Goal: Task Accomplishment & Management: Complete application form

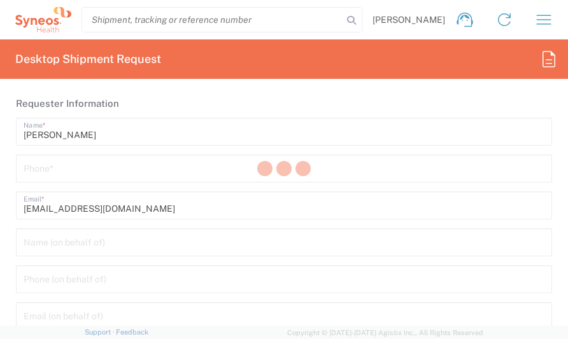
type input "8480"
type input "[GEOGRAPHIC_DATA]"
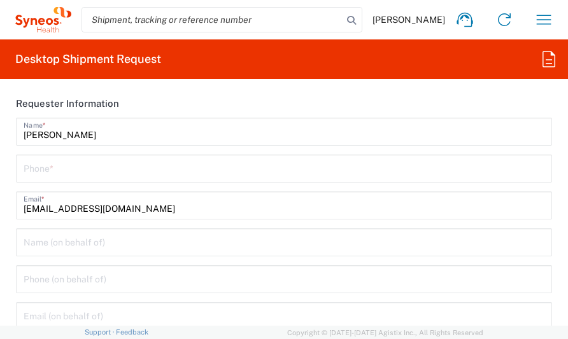
type input "Syneos Health d.o.o. [GEOGRAPHIC_DATA]-[GEOGRAPHIC_DATA]"
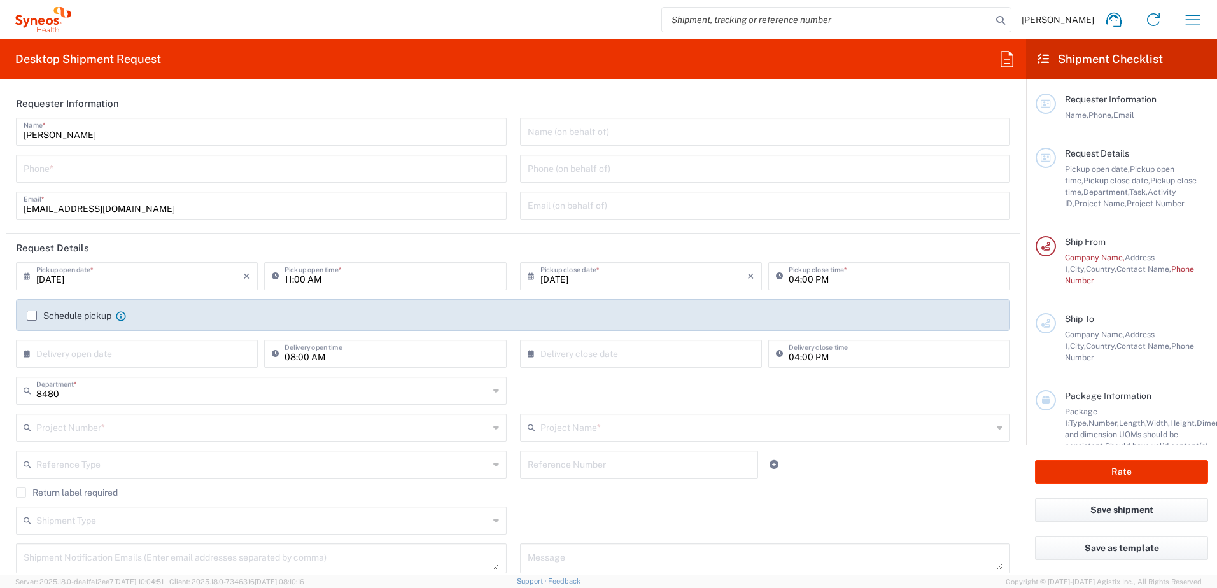
click at [345, 96] on header "Requester Information" at bounding box center [512, 103] width 1013 height 29
click at [253, 133] on input "[PERSON_NAME]" at bounding box center [262, 131] width 476 height 22
click at [363, 184] on div "[PERSON_NAME] Name * Phone * [PERSON_NAME][EMAIL_ADDRESS][PERSON_NAME][DOMAIN_N…" at bounding box center [262, 173] width 504 height 111
click at [361, 173] on input "tel" at bounding box center [262, 168] width 476 height 22
type input "0645261252"
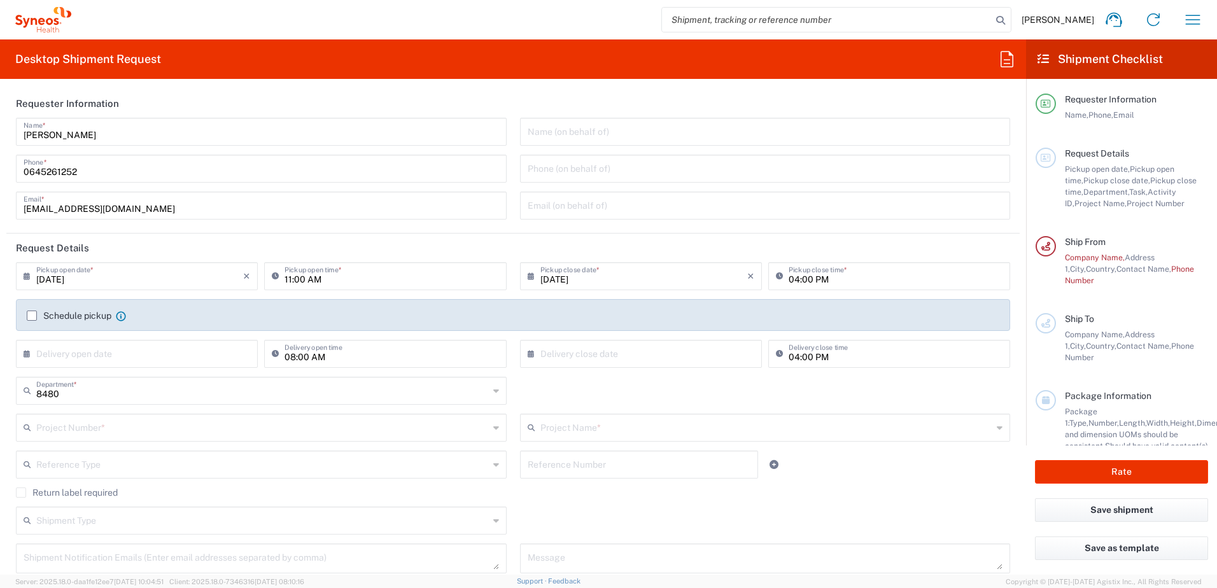
click at [34, 315] on label "Schedule pickup" at bounding box center [69, 316] width 85 height 10
click at [32, 316] on input "Schedule pickup" at bounding box center [32, 316] width 0 height 0
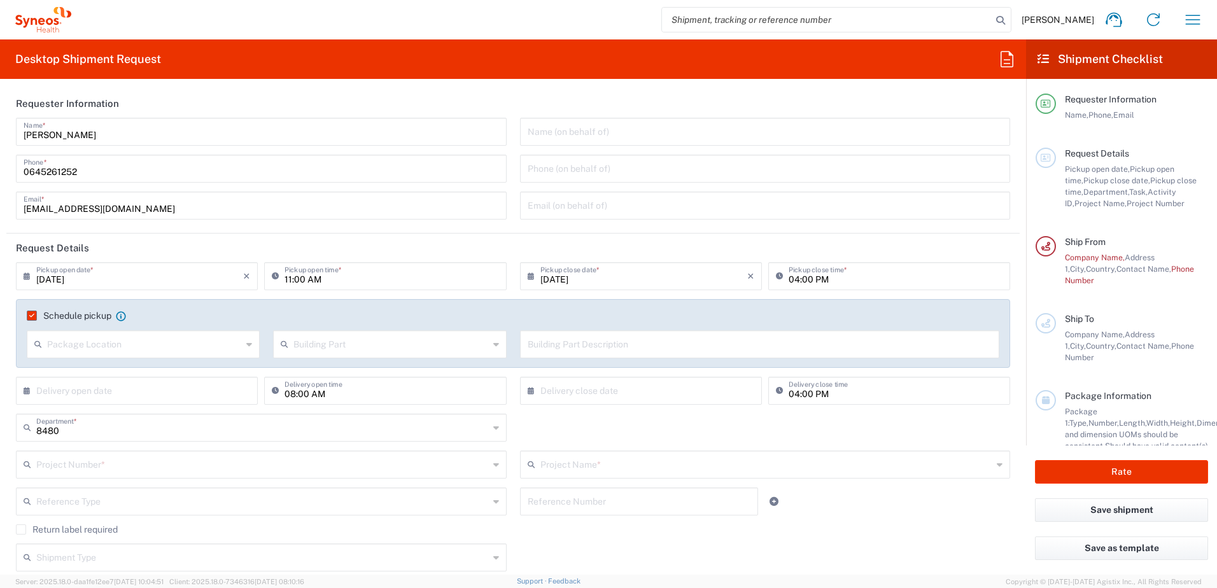
click at [138, 348] on input "text" at bounding box center [144, 343] width 195 height 22
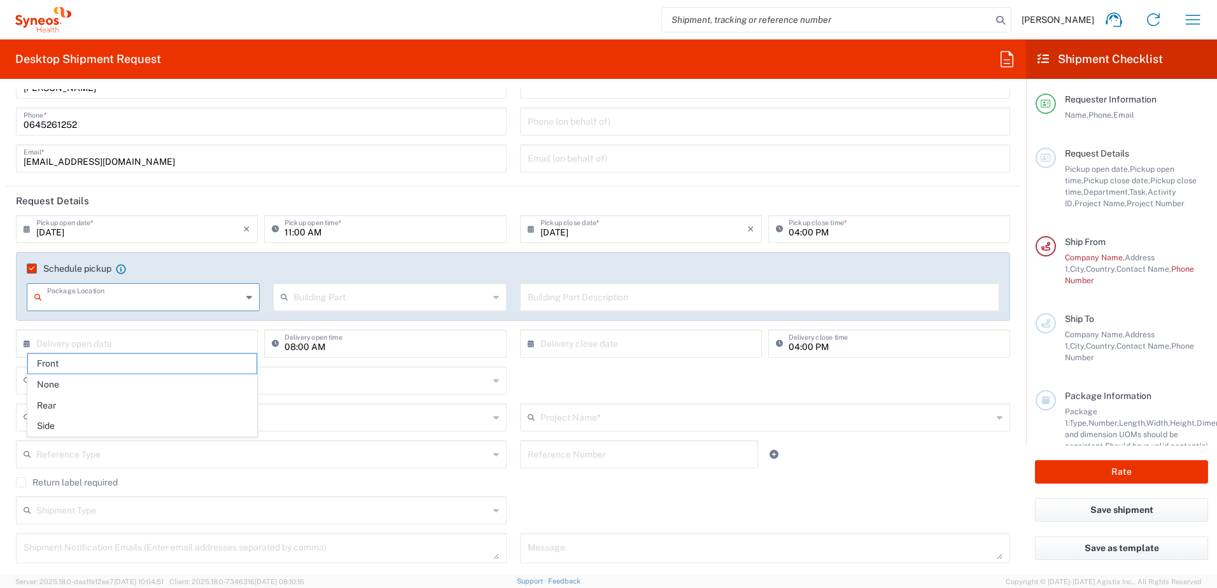
scroll to position [127, 0]
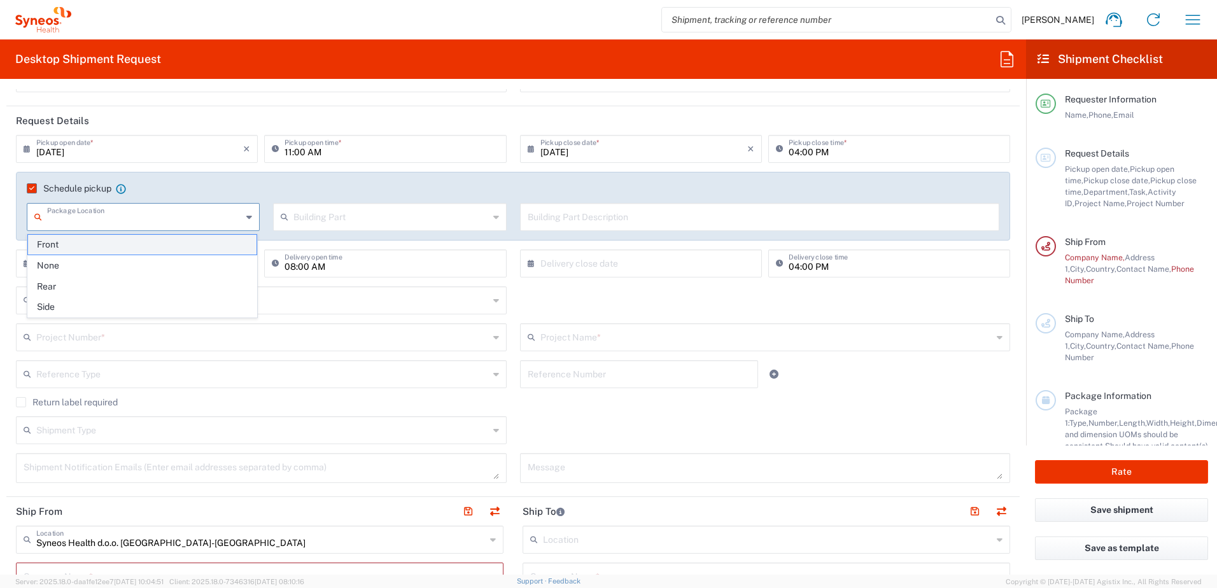
click at [108, 250] on span "Front" at bounding box center [142, 245] width 229 height 20
type input "Front"
click at [330, 221] on input "text" at bounding box center [390, 216] width 195 height 22
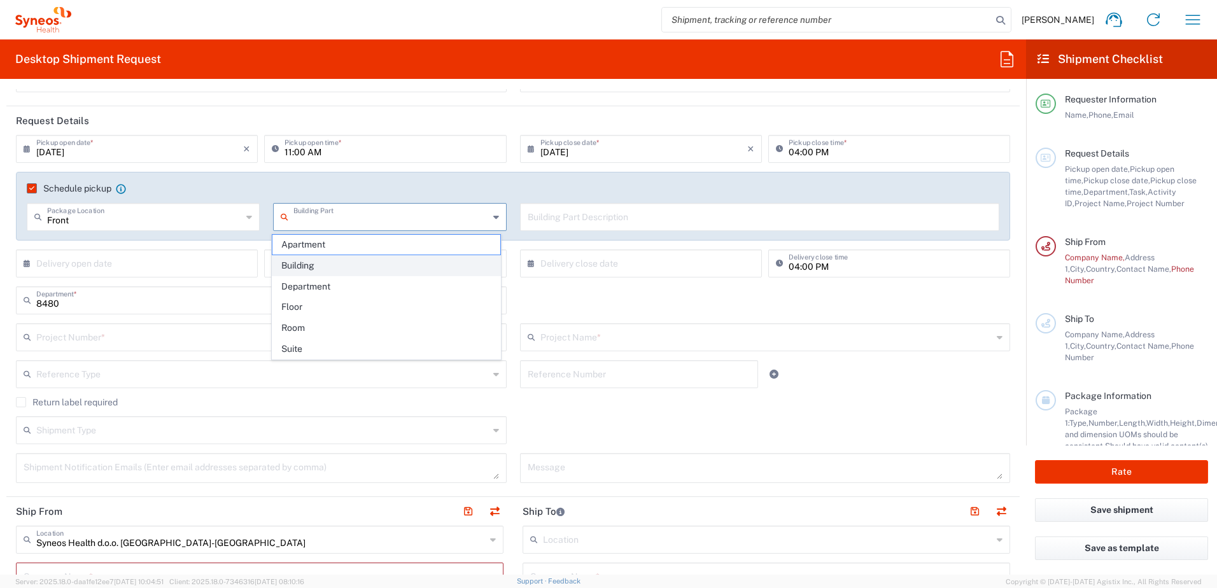
click at [326, 271] on span "Building" at bounding box center [386, 266] width 229 height 20
type input "Building"
click at [592, 222] on input "text" at bounding box center [760, 216] width 465 height 22
type input "9th Floor Reception"
click at [280, 341] on input "text" at bounding box center [262, 336] width 453 height 22
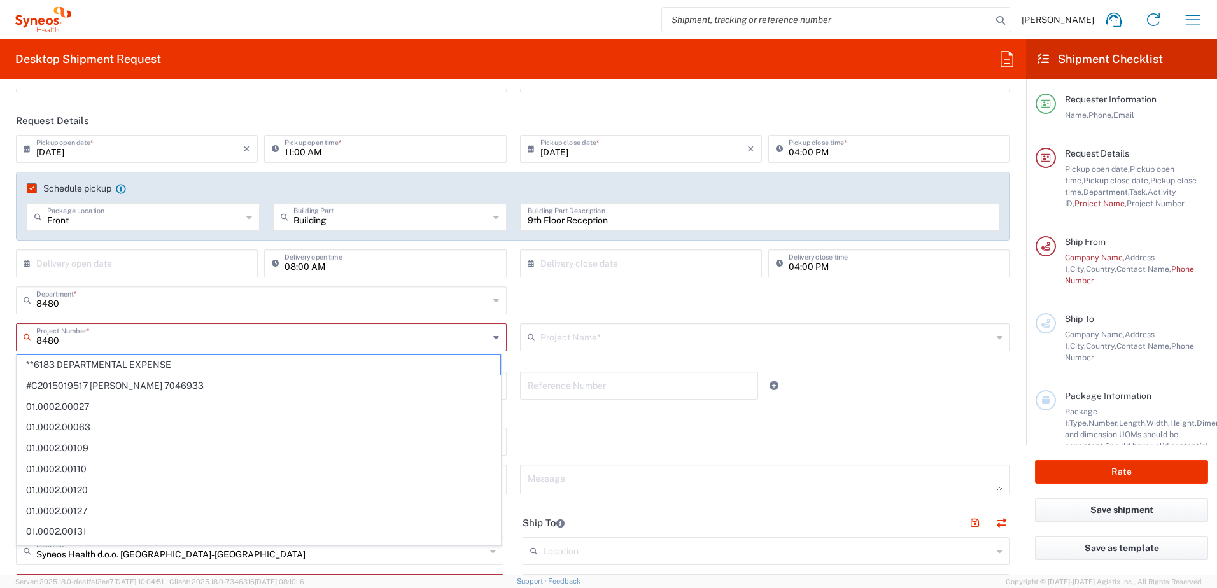
type input "**6183 DEPARTMENTAL EXPENSE"
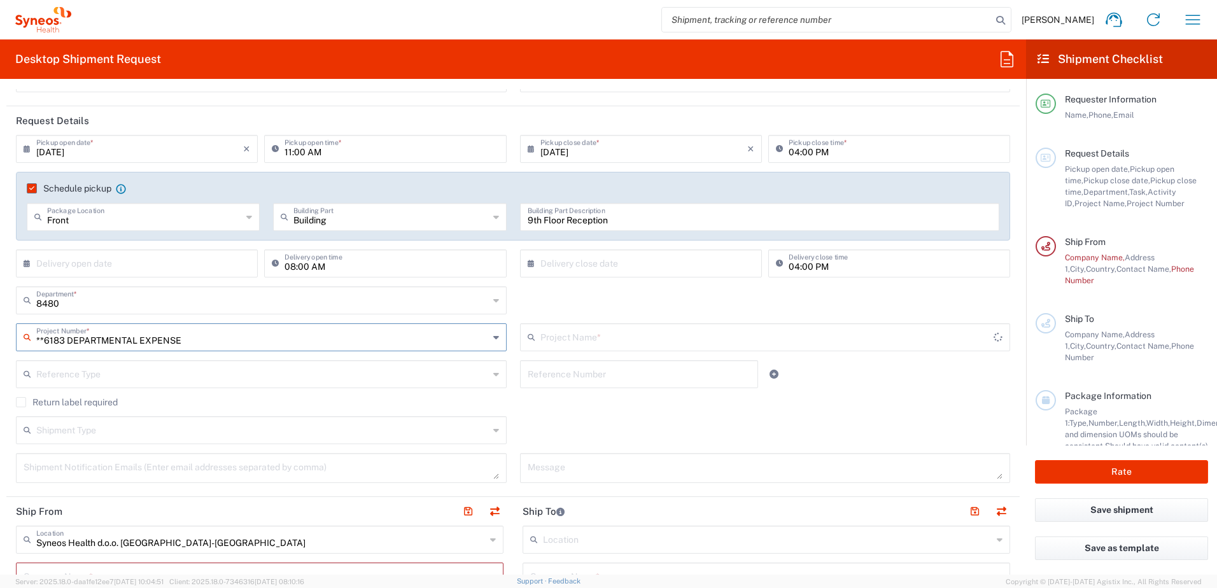
type input "6183"
type input "**6183 DEPARTMENTAL EXPENSE"
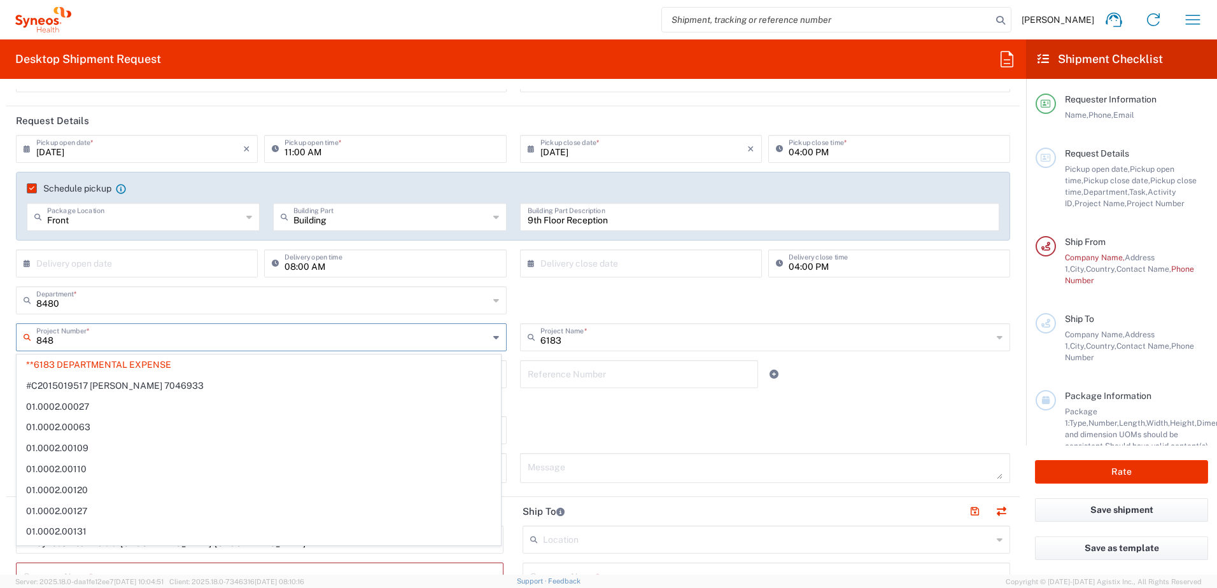
type input "8480"
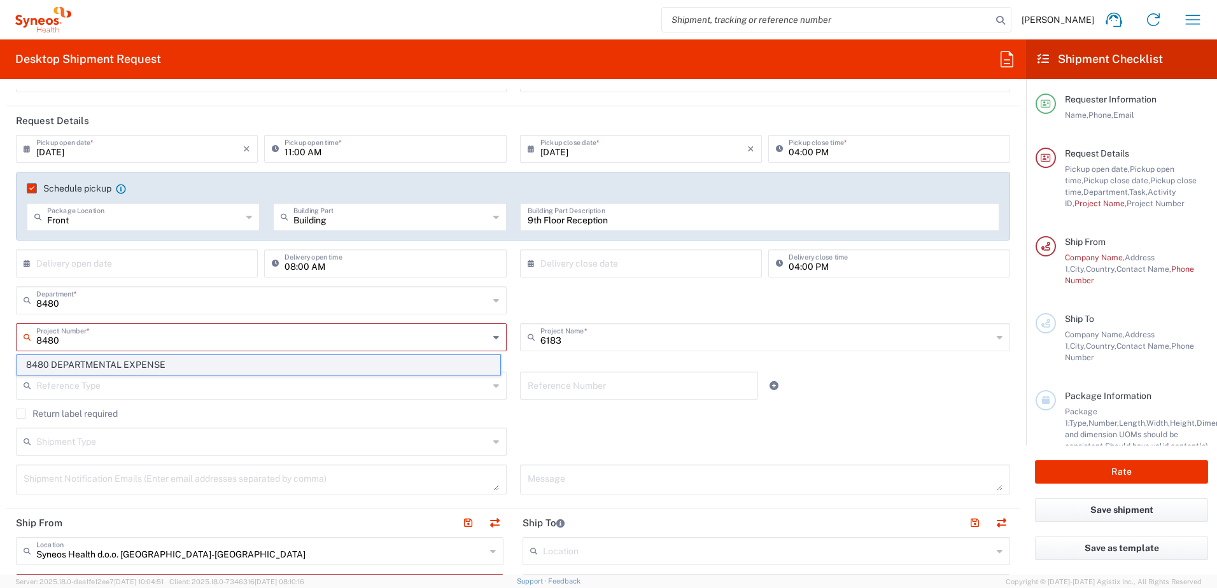
click at [270, 358] on span "8480 DEPARTMENTAL EXPENSE" at bounding box center [258, 365] width 483 height 20
type input "8480 DEPARTMENTAL EXPENSE"
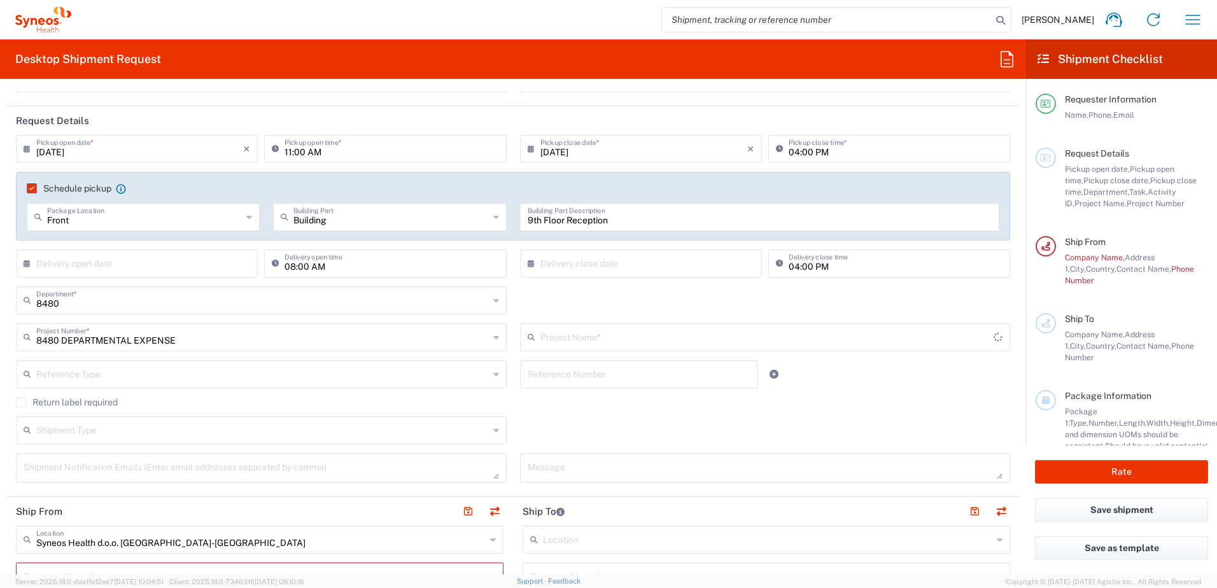
type input "8480 DEPARTMENTAL EXPENSE"
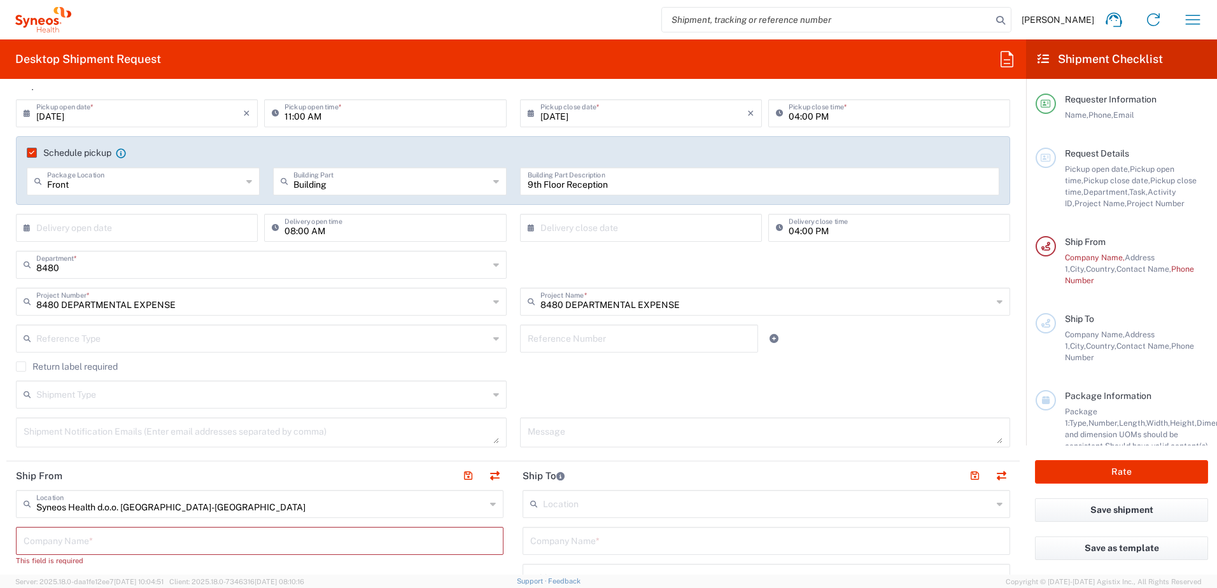
scroll to position [191, 0]
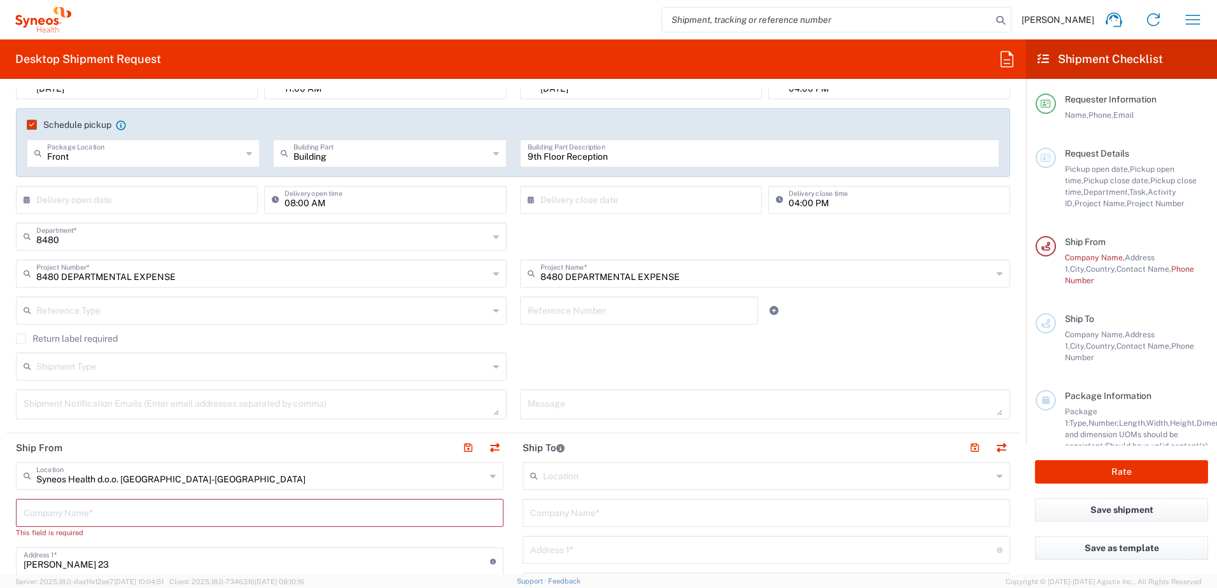
click at [244, 367] on input "text" at bounding box center [262, 366] width 453 height 22
click at [181, 416] on span "Regular" at bounding box center [258, 416] width 483 height 20
type input "Regular"
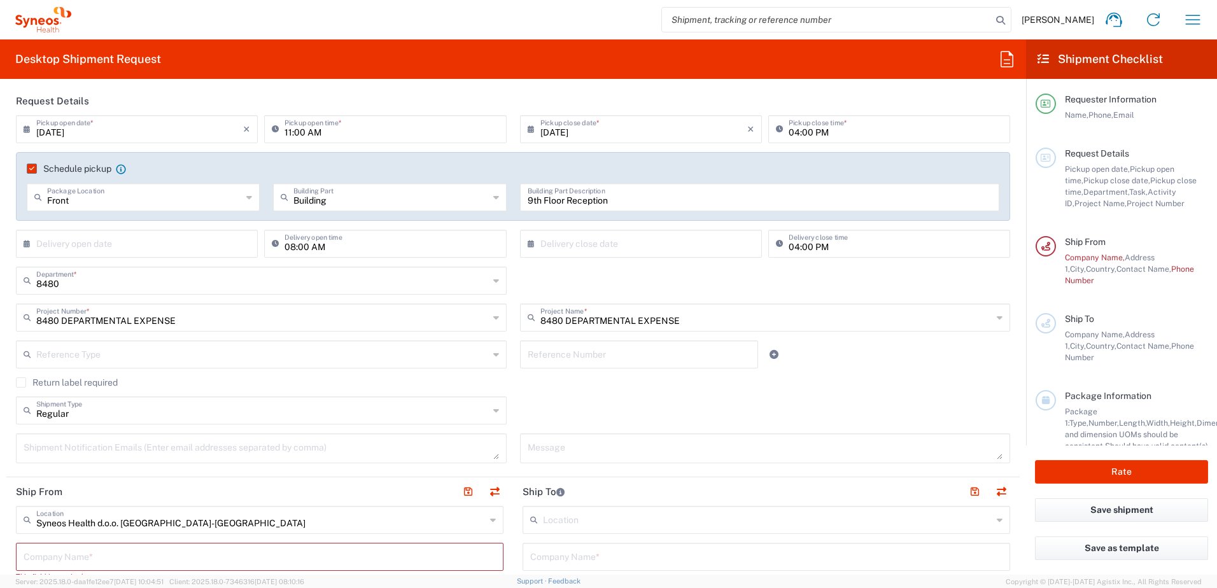
scroll to position [64, 0]
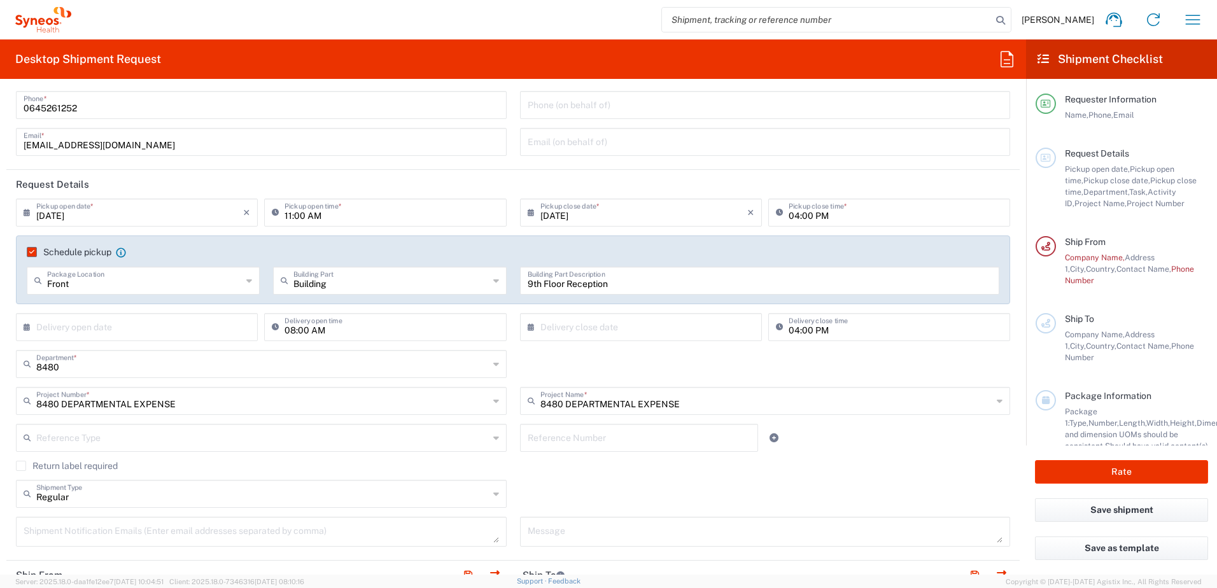
click at [320, 218] on input "11:00 AM" at bounding box center [392, 212] width 214 height 22
click at [536, 233] on div "[DATE] × Pickup close date * Cancel Apply" at bounding box center [641, 217] width 248 height 37
click at [332, 220] on input "12:00 AM" at bounding box center [392, 212] width 214 height 22
click at [323, 216] on input "12:00 AM" at bounding box center [392, 212] width 214 height 22
type input "12:00 PM"
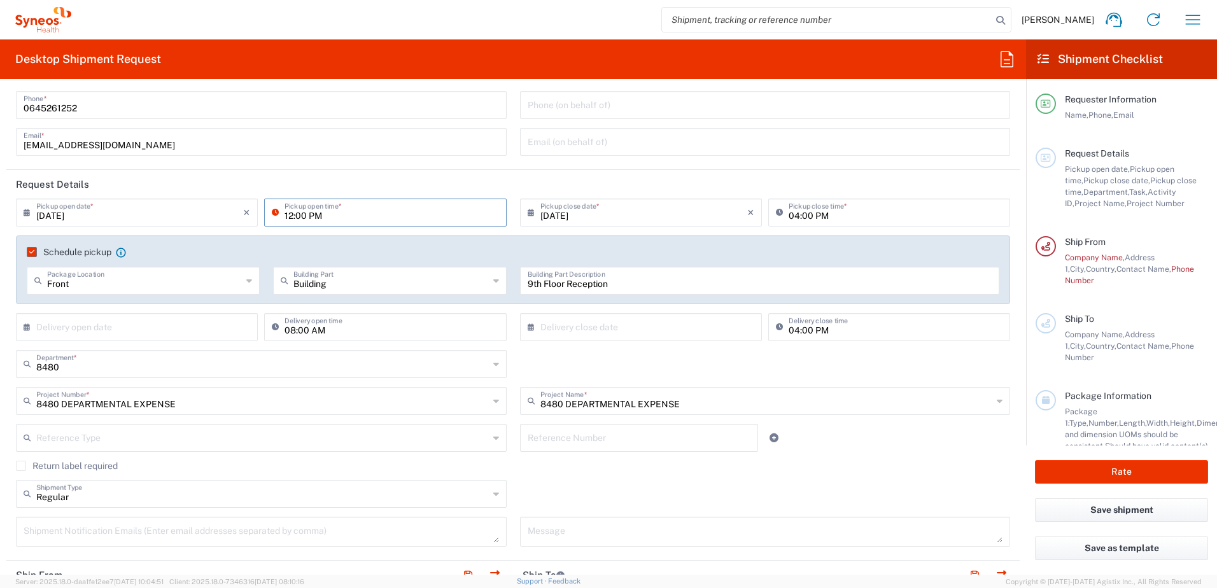
click at [626, 244] on div "Schedule pickup When scheduling a pickup please be sure to meet the following c…" at bounding box center [513, 270] width 994 height 69
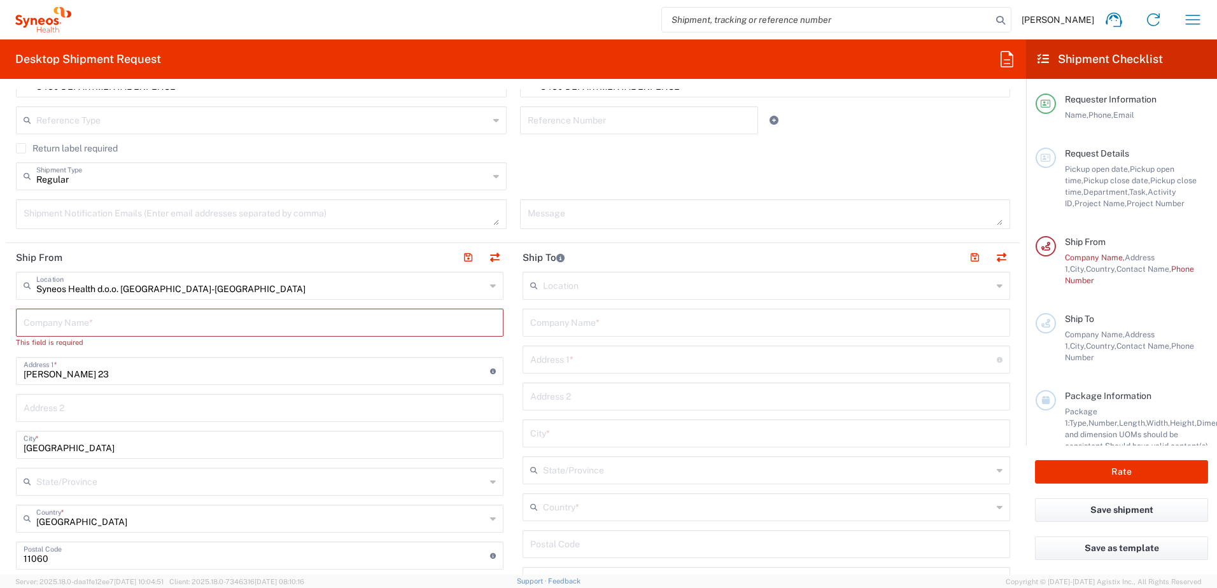
scroll to position [382, 0]
click at [79, 332] on input "text" at bounding box center [260, 321] width 472 height 22
type input "Sy"
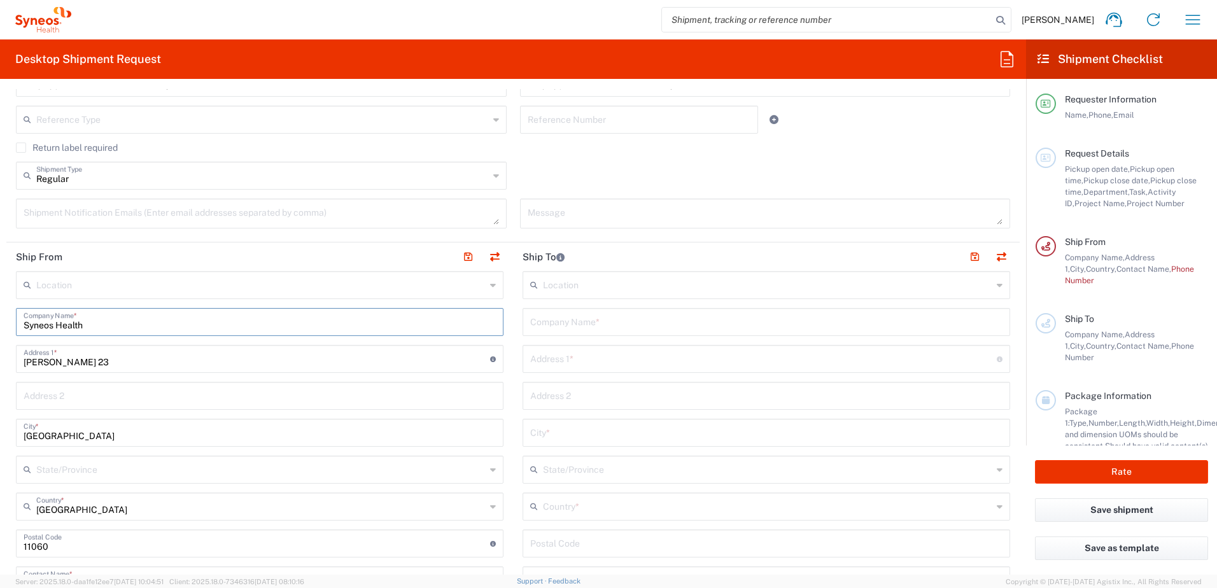
type input "Syneos Health"
click at [579, 170] on div "Regular Shipment Type Batch Regular" at bounding box center [514, 180] width 1008 height 37
click at [214, 286] on input "text" at bounding box center [260, 284] width 449 height 22
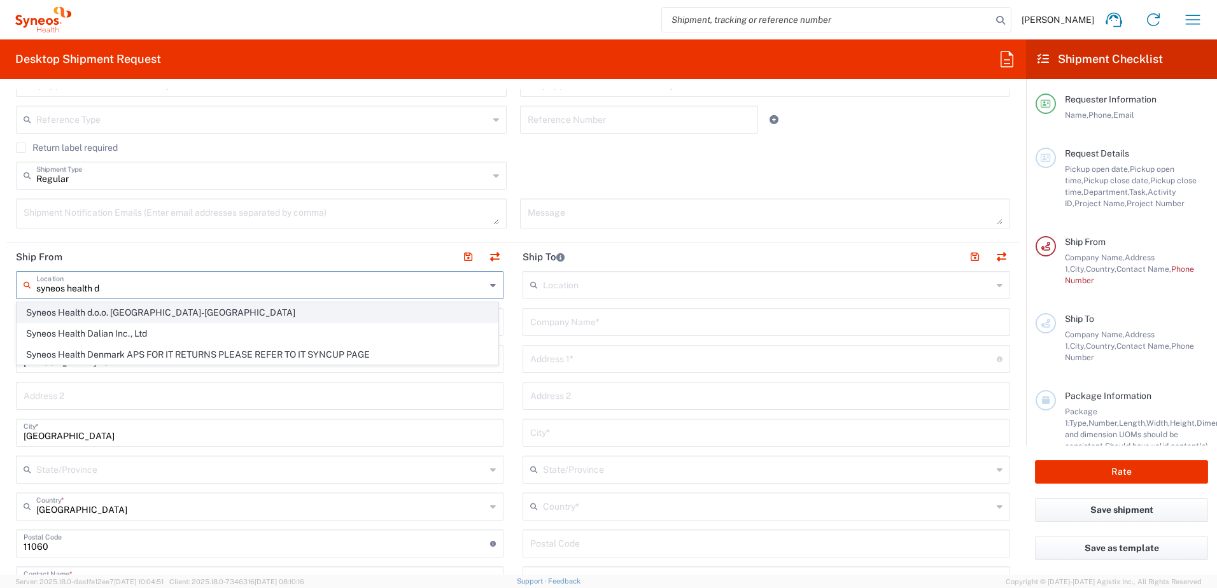
click at [162, 316] on span "Syneos Health d.o.o. [GEOGRAPHIC_DATA]-[GEOGRAPHIC_DATA]" at bounding box center [257, 313] width 481 height 20
type input "Syneos Health d.o.o. [GEOGRAPHIC_DATA]-[GEOGRAPHIC_DATA]"
type input "Syneos Health d.o.o. [GEOGRAPHIC_DATA]"
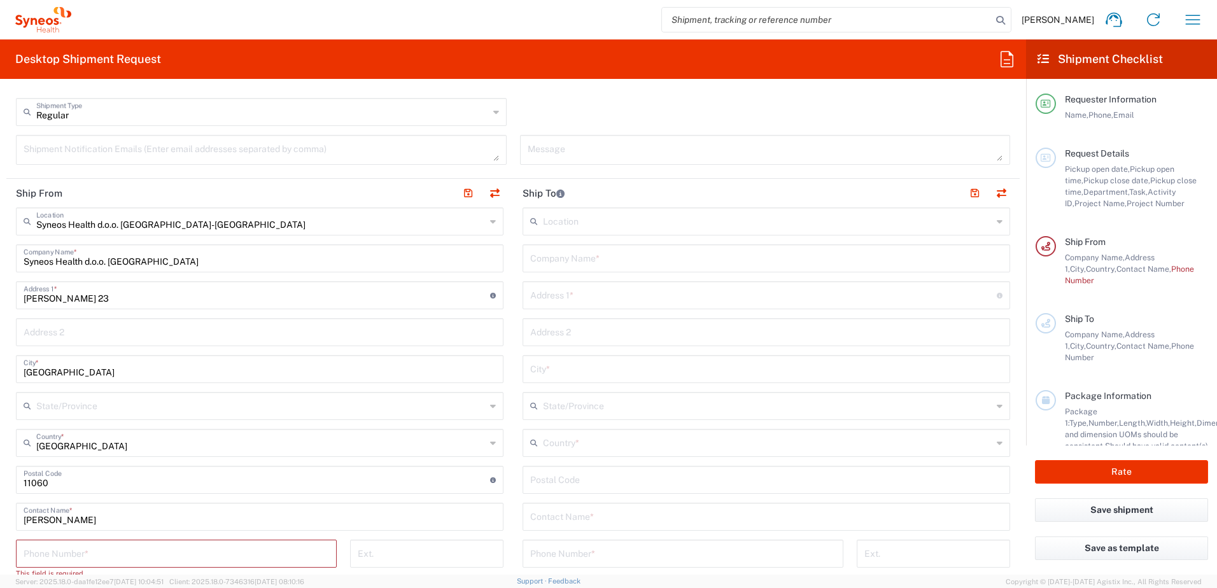
scroll to position [509, 0]
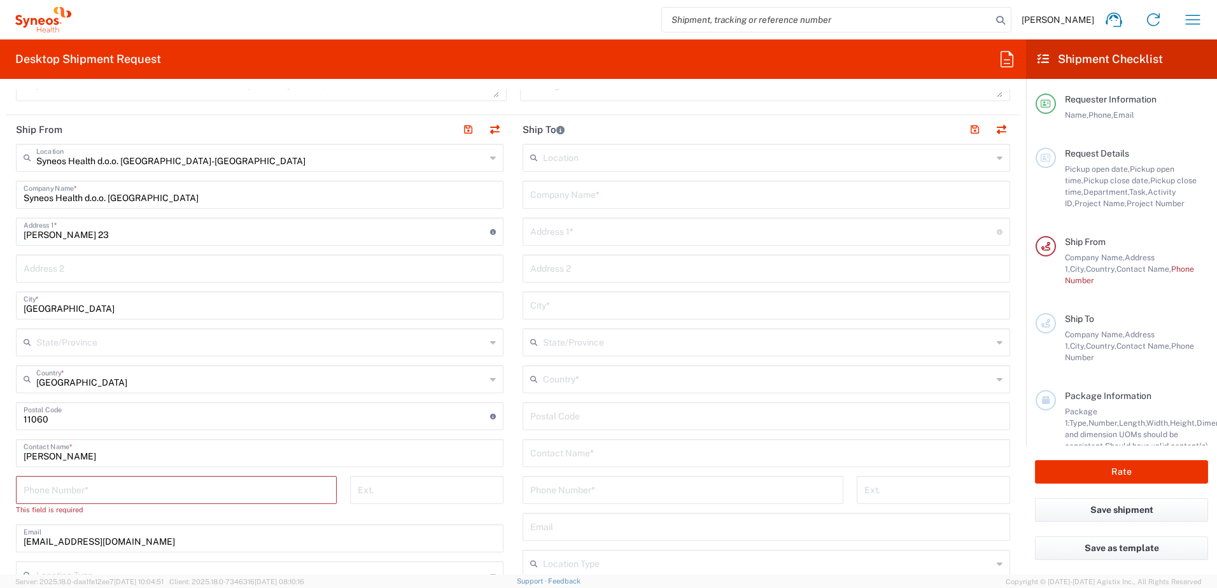
click at [152, 450] on input "tel" at bounding box center [177, 489] width 306 height 22
type input "0645261252"
type input "[EMAIL_ADDRESS][DOMAIN_NAME]"
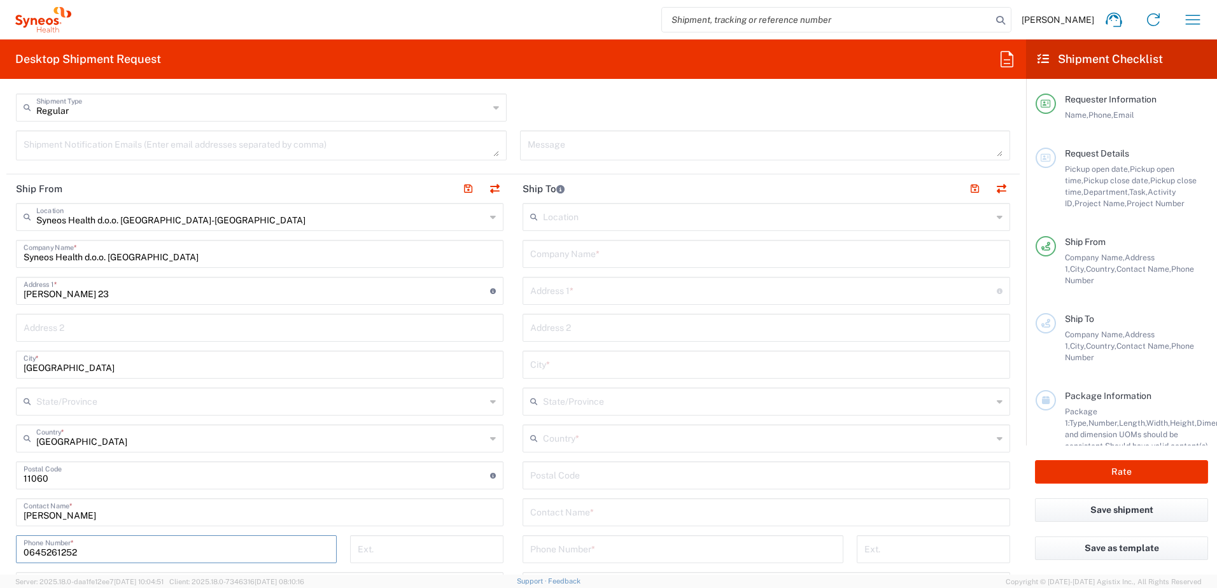
scroll to position [446, 0]
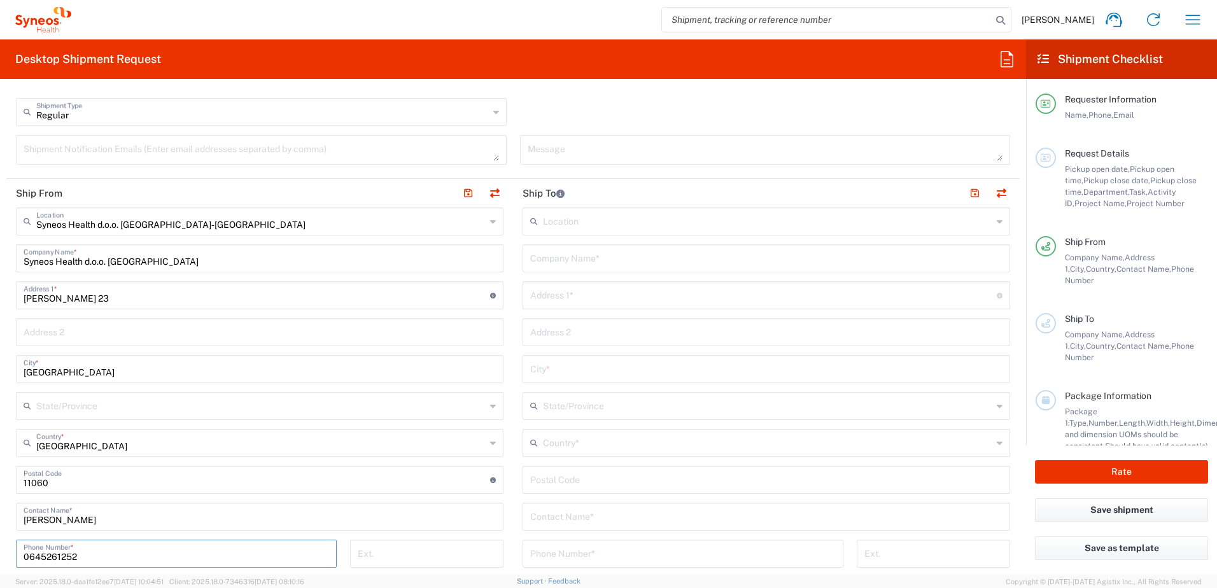
click at [591, 225] on input "text" at bounding box center [767, 220] width 449 height 22
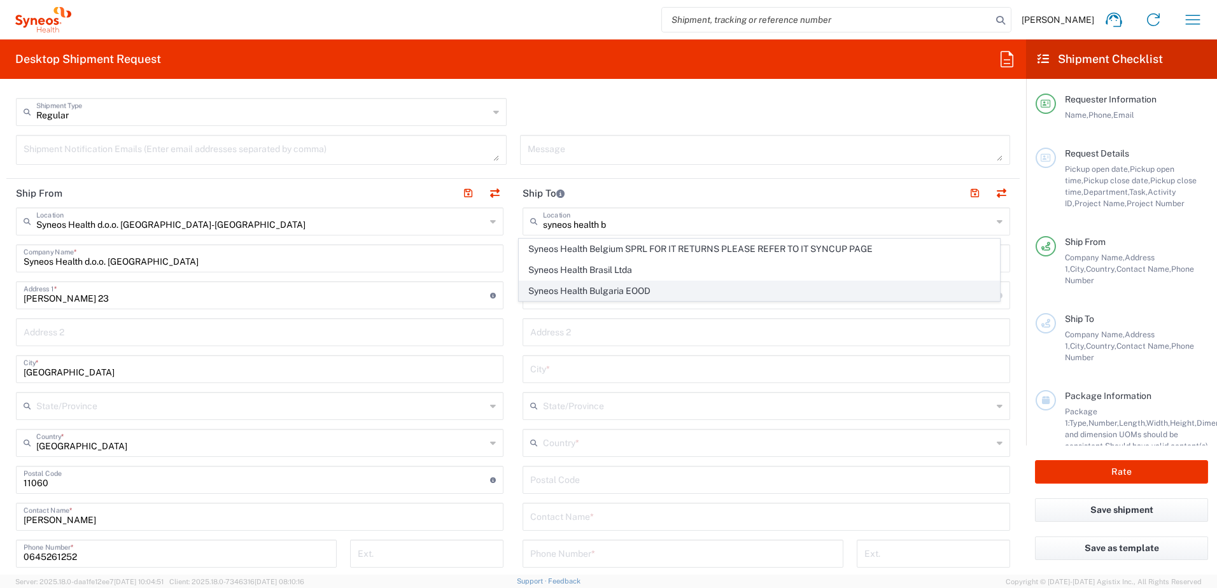
click at [646, 293] on span "Syneos Health Bulgaria EOOD" at bounding box center [759, 291] width 481 height 20
type input "Syneos Health Bulgaria EOOD"
type input "[STREET_ADDRESS]"
type input "Sofia"
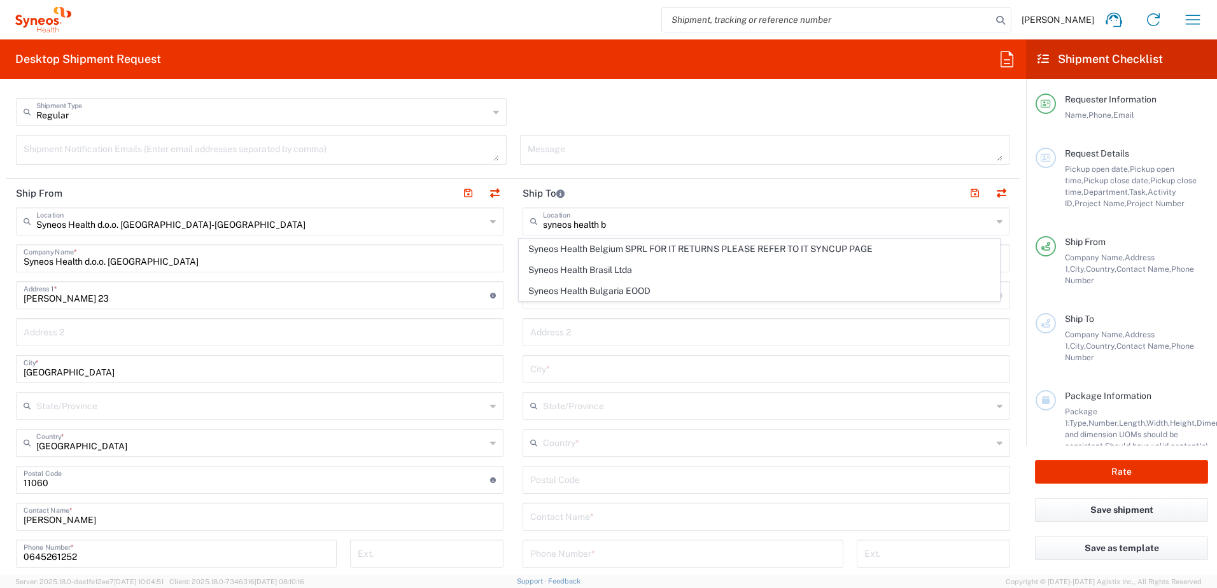
type input "[GEOGRAPHIC_DATA]"
type input "1303"
type input "Sender/Shipper"
type input "Delivery Duty Paid"
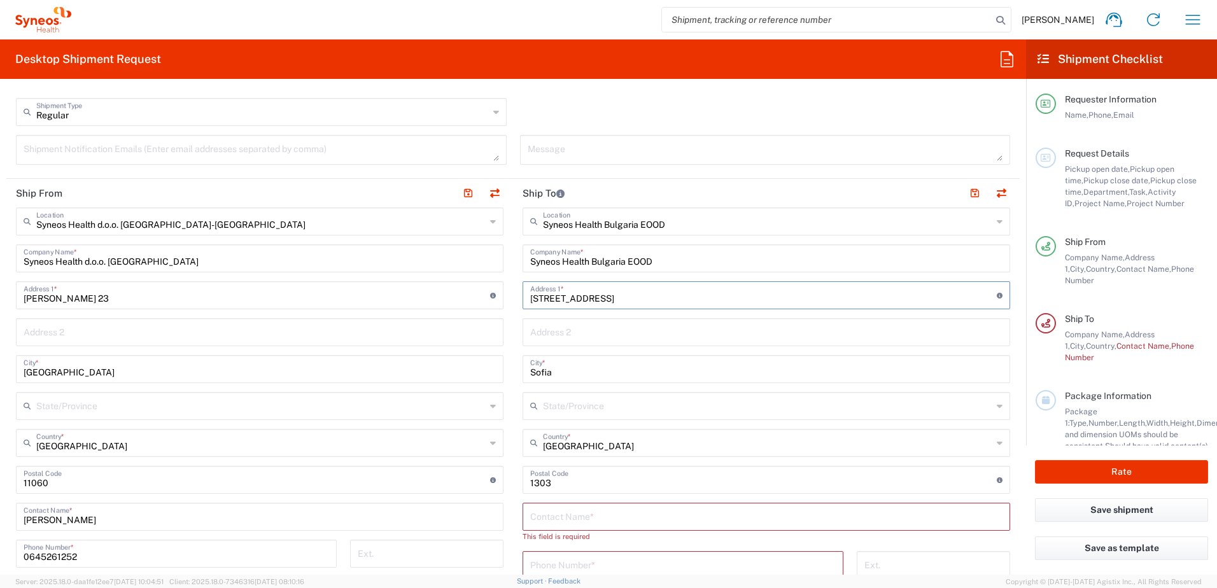
click at [632, 300] on input "[STREET_ADDRESS]" at bounding box center [763, 294] width 467 height 22
drag, startPoint x: 556, startPoint y: 299, endPoint x: 597, endPoint y: 299, distance: 40.7
click at [597, 299] on div "[STREET_ADDRESS] Address 1 * For cross streets use street names with '&' or 'an…" at bounding box center [767, 295] width 488 height 28
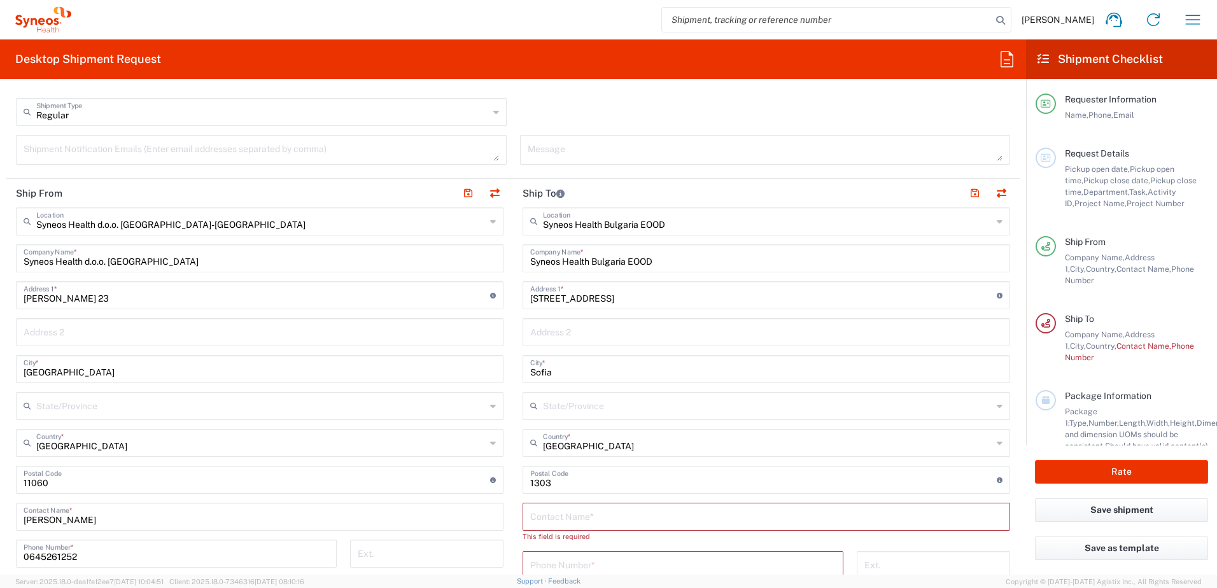
click at [597, 299] on input "[STREET_ADDRESS]" at bounding box center [763, 294] width 467 height 22
click at [614, 301] on input "[STREET_ADDRESS]" at bounding box center [763, 294] width 467 height 22
type input "Osogovo"
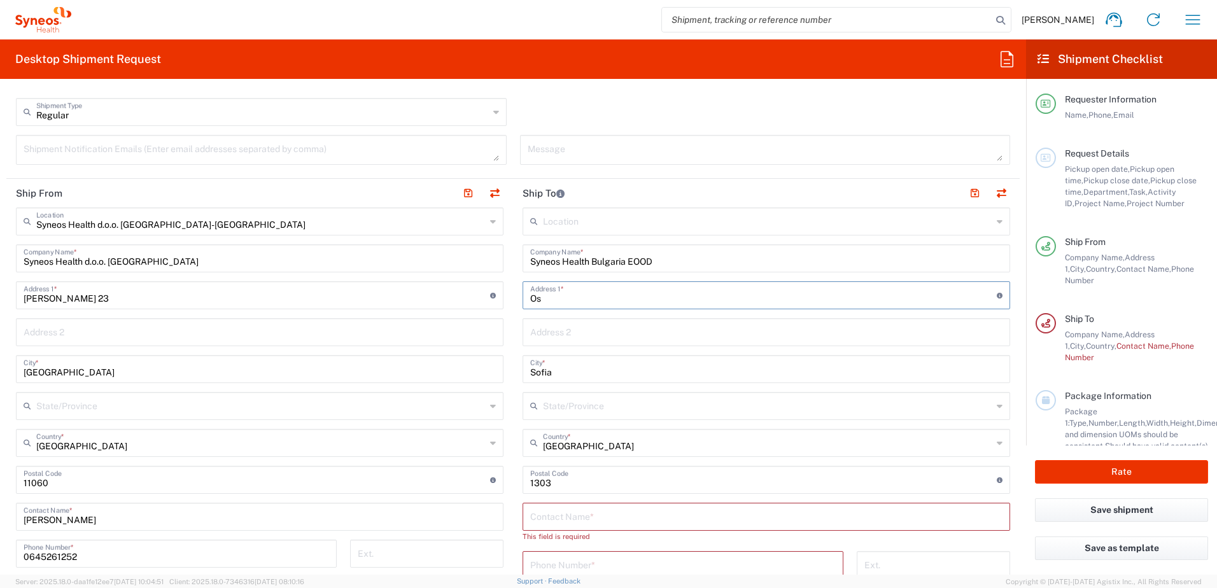
type input "O"
click at [574, 226] on input "text" at bounding box center [767, 220] width 449 height 22
click at [0, 0] on span "BioSector 2 LLC- [US_STATE] [GEOGRAPHIC_DATA]" at bounding box center [0, 0] width 0 height 0
type input "BioSector 2 LLC- [US_STATE] [GEOGRAPHIC_DATA]"
type input "BioSector 2 LLC"
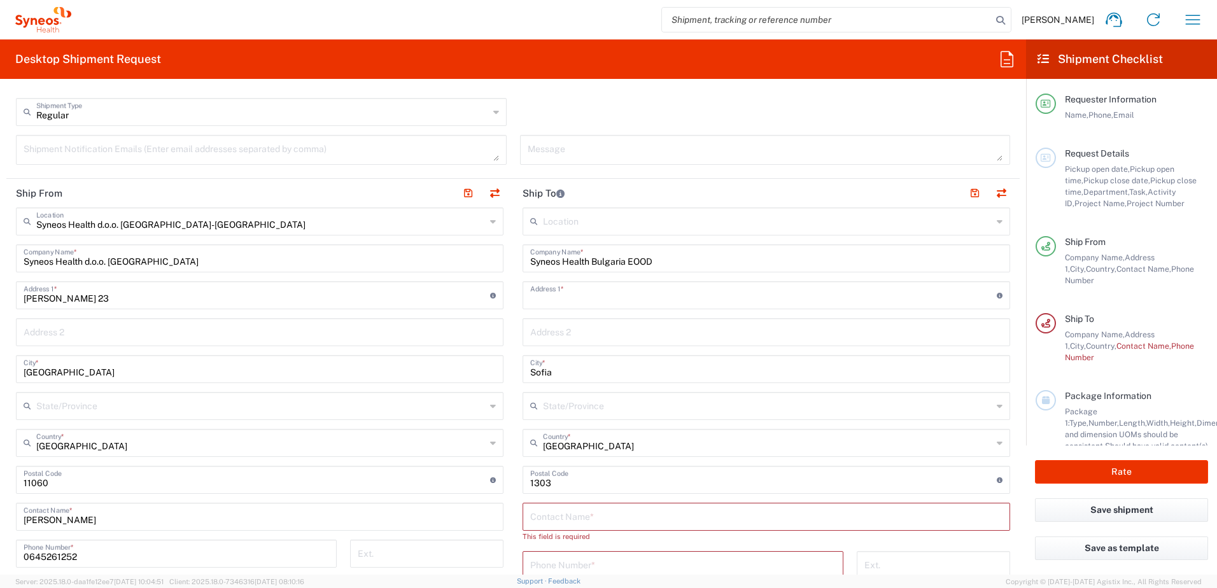
type input "[STREET_ADDRESS][PERSON_NAME]"
type input "40th Floor"
type input "[US_STATE]"
type input "[GEOGRAPHIC_DATA]"
type input "10281"
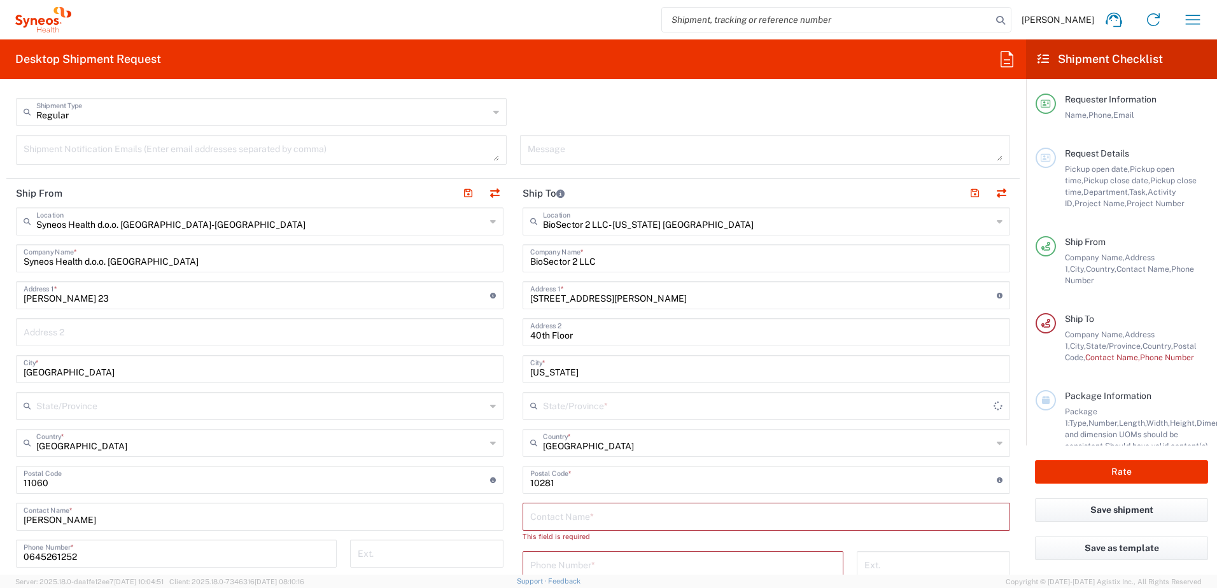
type input "[US_STATE]"
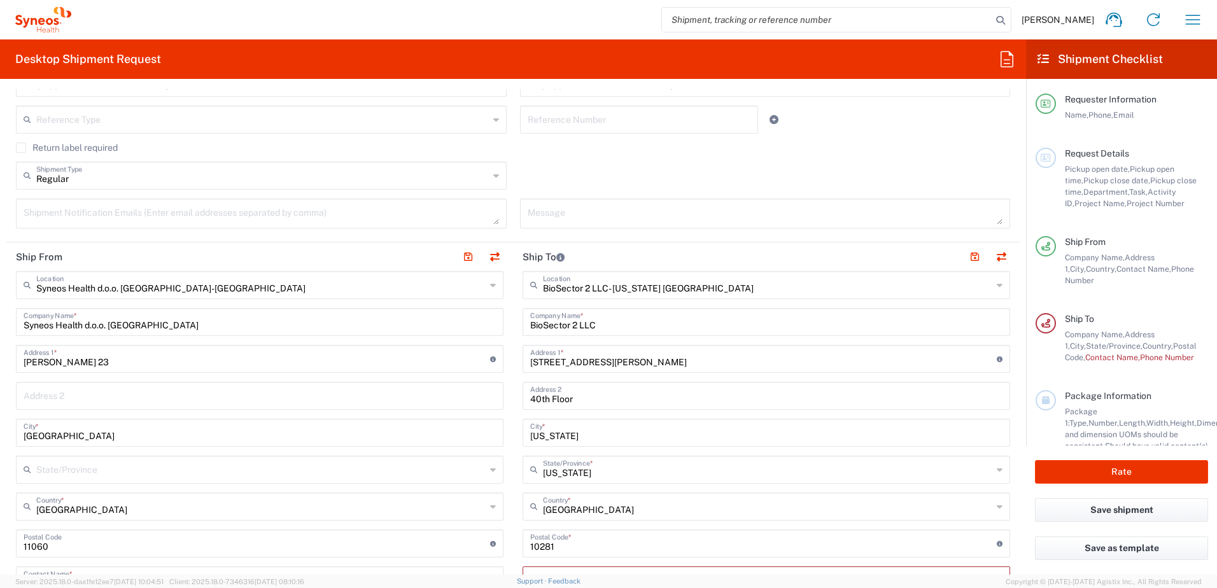
scroll to position [318, 0]
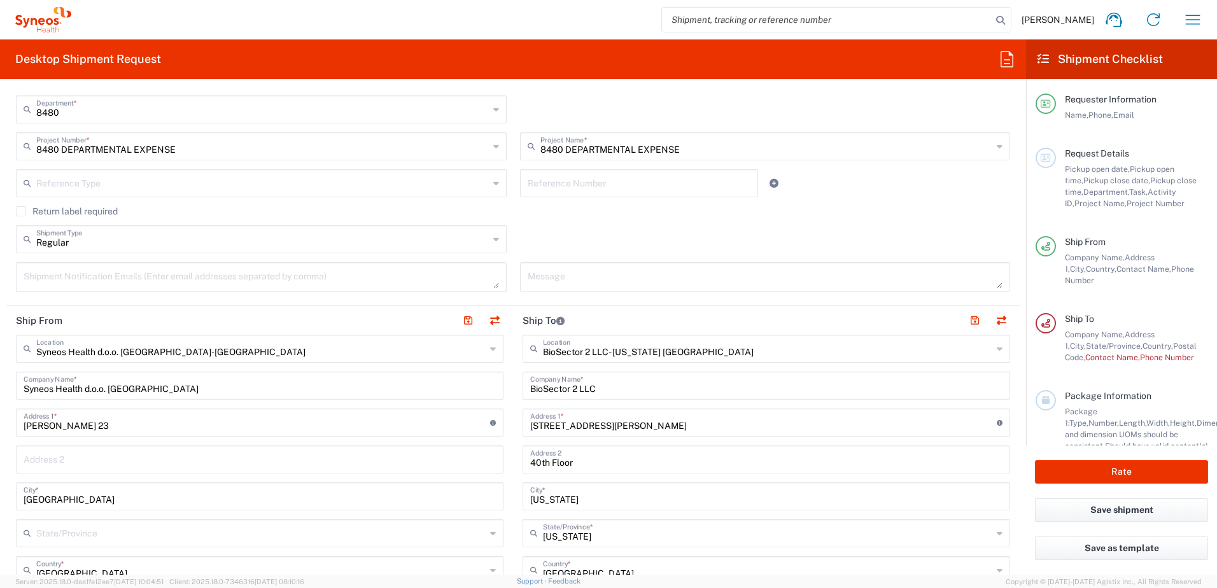
click at [726, 348] on agx-dropdown-input "BioSector 2 LLC- [US_STATE] [GEOGRAPHIC_DATA] Location BioSector 2 LLC- [US_STA…" at bounding box center [767, 349] width 488 height 28
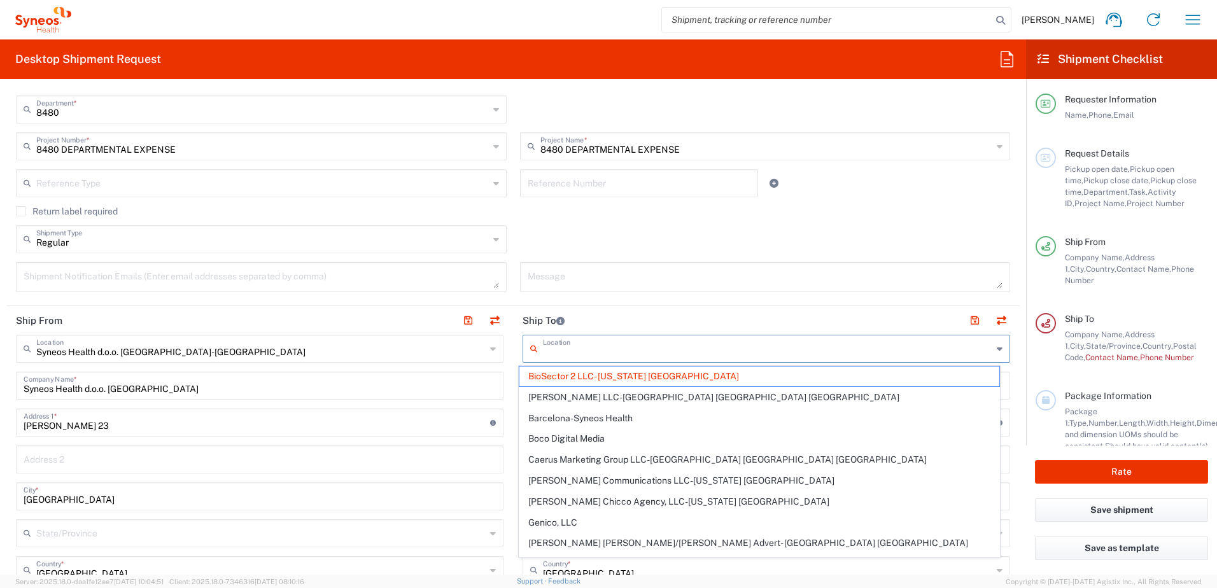
paste input "Ulica (street) [STREET_ADDRESS]"
type input "Ulica (street) [STREET_ADDRESS]"
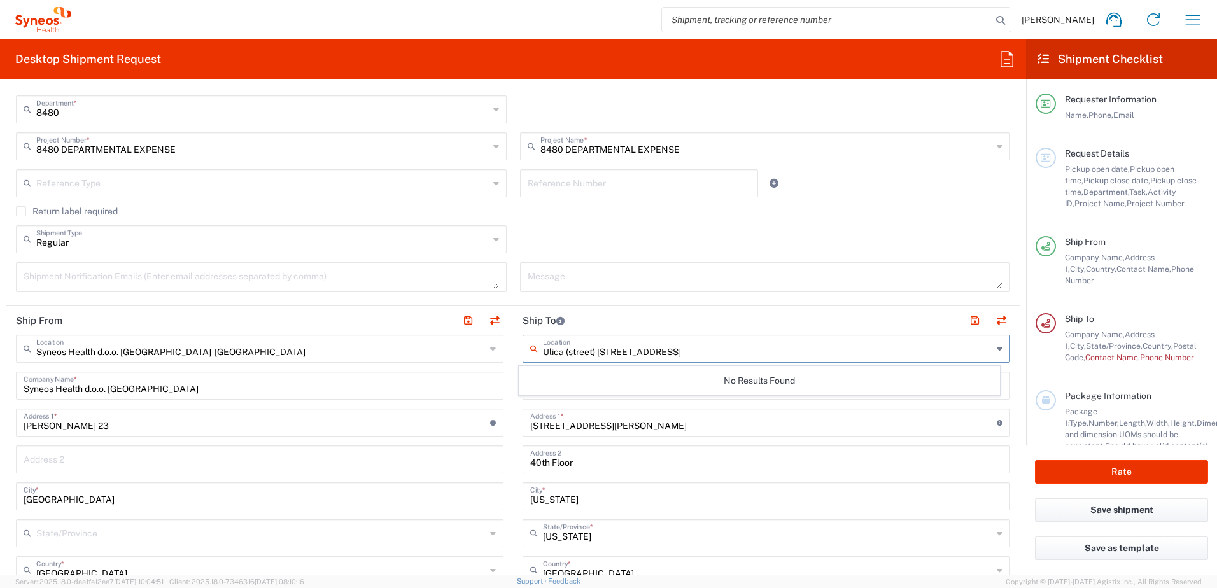
click at [746, 349] on input "Ulica (street) [STREET_ADDRESS]" at bounding box center [767, 348] width 449 height 22
drag, startPoint x: 659, startPoint y: 418, endPoint x: 629, endPoint y: 451, distance: 45.1
click at [659, 417] on span "Syneos Health Bulgaria EOOD" at bounding box center [759, 419] width 481 height 20
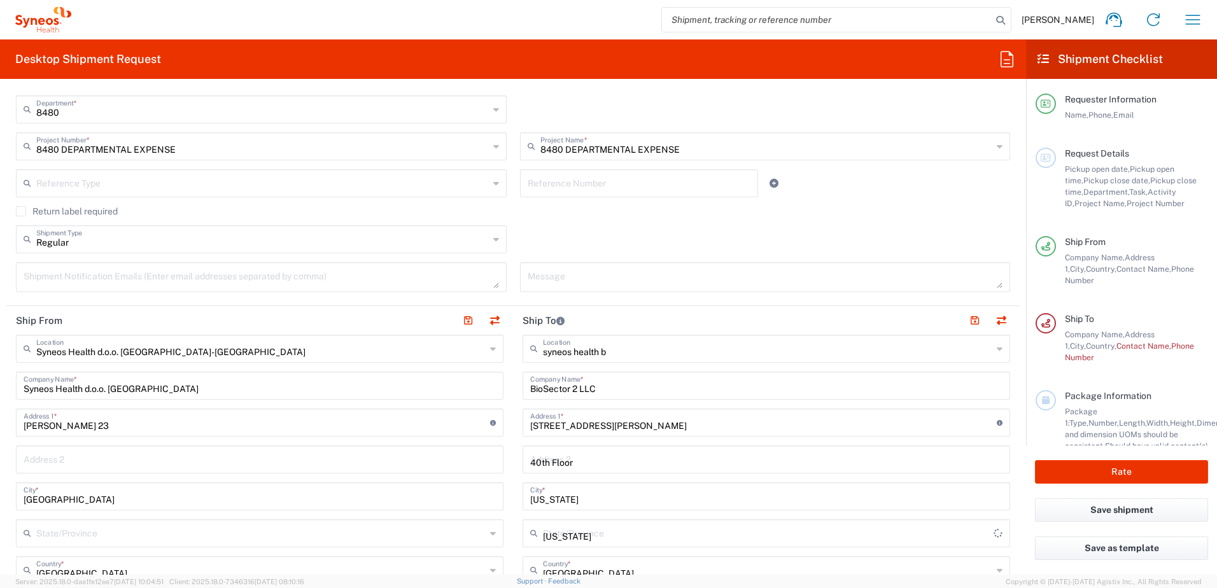
type input "Syneos Health Bulgaria EOOD"
type input "[STREET_ADDRESS]"
type input "Sofia"
type input "[GEOGRAPHIC_DATA]"
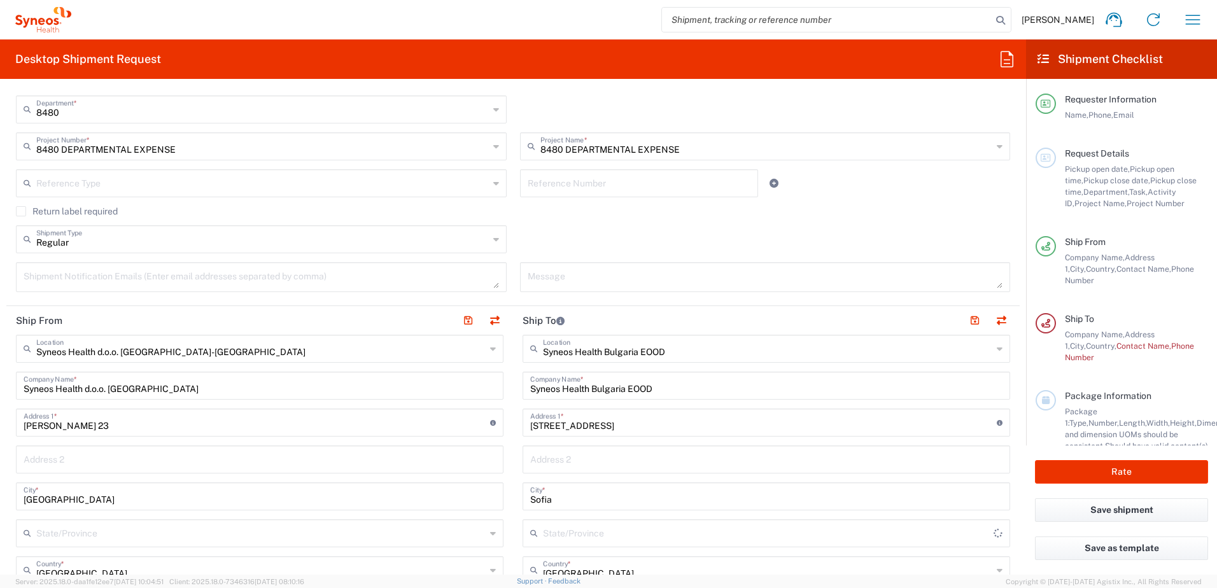
type input "1303"
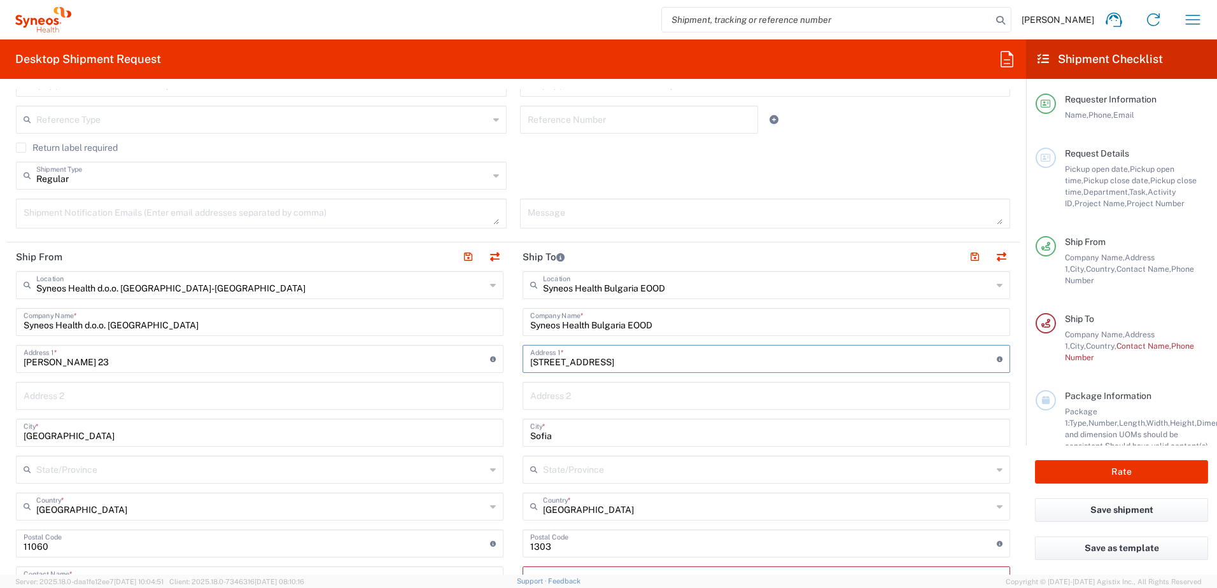
drag, startPoint x: 526, startPoint y: 363, endPoint x: 611, endPoint y: 363, distance: 84.7
click at [611, 363] on input "[STREET_ADDRESS]" at bounding box center [763, 358] width 467 height 22
paste input "Ulica (street) [STREET_ADDRESS]"
type input "Ulica (street) [STREET_ADDRESS]"
drag, startPoint x: 700, startPoint y: 362, endPoint x: 677, endPoint y: 433, distance: 75.1
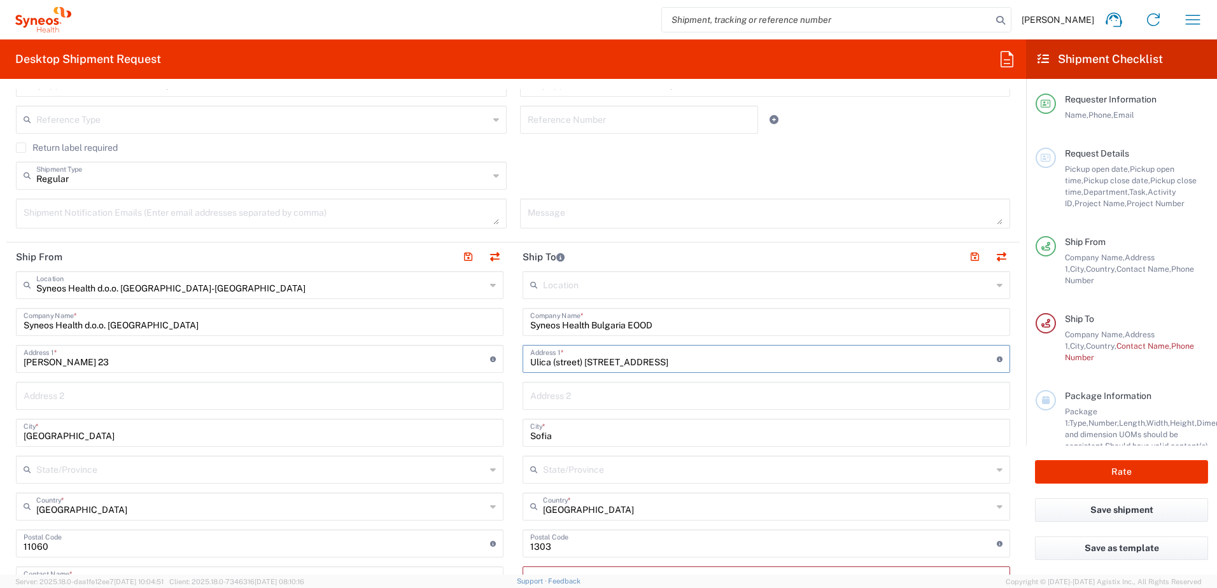
click at [491, 367] on div "Ship From Syneos Health d.o.o. [GEOGRAPHIC_DATA]-[GEOGRAPHIC_DATA] Location Syn…" at bounding box center [512, 575] width 1013 height 665
paste input "Dolno Draglishte, [STREET_ADDRESS]."
click at [615, 361] on input "Dolno Draglishte, [STREET_ADDRESS]." at bounding box center [763, 358] width 467 height 22
click at [613, 363] on input "Dolno Draglishte, [STREET_ADDRESS]." at bounding box center [763, 358] width 467 height 22
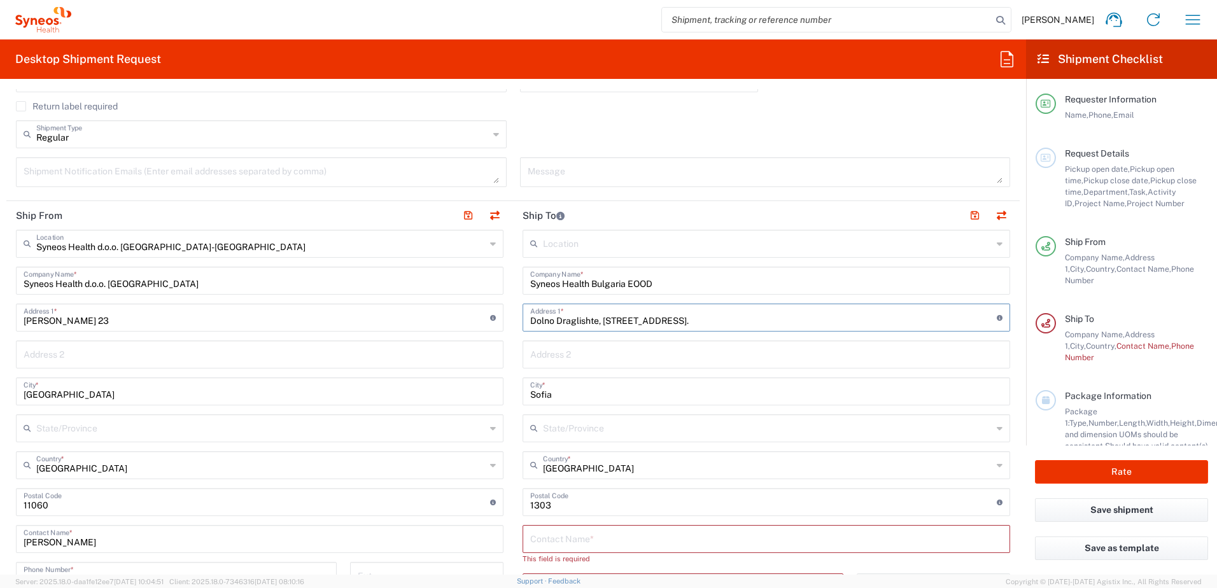
scroll to position [446, 0]
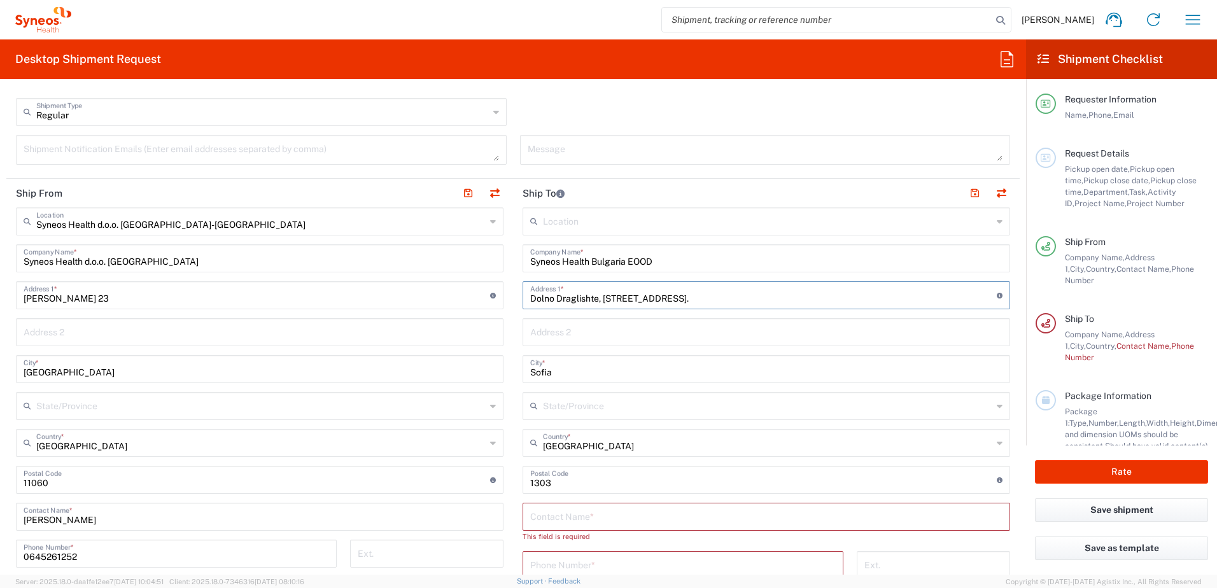
type input "Dolno Draglishte, [STREET_ADDRESS]."
drag, startPoint x: 567, startPoint y: 336, endPoint x: 515, endPoint y: 355, distance: 55.6
click at [567, 336] on input "text" at bounding box center [766, 331] width 472 height 22
drag, startPoint x: 511, startPoint y: 350, endPoint x: 521, endPoint y: 390, distance: 40.6
click at [513, 350] on main "Location [PERSON_NAME] LLC-[GEOGRAPHIC_DATA] [GEOGRAPHIC_DATA] [GEOGRAPHIC_DATA…" at bounding box center [766, 524] width 507 height 632
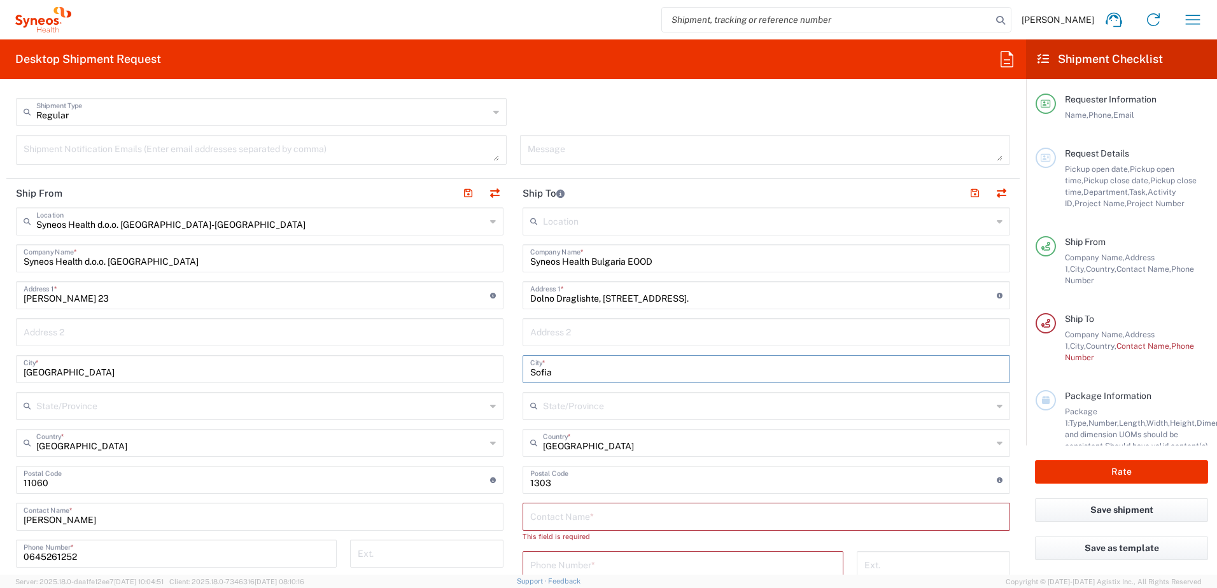
click at [558, 367] on input "Sofia" at bounding box center [766, 368] width 472 height 22
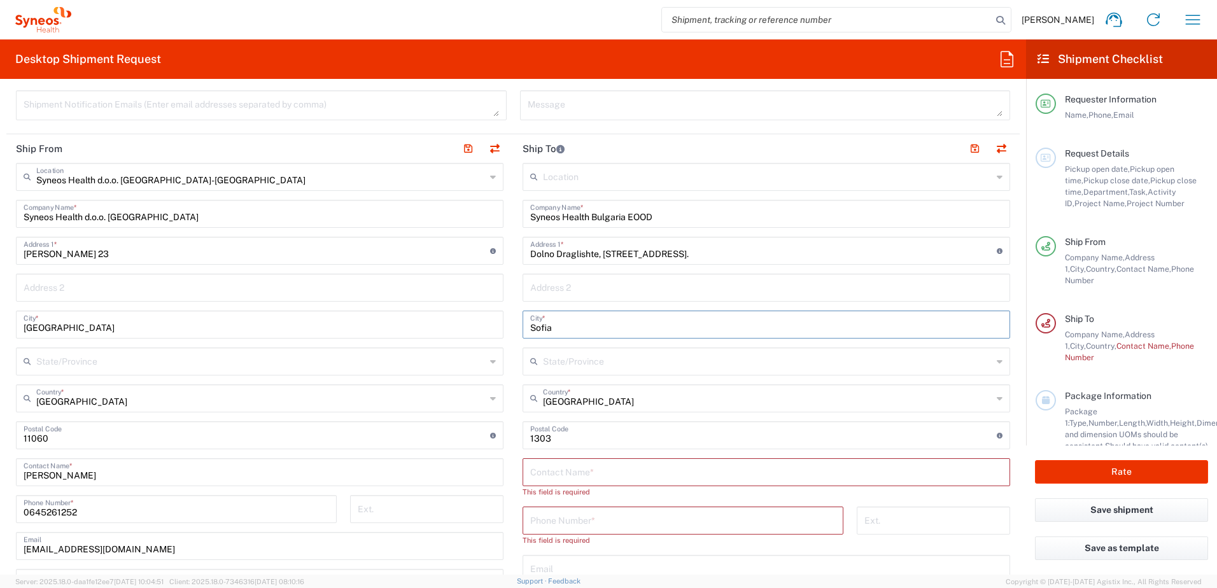
scroll to position [573, 0]
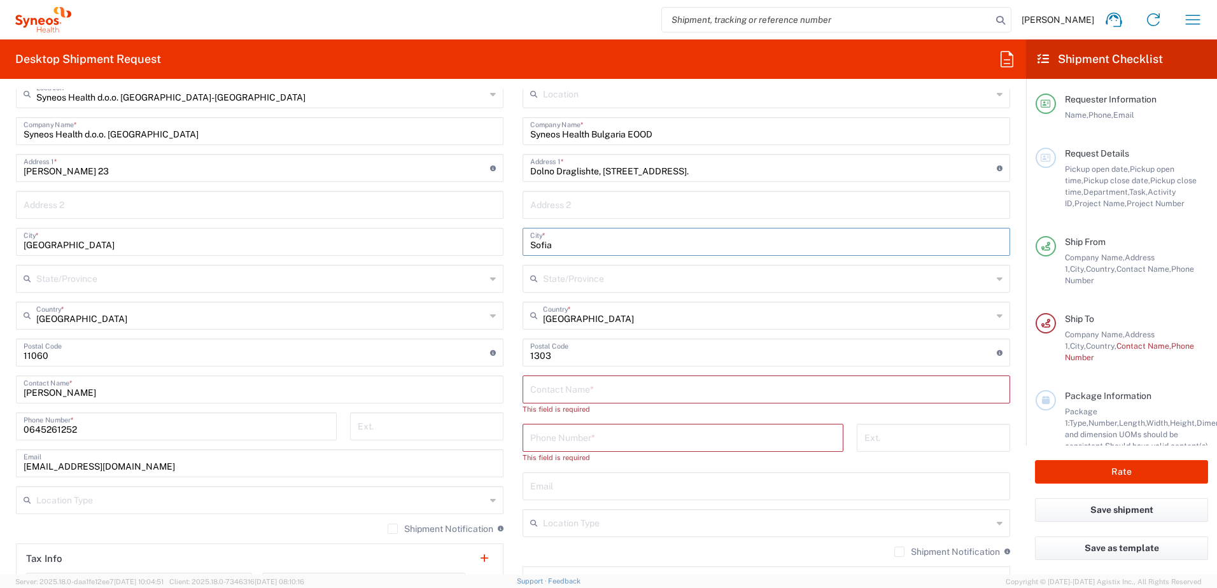
click at [612, 172] on input "Dolno Draglishte, [STREET_ADDRESS]." at bounding box center [763, 167] width 467 height 22
drag, startPoint x: 595, startPoint y: 172, endPoint x: 573, endPoint y: 7, distance: 166.3
click at [530, 168] on input "Dolno Draglishte, [STREET_ADDRESS]." at bounding box center [763, 167] width 467 height 22
click at [606, 171] on input "Dolno Draglishte, [STREET_ADDRESS]." at bounding box center [763, 167] width 467 height 22
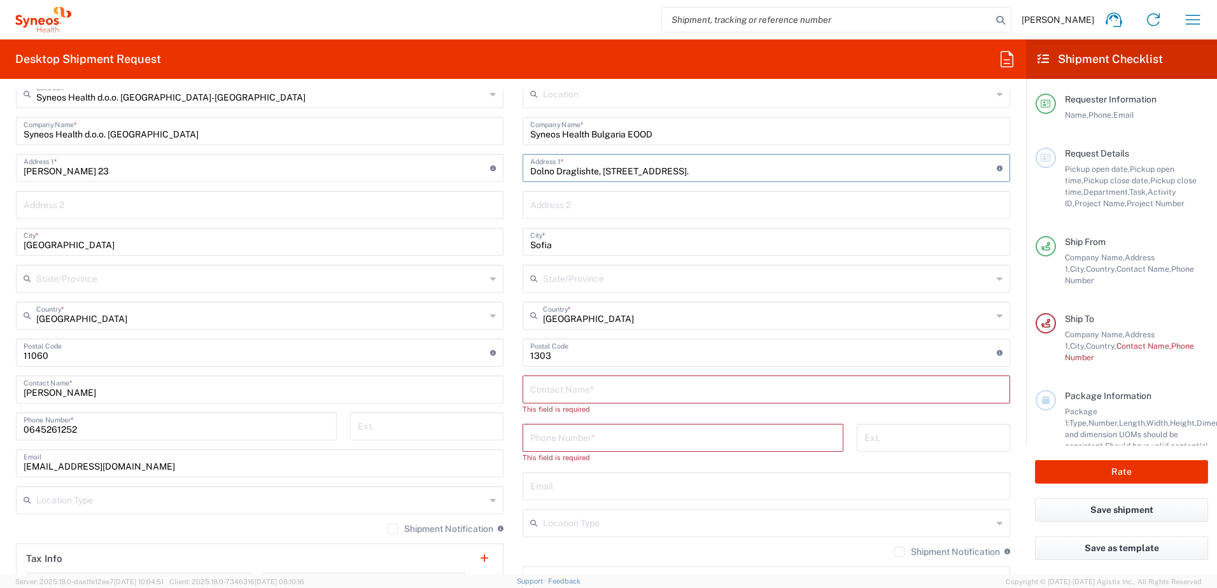
click at [606, 171] on input "Dolno Draglishte, [STREET_ADDRESS]." at bounding box center [763, 167] width 467 height 22
drag, startPoint x: 551, startPoint y: 351, endPoint x: 521, endPoint y: 351, distance: 29.9
click at [523, 351] on div "Postal Code Enter Postal Code here" at bounding box center [767, 353] width 488 height 28
paste input "2798"
type input "2798"
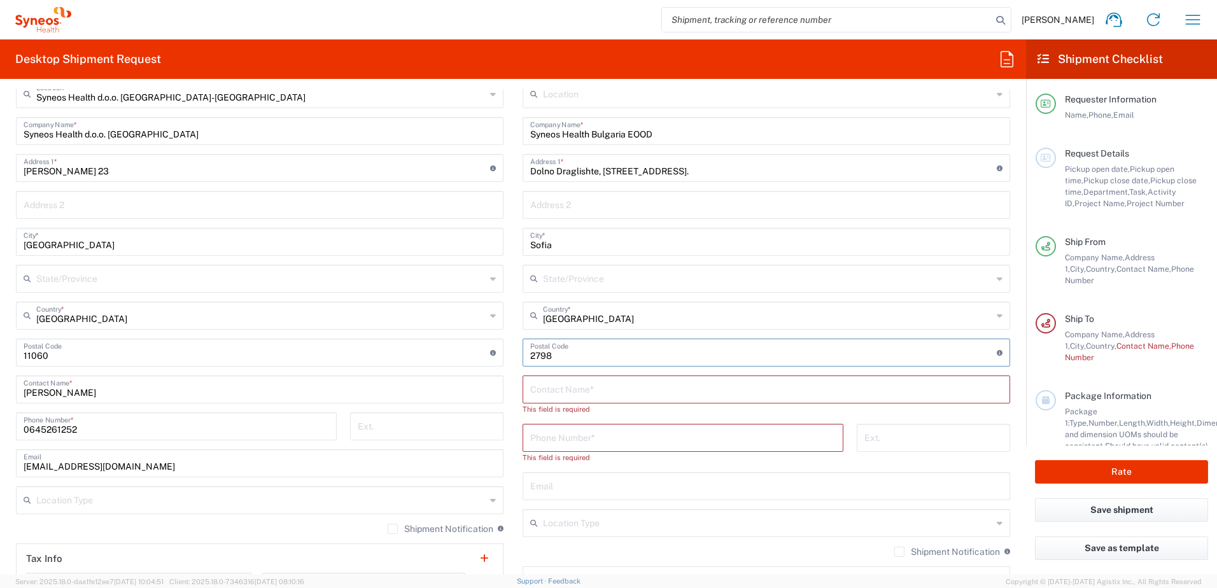
click at [514, 327] on main "Location [PERSON_NAME] LLC-[GEOGRAPHIC_DATA] [GEOGRAPHIC_DATA] [GEOGRAPHIC_DATA…" at bounding box center [766, 396] width 507 height 632
click at [600, 390] on input "text" at bounding box center [766, 389] width 472 height 22
paste input "[PERSON_NAME]"
type input "[PERSON_NAME]"
click at [605, 427] on input "tel" at bounding box center [683, 425] width 306 height 22
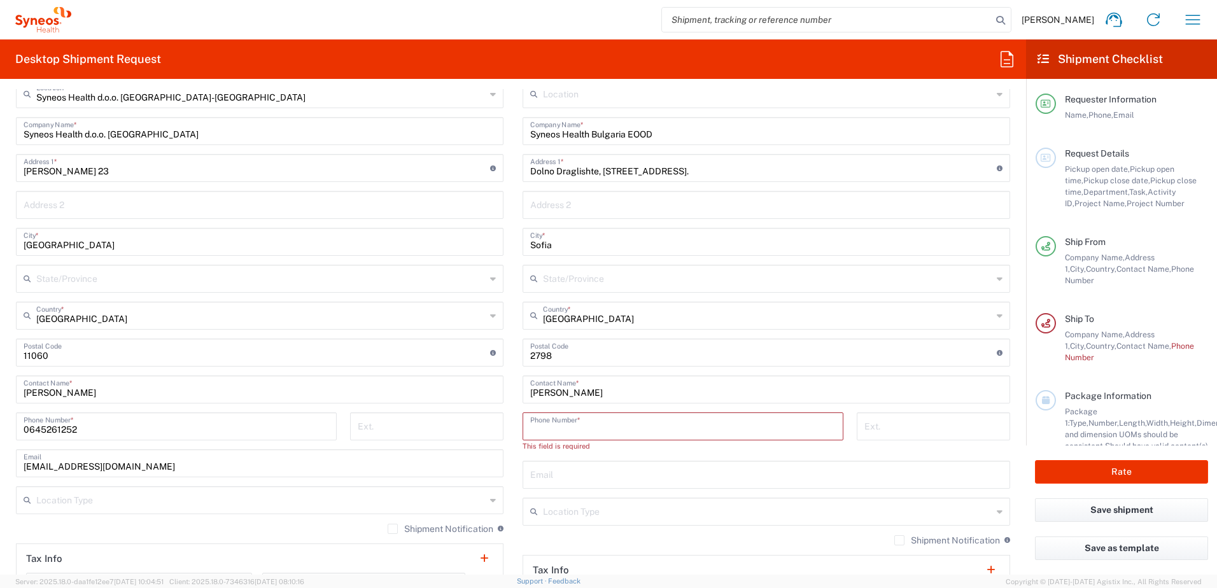
paste input "774008595"
click at [669, 450] on input "text" at bounding box center [766, 462] width 472 height 22
drag, startPoint x: 506, startPoint y: 426, endPoint x: 483, endPoint y: 329, distance: 99.4
click at [506, 426] on main "Syneos Health d.o.o. [GEOGRAPHIC_DATA]-[GEOGRAPHIC_DATA] Location Syneos Health…" at bounding box center [259, 366] width 507 height 572
click at [599, 433] on input "774008595" at bounding box center [683, 425] width 306 height 22
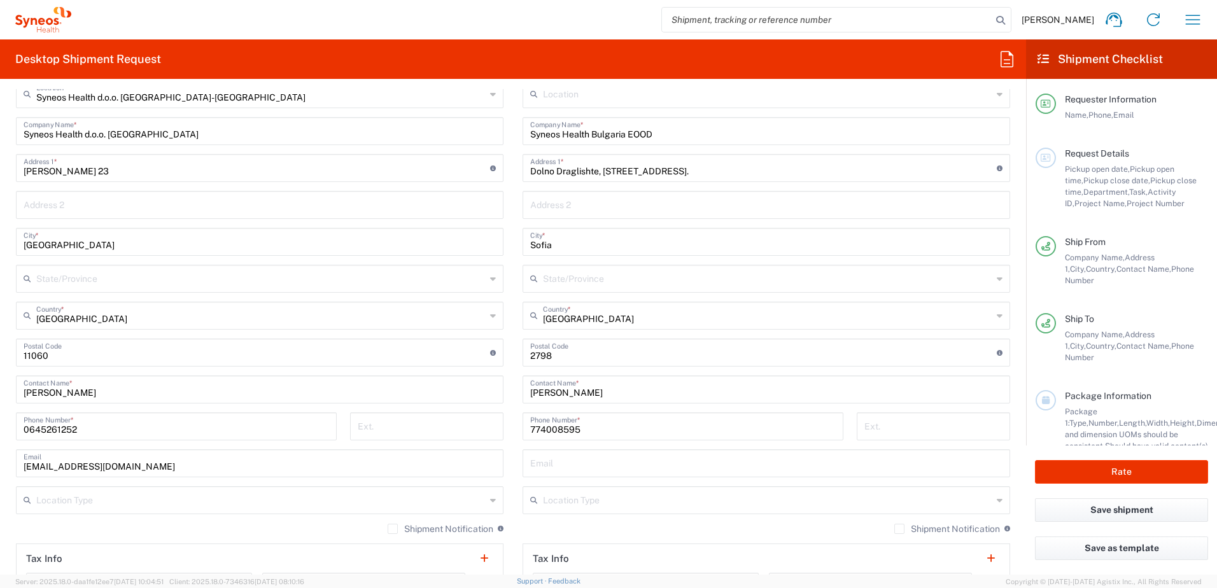
click at [599, 433] on input "774008595" at bounding box center [683, 425] width 306 height 22
click at [599, 432] on input "774008595" at bounding box center [683, 425] width 306 height 22
click at [546, 431] on input "774008595" at bounding box center [683, 425] width 306 height 22
click at [546, 430] on input "774008595" at bounding box center [683, 425] width 306 height 22
paste input "+359"
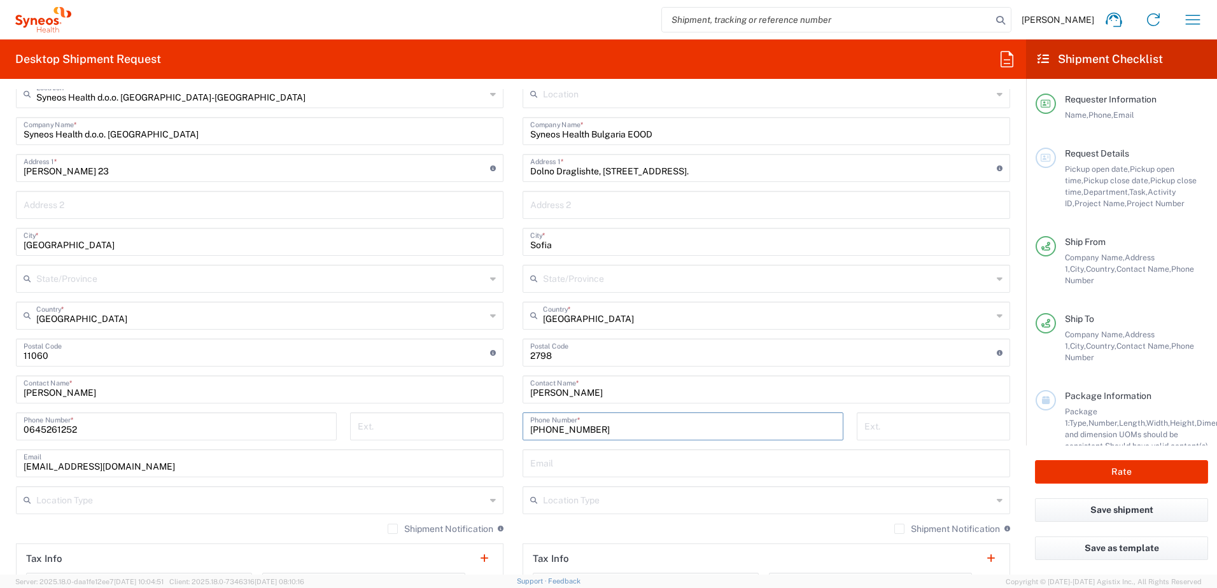
type input "[PHONE_NUMBER]"
click at [505, 397] on main "Syneos Health d.o.o. [GEOGRAPHIC_DATA]-[GEOGRAPHIC_DATA] Location Syneos Health…" at bounding box center [259, 366] width 507 height 572
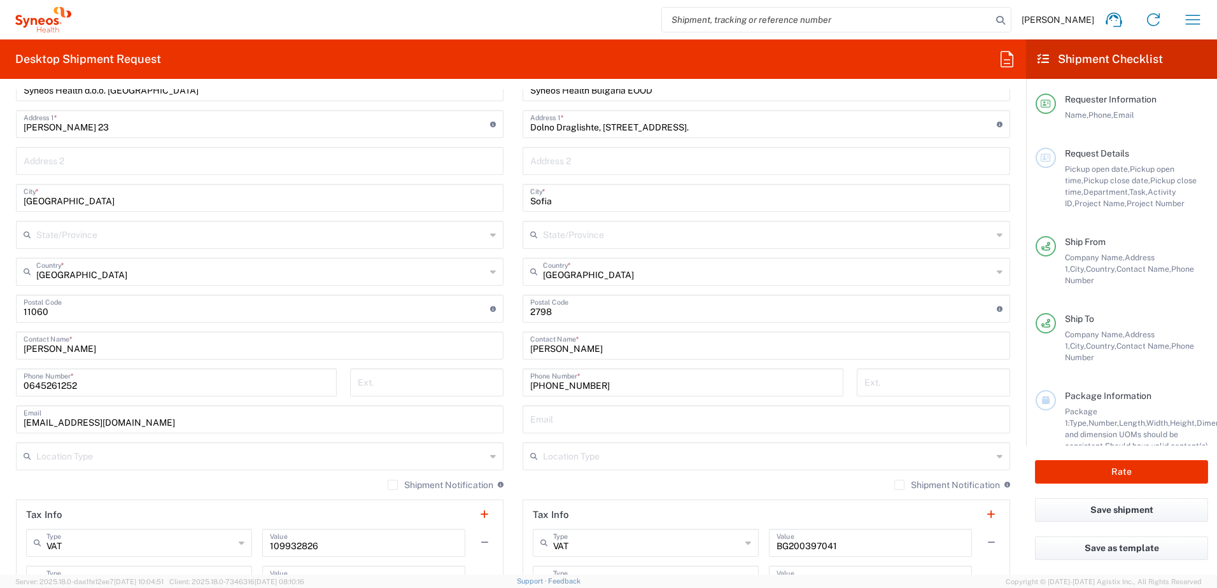
scroll to position [637, 0]
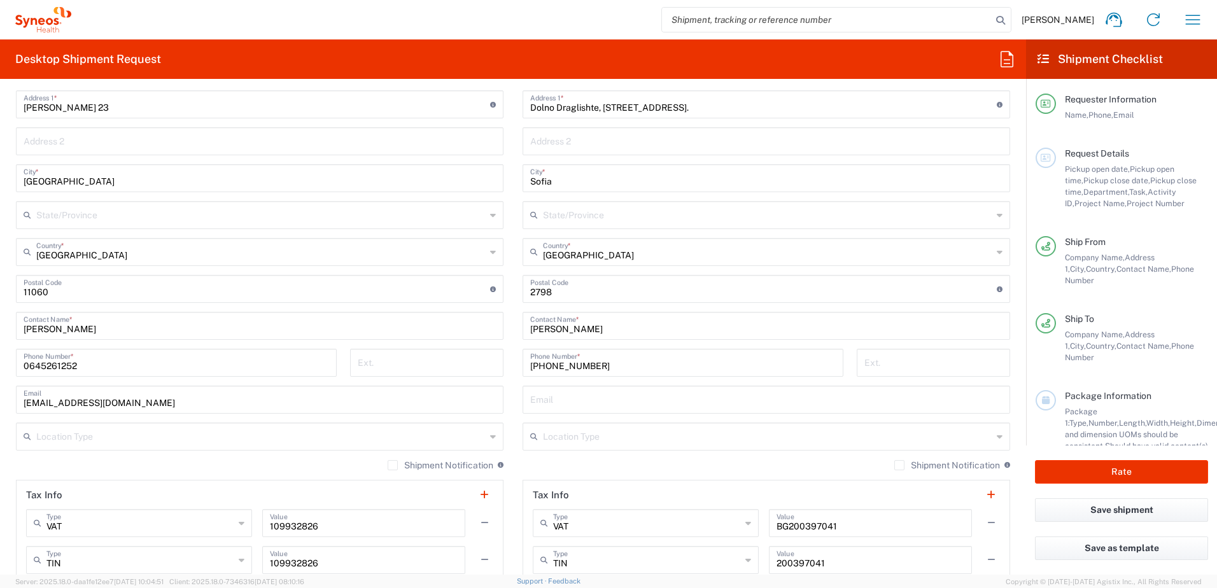
click at [568, 413] on div "Email" at bounding box center [767, 400] width 488 height 28
click at [565, 407] on input "text" at bounding box center [766, 399] width 472 height 22
click at [530, 400] on input "text" at bounding box center [766, 399] width 472 height 22
paste input "[PERSON_NAME][EMAIL_ADDRESS][DOMAIN_NAME]"
type input "[PERSON_NAME][EMAIL_ADDRESS][DOMAIN_NAME]"
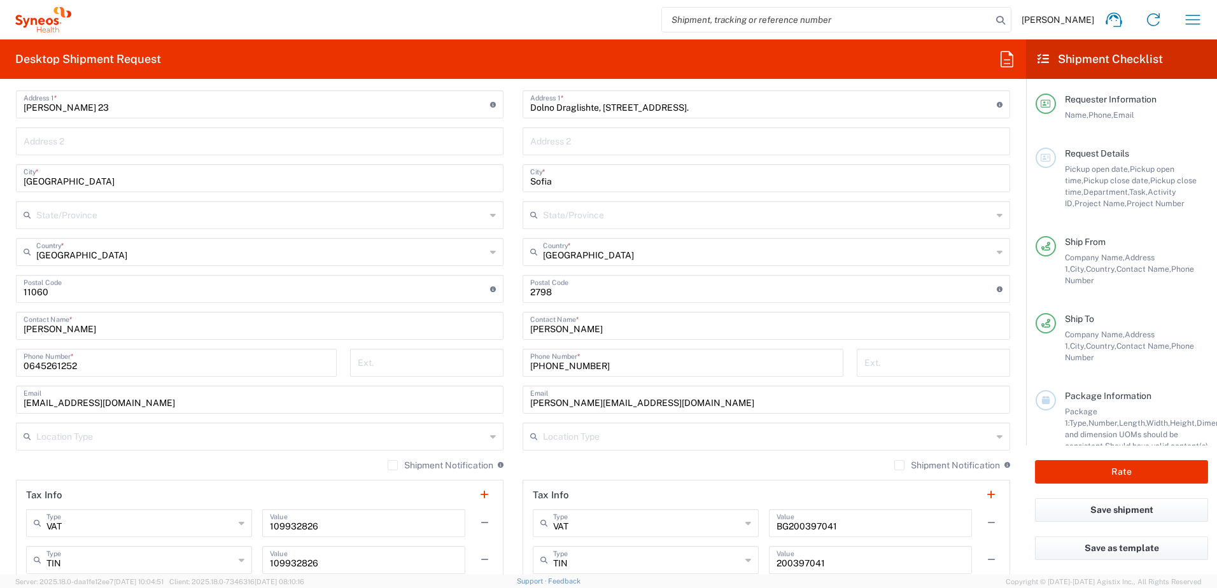
click at [506, 420] on main "Syneos Health d.o.o. [GEOGRAPHIC_DATA]-[GEOGRAPHIC_DATA] Location Syneos Health…" at bounding box center [259, 303] width 507 height 572
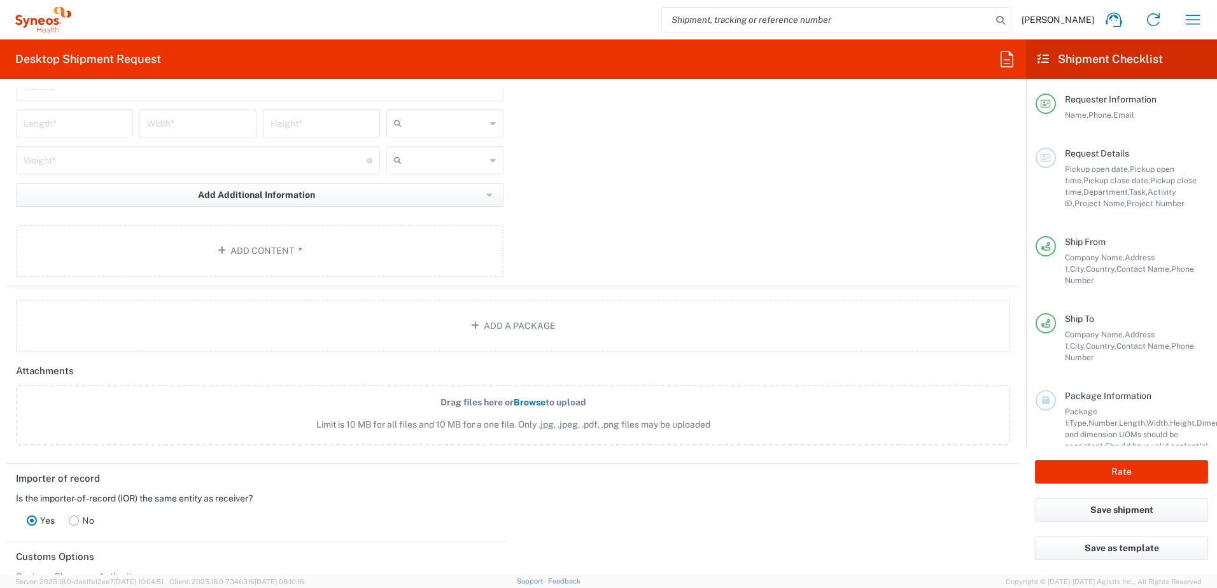
scroll to position [1337, 0]
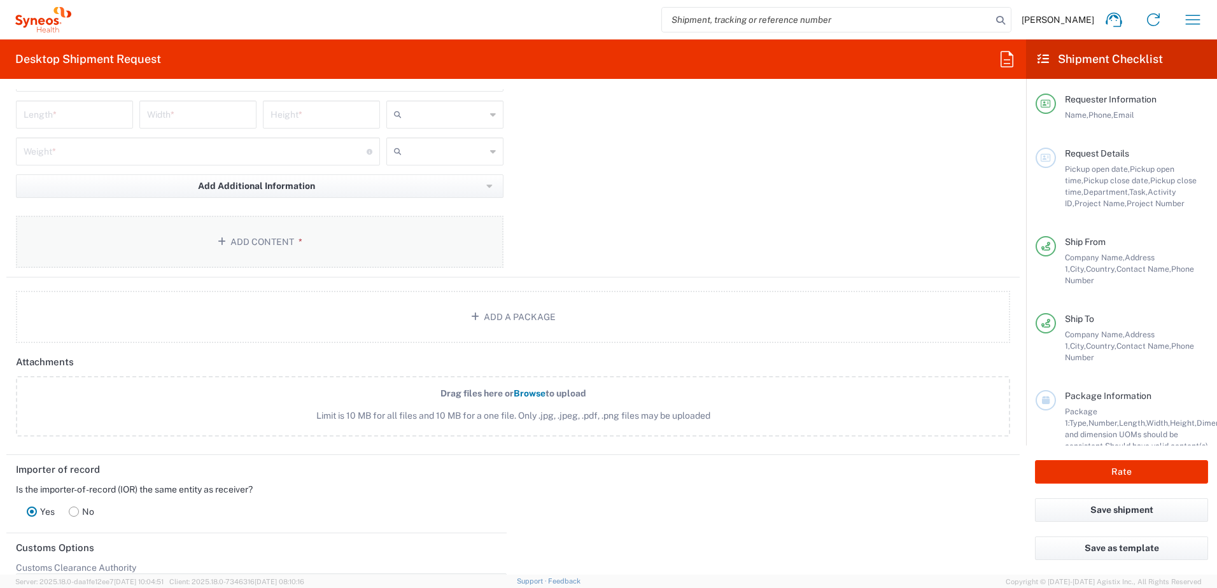
click at [299, 248] on button "Add Content *" at bounding box center [260, 242] width 488 height 52
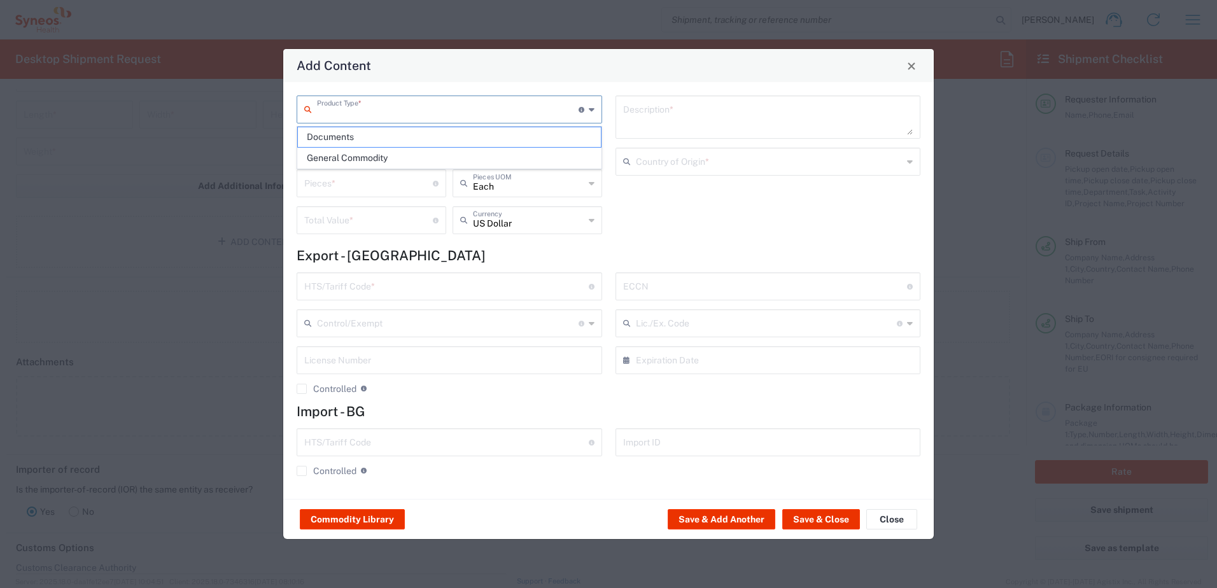
click at [351, 111] on input "text" at bounding box center [448, 108] width 262 height 22
click at [354, 140] on span "Documents" at bounding box center [449, 137] width 303 height 20
type input "Documents"
type input "1"
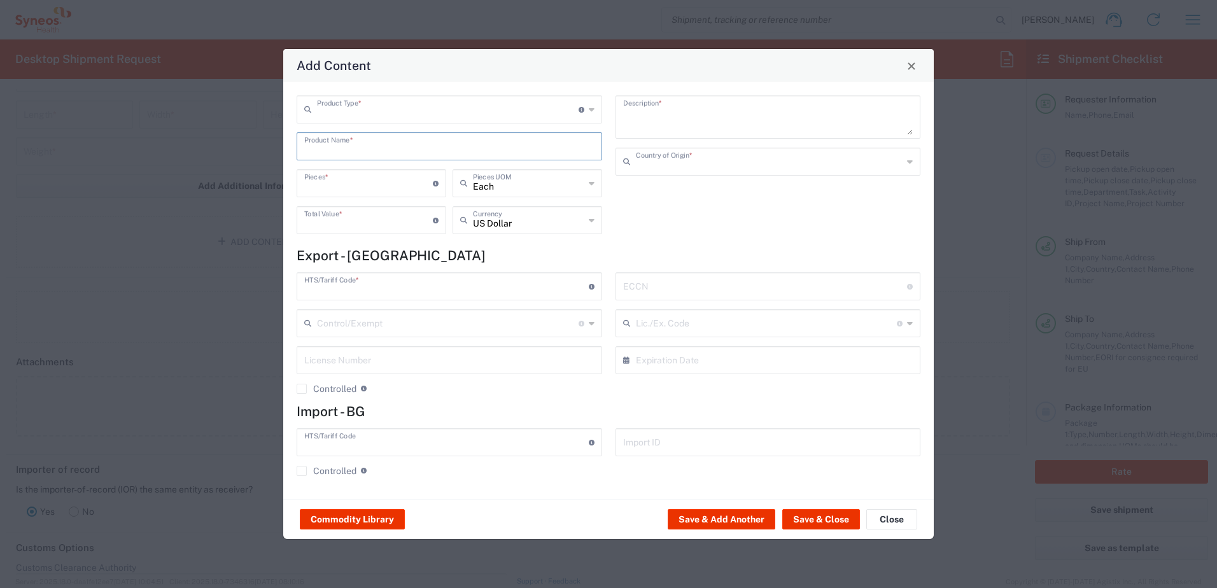
type input "1"
type textarea "Documents"
type input "[GEOGRAPHIC_DATA]"
type input "0000.00.0000"
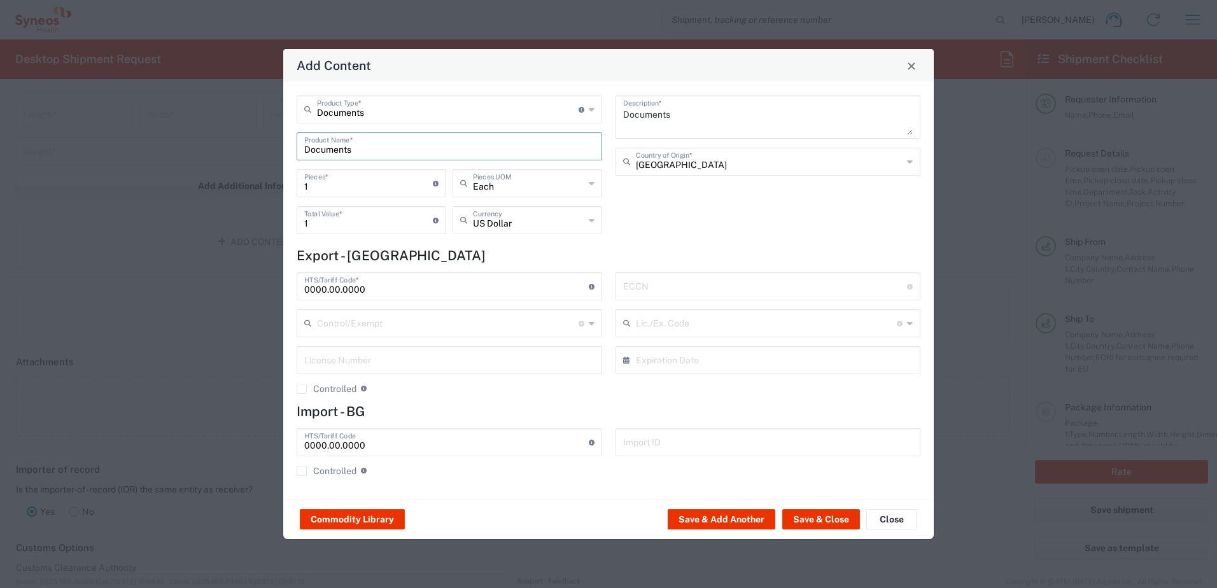
click at [325, 140] on input "Documents" at bounding box center [449, 145] width 290 height 22
drag, startPoint x: 572, startPoint y: 225, endPoint x: 595, endPoint y: 232, distance: 23.2
click at [573, 225] on input "text" at bounding box center [528, 219] width 111 height 22
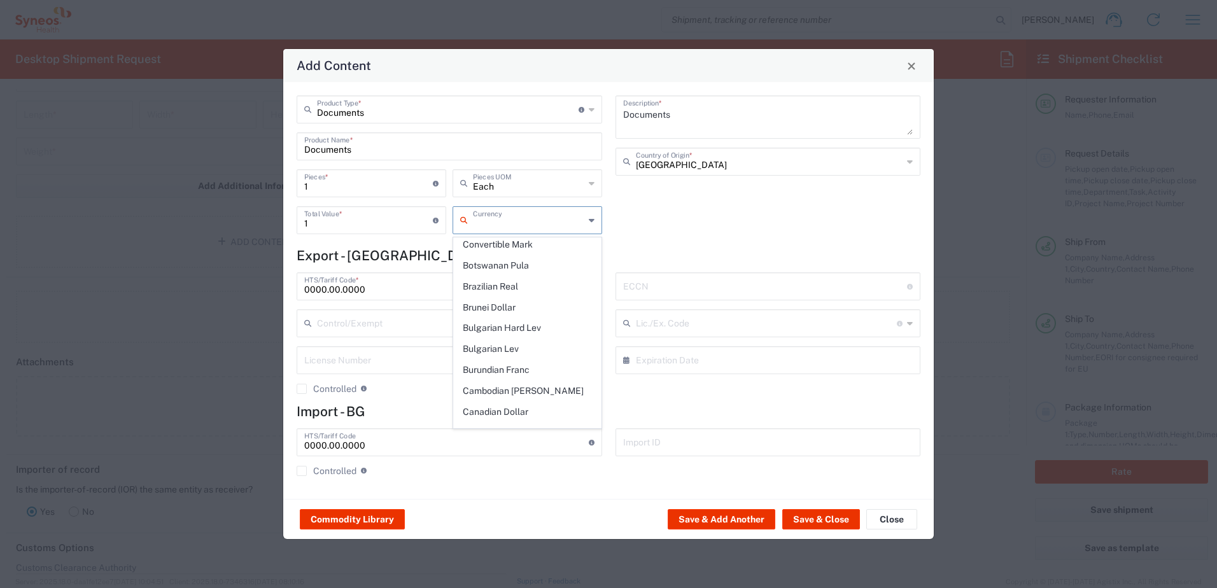
scroll to position [509, 0]
type input "r"
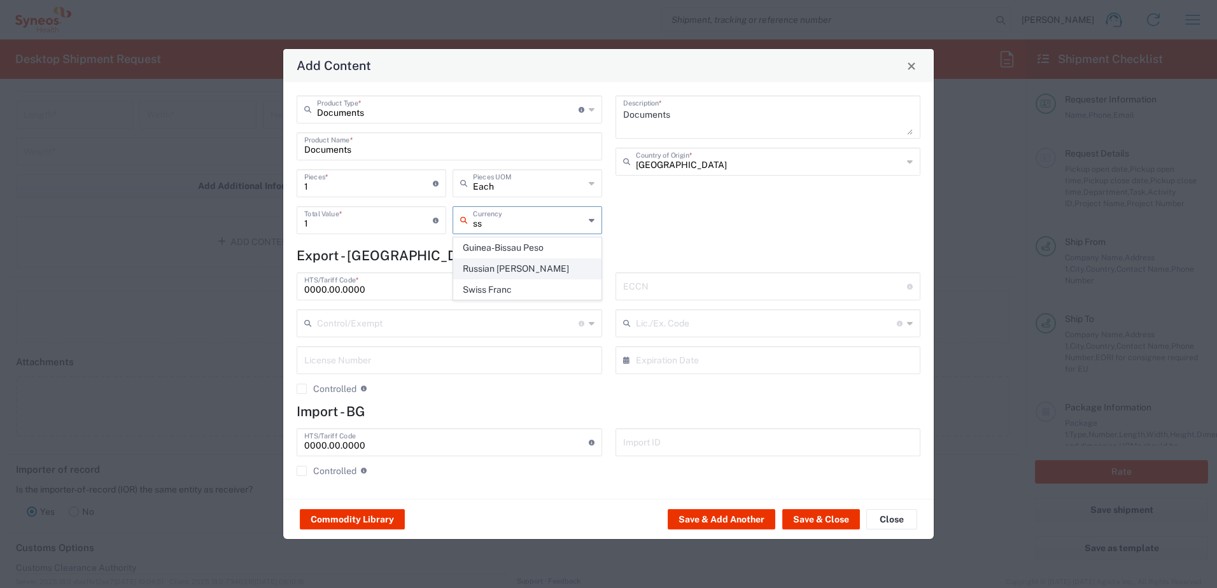
type input "s"
type input "r"
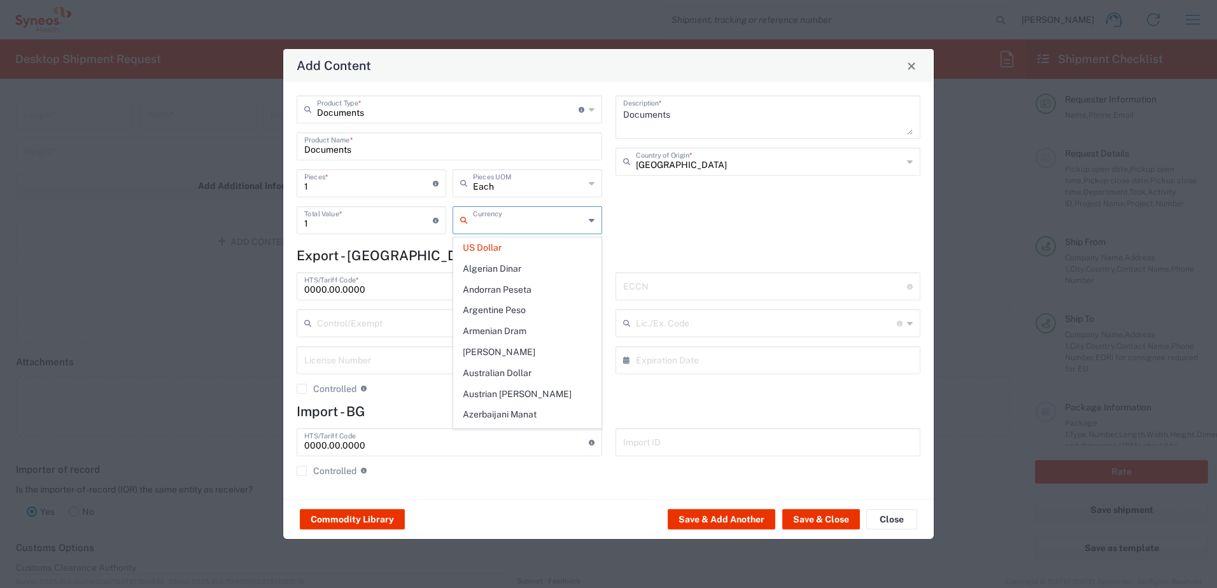
type input "s"
click at [524, 372] on span "Serbian Dinar" at bounding box center [527, 373] width 147 height 20
type input "Serbian Dinar"
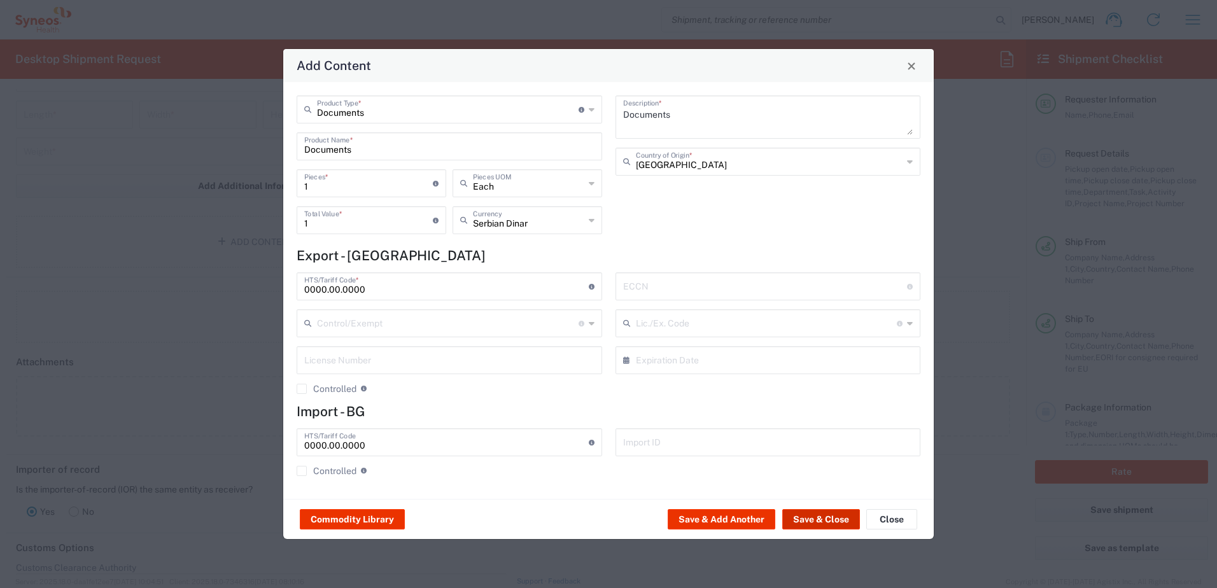
drag, startPoint x: 817, startPoint y: 516, endPoint x: 600, endPoint y: 587, distance: 227.7
click at [817, 450] on button "Save & Close" at bounding box center [821, 519] width 78 height 20
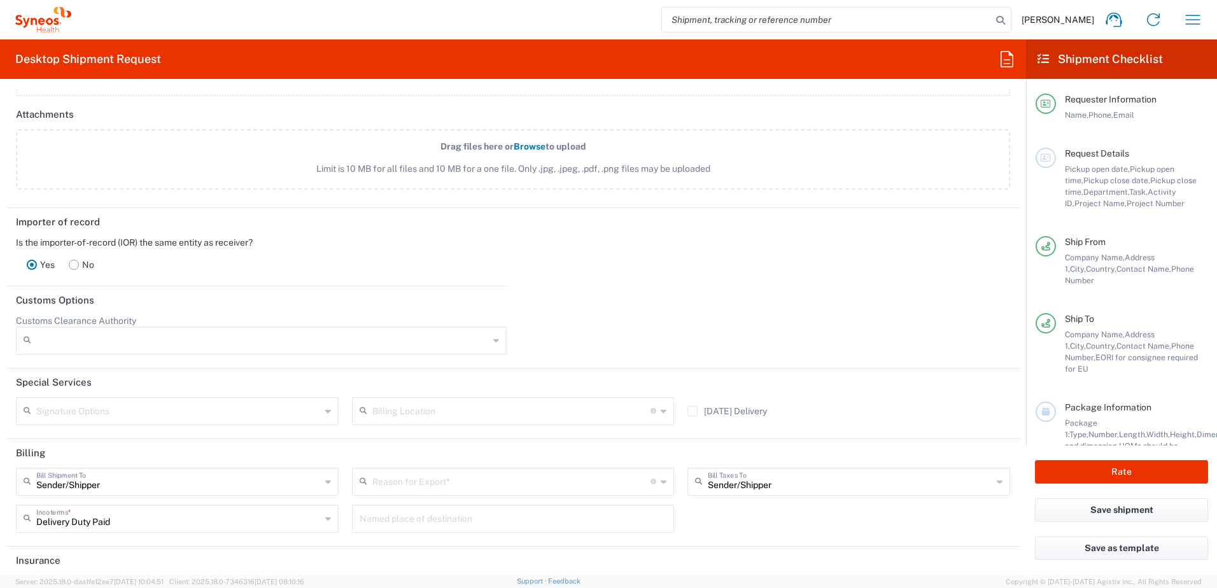
scroll to position [1713, 0]
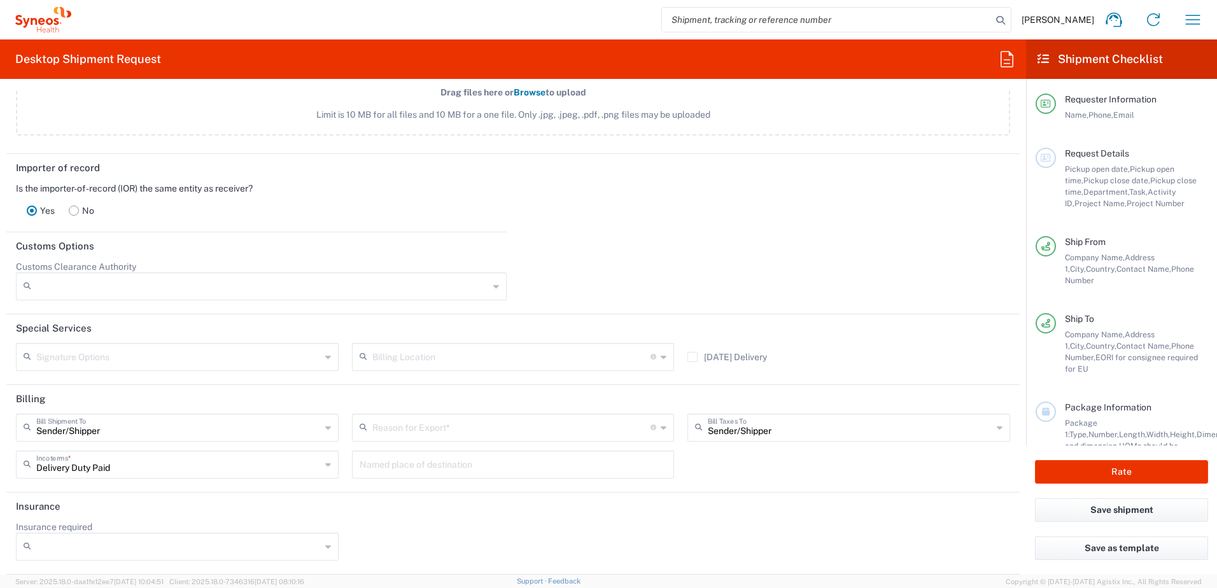
click at [459, 438] on div "Reason for Export *" at bounding box center [513, 428] width 323 height 28
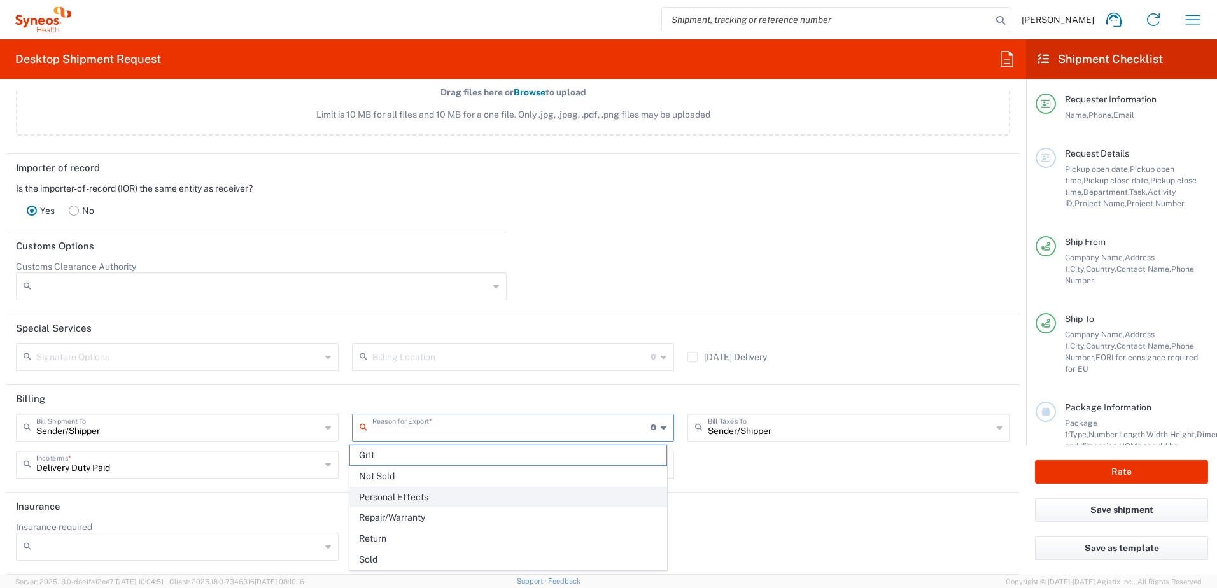
click at [432, 450] on span "Personal Effects" at bounding box center [508, 498] width 317 height 20
type input "Personal Effects"
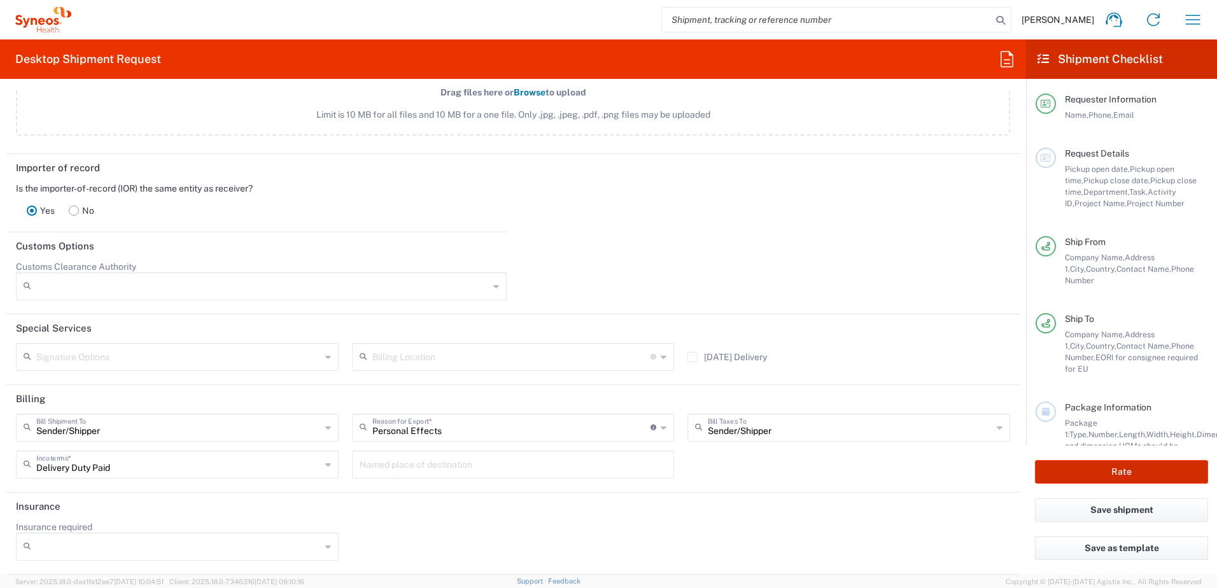
click at [972, 450] on button "Rate" at bounding box center [1121, 472] width 173 height 24
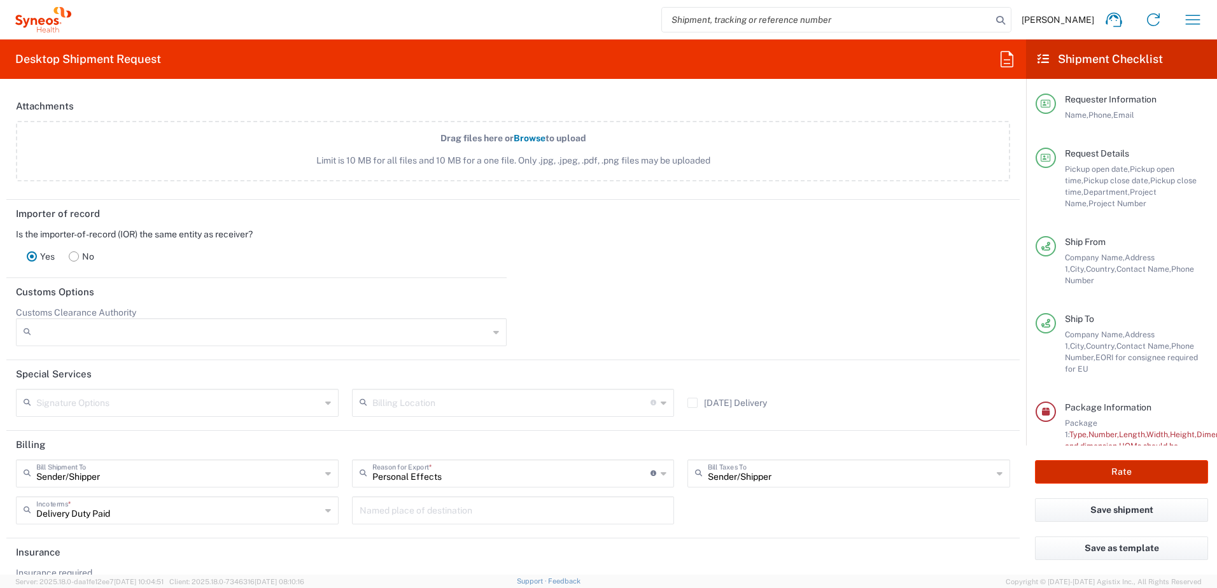
scroll to position [1759, 0]
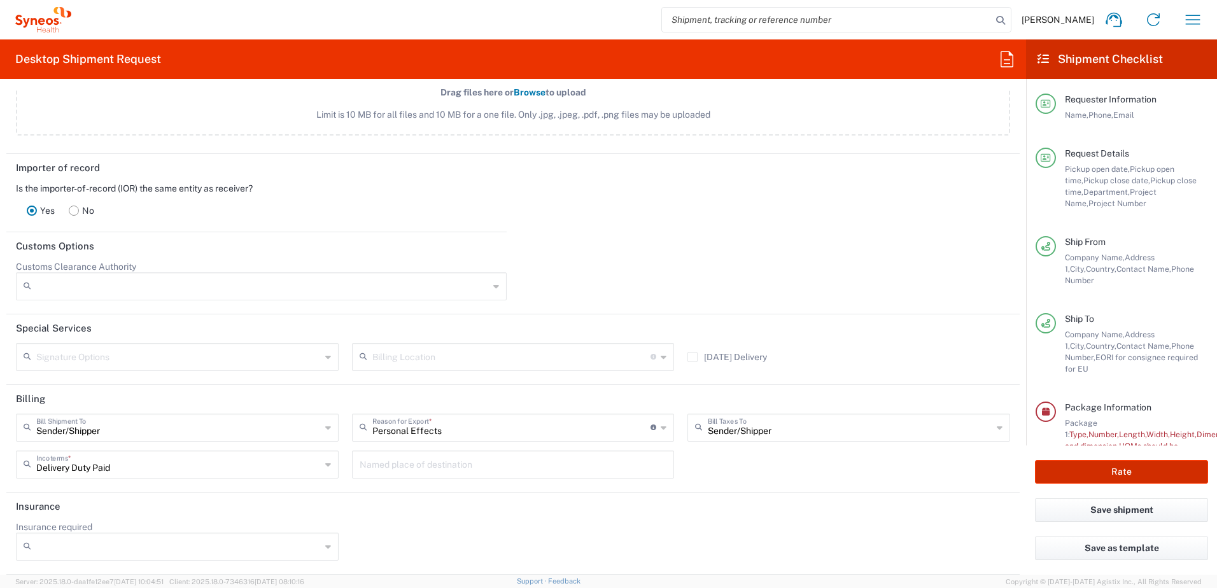
type input "8480 DEPARTMENTAL EXPENSE"
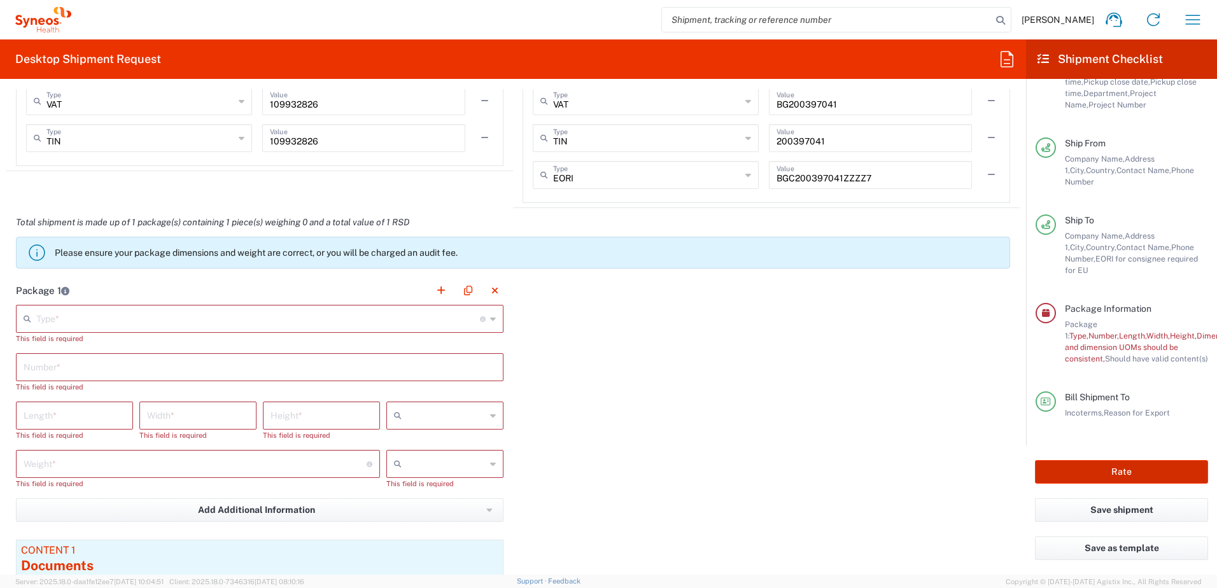
scroll to position [1122, 0]
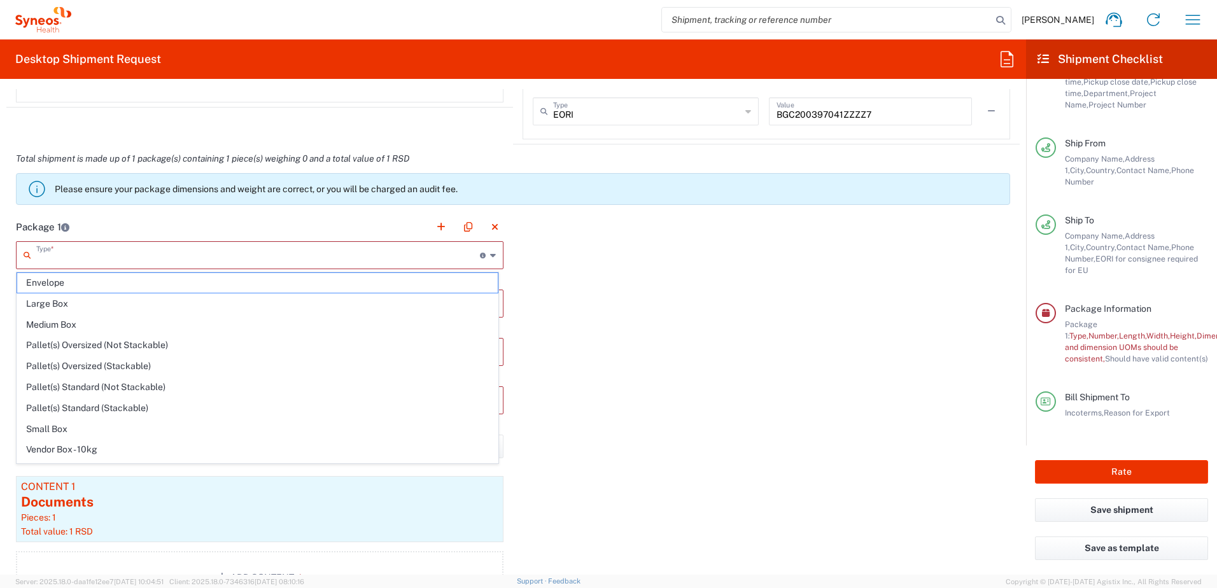
click at [83, 252] on input "text" at bounding box center [258, 254] width 444 height 22
click at [129, 277] on span "Envelope" at bounding box center [257, 283] width 481 height 20
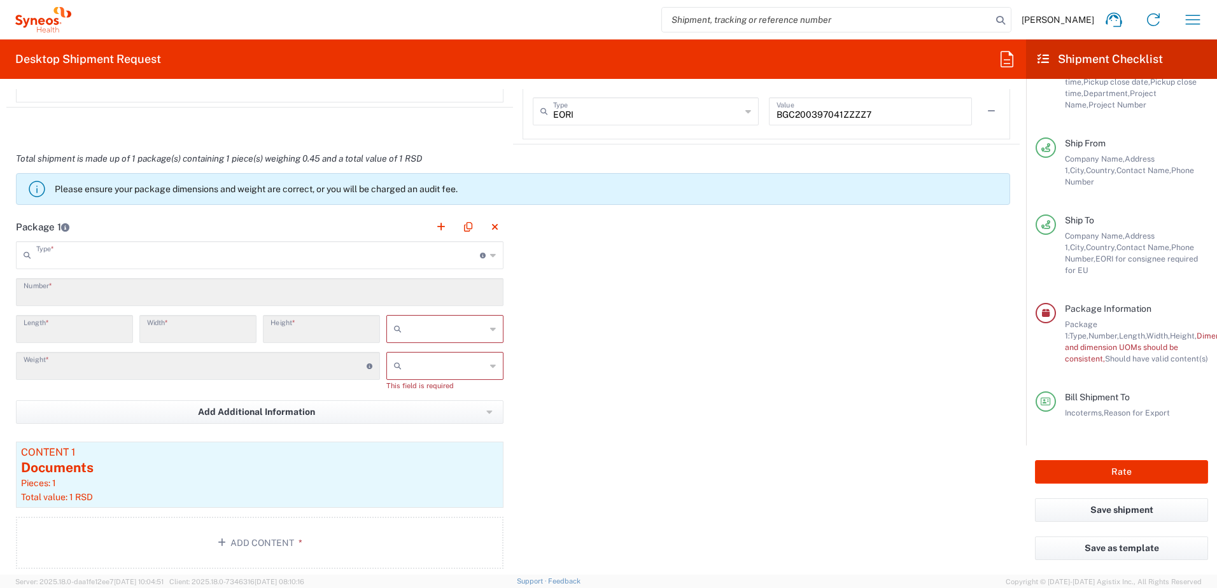
type input "Envelope"
type input "1"
type input "9.5"
type input "12.5"
type input "0.25"
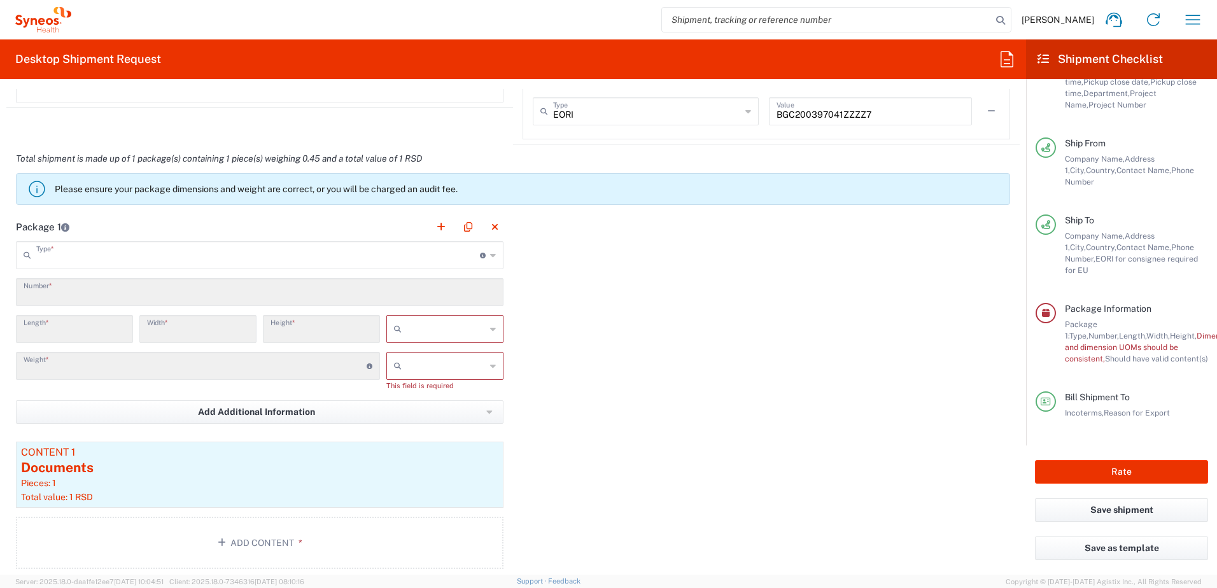
type input "in"
type input "0.45"
drag, startPoint x: 665, startPoint y: 379, endPoint x: 603, endPoint y: 414, distance: 71.0
click at [665, 379] on div "Package 1 Envelope Type * Material used to package goods Envelope Large Box Med…" at bounding box center [512, 396] width 1013 height 366
click at [420, 333] on input "in" at bounding box center [446, 329] width 79 height 20
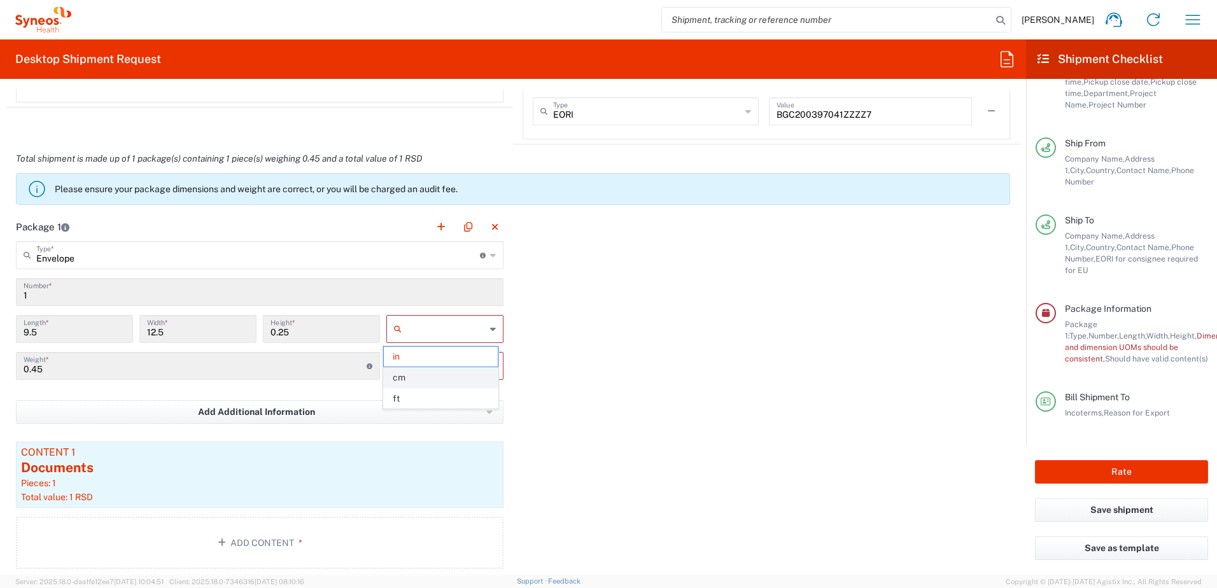
click at [411, 378] on span "cm" at bounding box center [440, 378] width 113 height 20
type input "24.13"
type input "31.75"
type input "0.64"
type input "cm"
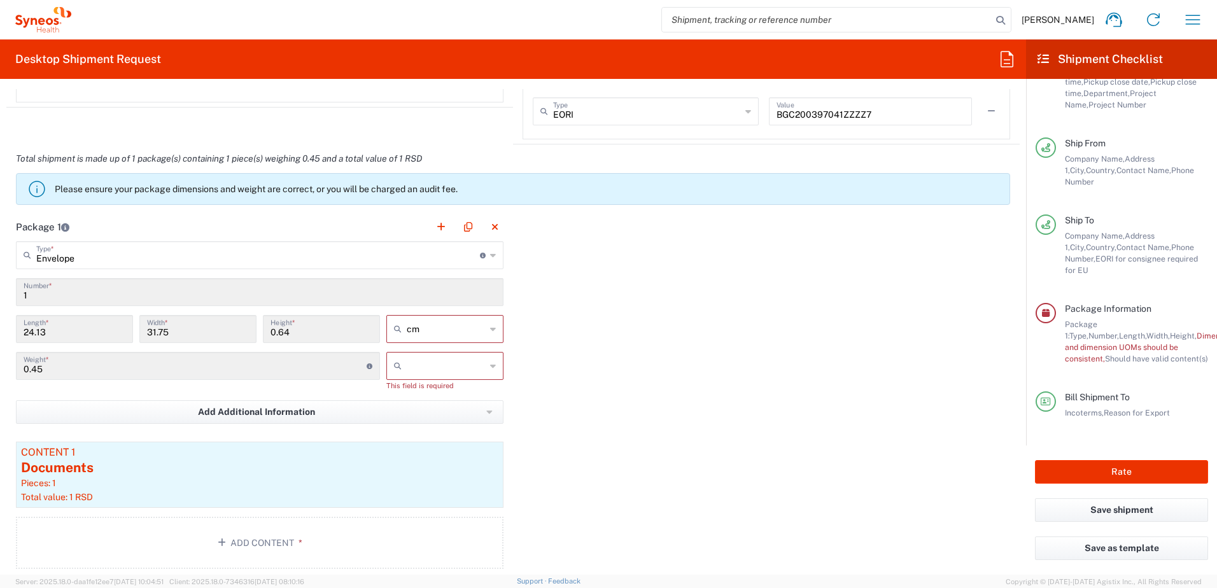
click at [427, 362] on input "text" at bounding box center [446, 366] width 79 height 20
click at [417, 390] on span "kgs" at bounding box center [440, 394] width 113 height 20
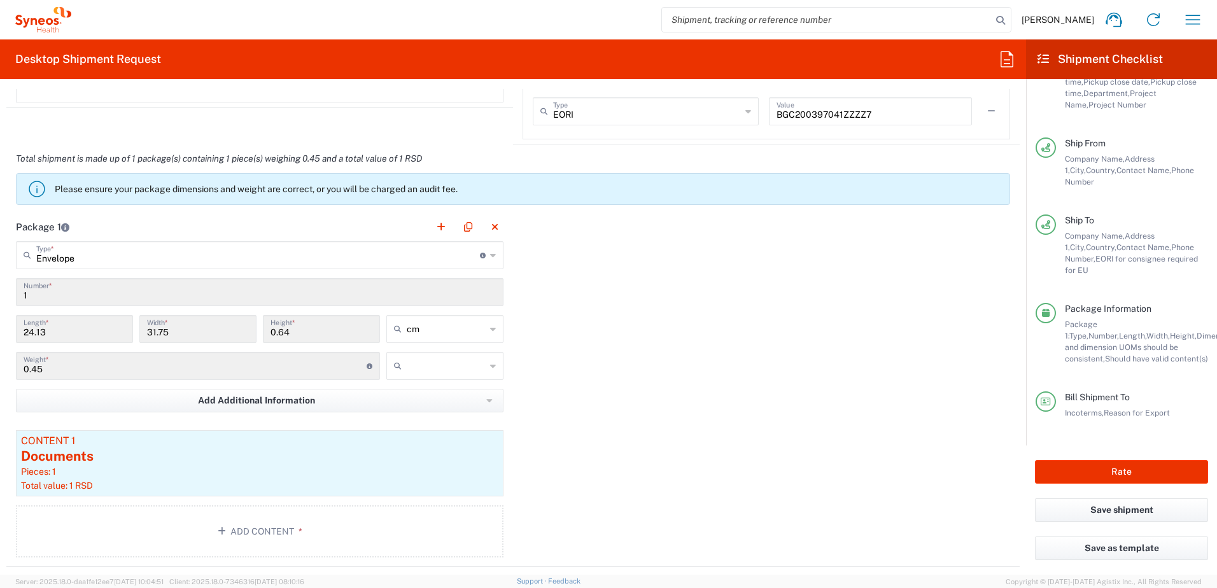
type input "kgs"
drag, startPoint x: 1099, startPoint y: 475, endPoint x: 290, endPoint y: 351, distance: 819.1
click at [972, 450] on button "Rate" at bounding box center [1121, 472] width 173 height 24
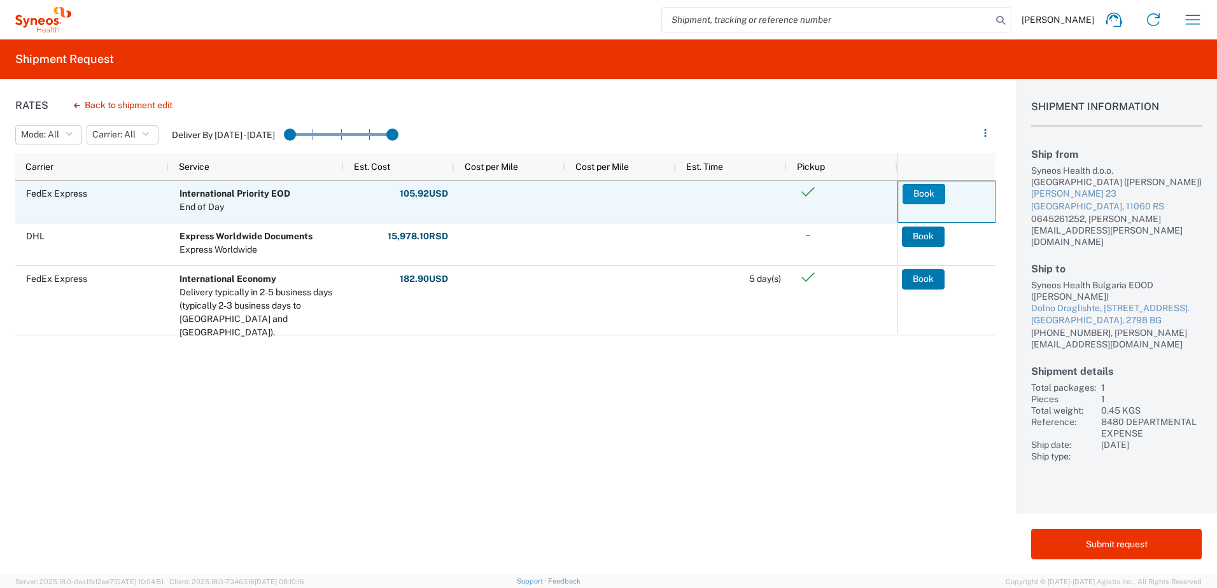
click at [928, 190] on button "Book" at bounding box center [924, 194] width 43 height 20
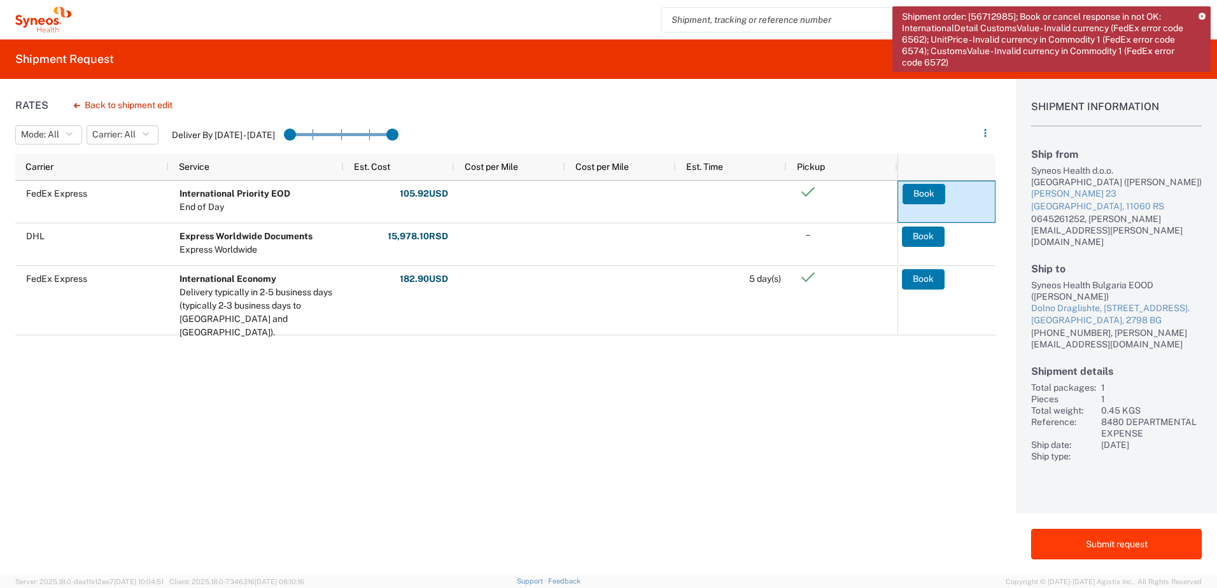
click at [972, 450] on button "Submit request" at bounding box center [1116, 544] width 171 height 31
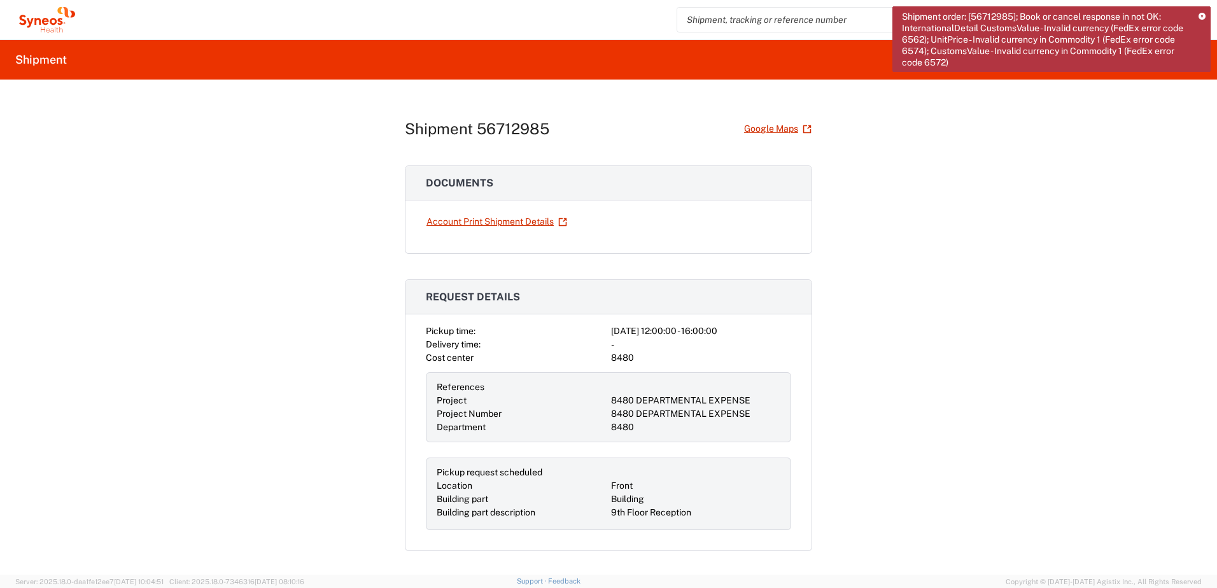
click at [972, 15] on icon at bounding box center [1202, 16] width 7 height 7
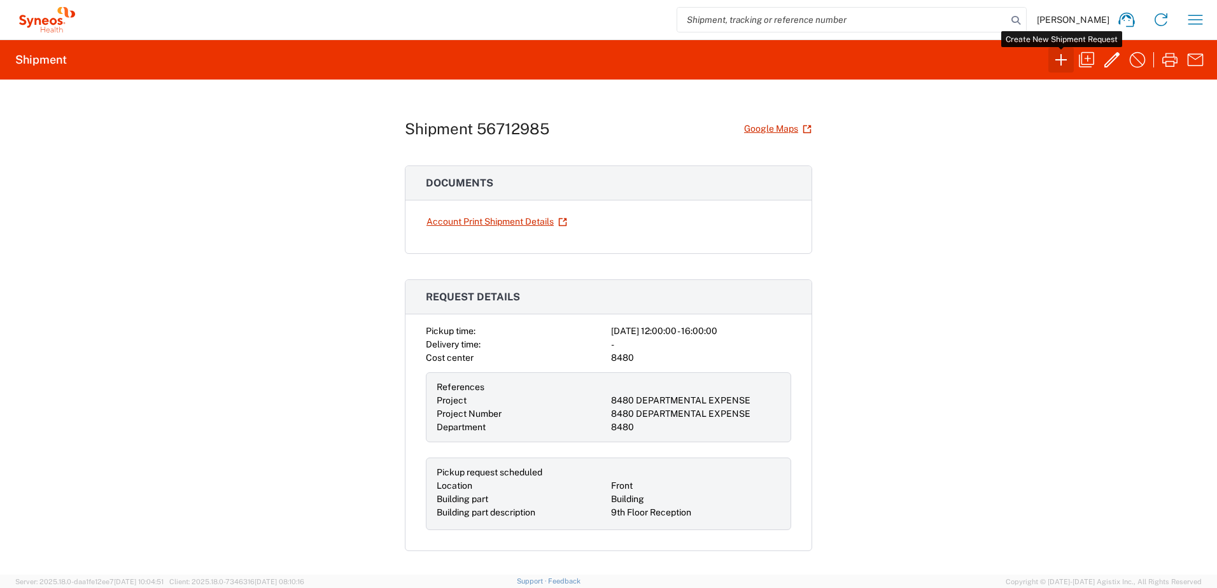
click at [972, 64] on icon "button" at bounding box center [1061, 60] width 20 height 20
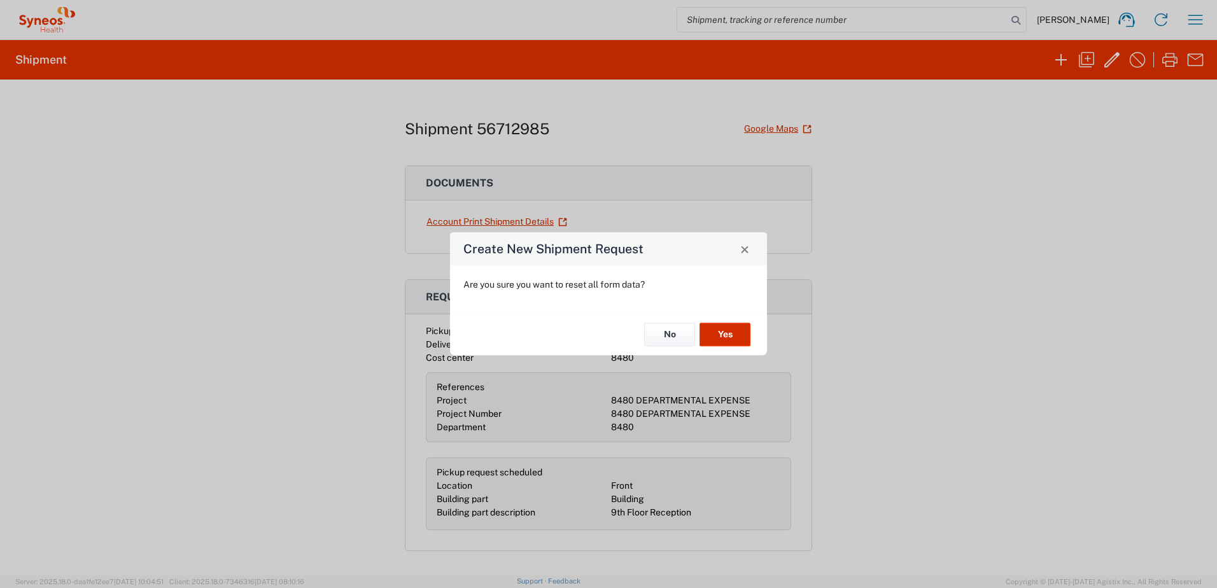
click at [739, 339] on button "Yes" at bounding box center [725, 335] width 51 height 24
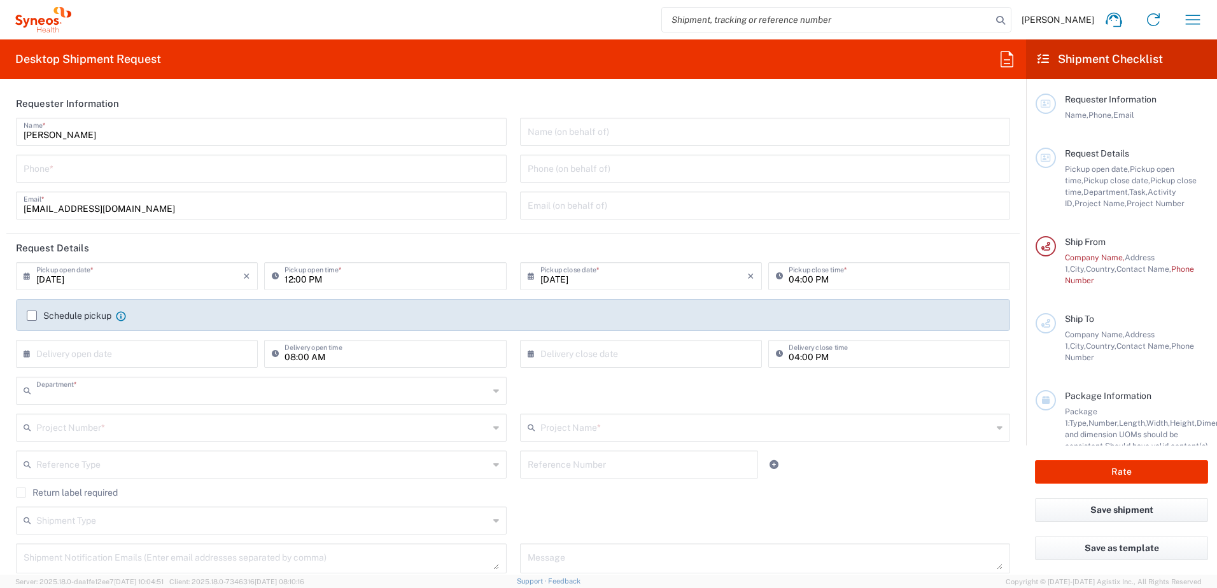
type input "8480"
click at [103, 173] on input "tel" at bounding box center [262, 168] width 476 height 22
type input "0645261252"
type input "[EMAIL_ADDRESS][DOMAIN_NAME]"
type input "8480 DEPARTMENTAL EXPENSE"
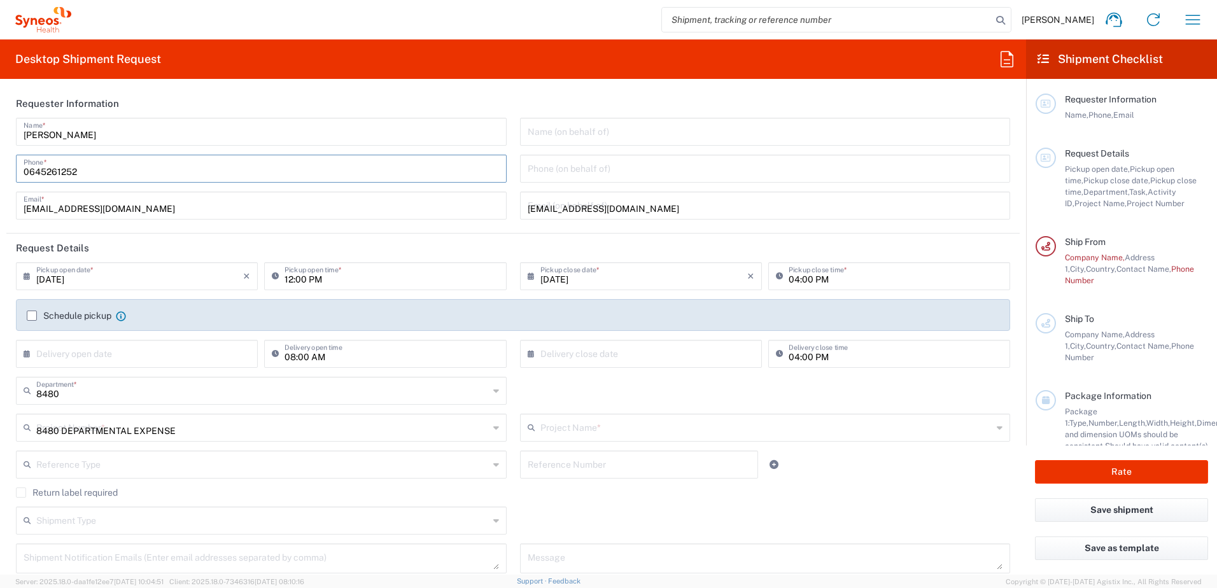
type input "8480 DEPARTMENTAL EXPENSE"
type input "Regular"
type input "Syneos Health d.o.o. [GEOGRAPHIC_DATA]"
type input "0645261252"
type input "Syneos Health Bulgaria EOOD"
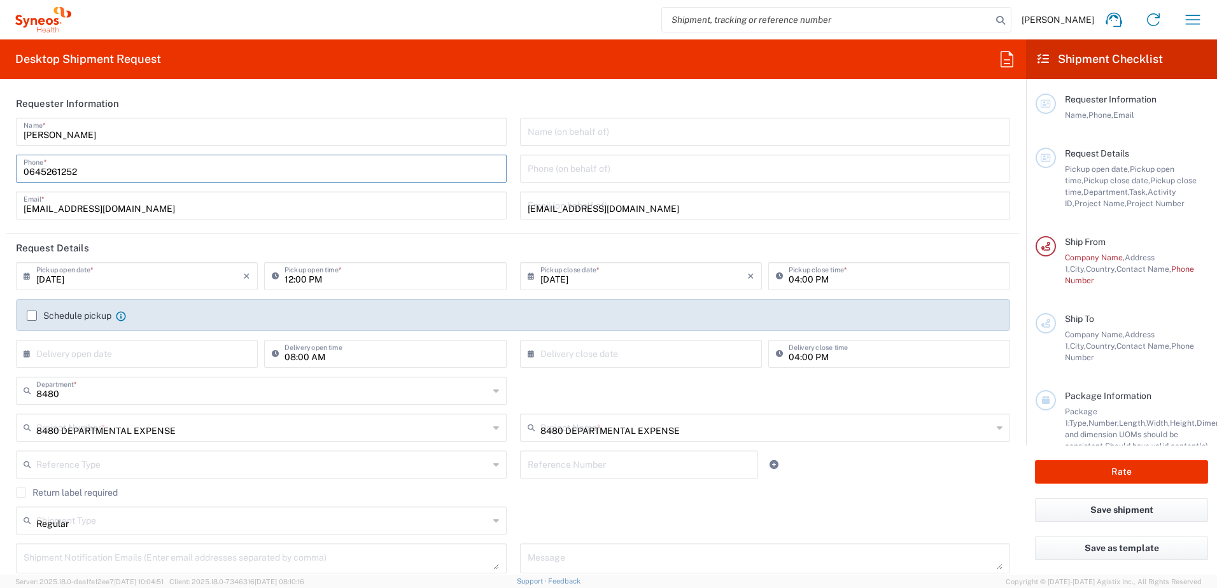
type input "Dolno Draglishte, [STREET_ADDRESS]."
type input "Sofia"
type input "[GEOGRAPHIC_DATA]"
type input "2798"
type input "[PERSON_NAME]"
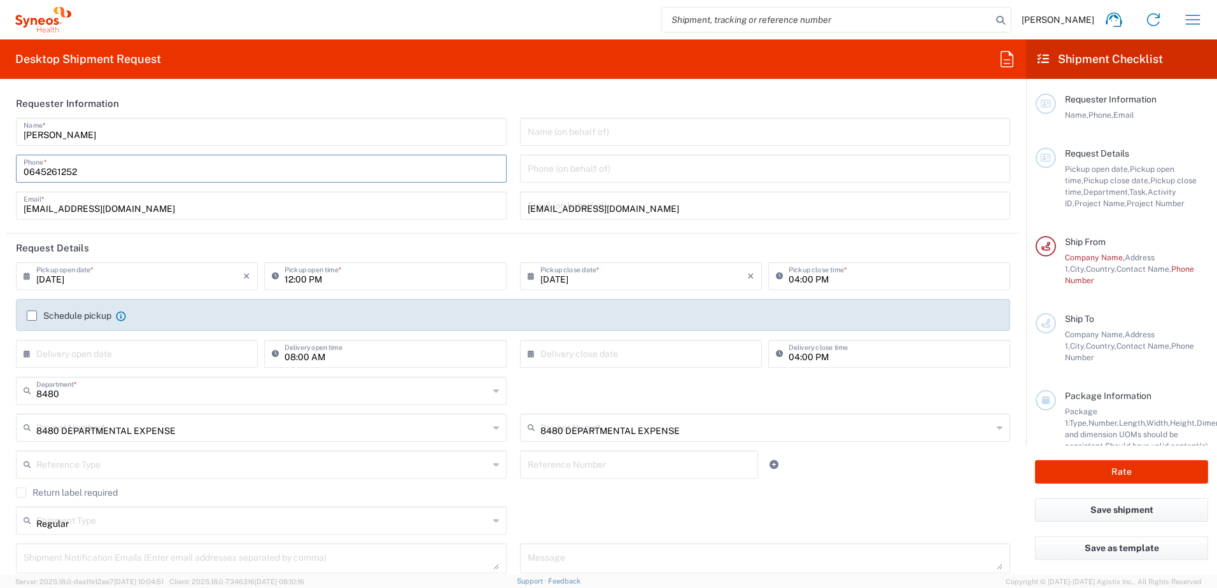
type input "[PHONE_NUMBER]"
type input "[PERSON_NAME][EMAIL_ADDRESS][DOMAIN_NAME]"
type input "Sender/Shipper"
type input "Delivery Duty Paid"
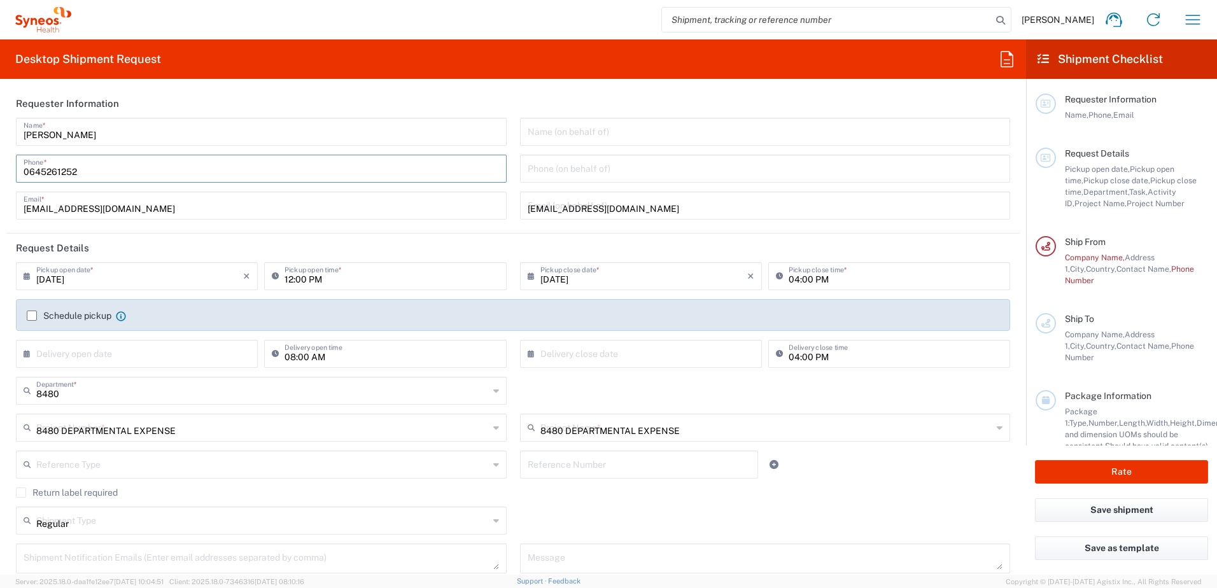
click at [647, 216] on div "[EMAIL_ADDRESS][DOMAIN_NAME] Email (on behalf of)" at bounding box center [765, 206] width 491 height 28
click at [642, 207] on input "[EMAIL_ADDRESS][DOMAIN_NAME]" at bounding box center [766, 205] width 476 height 22
click at [533, 209] on input "[EMAIL_ADDRESS][DOMAIN_NAME]" at bounding box center [766, 205] width 476 height 22
click at [619, 211] on input "[EMAIL_ADDRESS][DOMAIN_NAME]" at bounding box center [766, 205] width 476 height 22
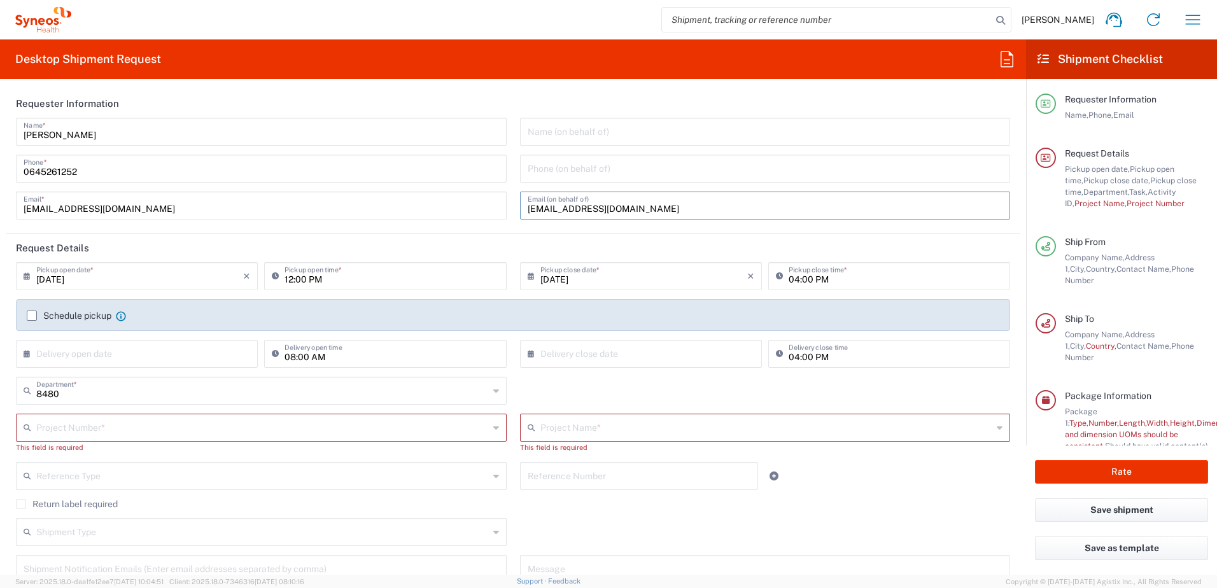
click at [619, 209] on input "[EMAIL_ADDRESS][DOMAIN_NAME]" at bounding box center [766, 205] width 476 height 22
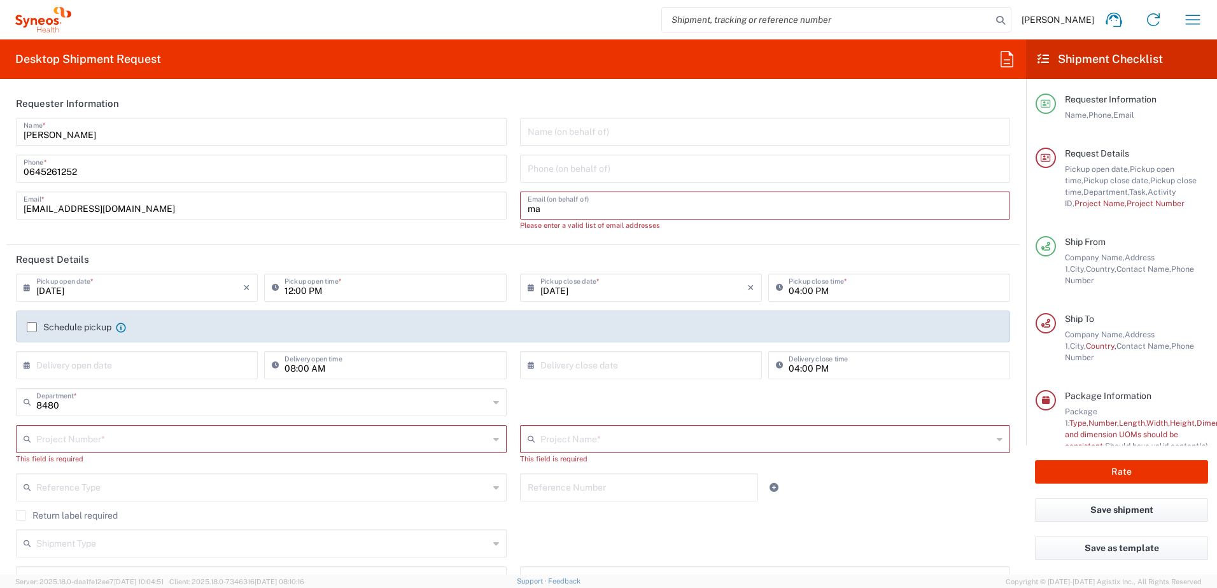
type input "m"
click at [513, 209] on div "Name (on behalf of) Phone (on behalf of) Email (on behalf of) Please enter a va…" at bounding box center [765, 179] width 504 height 122
click at [458, 98] on header "Requester Information" at bounding box center [512, 103] width 1013 height 29
click at [32, 322] on label "Schedule pickup" at bounding box center [69, 327] width 85 height 10
click at [32, 327] on input "Schedule pickup" at bounding box center [32, 327] width 0 height 0
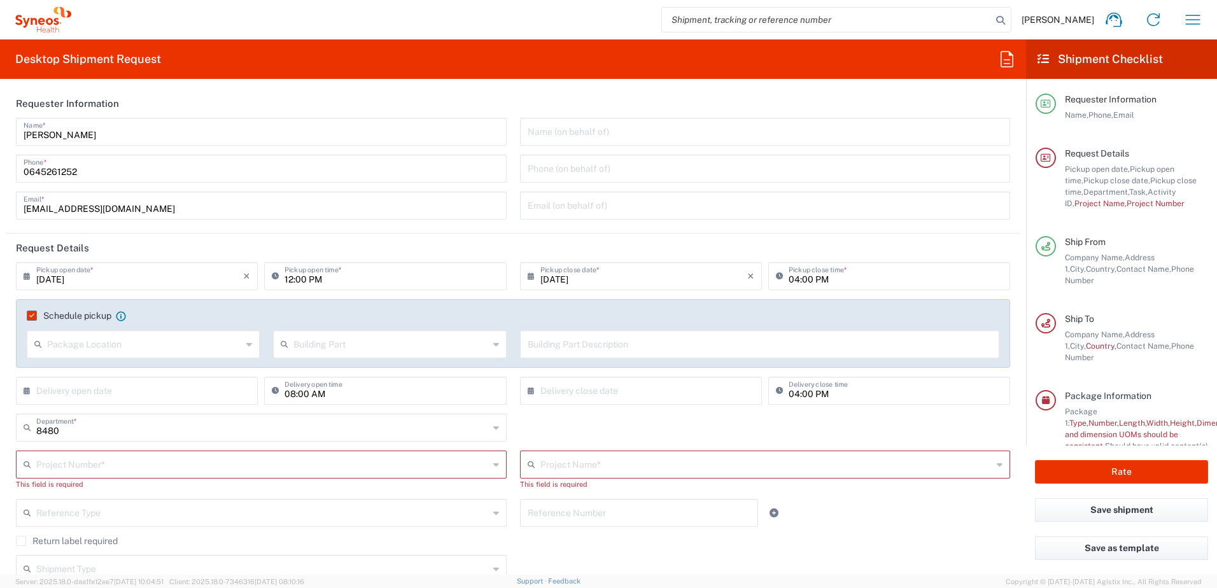
click at [173, 348] on input "text" at bounding box center [144, 343] width 195 height 22
click at [138, 367] on span "Front" at bounding box center [142, 372] width 229 height 20
type input "Front"
click at [329, 343] on input "text" at bounding box center [390, 343] width 195 height 22
click at [324, 391] on span "Building" at bounding box center [386, 393] width 229 height 20
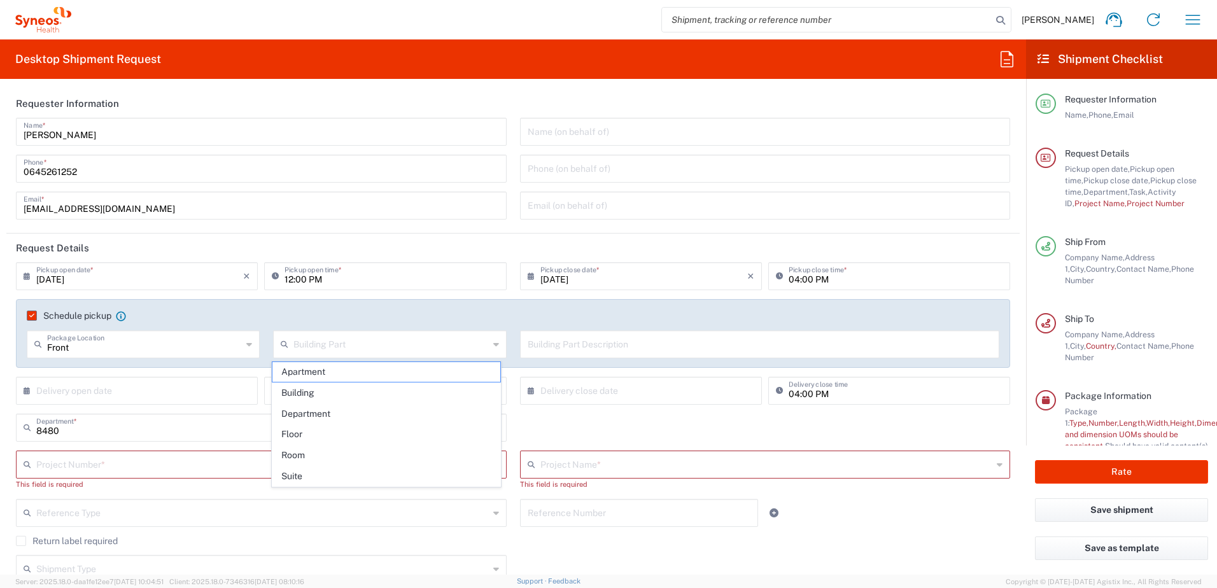
type input "Building"
type input "Front"
click at [179, 348] on input "Front" at bounding box center [144, 343] width 195 height 22
click at [497, 306] on div "Schedule pickup When scheduling a pickup please be sure to meet the following c…" at bounding box center [513, 333] width 994 height 69
click at [590, 346] on input "text" at bounding box center [760, 343] width 465 height 22
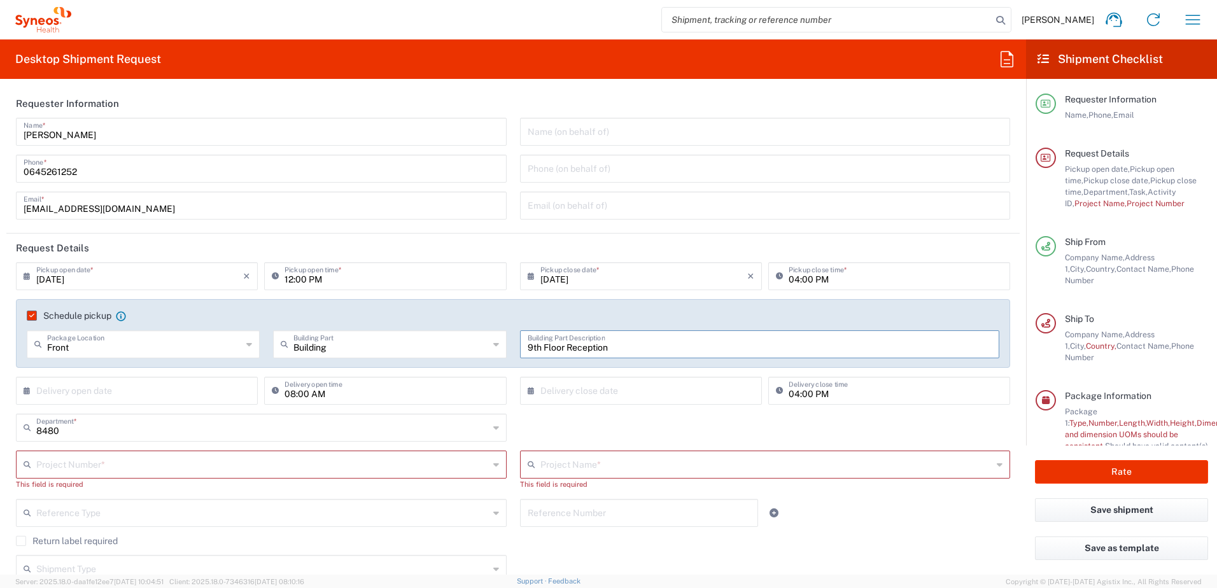
scroll to position [64, 0]
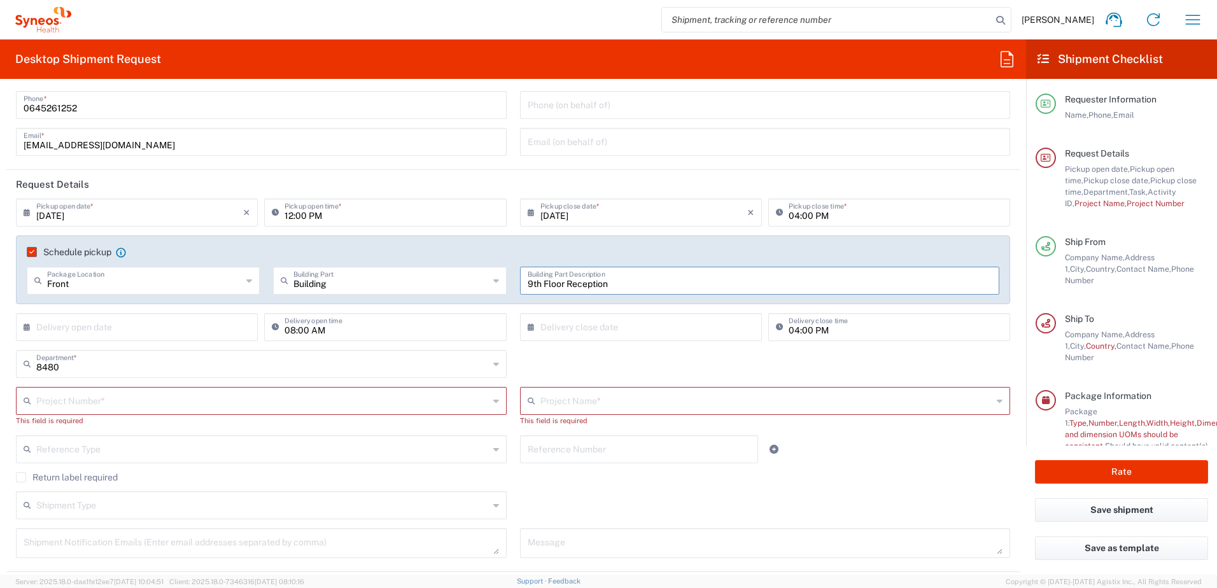
type input "9th Floor Reception"
click at [125, 407] on input "text" at bounding box center [262, 400] width 453 height 22
click at [145, 427] on span "8480 DEPARTMENTAL EXPENSE" at bounding box center [258, 429] width 483 height 20
type input "8480 DEPARTMENTAL EXPENSE"
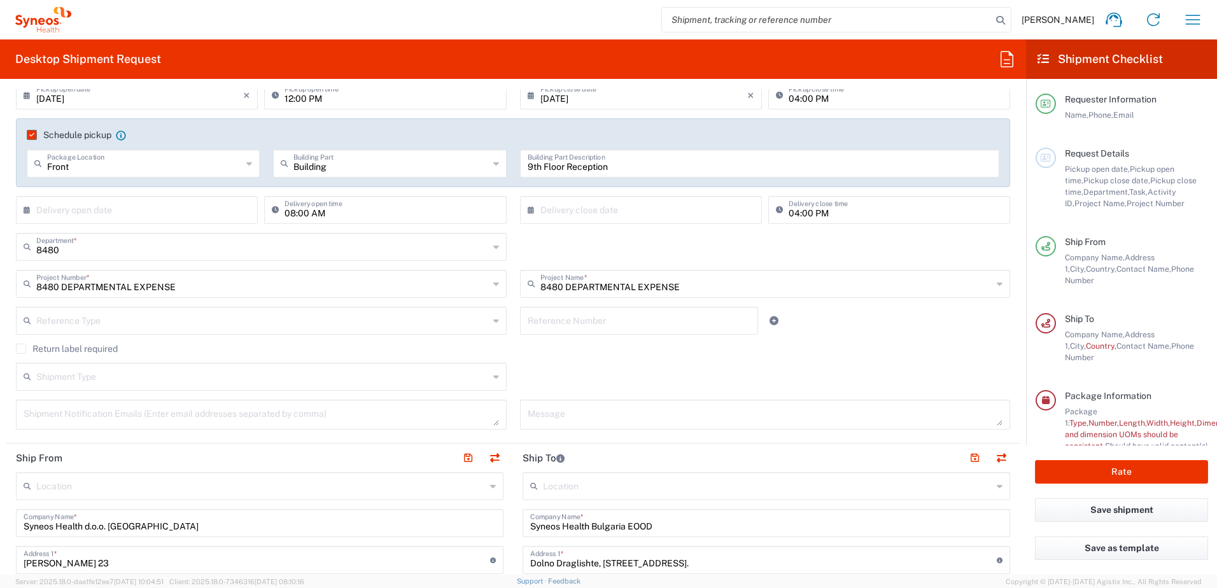
scroll to position [255, 0]
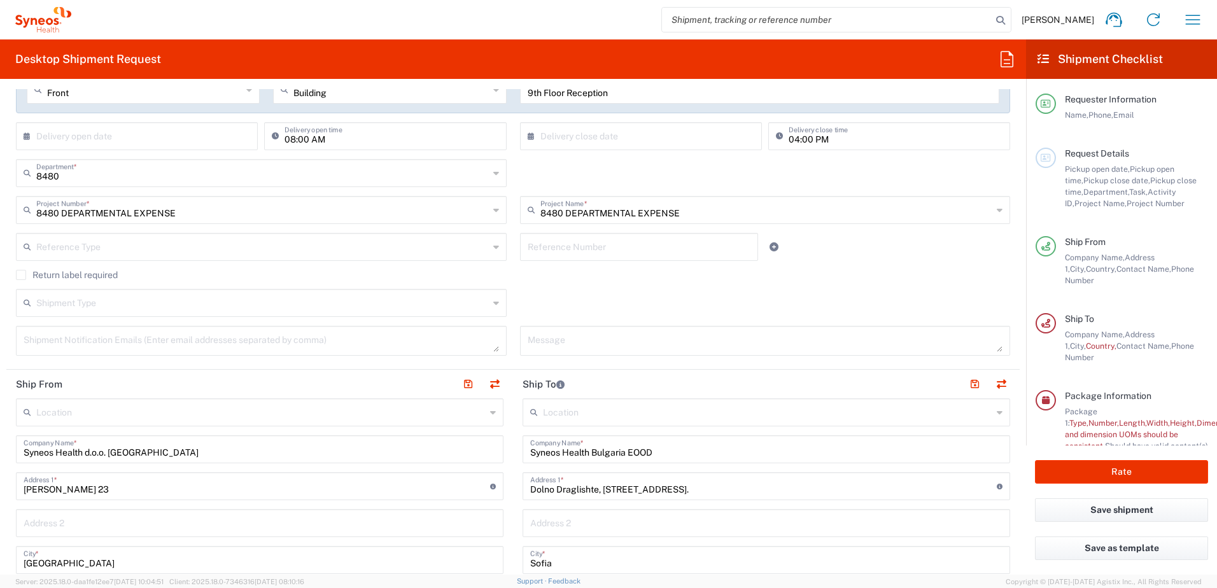
click at [88, 303] on input "text" at bounding box center [262, 302] width 453 height 22
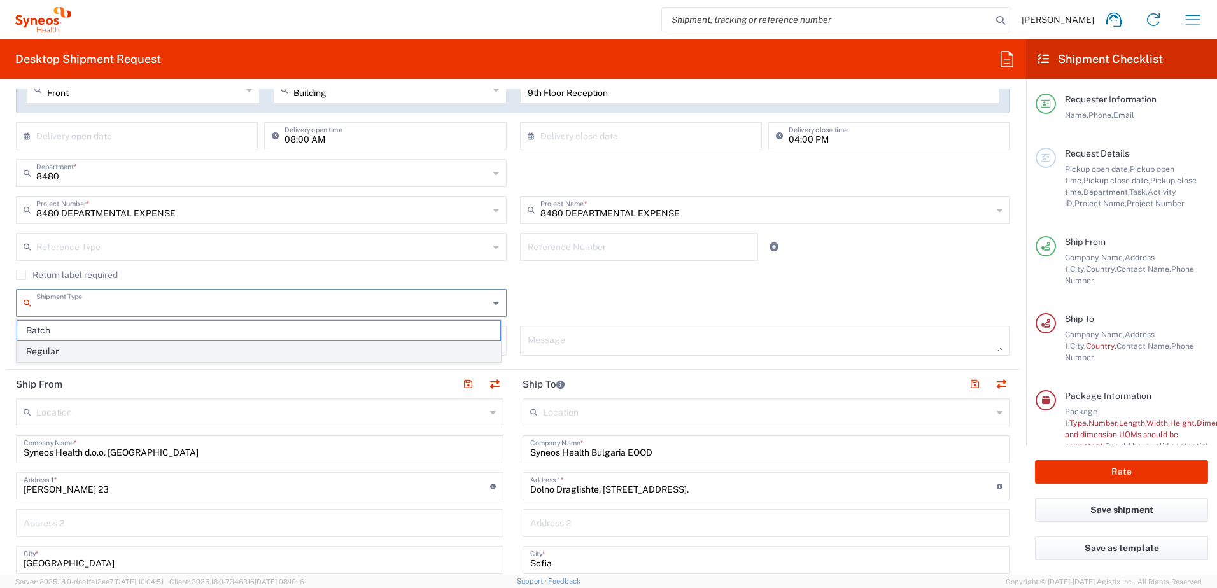
click at [60, 350] on span "Regular" at bounding box center [258, 352] width 483 height 20
type input "Regular"
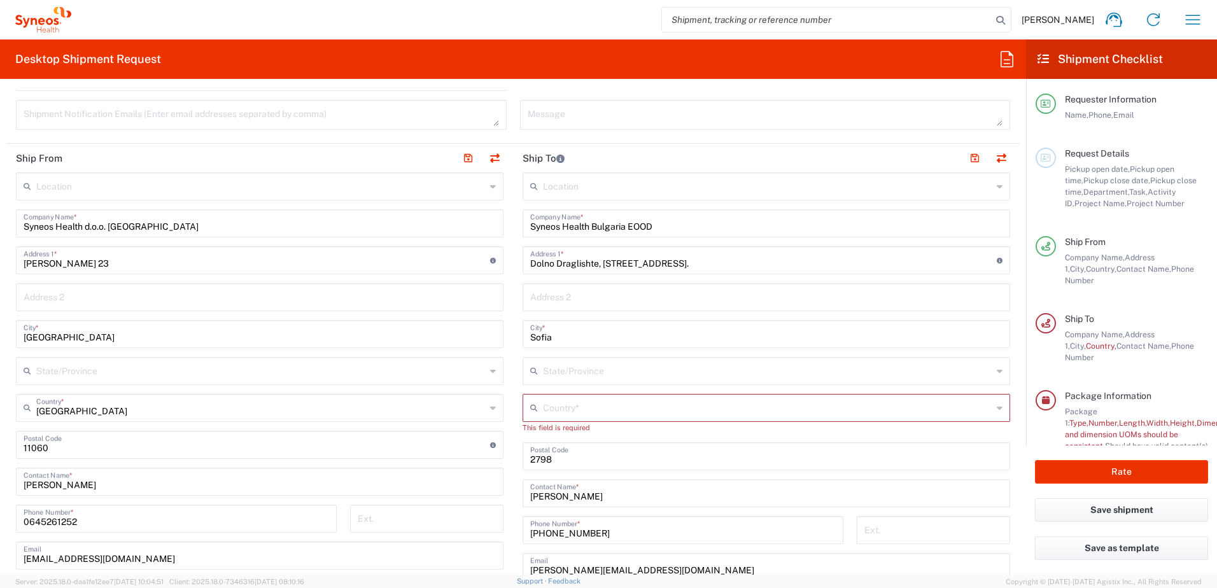
scroll to position [509, 0]
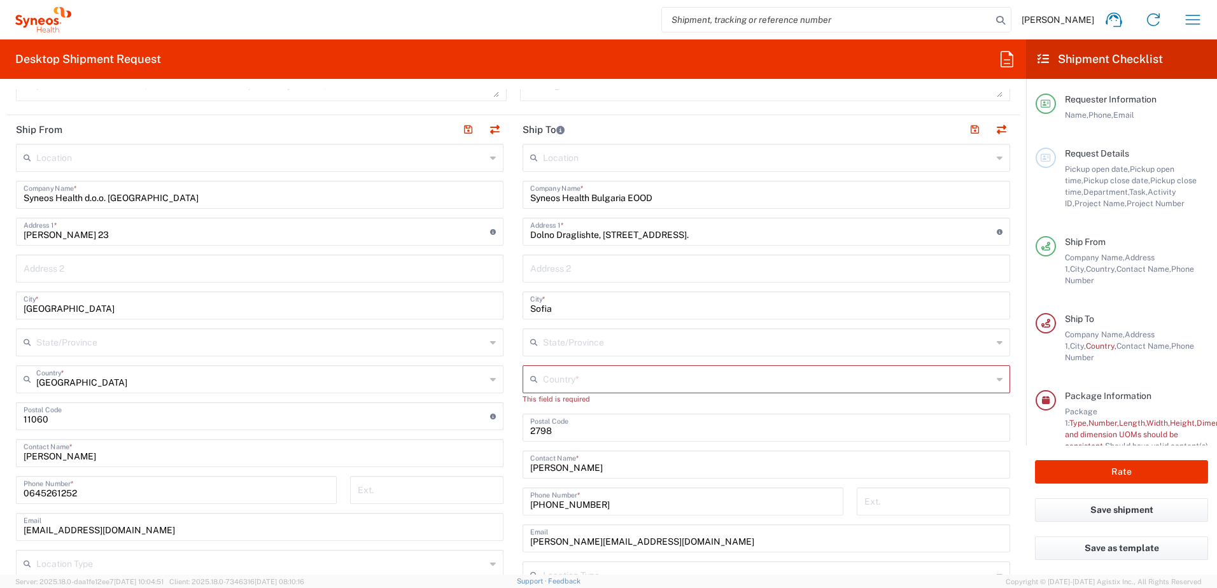
click at [106, 235] on input "[PERSON_NAME] 23" at bounding box center [257, 231] width 467 height 22
type input "S"
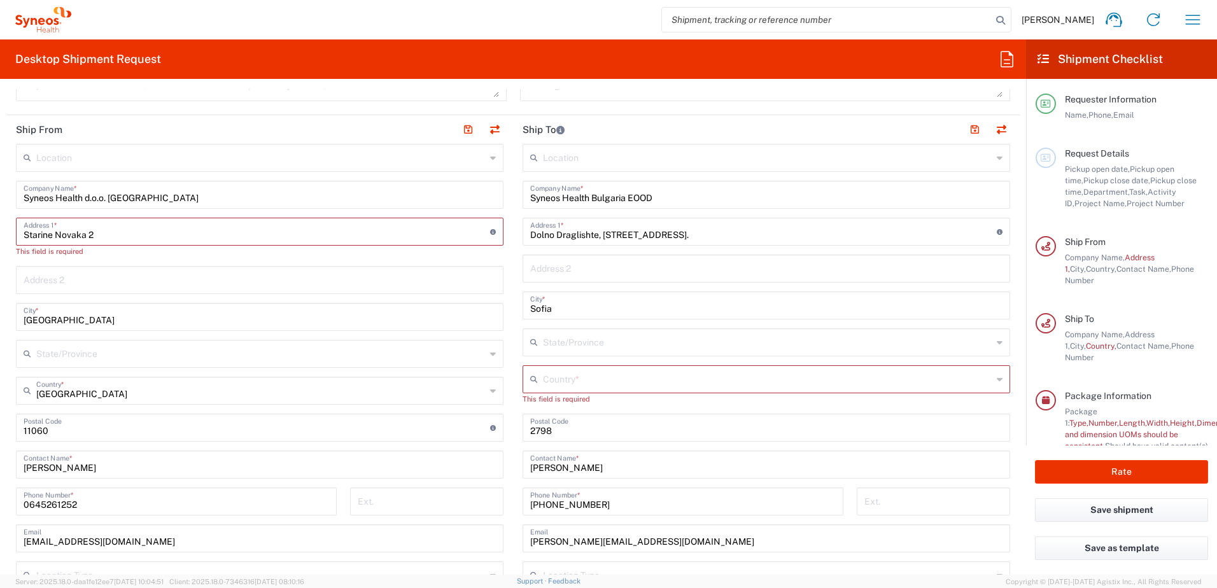
type input "[PERSON_NAME] 23"
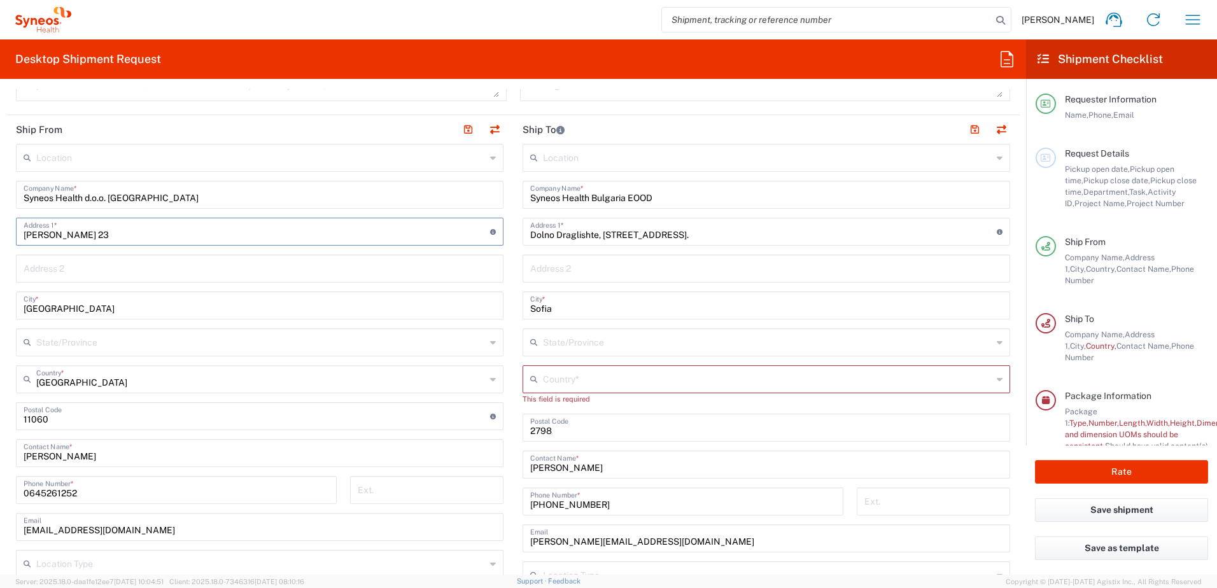
drag, startPoint x: 209, startPoint y: 88, endPoint x: 108, endPoint y: 152, distance: 119.0
click at [209, 88] on div "Desktop Shipment Request Requester Information [PERSON_NAME] Name * [PHONE_NUMB…" at bounding box center [513, 306] width 1026 height 535
click at [116, 152] on input "text" at bounding box center [260, 157] width 449 height 22
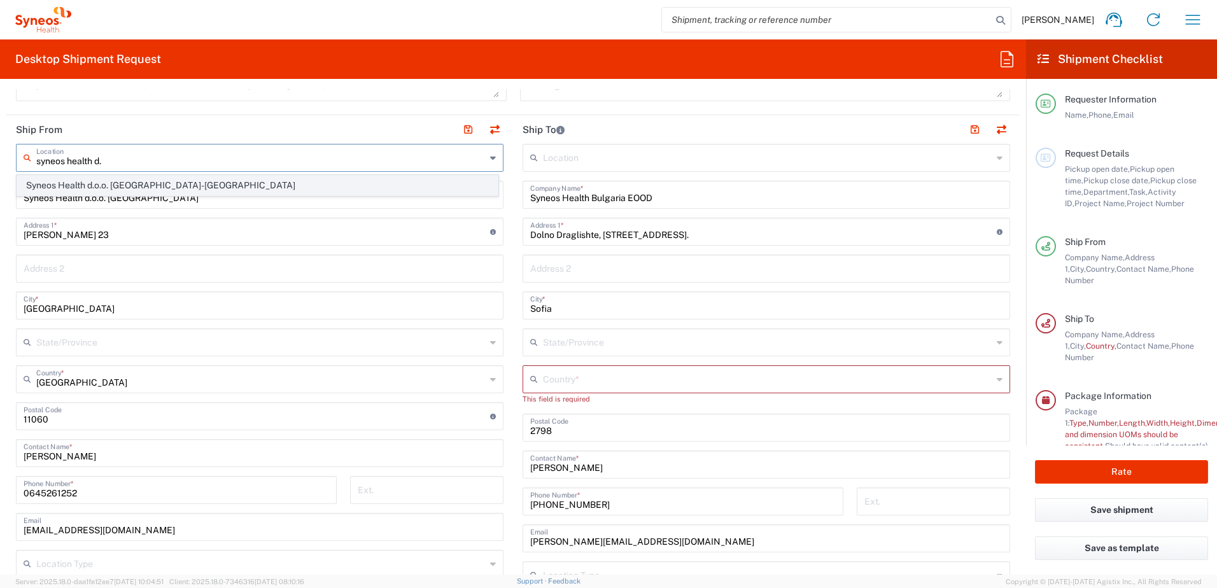
click at [146, 187] on span "Syneos Health d.o.o. [GEOGRAPHIC_DATA]-[GEOGRAPHIC_DATA]" at bounding box center [257, 186] width 481 height 20
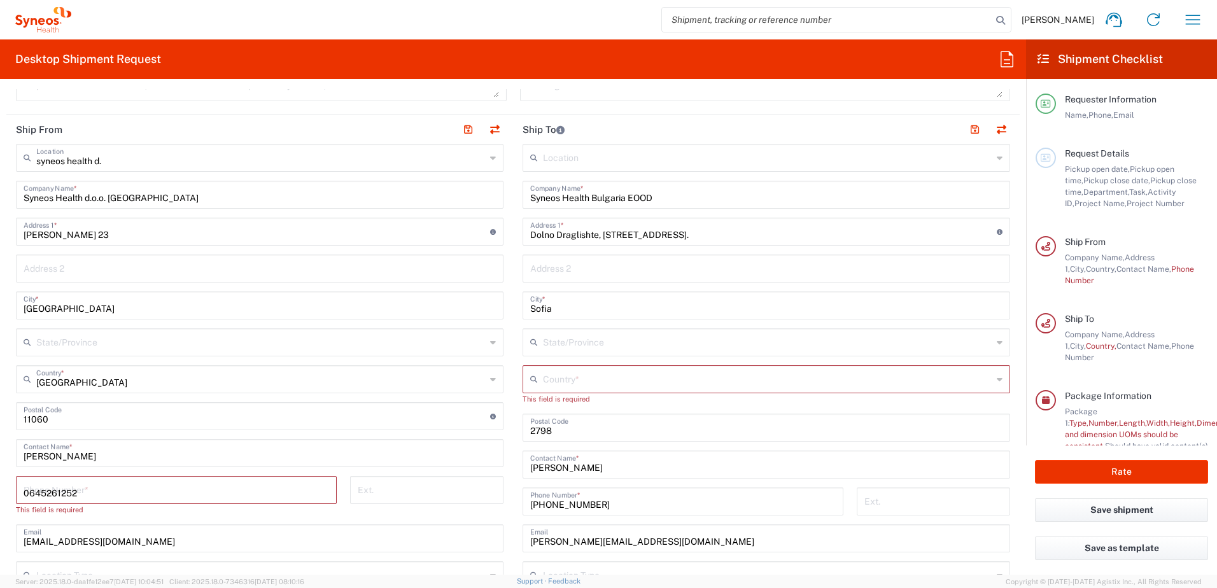
type input "Syneos Health d.o.o. [GEOGRAPHIC_DATA]-[GEOGRAPHIC_DATA]"
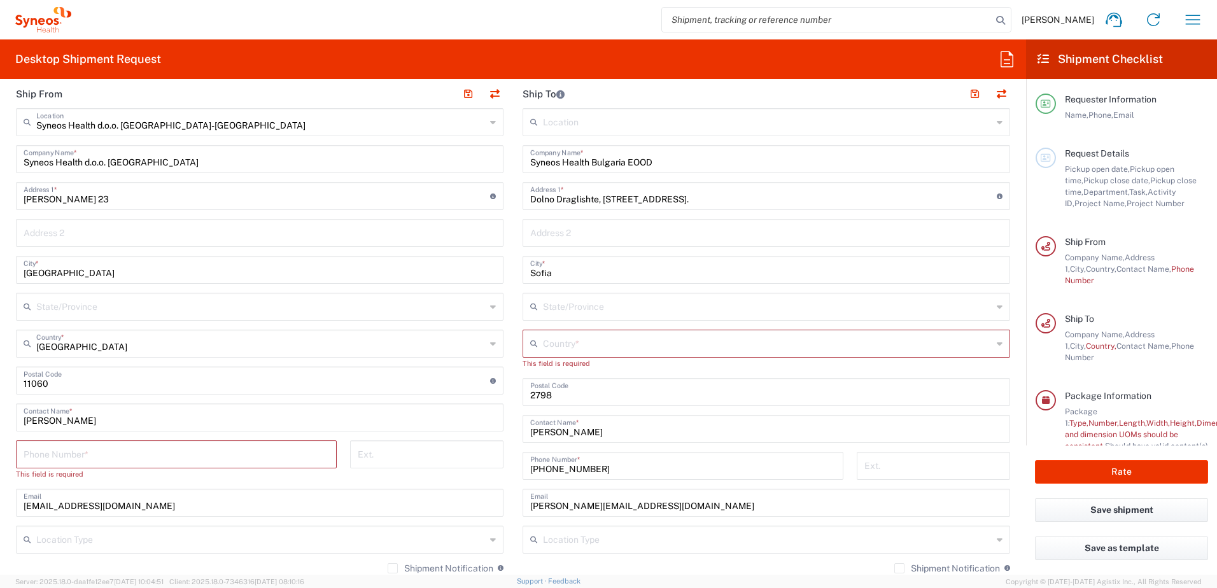
scroll to position [573, 0]
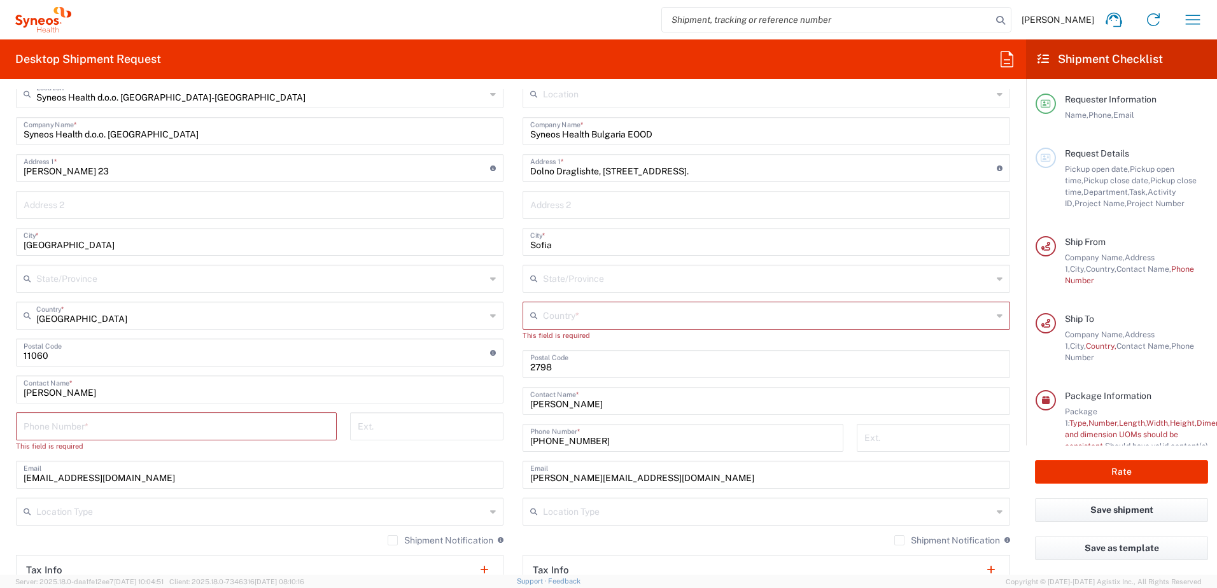
click at [91, 425] on input "tel" at bounding box center [177, 425] width 306 height 22
click at [93, 434] on input "tel" at bounding box center [177, 425] width 306 height 22
click at [96, 431] on input "tel" at bounding box center [177, 425] width 306 height 22
click at [312, 449] on div "This field is required" at bounding box center [176, 446] width 321 height 11
click at [269, 425] on input "tel" at bounding box center [177, 425] width 306 height 22
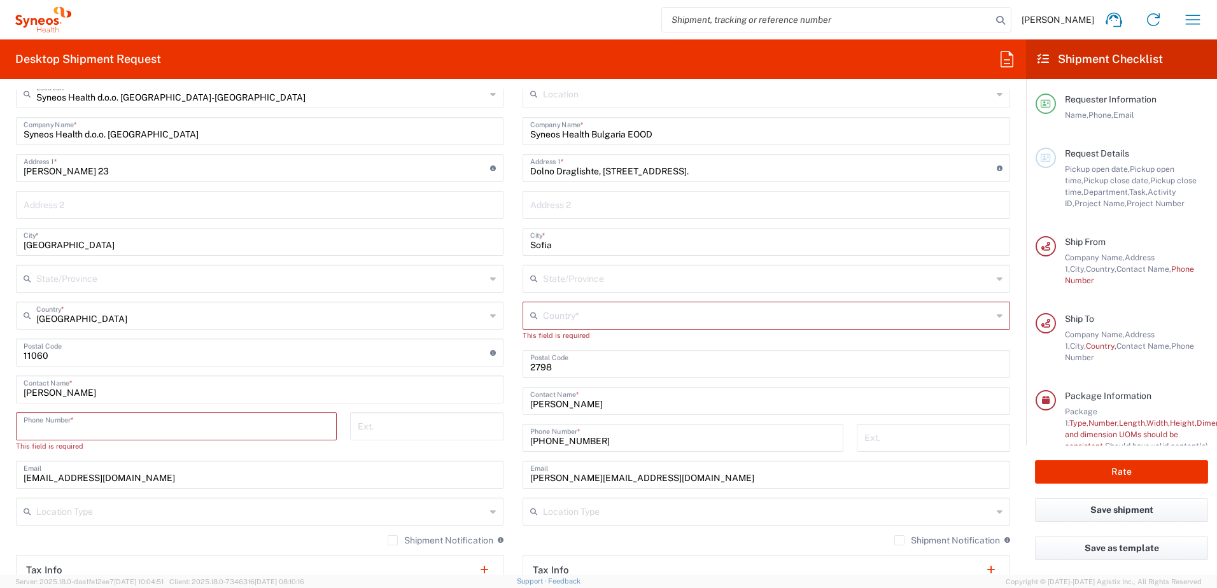
click at [85, 430] on input "tel" at bounding box center [177, 425] width 306 height 22
type input "0645261252"
drag, startPoint x: 8, startPoint y: 397, endPoint x: 479, endPoint y: 348, distance: 474.3
click at [8, 397] on main "Syneos Health d.o.o. [GEOGRAPHIC_DATA]-[GEOGRAPHIC_DATA] Location Syneos Health…" at bounding box center [259, 366] width 507 height 572
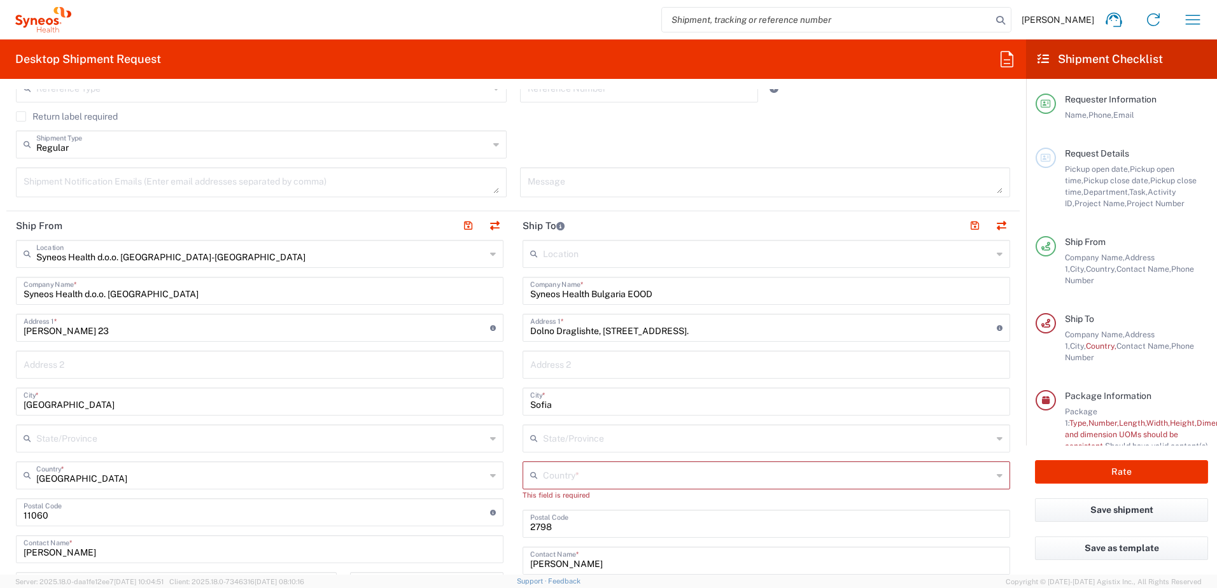
scroll to position [382, 0]
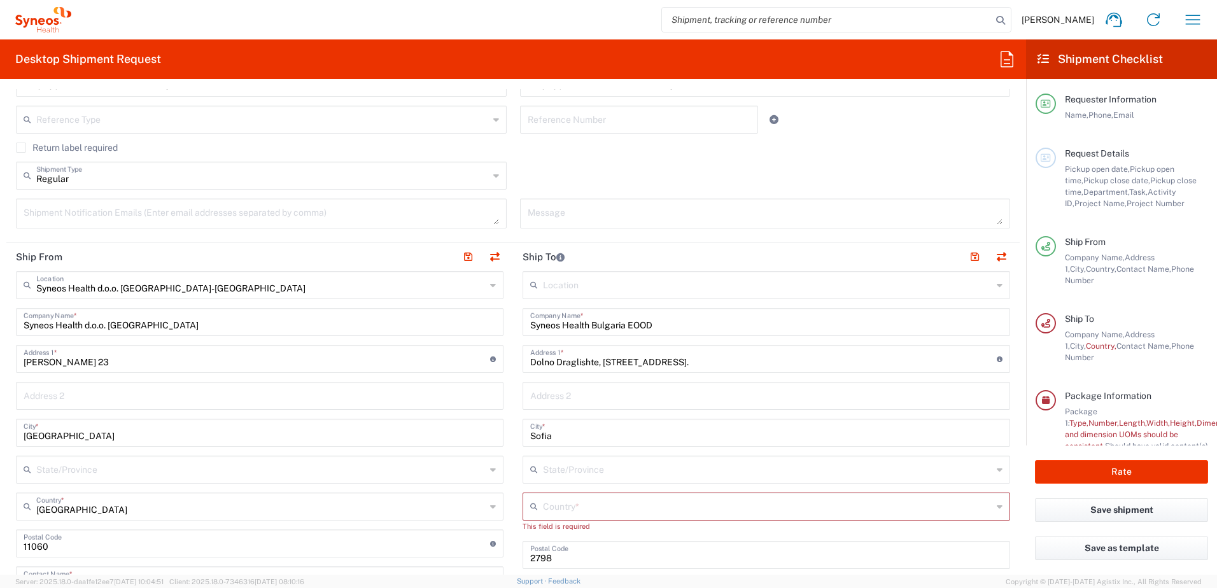
click at [643, 364] on input "Dolno Draglishte, [STREET_ADDRESS]." at bounding box center [763, 358] width 467 height 22
drag, startPoint x: 724, startPoint y: 363, endPoint x: 511, endPoint y: 347, distance: 213.9
click at [517, 361] on main "Location [PERSON_NAME] LLC-[GEOGRAPHIC_DATA] [GEOGRAPHIC_DATA] [GEOGRAPHIC_DATA…" at bounding box center [766, 544] width 507 height 546
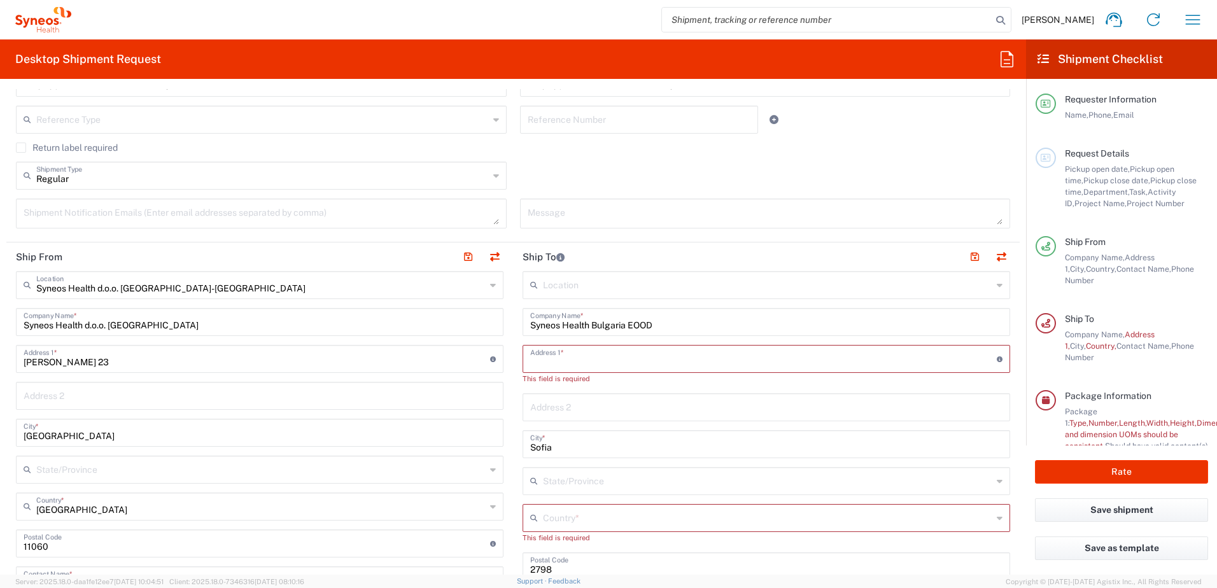
paste input "Vihren 39A ent. 3 app. 48 1618 [GEOGRAPHIC_DATA]"
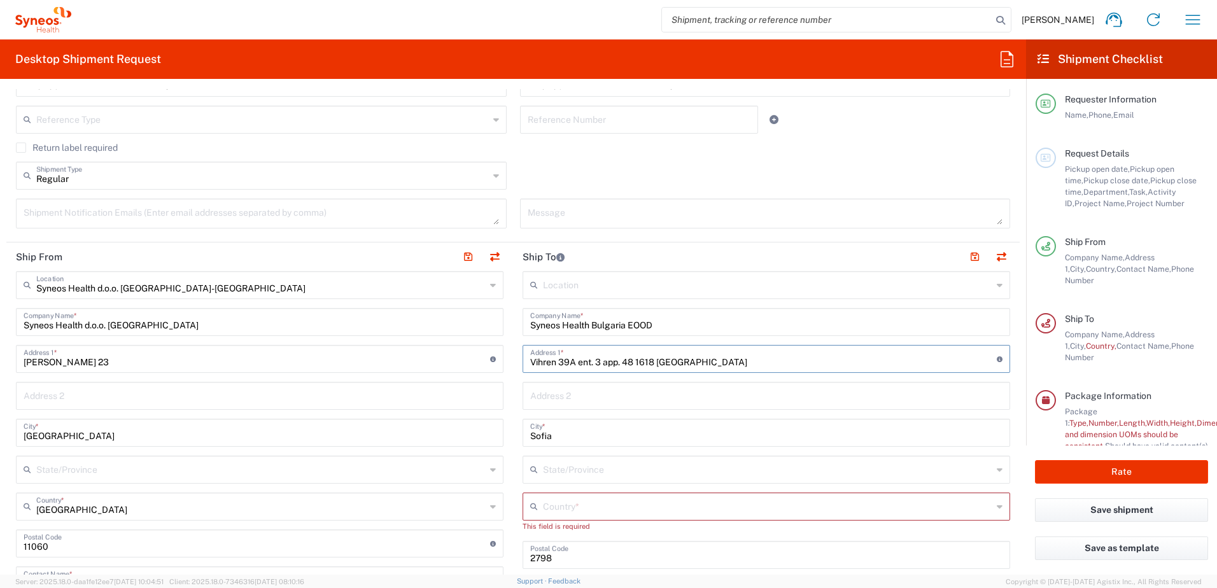
scroll to position [446, 0]
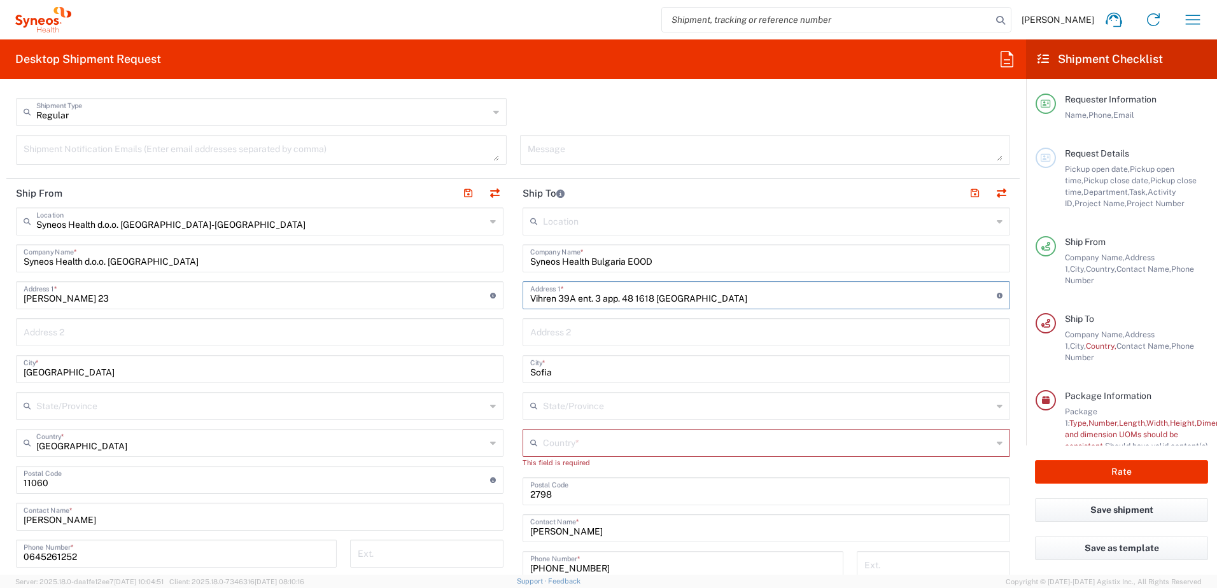
click at [641, 298] on input "Vihren 39A ent. 3 app. 48 1618 [GEOGRAPHIC_DATA]" at bounding box center [763, 294] width 467 height 22
type input "Vihren 39A ent. 3 app. 48 1618 [GEOGRAPHIC_DATA]"
click at [516, 420] on main "Location [PERSON_NAME] LLC-[GEOGRAPHIC_DATA] [GEOGRAPHIC_DATA] [GEOGRAPHIC_DATA…" at bounding box center [766, 481] width 507 height 546
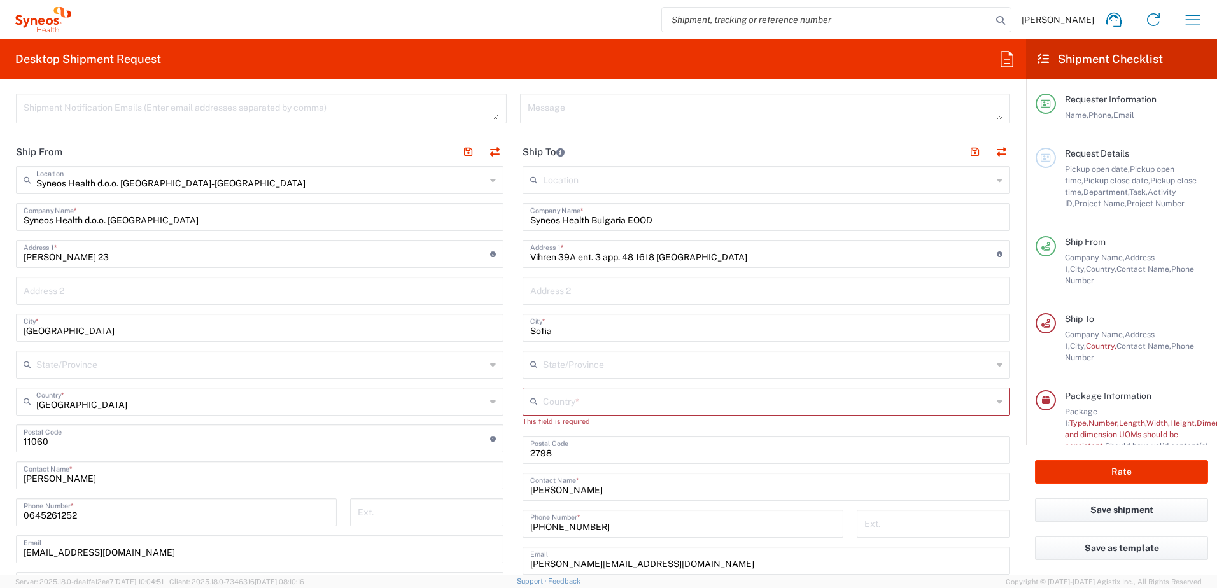
scroll to position [509, 0]
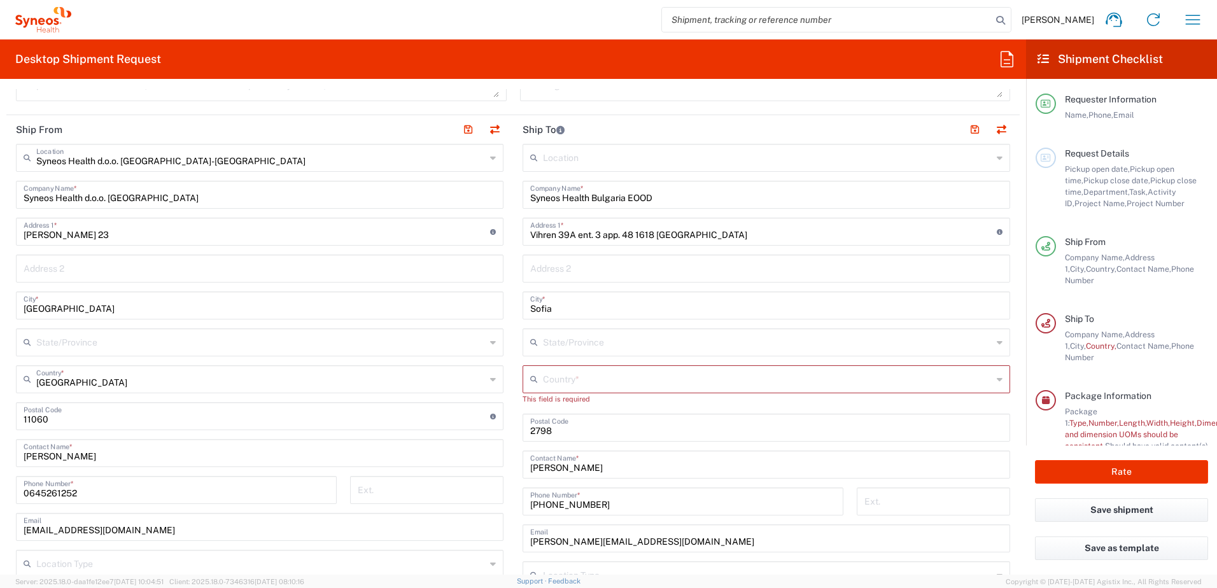
click at [581, 430] on input "undefined" at bounding box center [766, 427] width 472 height 22
click at [541, 430] on input "undefined" at bounding box center [766, 427] width 472 height 22
paste input "1618"
type input "1618"
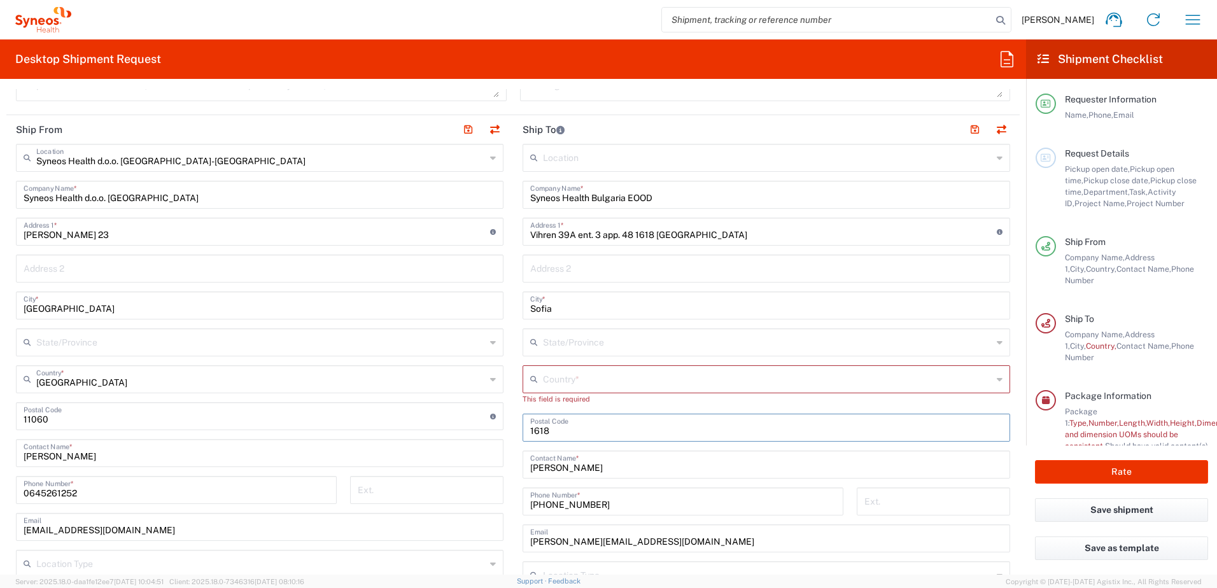
click at [507, 442] on main "Syneos Health d.o.o. [GEOGRAPHIC_DATA]-[GEOGRAPHIC_DATA] Location Syneos Health…" at bounding box center [259, 430] width 507 height 572
click at [571, 378] on input "text" at bounding box center [767, 378] width 449 height 22
drag, startPoint x: 572, startPoint y: 406, endPoint x: 533, endPoint y: 469, distance: 74.6
click at [572, 407] on span "[GEOGRAPHIC_DATA]" at bounding box center [759, 407] width 481 height 20
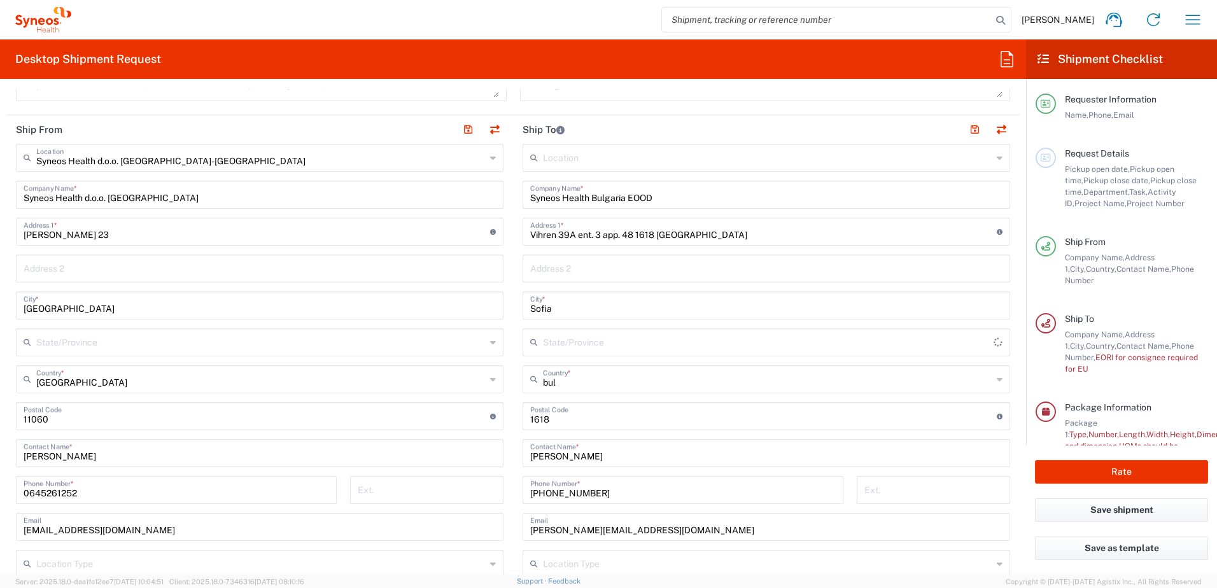
type input "[GEOGRAPHIC_DATA]"
type input "Sender/Shipper"
type input "Delivery Duty Paid"
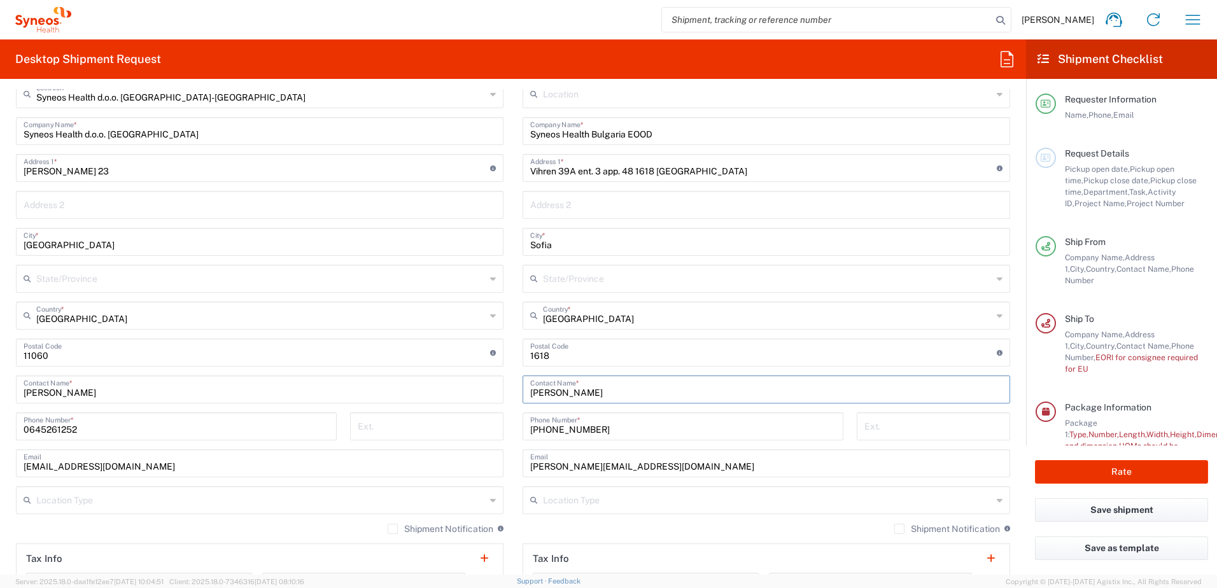
drag, startPoint x: 598, startPoint y: 388, endPoint x: 598, endPoint y: 511, distance: 122.2
click at [505, 389] on div "Ship From Syneos Health d.o.o. [GEOGRAPHIC_DATA]-[GEOGRAPHIC_DATA] Location Syn…" at bounding box center [512, 354] width 1013 height 605
paste input "[PERSON_NAME]"
type input "[PERSON_NAME]"
drag, startPoint x: 570, startPoint y: 428, endPoint x: 658, endPoint y: 454, distance: 91.0
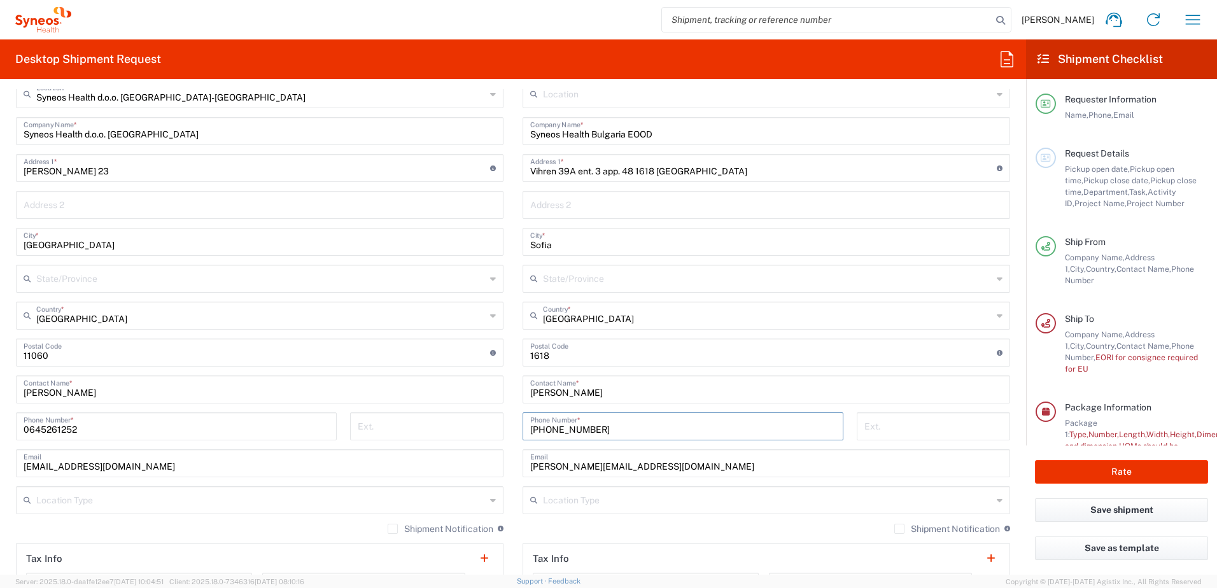
click at [505, 421] on div "Ship From Syneos Health d.o.o. [GEOGRAPHIC_DATA]-[GEOGRAPHIC_DATA] Location Syn…" at bounding box center [512, 354] width 1013 height 605
paste input "359889004776"
type input "359889004776"
click at [516, 450] on main "Location [PERSON_NAME] LLC-[GEOGRAPHIC_DATA] [GEOGRAPHIC_DATA] [GEOGRAPHIC_DATA…" at bounding box center [766, 353] width 507 height 546
drag, startPoint x: 676, startPoint y: 463, endPoint x: 601, endPoint y: 509, distance: 88.3
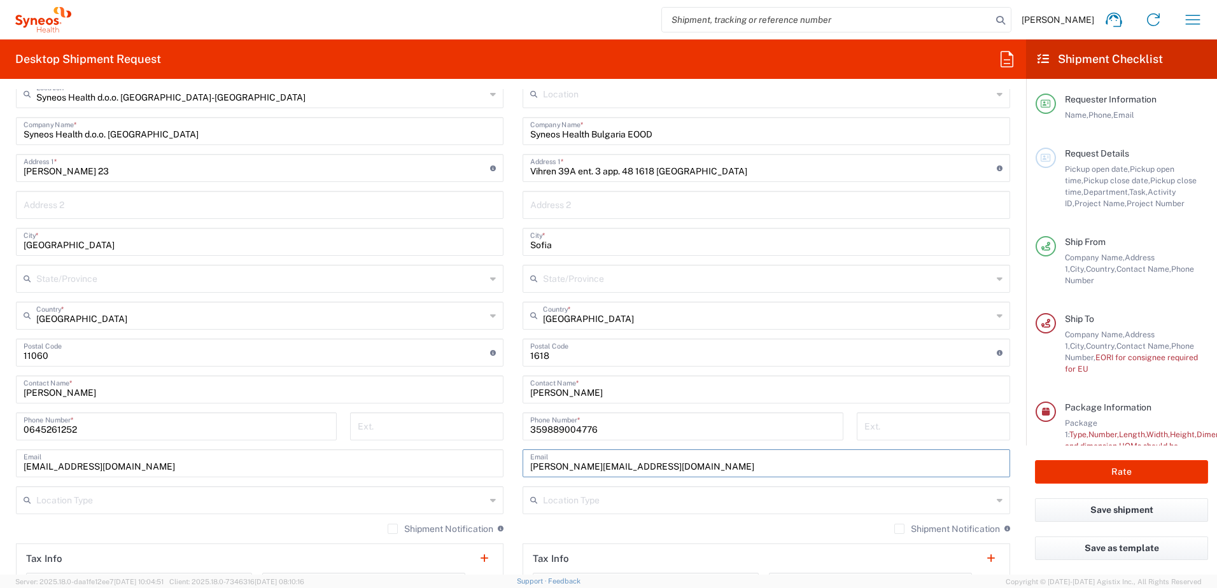
click at [505, 450] on div "Ship From Syneos Health d.o.o. [GEOGRAPHIC_DATA]-[GEOGRAPHIC_DATA] Location Syn…" at bounding box center [512, 354] width 1013 height 605
paste input "andrey.bozarov"
type input "[PERSON_NAME][EMAIL_ADDRESS][DOMAIN_NAME]"
click at [513, 450] on main "Location [PERSON_NAME] LLC-[GEOGRAPHIC_DATA] [GEOGRAPHIC_DATA] [GEOGRAPHIC_DATA…" at bounding box center [766, 353] width 507 height 546
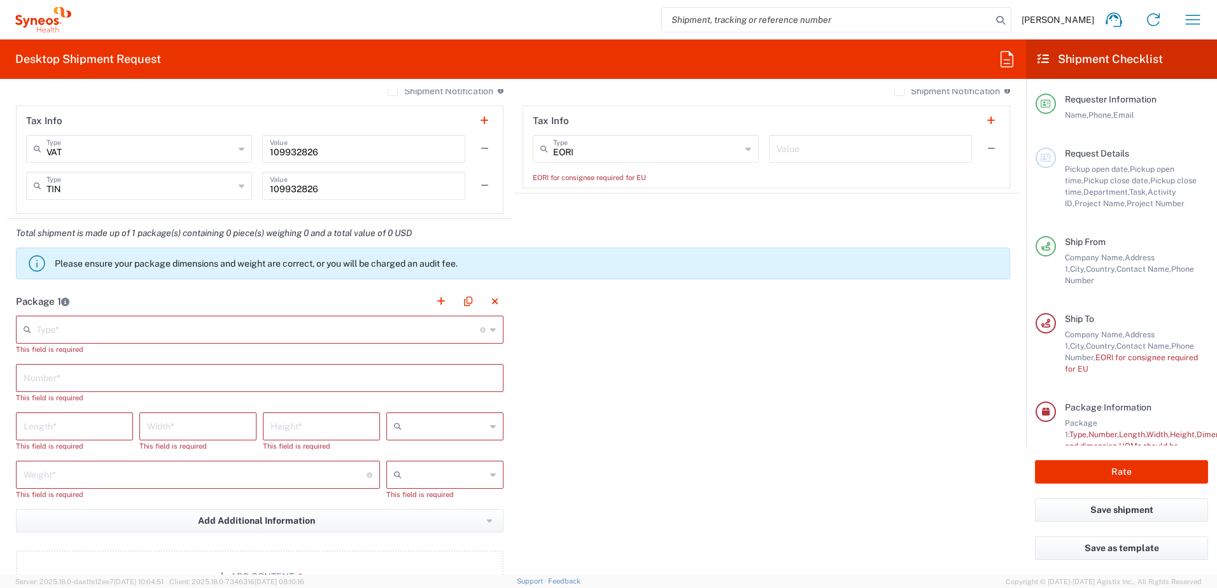
scroll to position [1019, 0]
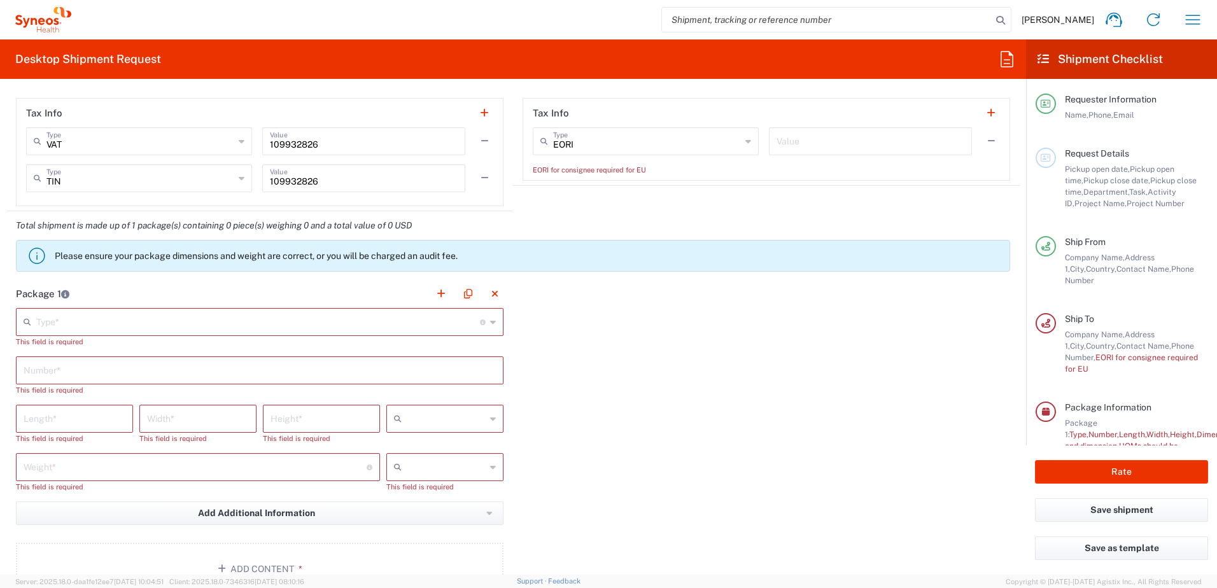
click at [136, 322] on input "text" at bounding box center [258, 321] width 444 height 22
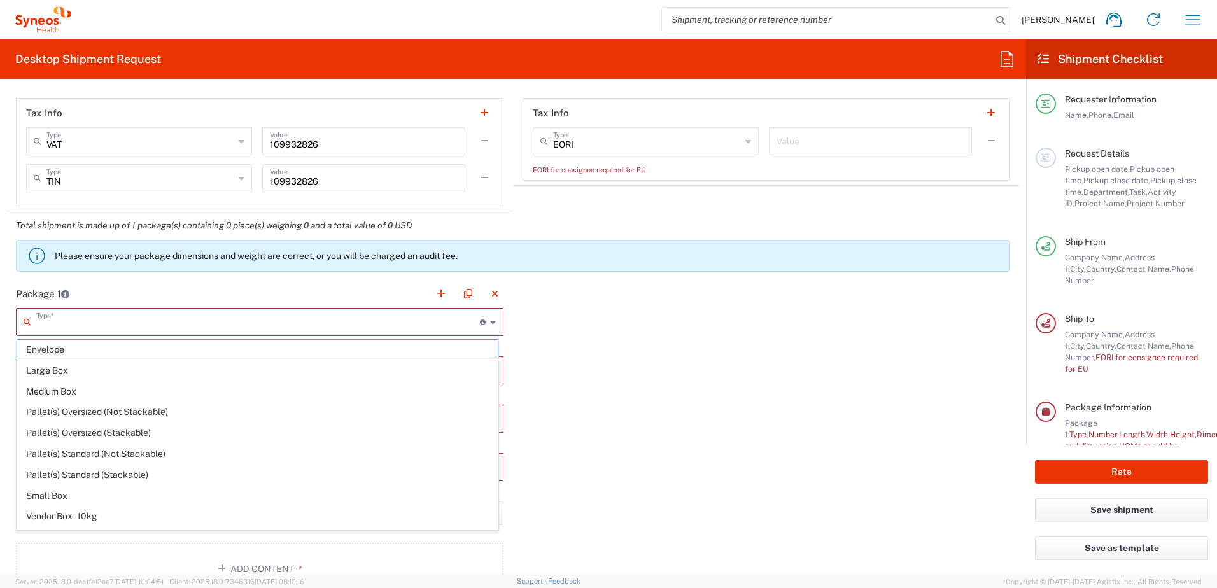
drag, startPoint x: 97, startPoint y: 349, endPoint x: 129, endPoint y: 372, distance: 39.1
click at [97, 348] on span "Envelope" at bounding box center [257, 350] width 481 height 20
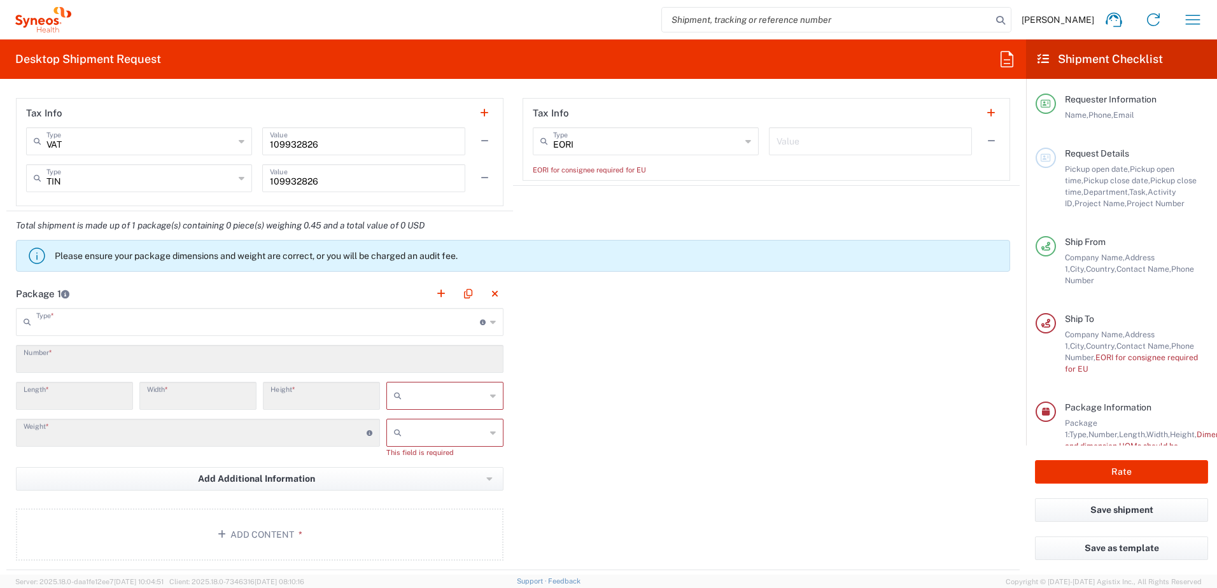
type input "Envelope"
type input "1"
type input "9.5"
type input "12.5"
type input "0.25"
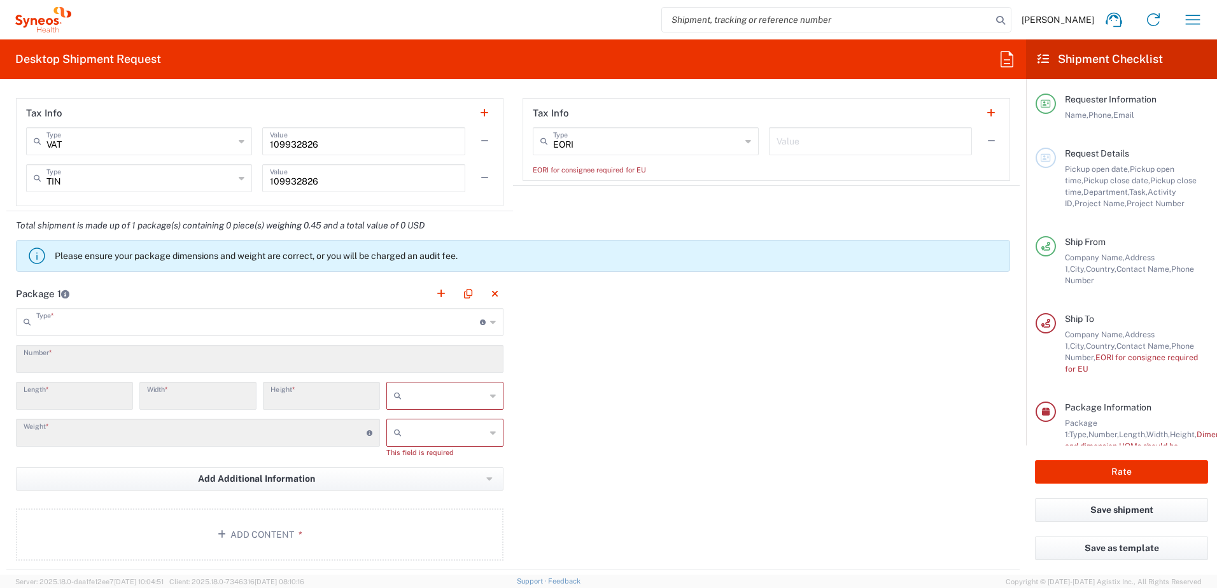
type input "in"
type input "0.45"
click at [492, 399] on div "in" at bounding box center [444, 396] width 117 height 28
click at [414, 445] on span "cm" at bounding box center [440, 445] width 113 height 20
type input "24.13"
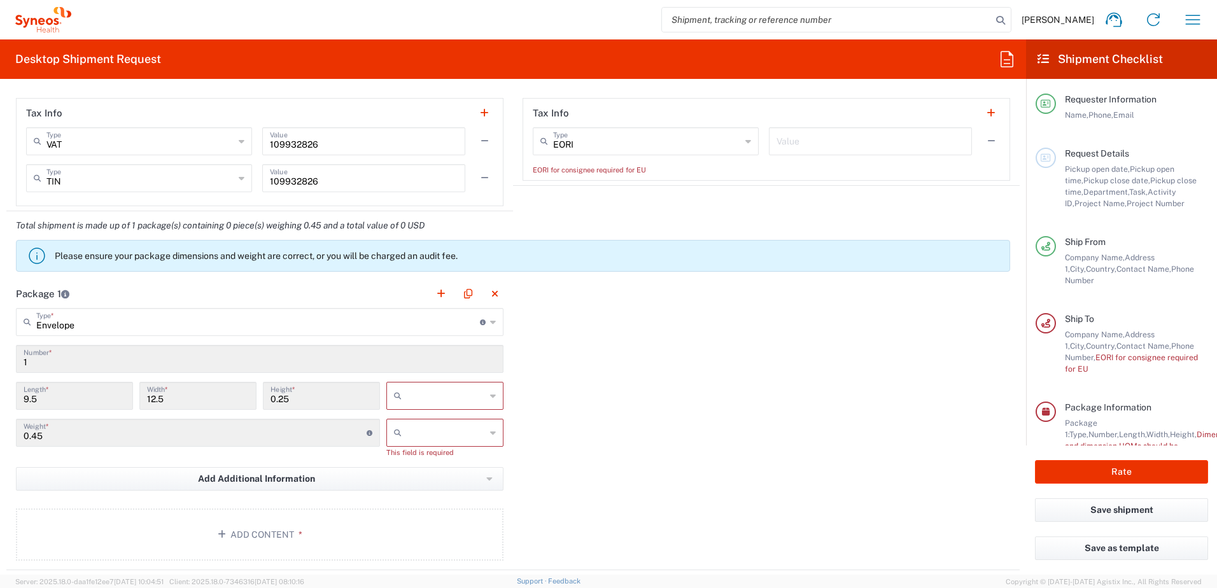
type input "31.75"
type input "0.64"
type input "cm"
click at [410, 439] on input "text" at bounding box center [446, 433] width 79 height 20
click at [411, 450] on span "kgs" at bounding box center [440, 461] width 113 height 20
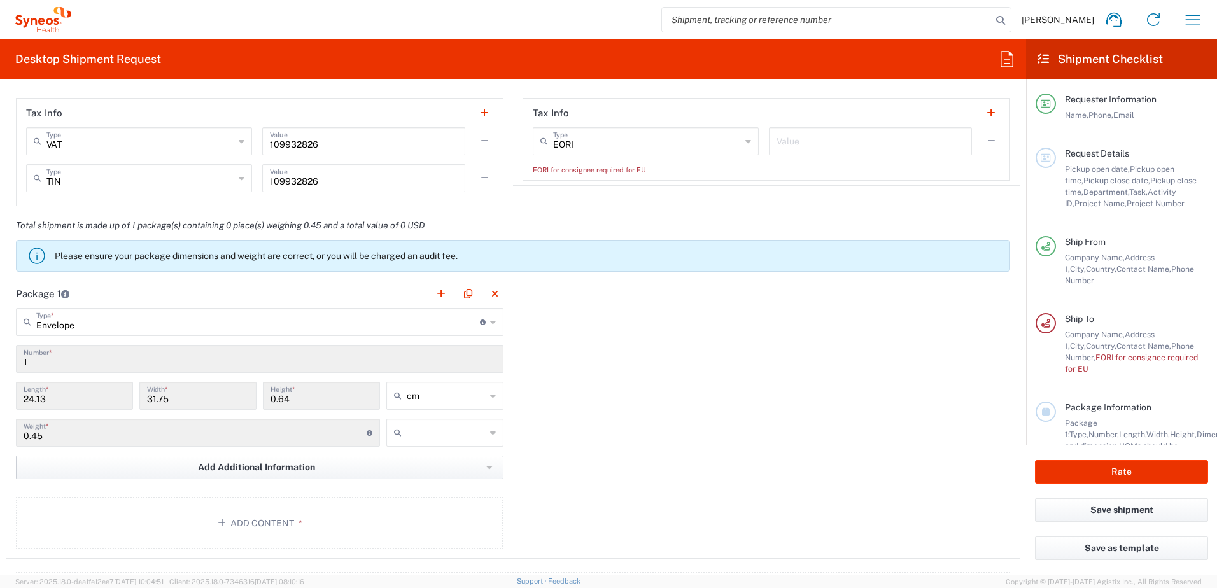
type input "kgs"
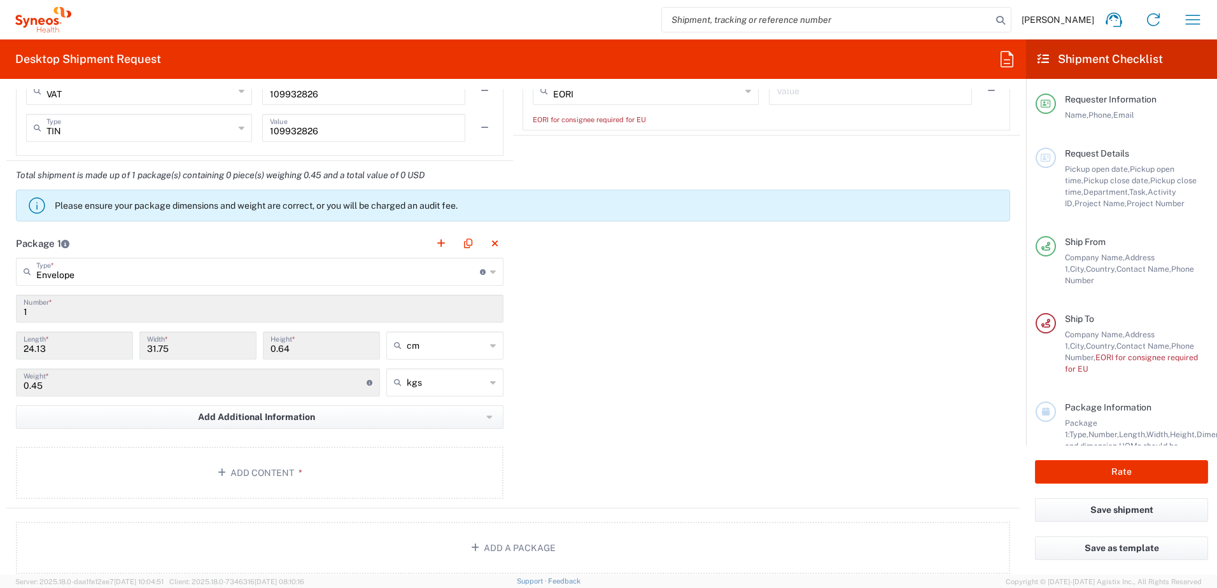
scroll to position [1146, 0]
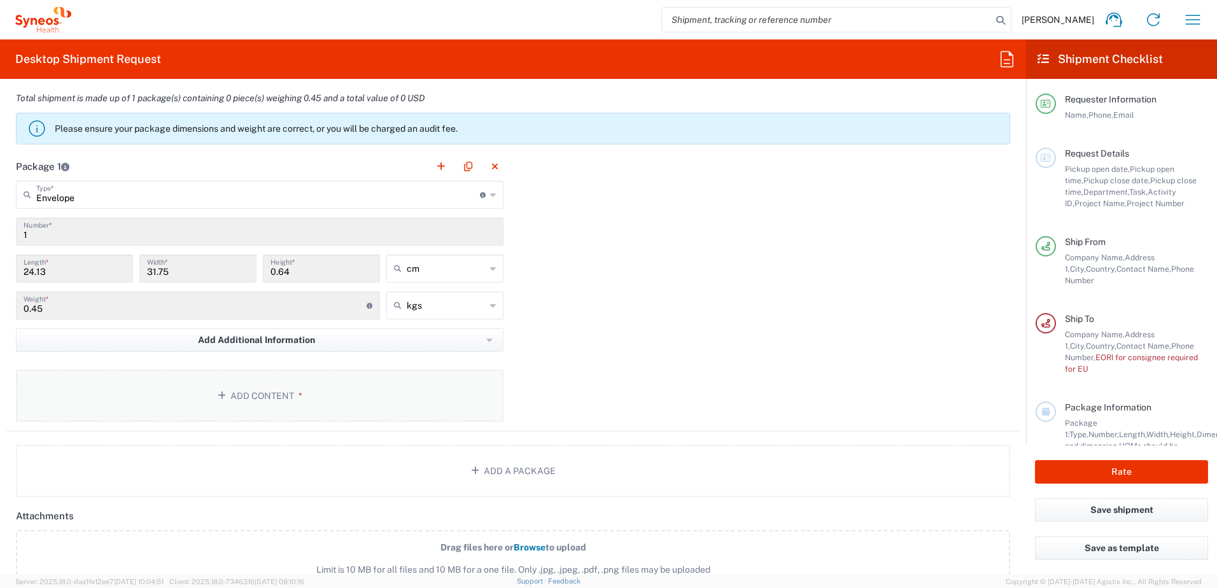
click at [304, 395] on button "Add Content *" at bounding box center [260, 396] width 488 height 52
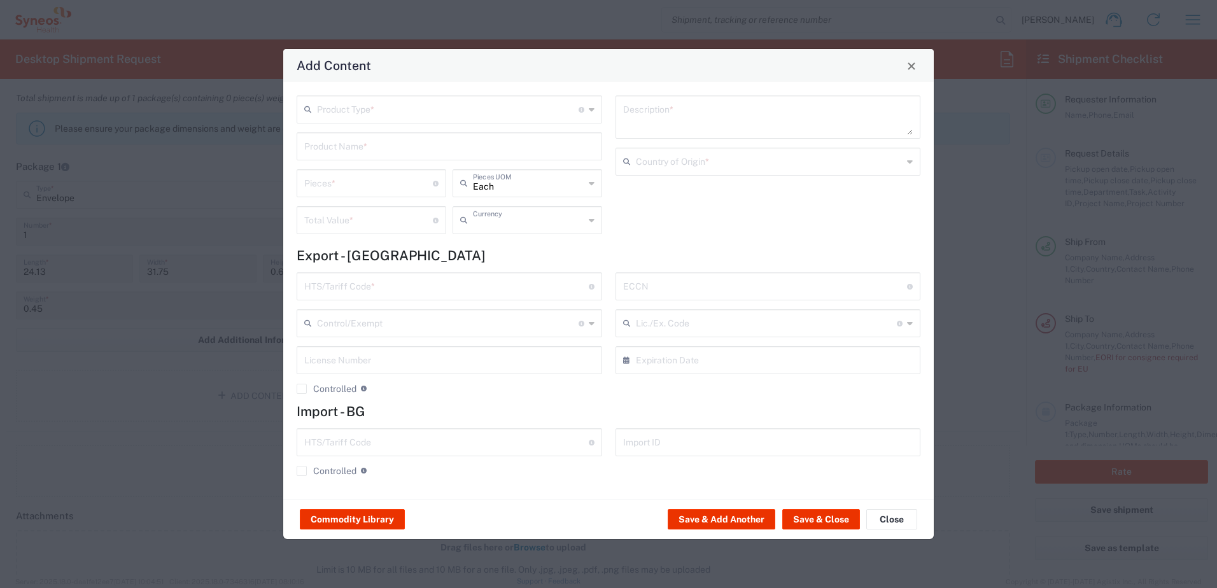
click at [565, 225] on input "text" at bounding box center [528, 219] width 111 height 22
click at [525, 367] on span "Serbian Dinar" at bounding box center [527, 373] width 147 height 20
type input "Serbian Dinar"
click at [342, 99] on input "text" at bounding box center [448, 108] width 262 height 22
drag, startPoint x: 350, startPoint y: 136, endPoint x: 351, endPoint y: 145, distance: 8.4
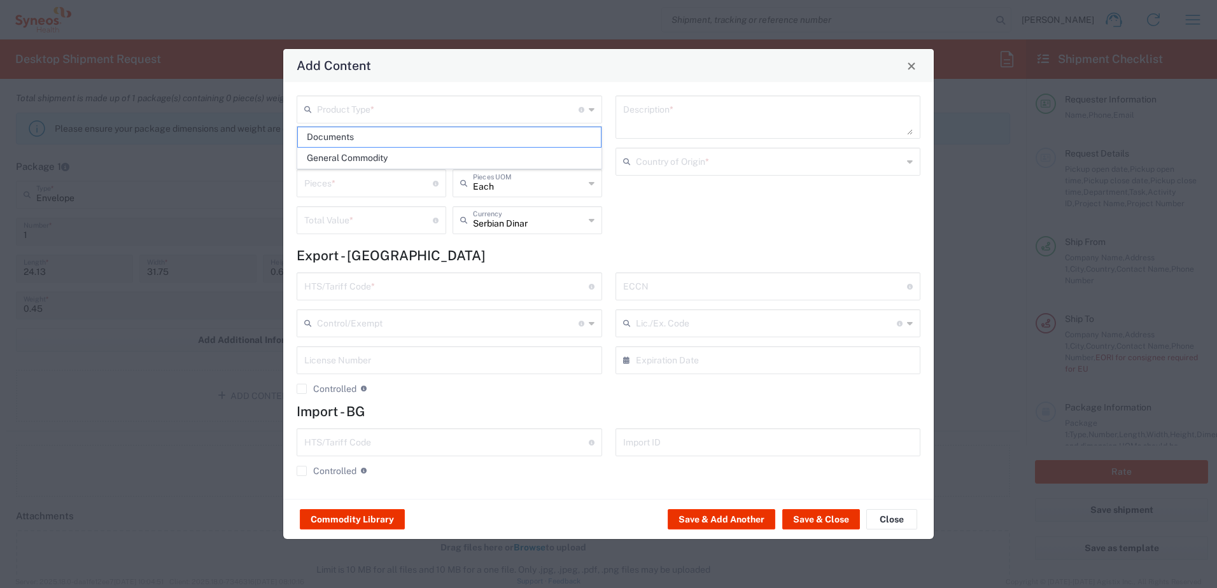
click at [352, 136] on span "Documents" at bounding box center [449, 137] width 303 height 20
type input "Documents"
type input "1"
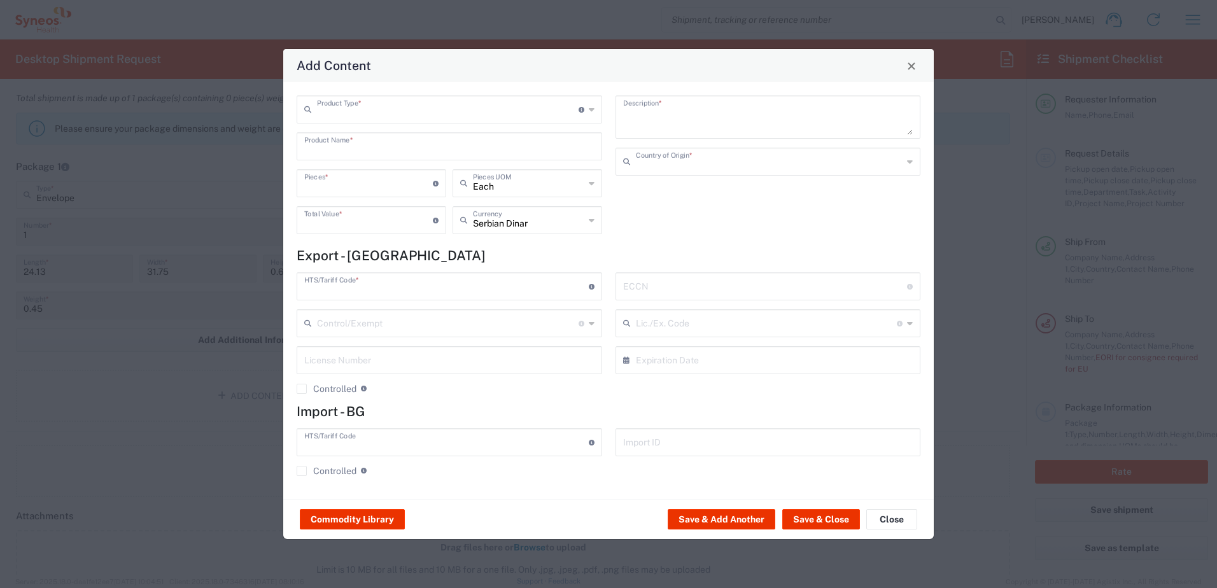
type textarea "Documents"
type input "[GEOGRAPHIC_DATA]"
type input "0000.00.0000"
click at [817, 450] on button "Save & Close" at bounding box center [821, 519] width 78 height 20
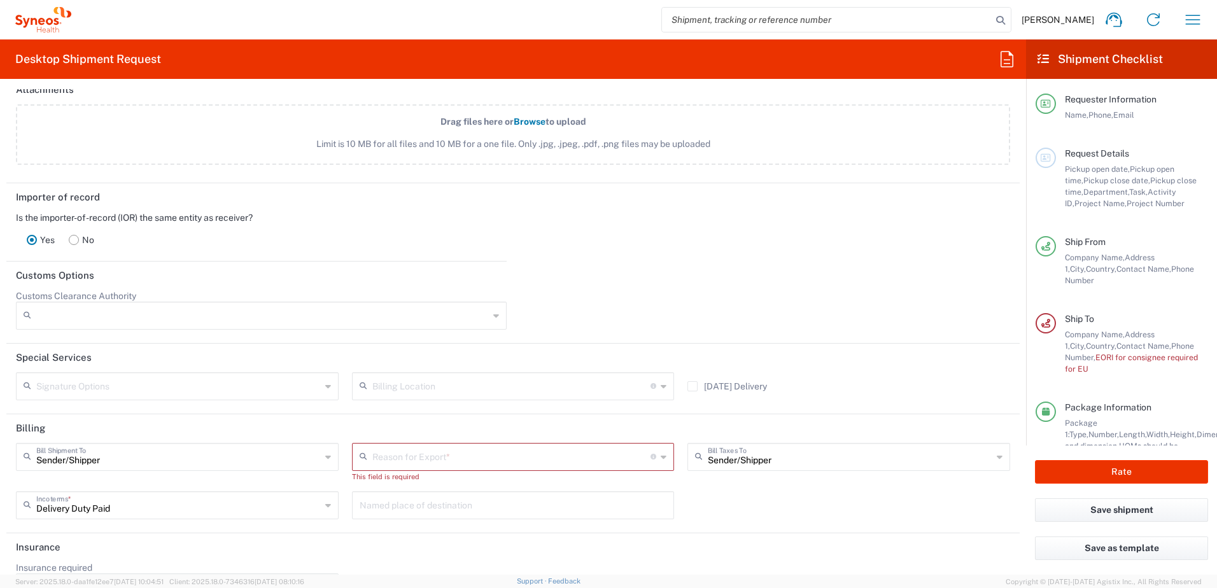
scroll to position [1688, 0]
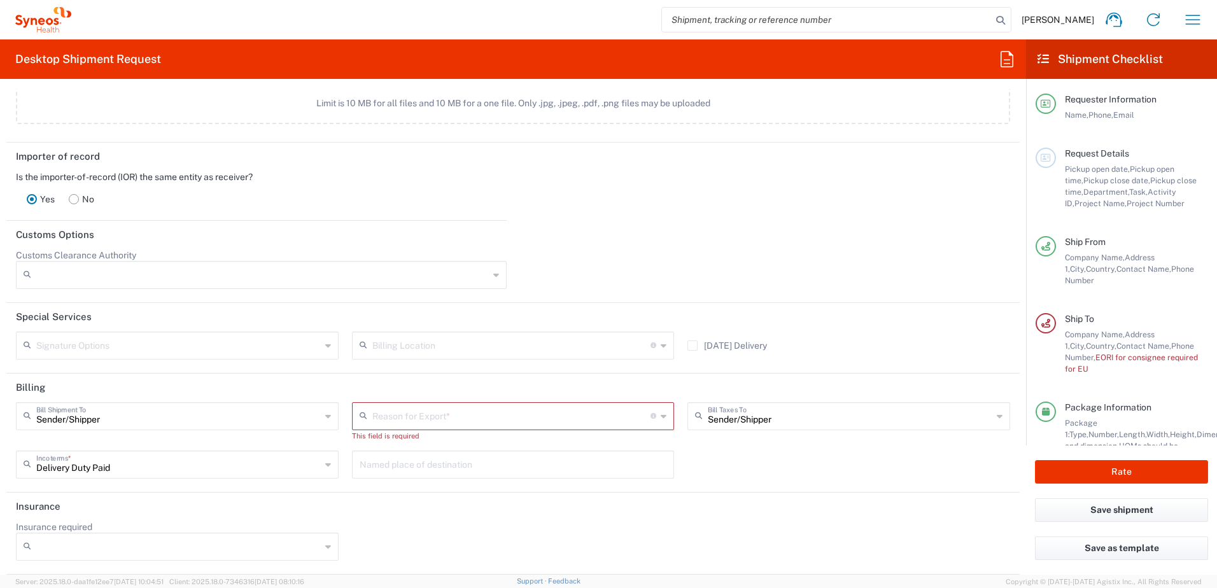
click at [430, 421] on input "text" at bounding box center [511, 415] width 279 height 22
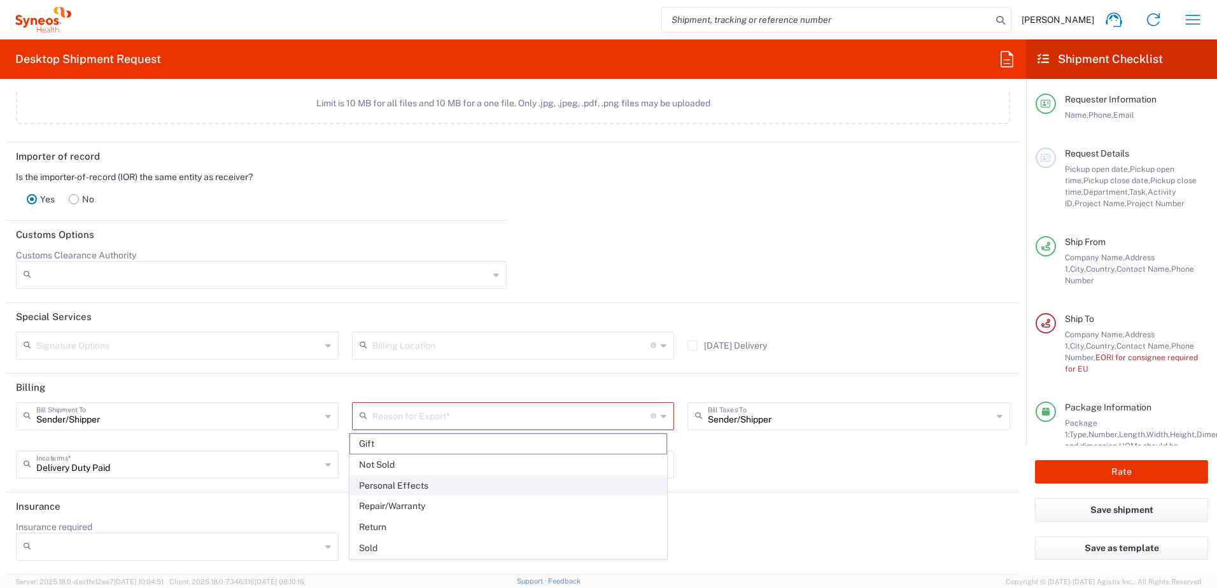
click at [442, 450] on span "Personal Effects" at bounding box center [508, 486] width 317 height 20
type input "Personal Effects"
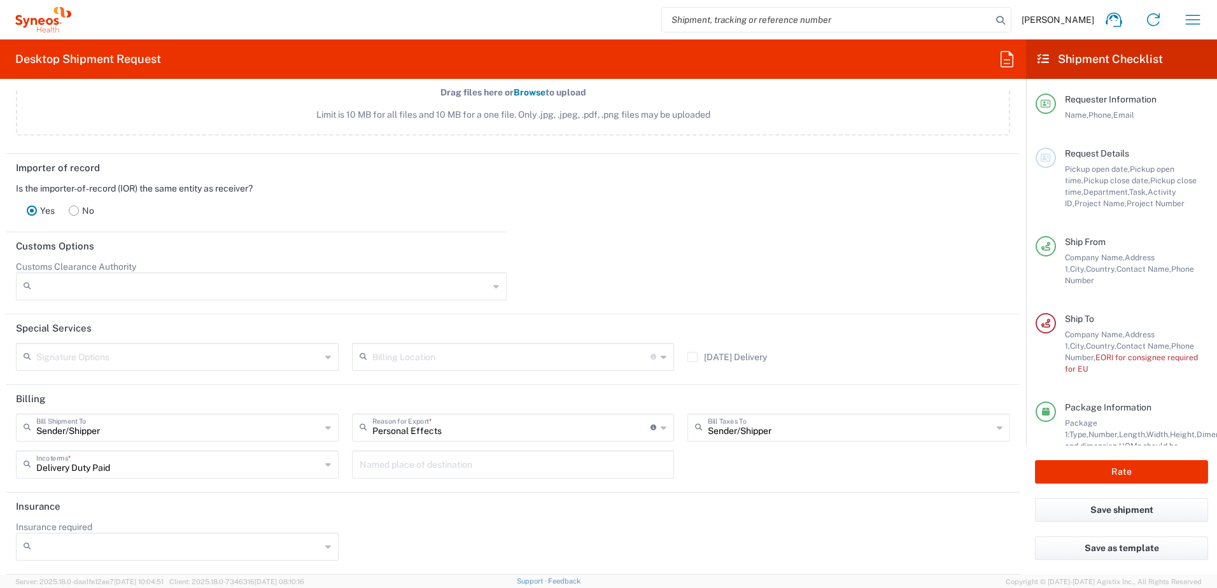
scroll to position [1676, 0]
click at [972, 450] on button "Rate" at bounding box center [1121, 472] width 173 height 24
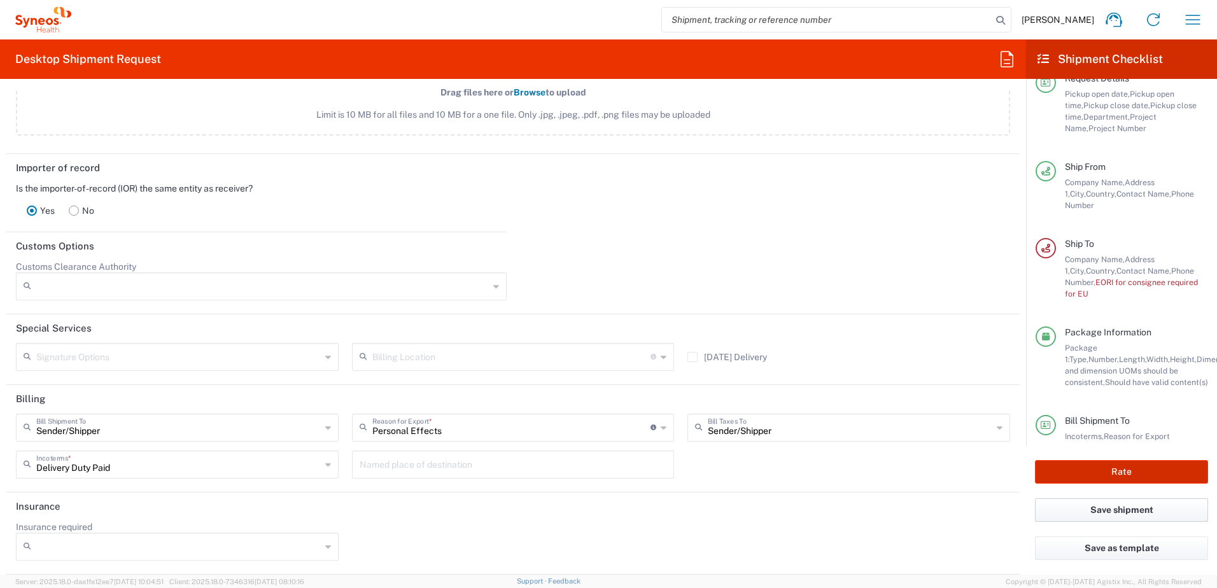
scroll to position [82, 0]
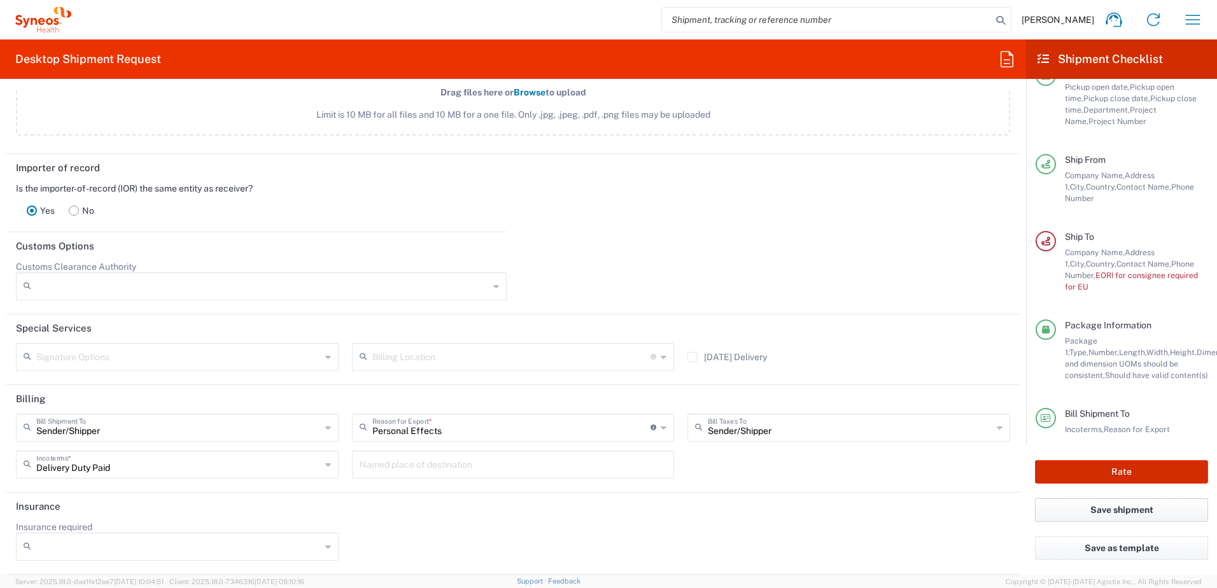
type input "8480 DEPARTMENTAL EXPENSE"
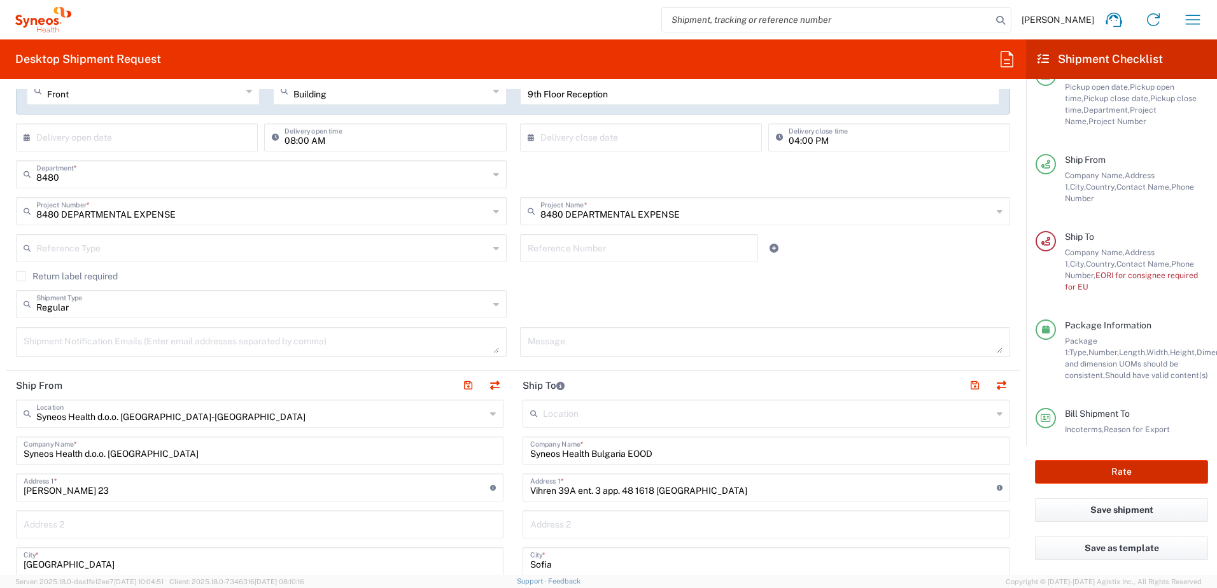
scroll to position [255, 0]
click at [575, 418] on input "text" at bounding box center [767, 411] width 449 height 22
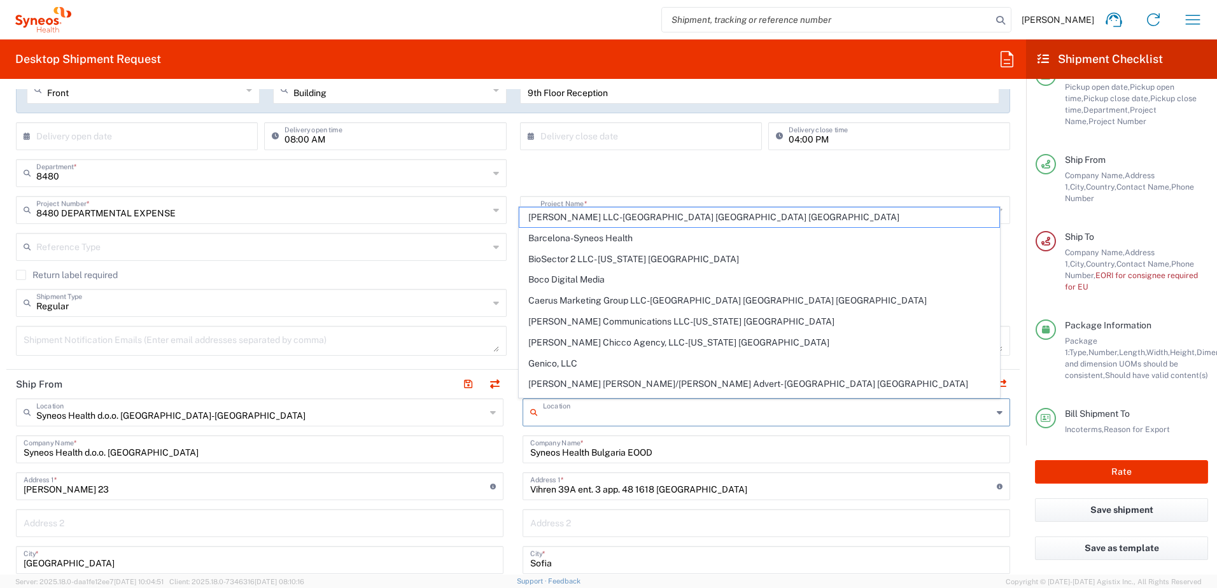
click at [804, 176] on div "8480 Department * 8480 3000 3100 3109 3110 3111 3112 3125 3130 3135 3136 3150 3…" at bounding box center [514, 177] width 1008 height 37
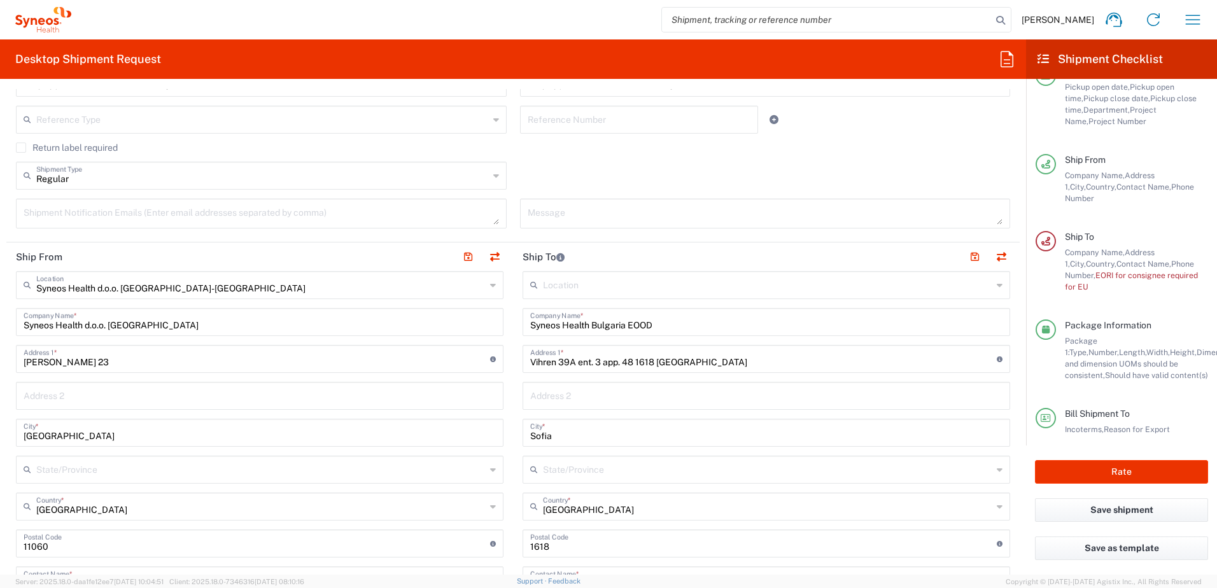
scroll to position [700, 0]
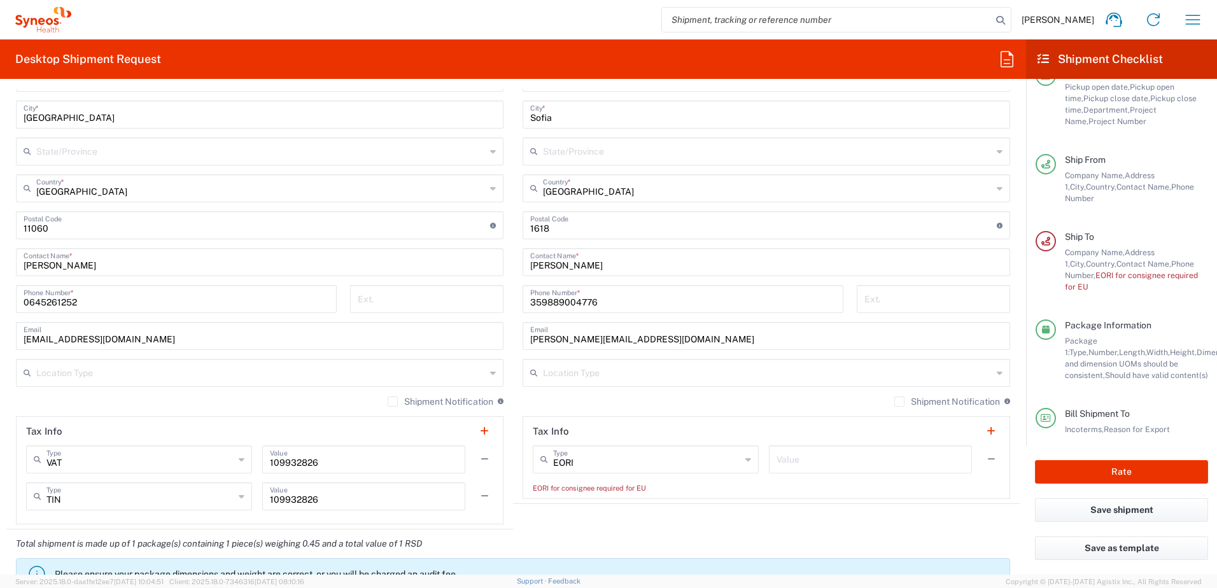
click at [649, 450] on agx-shipment-stop-widget "Ship To Location [PERSON_NAME] LLC-[GEOGRAPHIC_DATA] [GEOGRAPHIC_DATA] [GEOGRAP…" at bounding box center [766, 226] width 507 height 605
click at [651, 450] on input "EORI" at bounding box center [647, 459] width 188 height 22
click at [855, 450] on agx-shipment-stop-widget "Ship To Location [PERSON_NAME] LLC-[GEOGRAPHIC_DATA] [GEOGRAPHIC_DATA] [GEOGRAP…" at bounding box center [766, 226] width 507 height 605
type input "EORI"
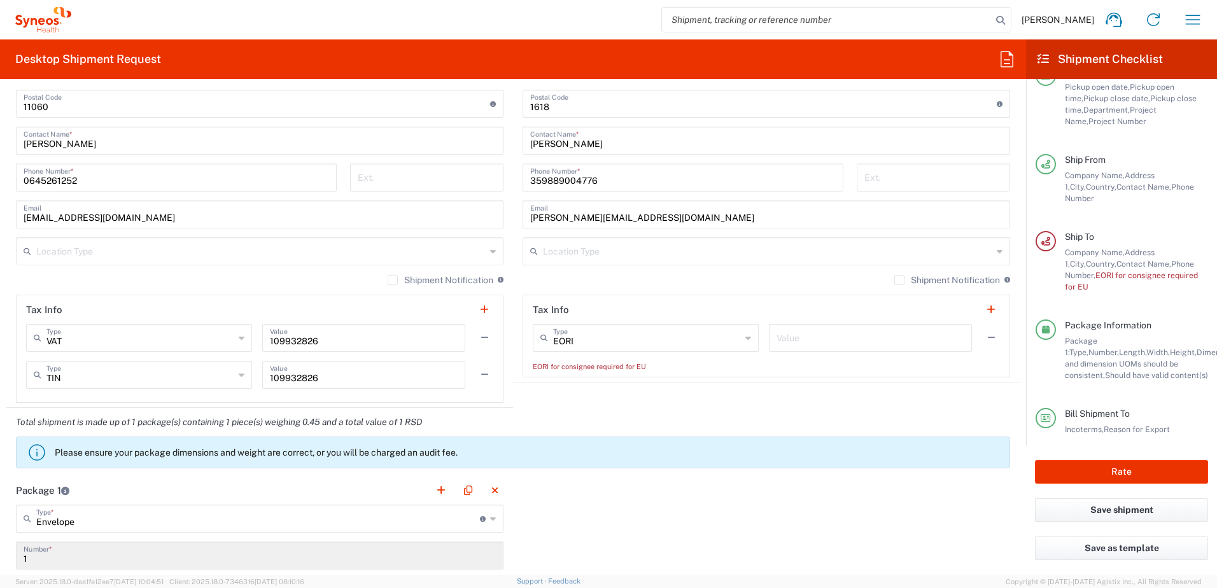
scroll to position [955, 0]
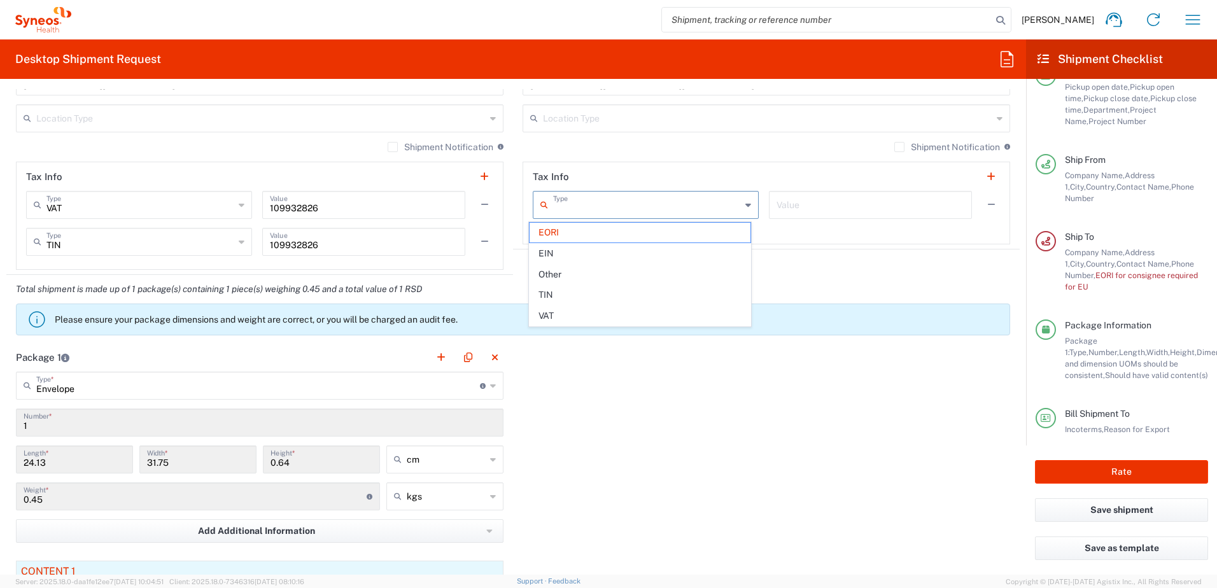
click at [695, 206] on input "text" at bounding box center [647, 204] width 188 height 22
click at [860, 279] on div "Total shipment is made up of 1 package(s) containing 1 piece(s) weighing 0.45 a…" at bounding box center [513, 309] width 1027 height 68
type input "EORI"
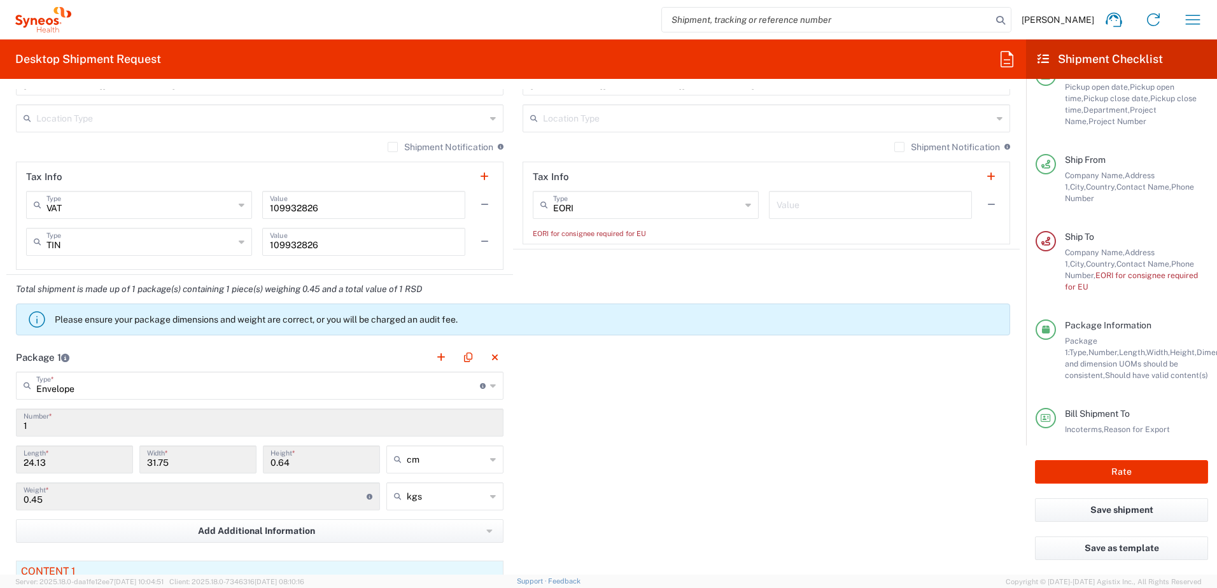
click at [670, 219] on div "EORI Type EORI EIN Other TIN VAT Value" at bounding box center [766, 209] width 467 height 37
click at [683, 209] on input "EORI" at bounding box center [647, 204] width 188 height 22
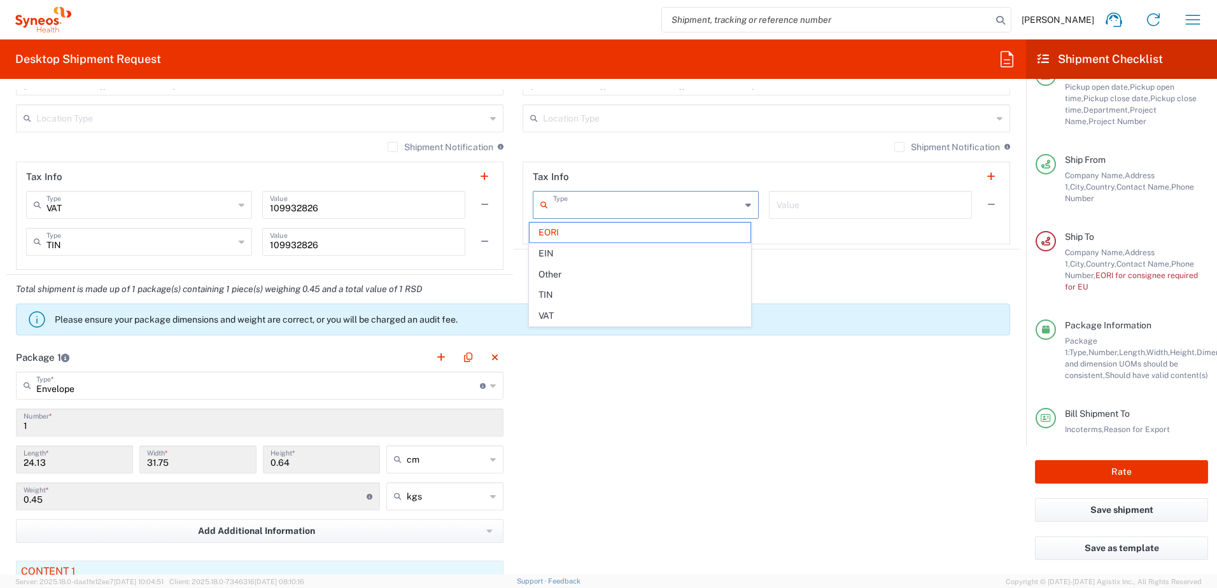
click at [826, 276] on div "Total shipment is made up of 1 package(s) containing 1 piece(s) weighing 0.45 a…" at bounding box center [513, 309] width 1027 height 68
type input "EORI"
click at [600, 206] on input "text" at bounding box center [647, 204] width 188 height 22
click at [742, 450] on div "Package 1 Envelope Type * Material used to package goods Envelope Large Box Med…" at bounding box center [512, 520] width 1013 height 355
type input "EORI"
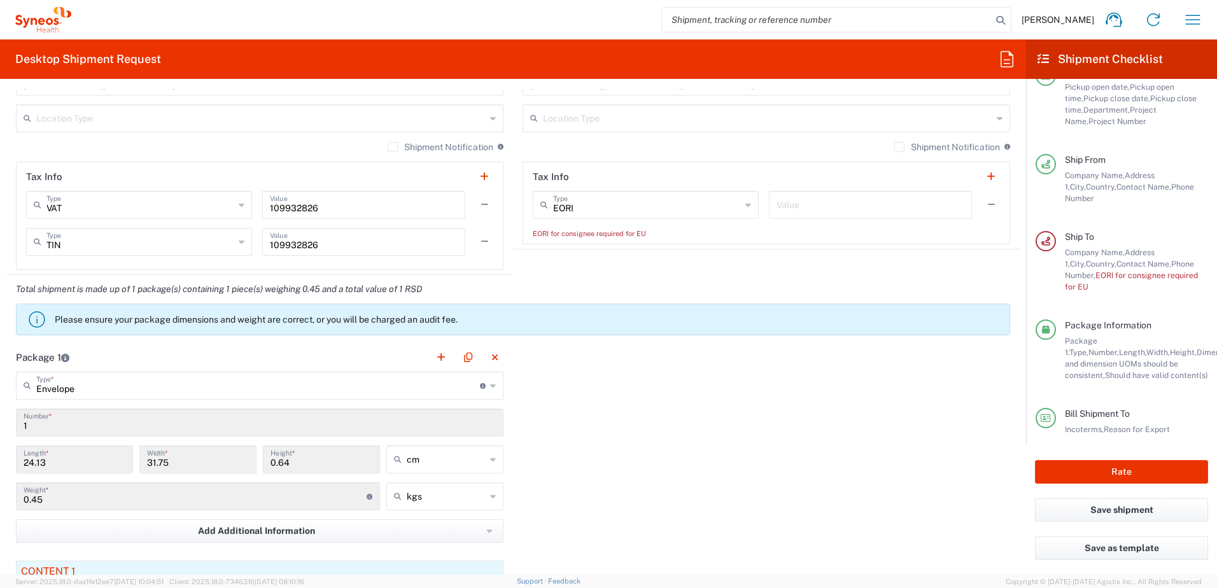
click at [611, 209] on input "EORI" at bounding box center [647, 204] width 188 height 22
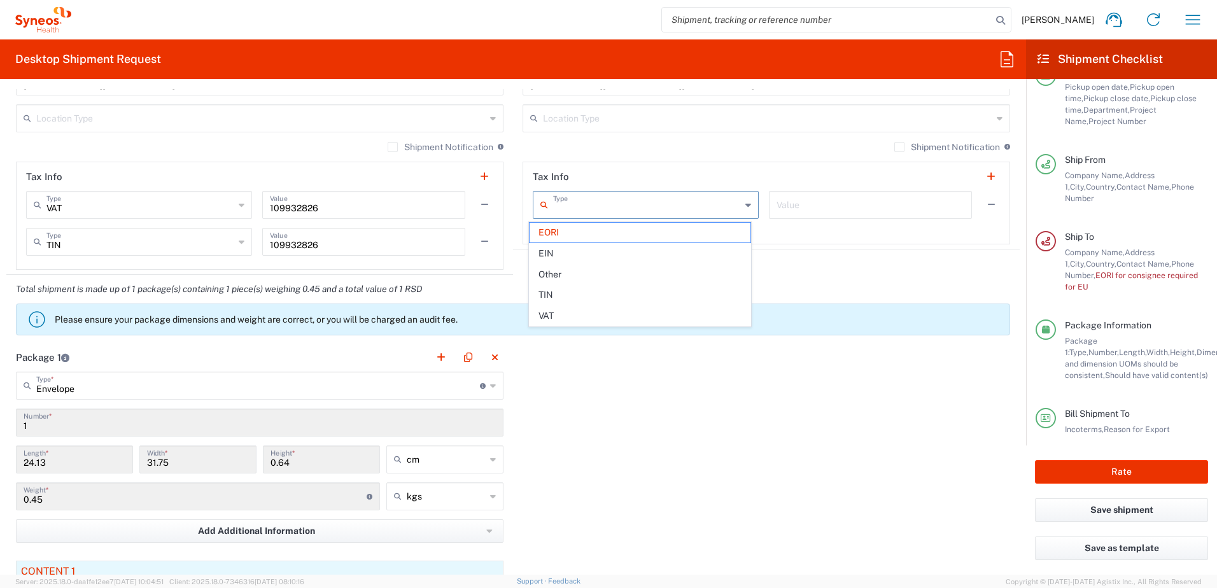
click at [691, 450] on div "Package 1 Envelope Type * Material used to package goods Envelope Large Box Med…" at bounding box center [512, 520] width 1013 height 355
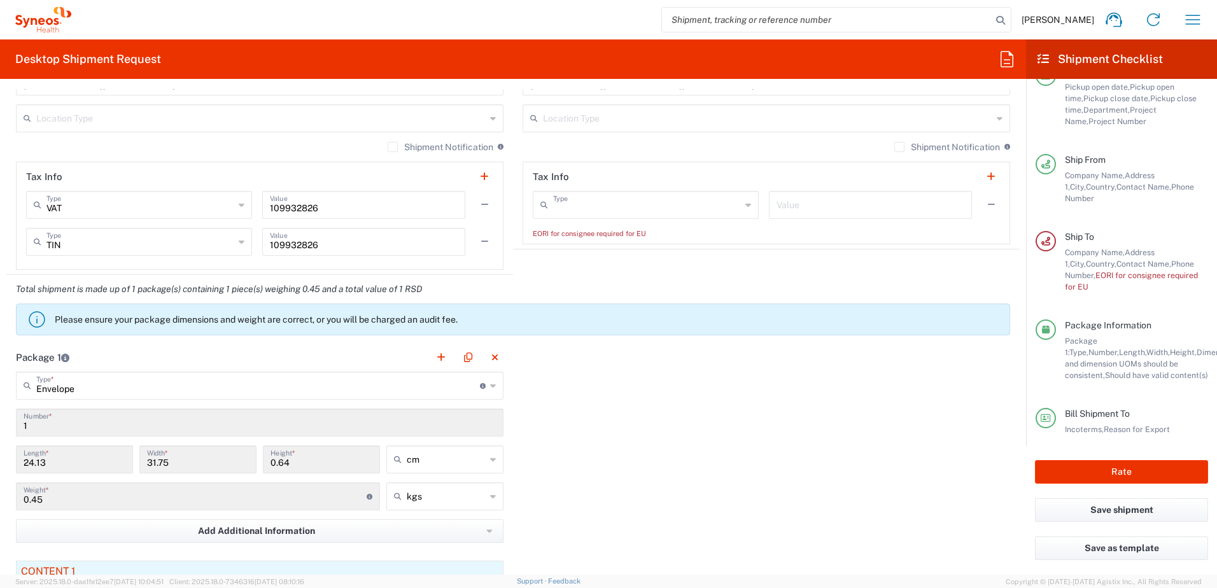
type input "EORI"
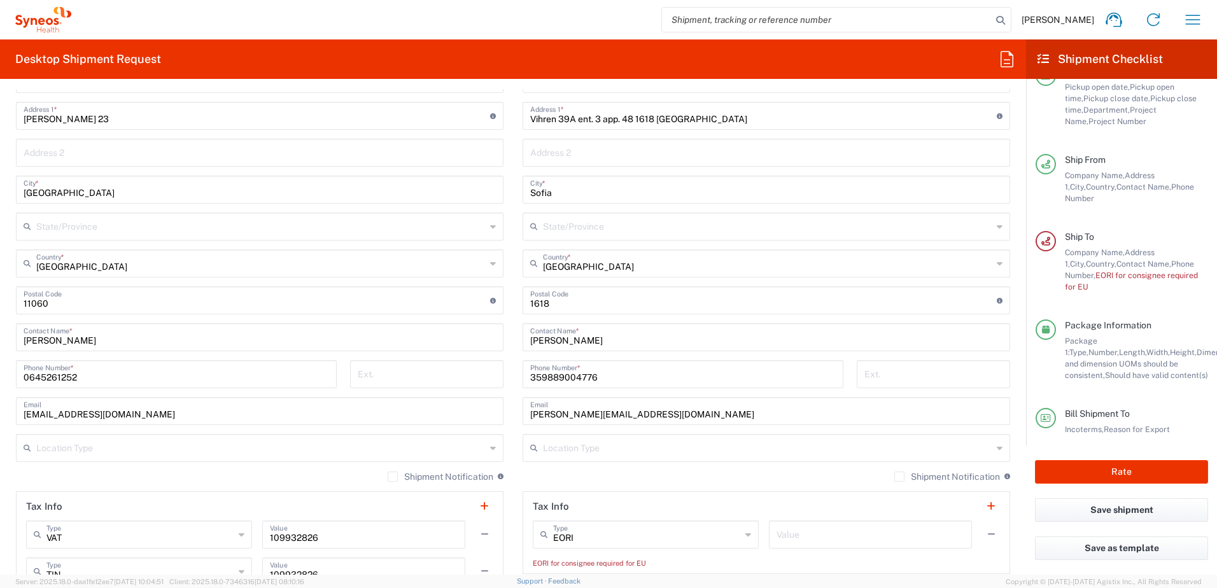
scroll to position [700, 0]
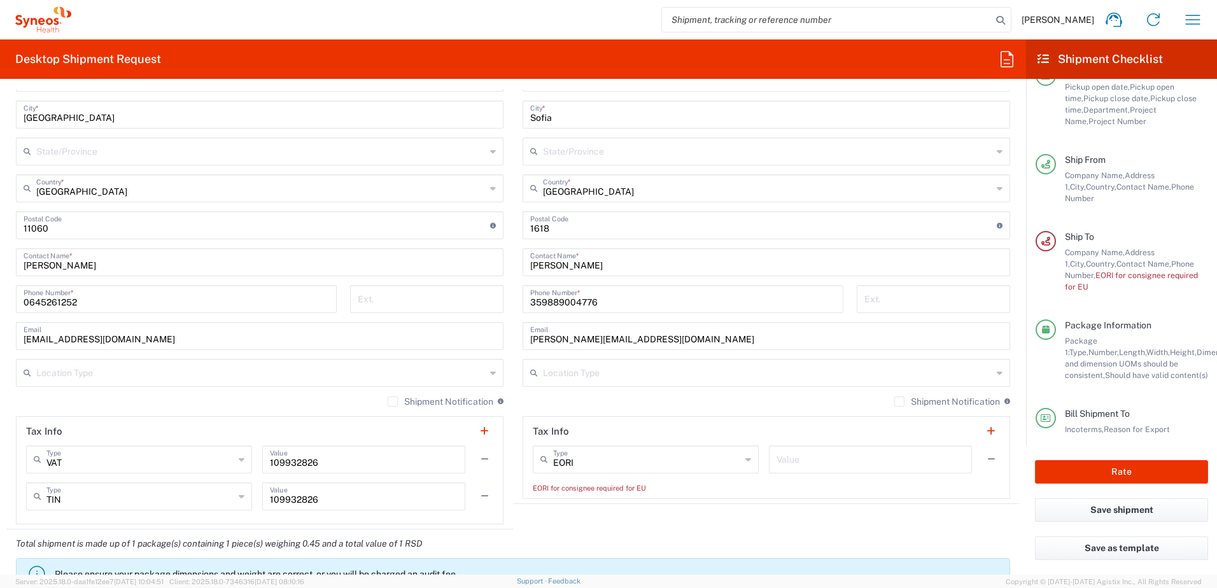
click at [523, 301] on div "359889004776 Phone Number *" at bounding box center [683, 299] width 321 height 28
click at [530, 302] on input "359889004776" at bounding box center [683, 298] width 306 height 22
click at [530, 304] on input "359889004776" at bounding box center [683, 298] width 306 height 22
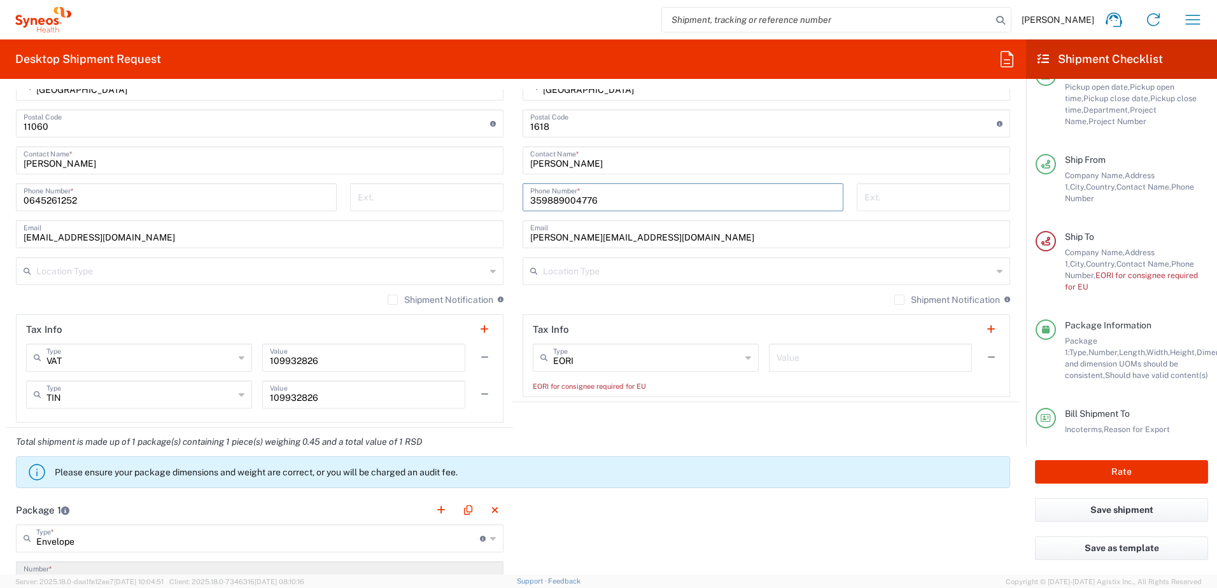
scroll to position [828, 0]
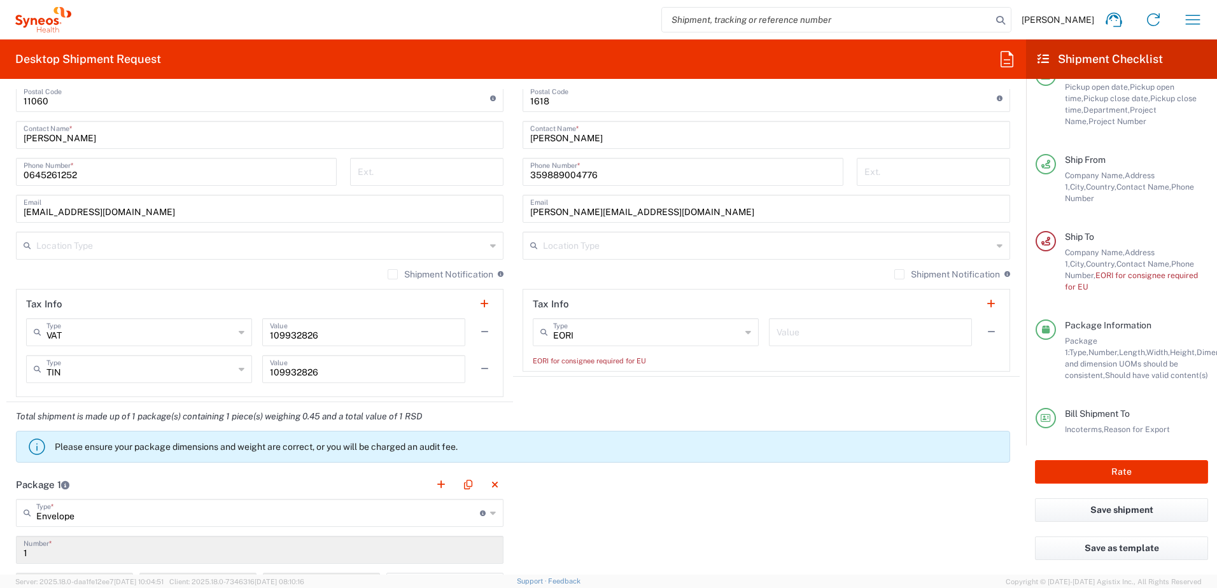
click at [850, 336] on input "text" at bounding box center [871, 331] width 188 height 22
click at [851, 335] on input "text" at bounding box center [871, 331] width 188 height 22
click at [972, 301] on button "button" at bounding box center [991, 304] width 18 height 18
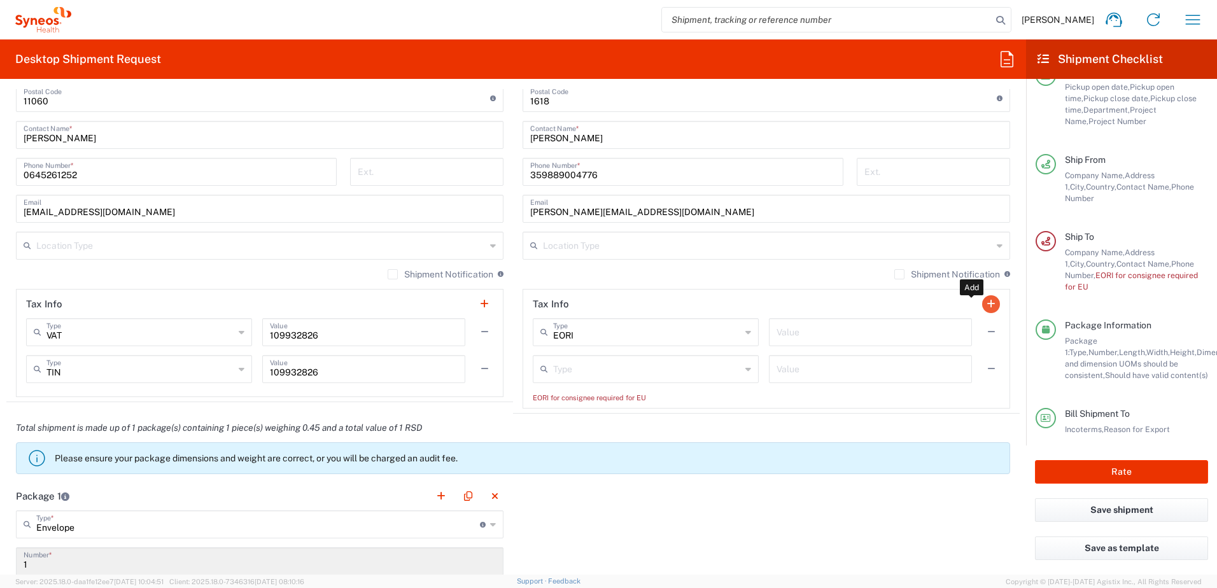
click at [972, 301] on button "button" at bounding box center [991, 304] width 18 height 18
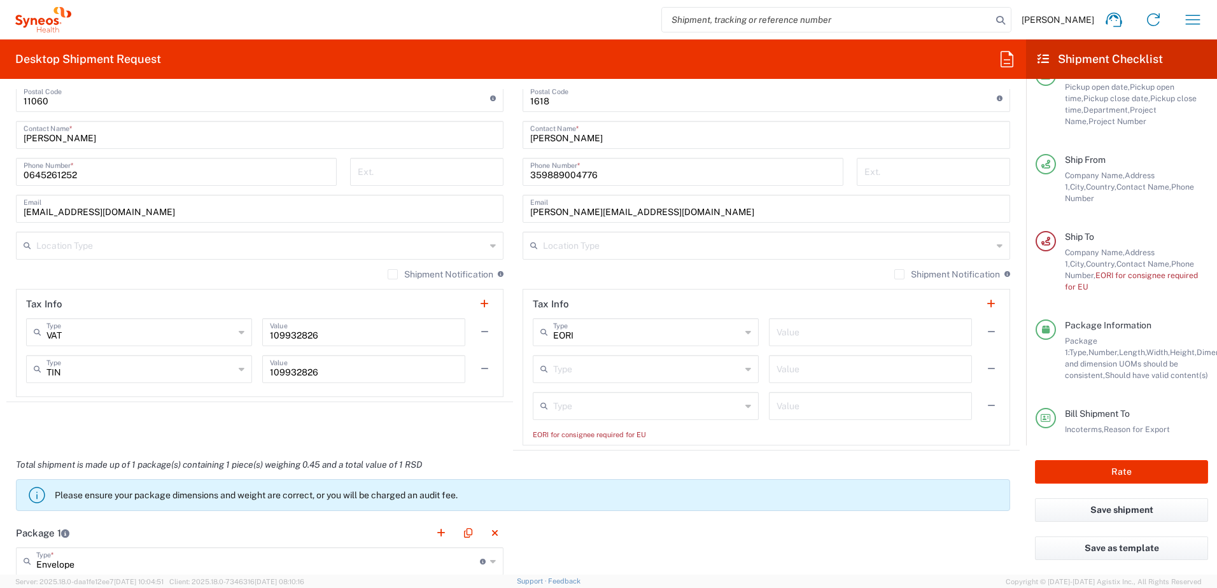
click at [824, 409] on input "text" at bounding box center [871, 405] width 188 height 22
click at [822, 335] on input "text" at bounding box center [871, 331] width 188 height 22
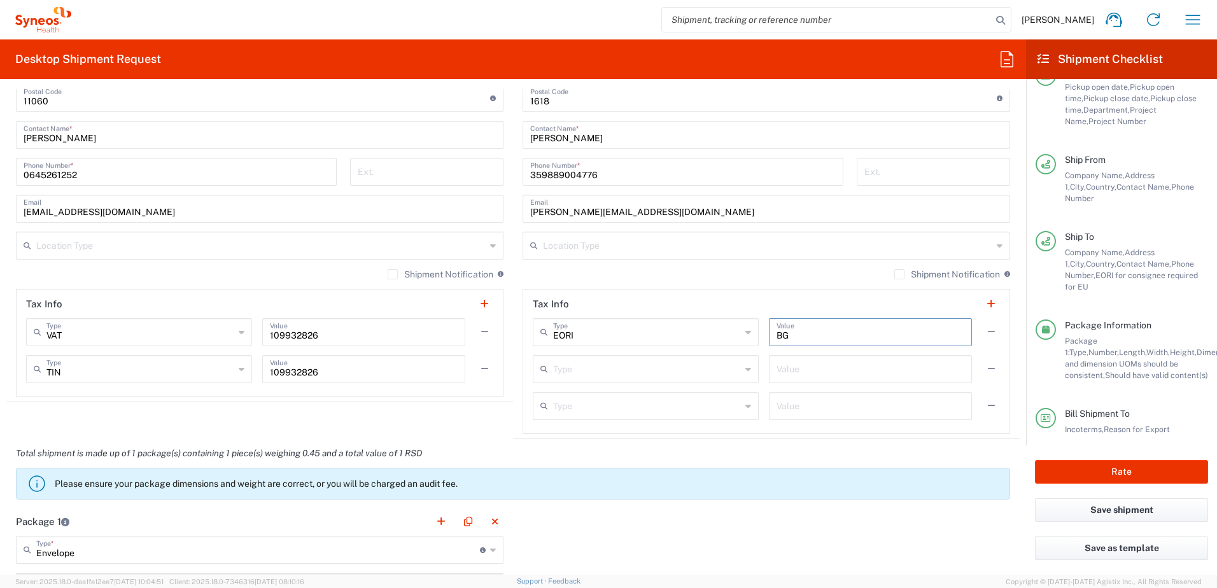
type input "B"
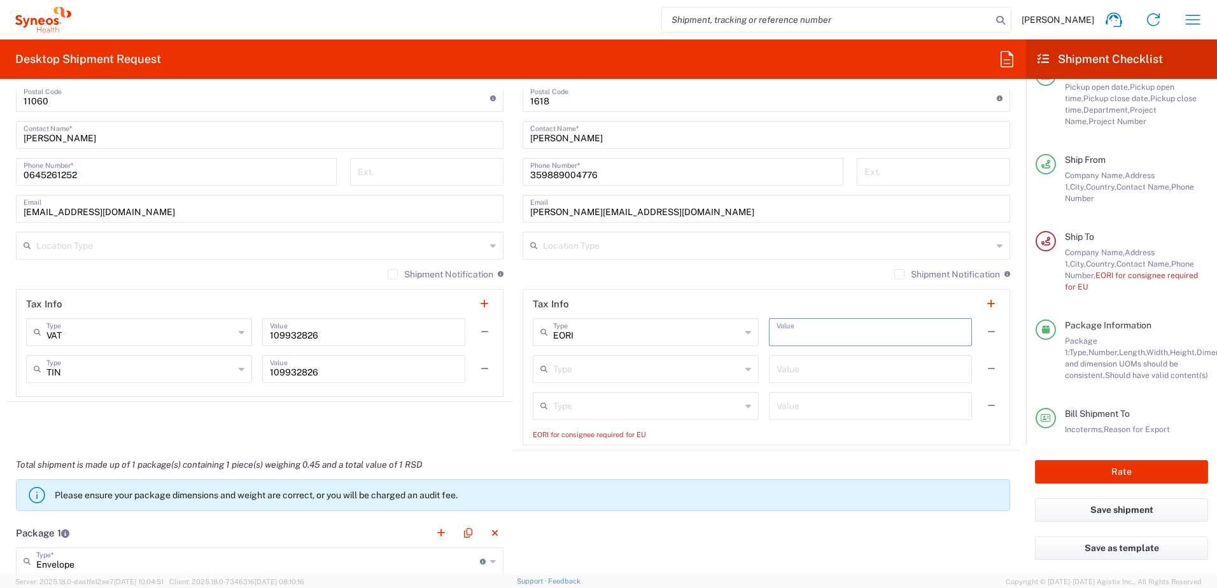
click at [596, 376] on input "text" at bounding box center [647, 368] width 188 height 22
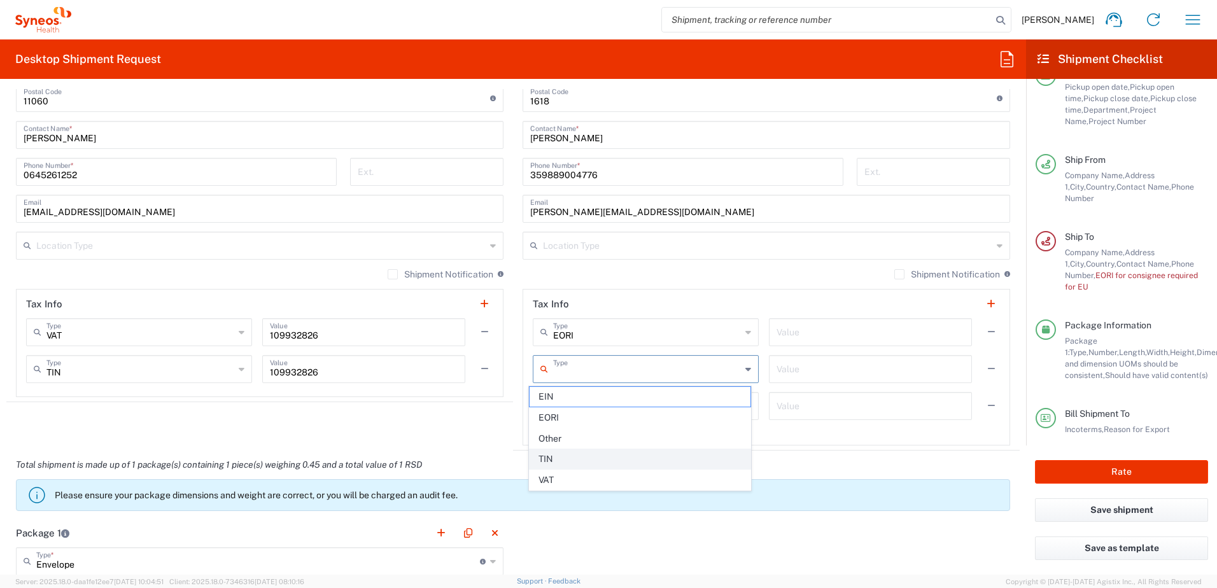
click at [571, 450] on span "TIN" at bounding box center [640, 459] width 221 height 20
type input "TIN"
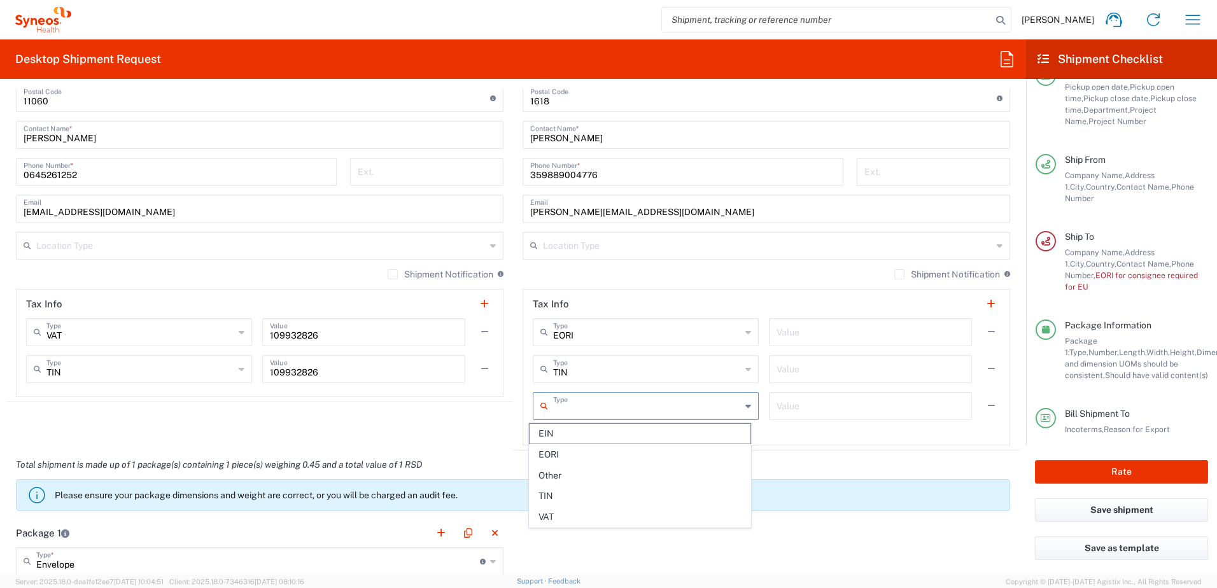
click at [588, 407] on input "text" at bounding box center [647, 405] width 188 height 22
drag, startPoint x: 560, startPoint y: 513, endPoint x: 834, endPoint y: 448, distance: 282.1
click at [560, 450] on span "VAT" at bounding box center [640, 517] width 221 height 20
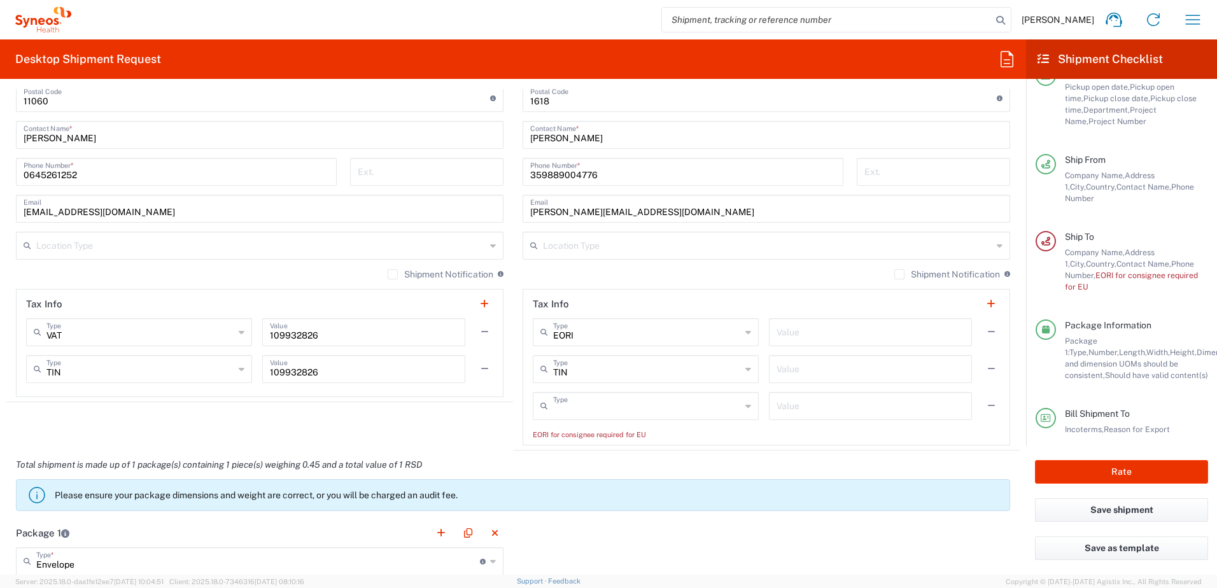
type input "VAT"
click at [793, 369] on input "text" at bounding box center [871, 368] width 188 height 22
drag, startPoint x: 795, startPoint y: 404, endPoint x: 810, endPoint y: 403, distance: 14.7
click at [795, 404] on input "text" at bounding box center [871, 405] width 188 height 22
type input "BG200397041"
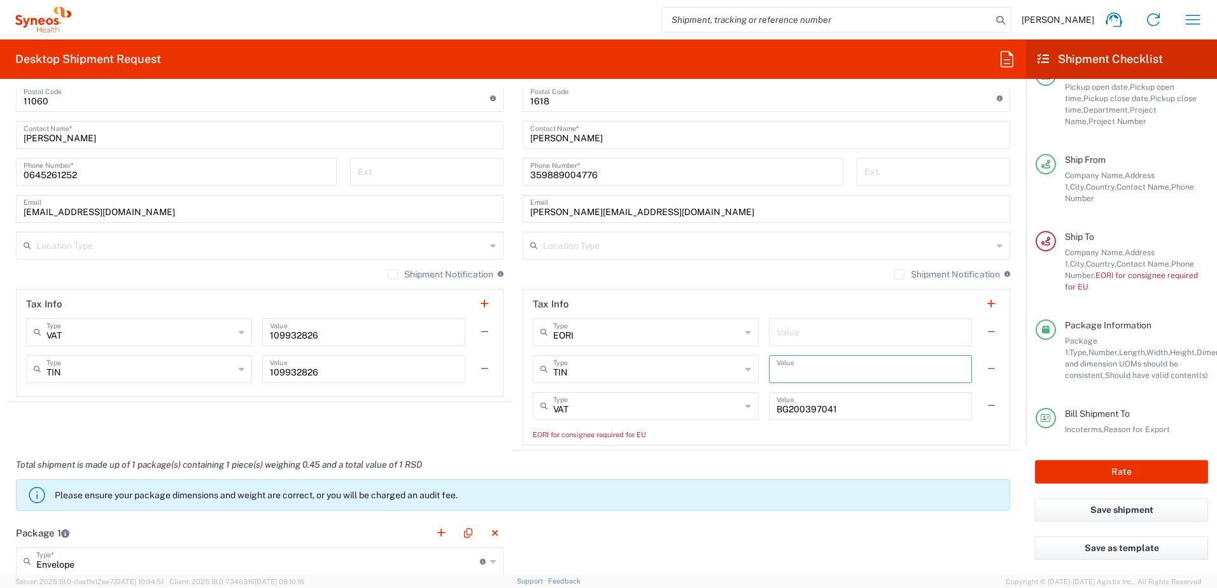
click at [806, 378] on input "text" at bounding box center [871, 368] width 188 height 22
type input "200397041"
click at [821, 335] on input "text" at bounding box center [871, 331] width 188 height 22
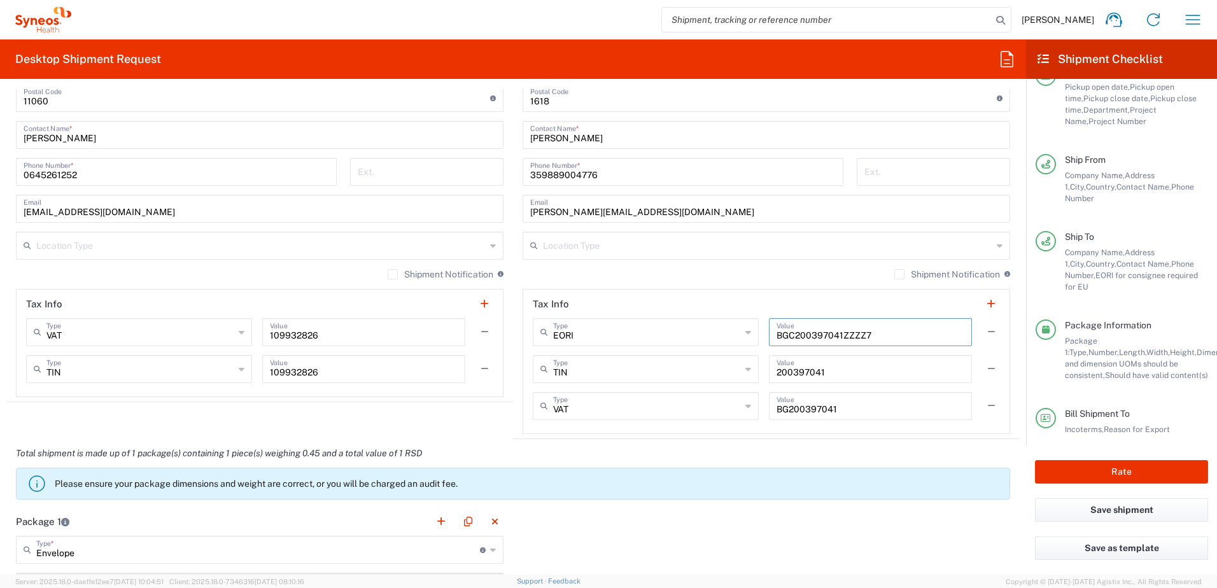
type input "BGC200397041ZZZZ7"
click at [934, 450] on div "Total shipment is made up of 1 package(s) containing 1 piece(s) weighing 0.45 a…" at bounding box center [513, 473] width 1027 height 68
click at [972, 450] on button "Rate" at bounding box center [1121, 472] width 173 height 24
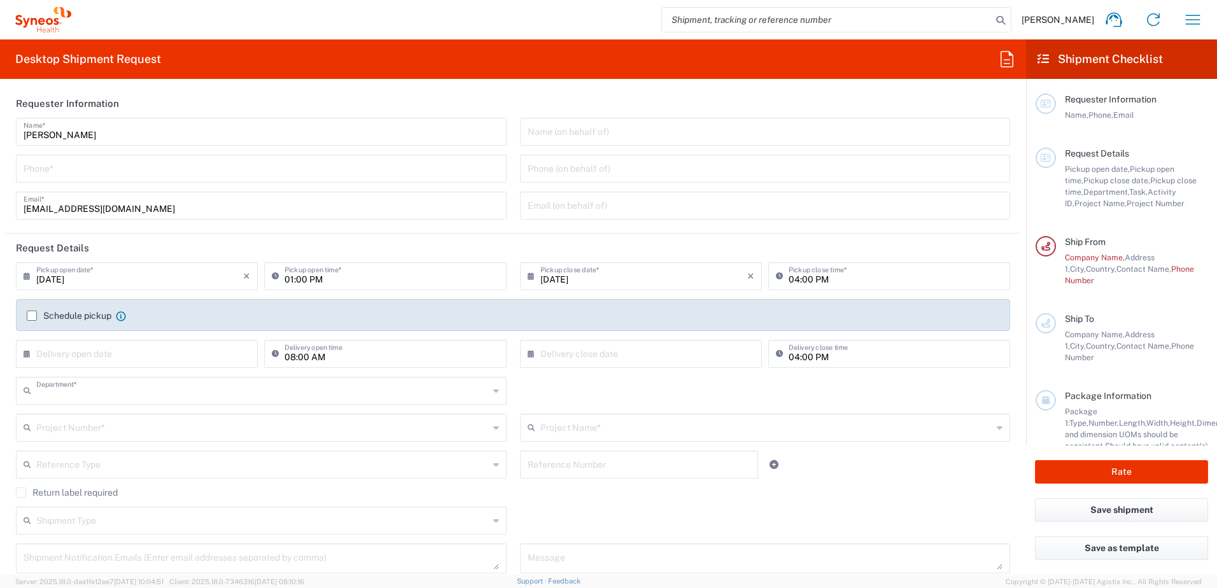
type input "8480"
type input "[GEOGRAPHIC_DATA]"
click at [972, 450] on button "Rate" at bounding box center [1121, 472] width 173 height 24
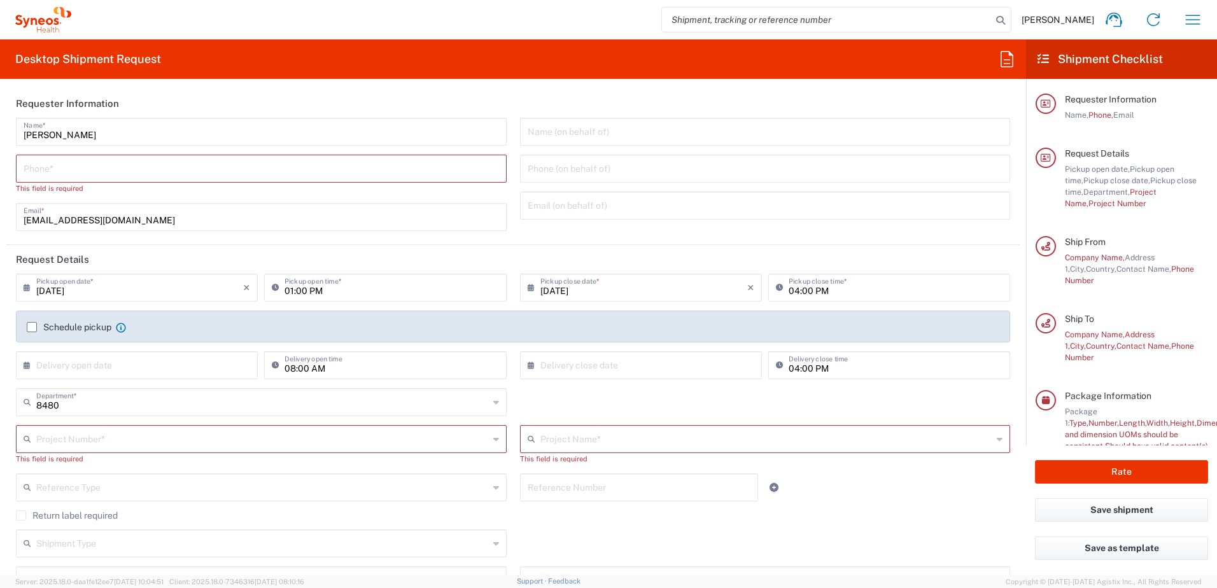
click at [389, 107] on header "Requester Information" at bounding box center [512, 103] width 1013 height 29
click at [53, 171] on input "tel" at bounding box center [262, 168] width 476 height 22
type input "0645261252"
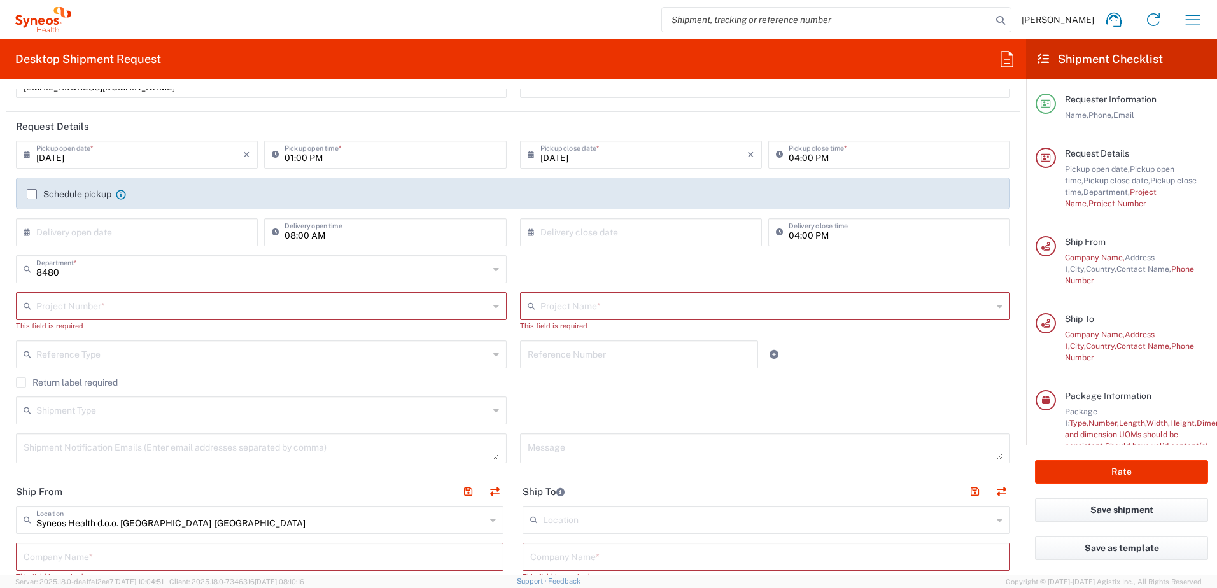
scroll to position [127, 0]
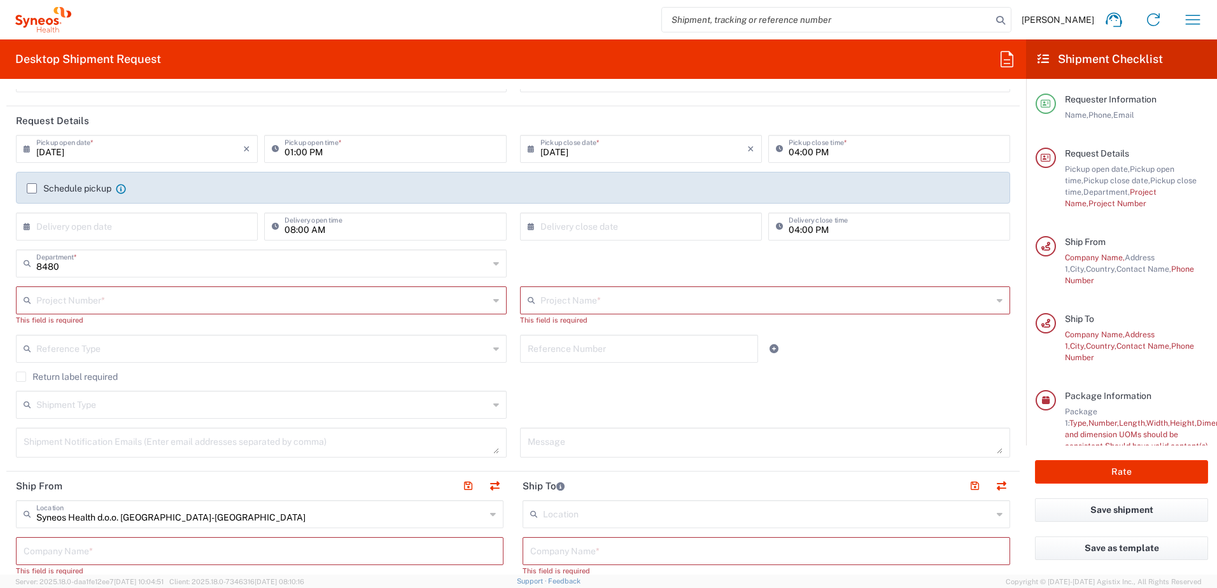
click at [224, 302] on input "text" at bounding box center [262, 299] width 453 height 22
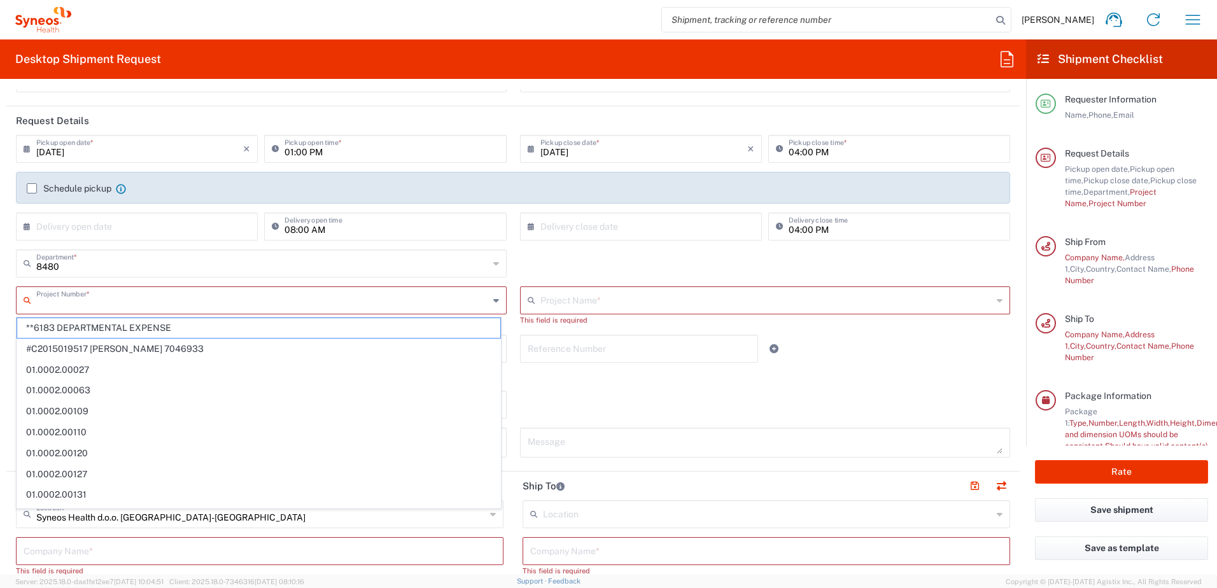
click at [231, 299] on input "text" at bounding box center [262, 299] width 453 height 22
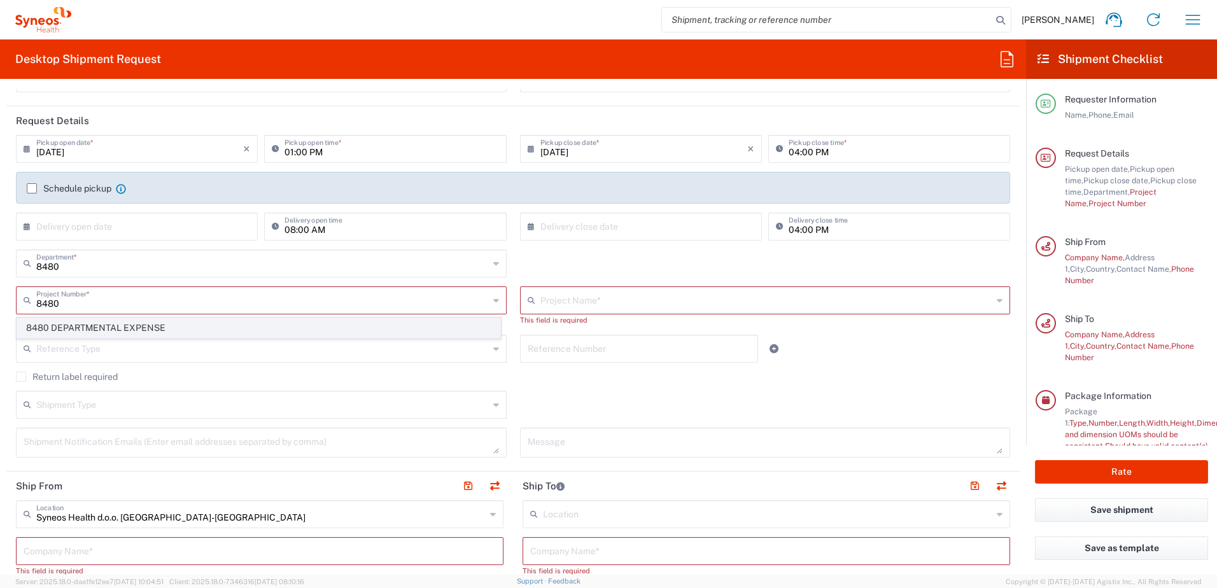
click at [175, 328] on span "8480 DEPARTMENTAL EXPENSE" at bounding box center [258, 328] width 483 height 20
type input "8480 DEPARTMENTAL EXPENSE"
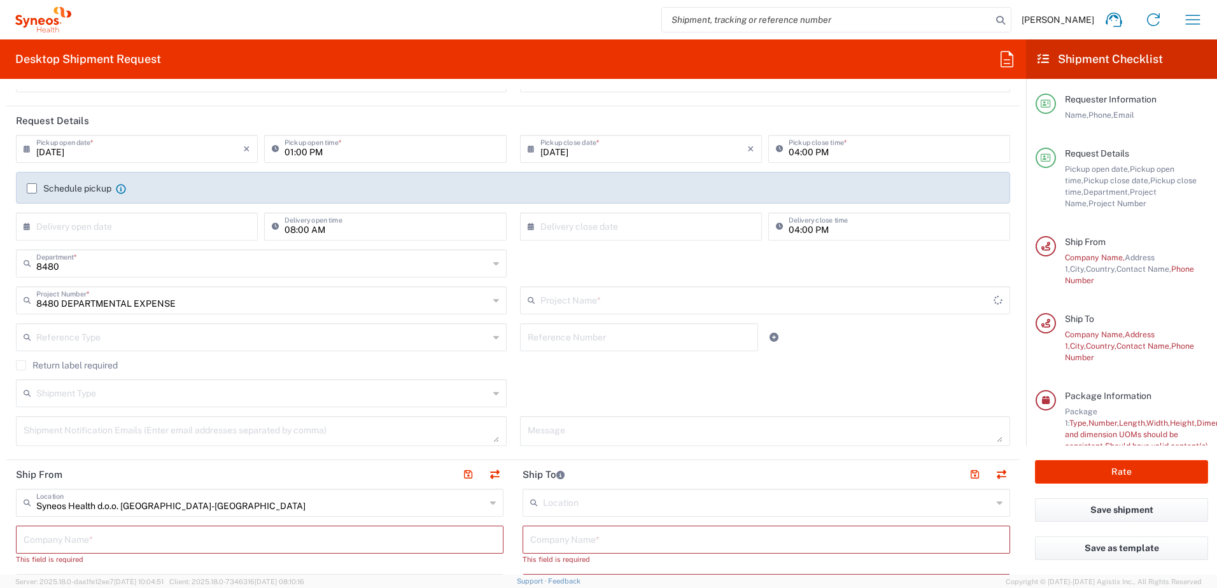
type input "8480 DEPARTMENTAL EXPENSE"
drag, startPoint x: 28, startPoint y: 188, endPoint x: 297, endPoint y: 308, distance: 294.7
click at [28, 188] on label "Schedule pickup" at bounding box center [69, 188] width 85 height 10
click at [32, 188] on input "Schedule pickup" at bounding box center [32, 188] width 0 height 0
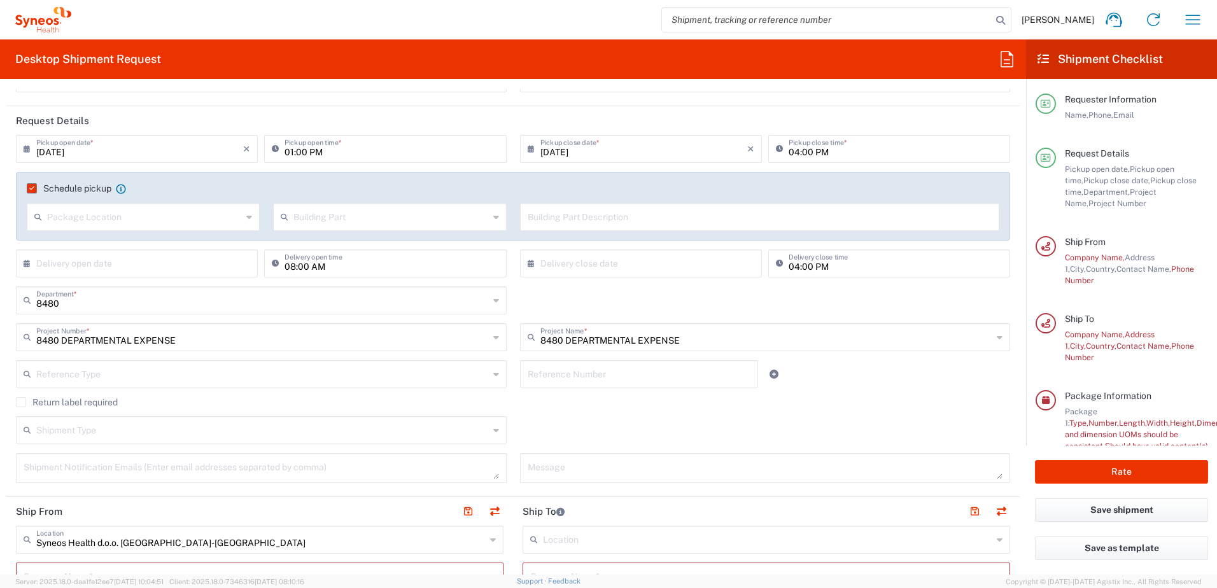
click at [165, 222] on input "text" at bounding box center [144, 216] width 195 height 22
drag, startPoint x: 108, startPoint y: 250, endPoint x: 312, endPoint y: 207, distance: 208.1
click at [109, 248] on span "Front" at bounding box center [142, 245] width 229 height 20
type input "Front"
click at [323, 214] on input "text" at bounding box center [390, 216] width 195 height 22
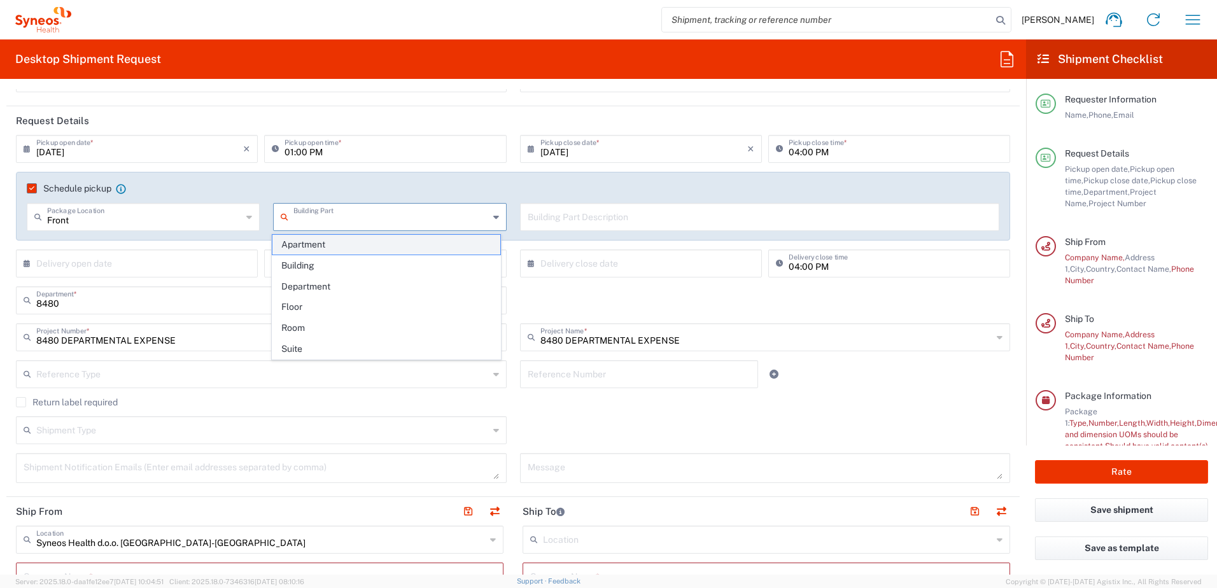
click at [339, 242] on span "Apartment" at bounding box center [386, 245] width 229 height 20
click at [354, 216] on input "Apartment" at bounding box center [390, 216] width 195 height 22
click at [337, 272] on span "Building" at bounding box center [386, 266] width 229 height 20
type input "Building"
click at [581, 218] on input "text" at bounding box center [760, 216] width 465 height 22
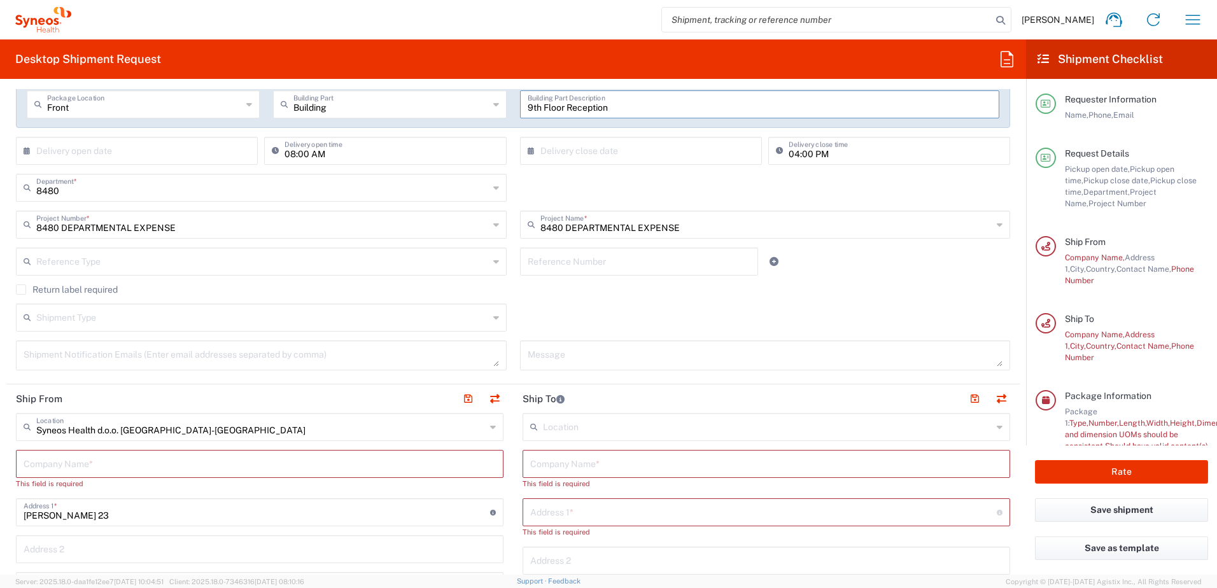
scroll to position [318, 0]
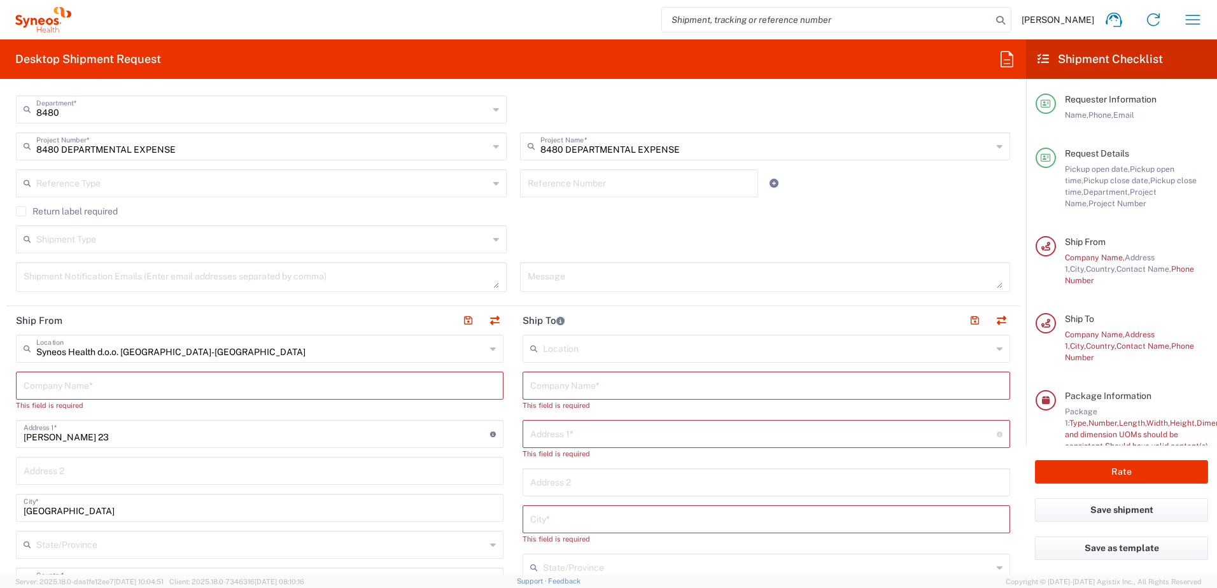
type input "9th Floor Reception"
click at [116, 238] on input "text" at bounding box center [262, 238] width 453 height 22
click at [77, 284] on span "Regular" at bounding box center [258, 288] width 483 height 20
type input "Regular"
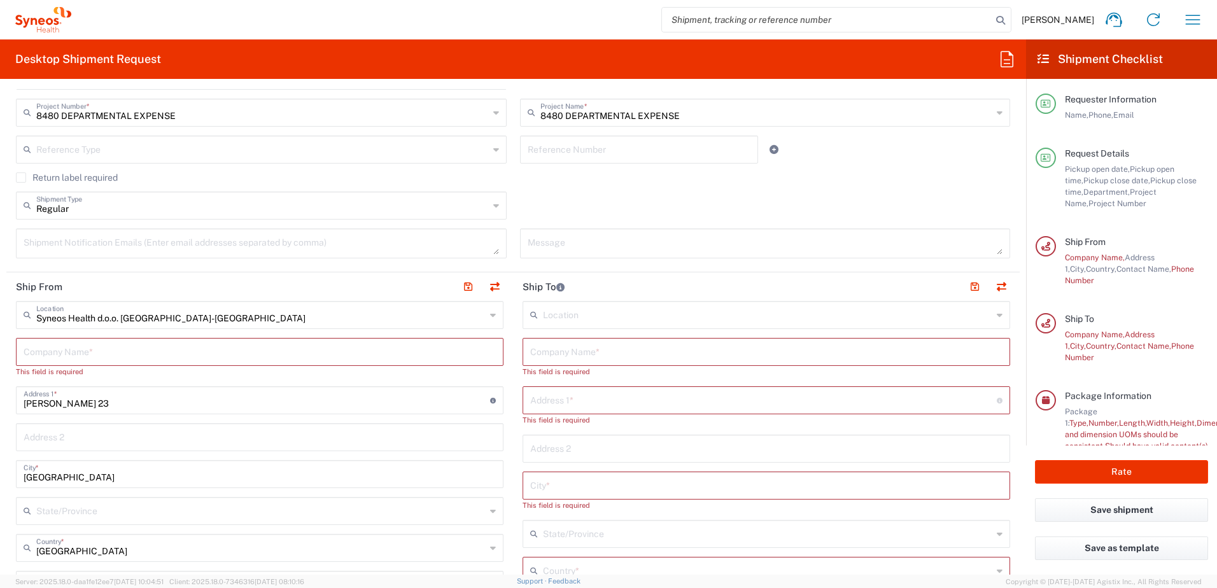
scroll to position [382, 0]
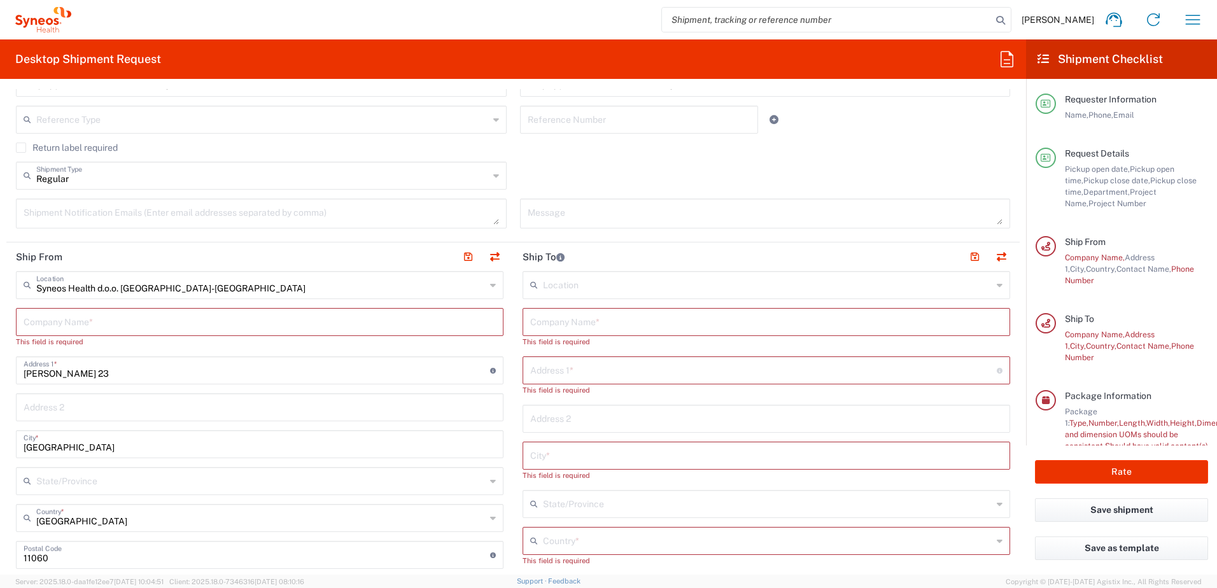
click at [161, 323] on input "text" at bounding box center [260, 321] width 472 height 22
type input "S"
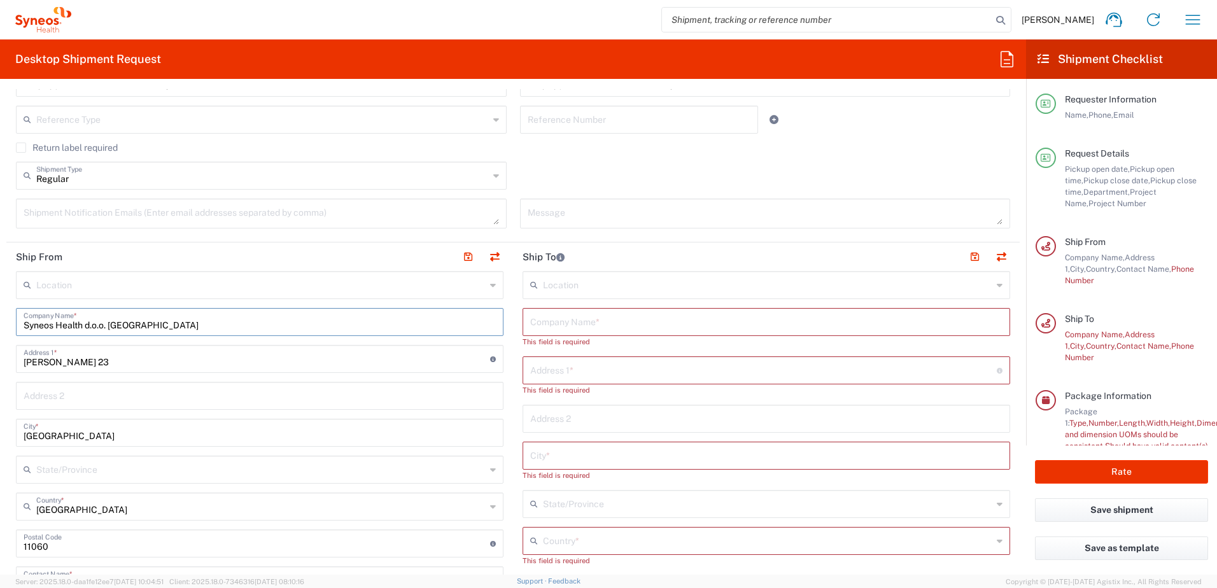
type input "Syneos Health d.o.o. [GEOGRAPHIC_DATA]"
click at [116, 286] on input "text" at bounding box center [260, 284] width 449 height 22
drag, startPoint x: 159, startPoint y: 313, endPoint x: 174, endPoint y: 372, distance: 61.1
click at [160, 313] on span "Syneos Health d.o.o. [GEOGRAPHIC_DATA]-[GEOGRAPHIC_DATA]" at bounding box center [257, 313] width 481 height 20
type input "Syneos Health d.o.o. [GEOGRAPHIC_DATA]-[GEOGRAPHIC_DATA]"
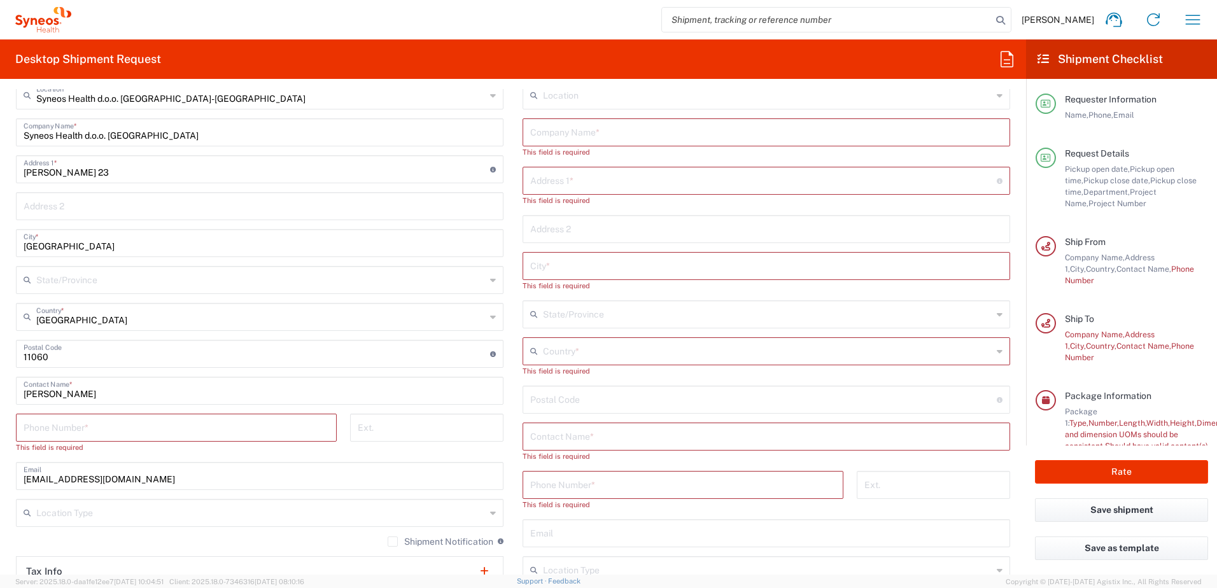
scroll to position [573, 0]
click at [108, 427] on input "tel" at bounding box center [177, 425] width 306 height 22
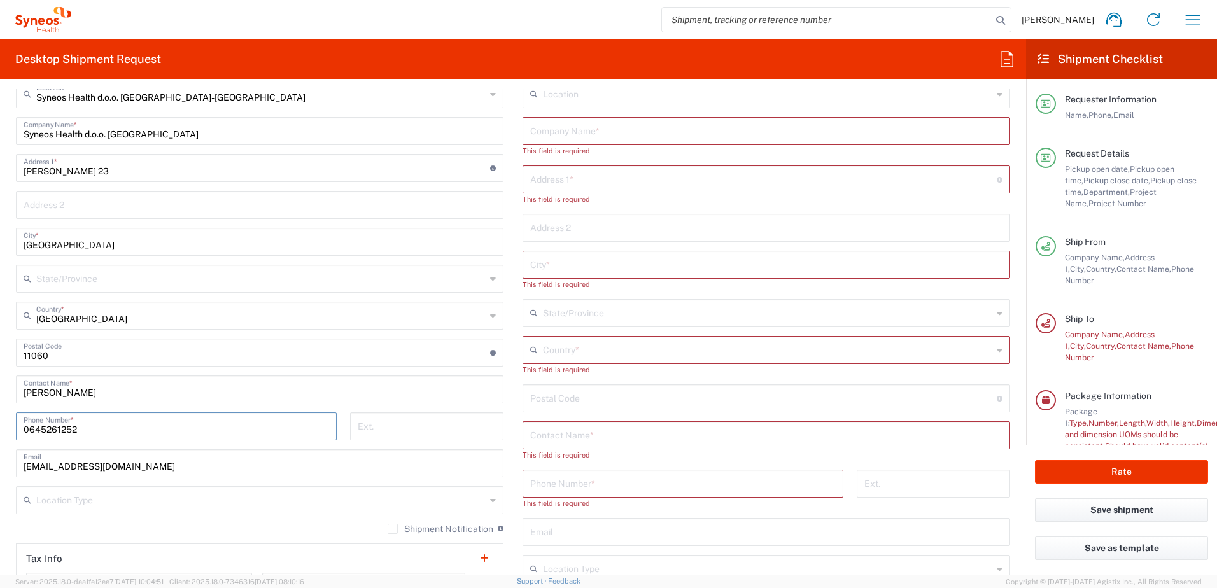
type input "0645261252"
drag, startPoint x: 13, startPoint y: 403, endPoint x: 377, endPoint y: 305, distance: 377.1
click at [13, 403] on main "Syneos Health d.o.o. [GEOGRAPHIC_DATA]-[GEOGRAPHIC_DATA] Location Syneos Health…" at bounding box center [259, 366] width 507 height 572
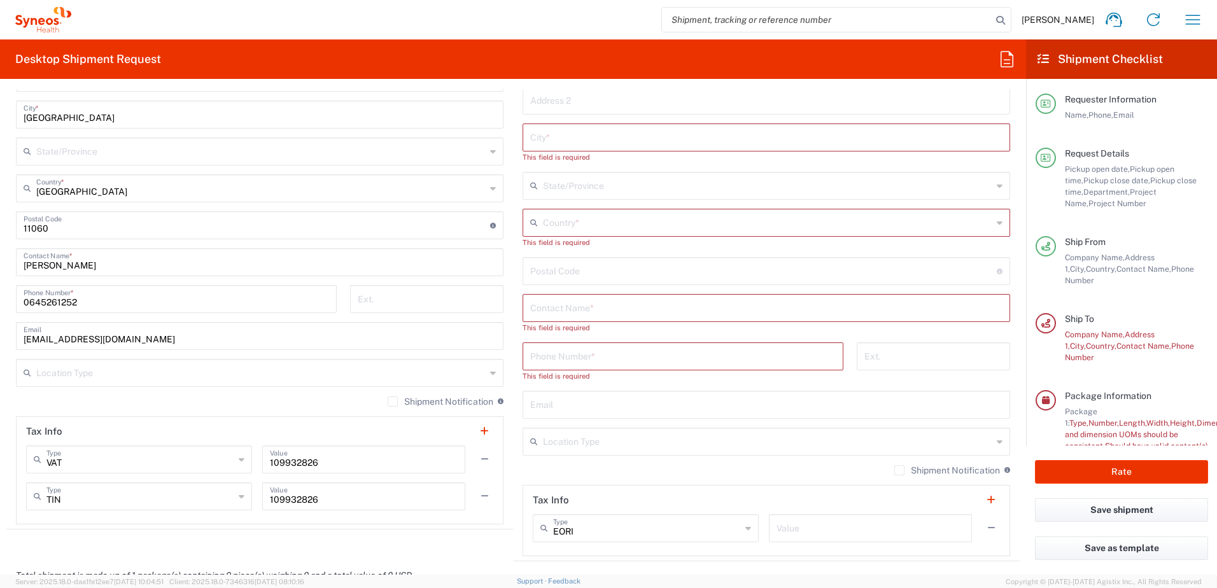
scroll to position [382, 0]
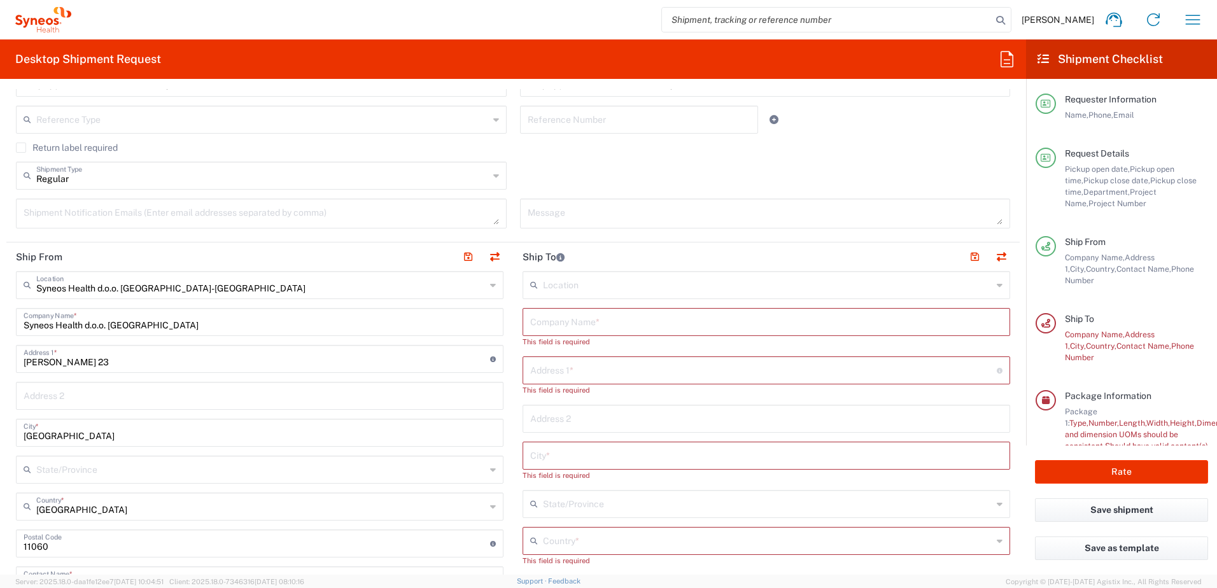
click at [572, 328] on input "text" at bounding box center [766, 321] width 472 height 22
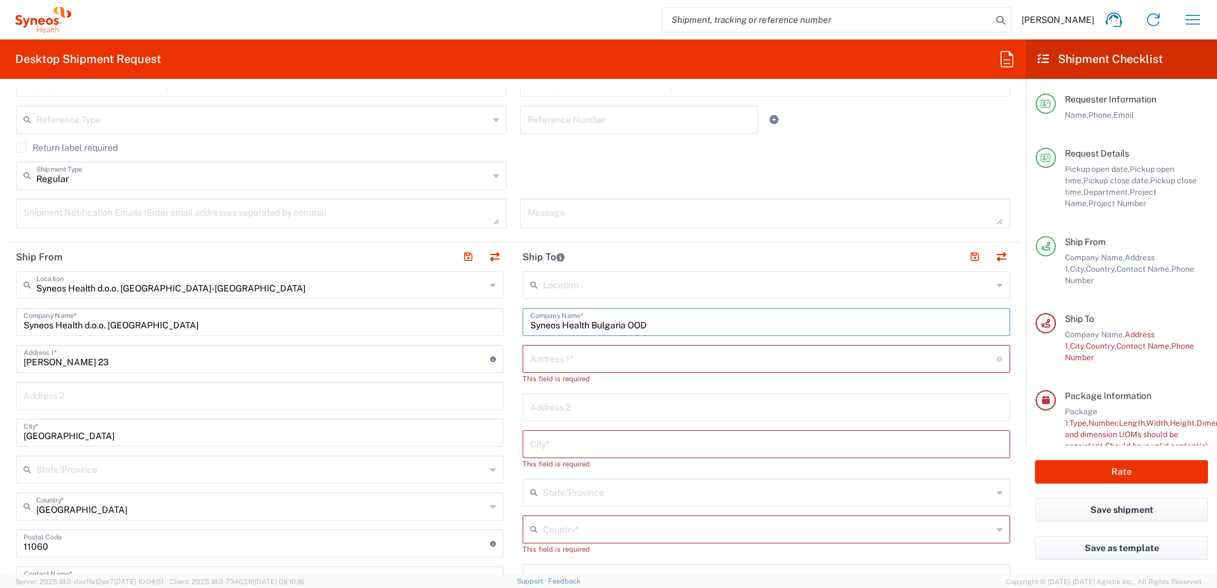
click at [626, 326] on input "Syneos Health Bulgaria OOD" at bounding box center [766, 321] width 472 height 22
type input "Syneos Health Bulgaria EOOD"
drag, startPoint x: 561, startPoint y: 356, endPoint x: 567, endPoint y: 362, distance: 8.1
click at [561, 356] on input "text" at bounding box center [763, 358] width 467 height 22
type input "D"
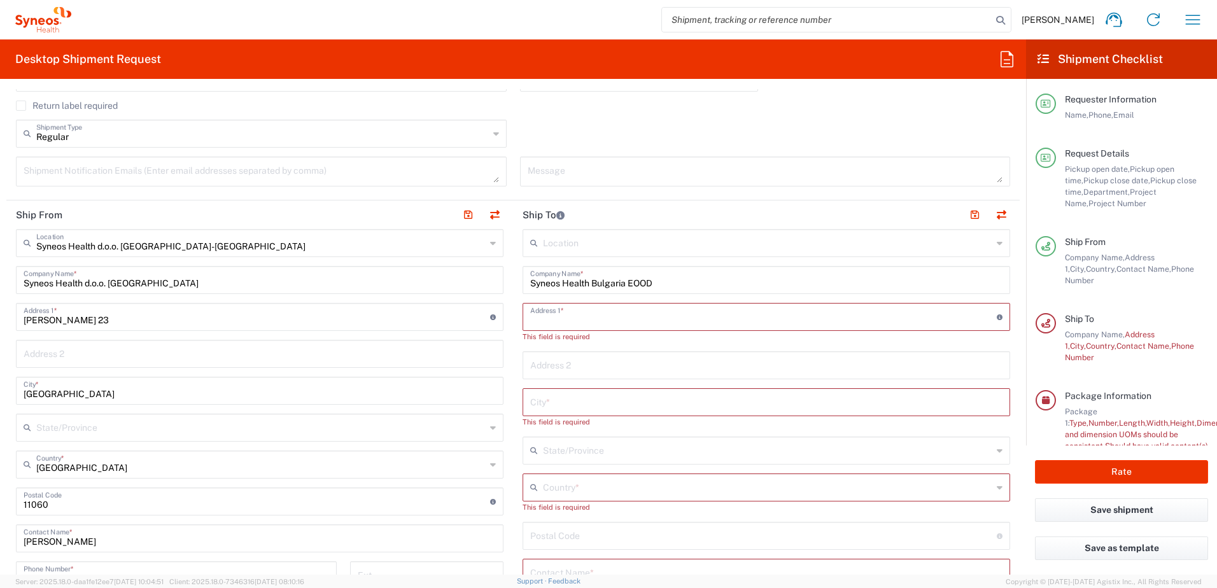
scroll to position [509, 0]
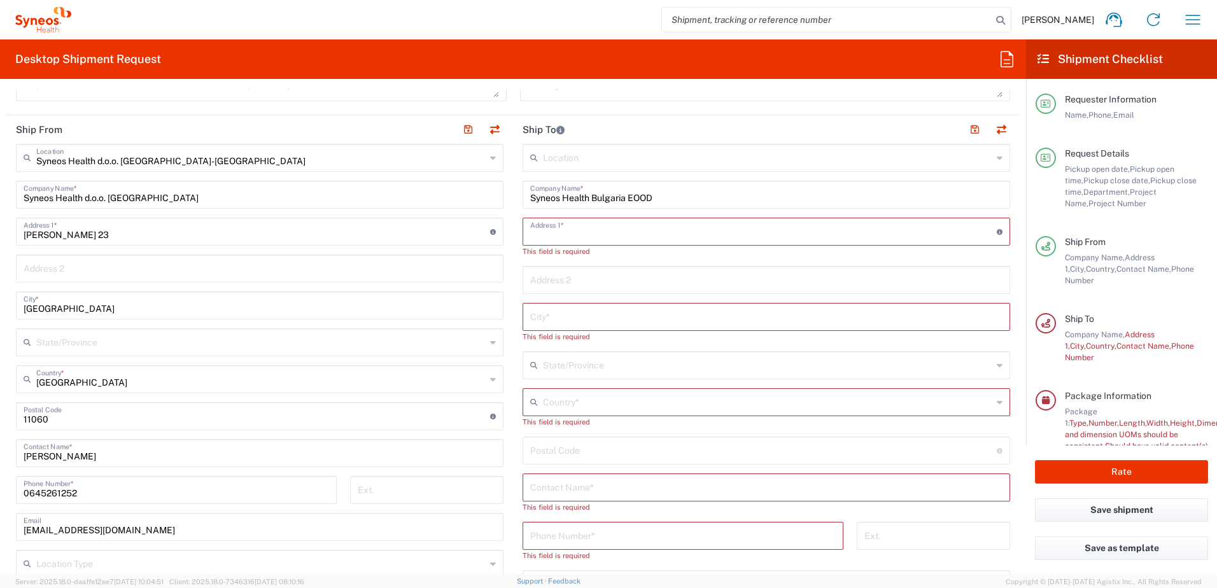
paste input "Vihren 39A ent. 3 app. 48 1618 [GEOGRAPHIC_DATA]"
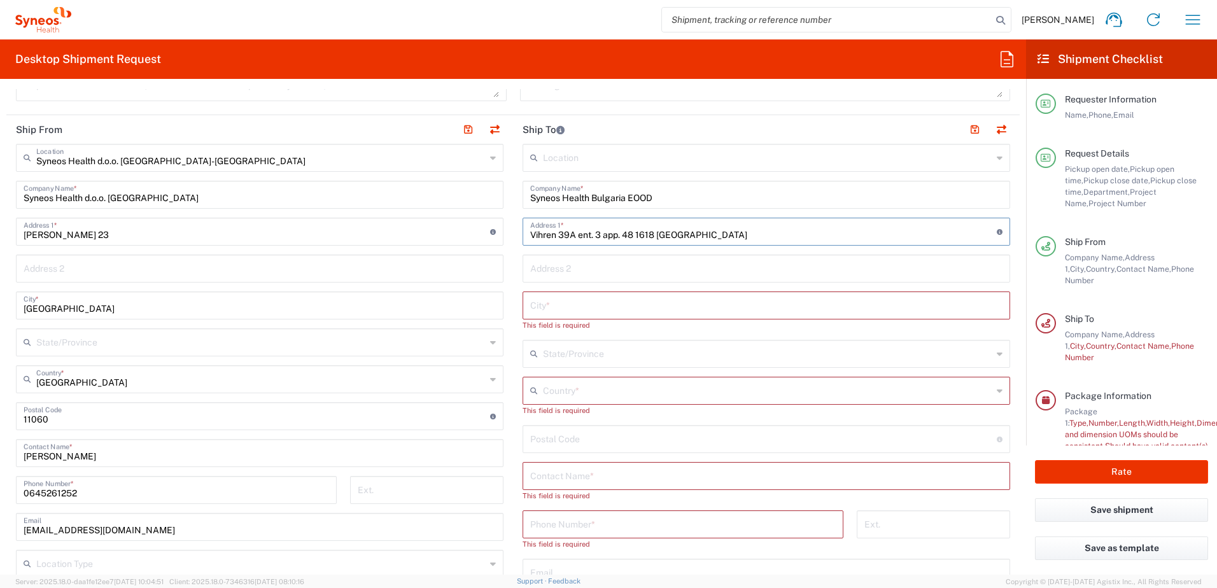
type input "Vihren 39A ent. 3 app. 48 1618 [GEOGRAPHIC_DATA]"
click at [514, 277] on main "Location [PERSON_NAME] LLC-[GEOGRAPHIC_DATA] [GEOGRAPHIC_DATA] [GEOGRAPHIC_DATA…" at bounding box center [766, 434] width 507 height 581
click at [552, 300] on input "text" at bounding box center [766, 304] width 472 height 22
type input "Sofia"
click at [641, 236] on input "Vihren 39A ent. 3 app. 48 1618 [GEOGRAPHIC_DATA]" at bounding box center [763, 231] width 467 height 22
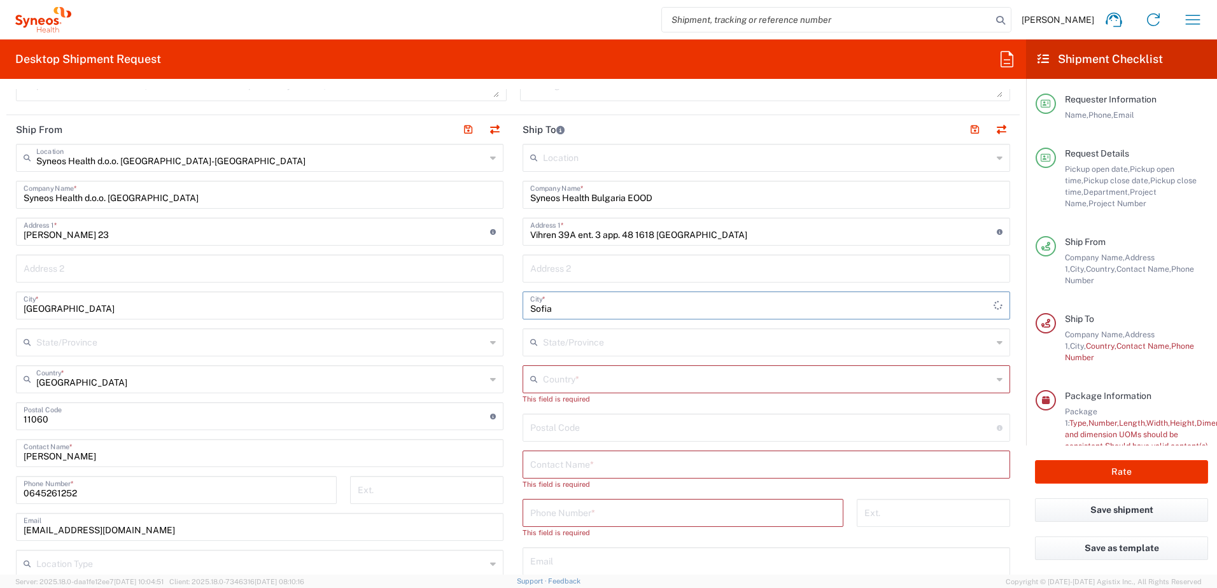
click at [641, 236] on input "Vihren 39A ent. 3 app. 48 1618 [GEOGRAPHIC_DATA]" at bounding box center [763, 231] width 467 height 22
click at [513, 302] on main "Location [PERSON_NAME] LLC-[GEOGRAPHIC_DATA] [GEOGRAPHIC_DATA] [GEOGRAPHIC_DATA…" at bounding box center [766, 428] width 507 height 569
click at [569, 381] on input "text" at bounding box center [767, 378] width 449 height 22
drag, startPoint x: 547, startPoint y: 406, endPoint x: 545, endPoint y: 430, distance: 24.3
click at [547, 406] on span "[GEOGRAPHIC_DATA]" at bounding box center [759, 407] width 481 height 20
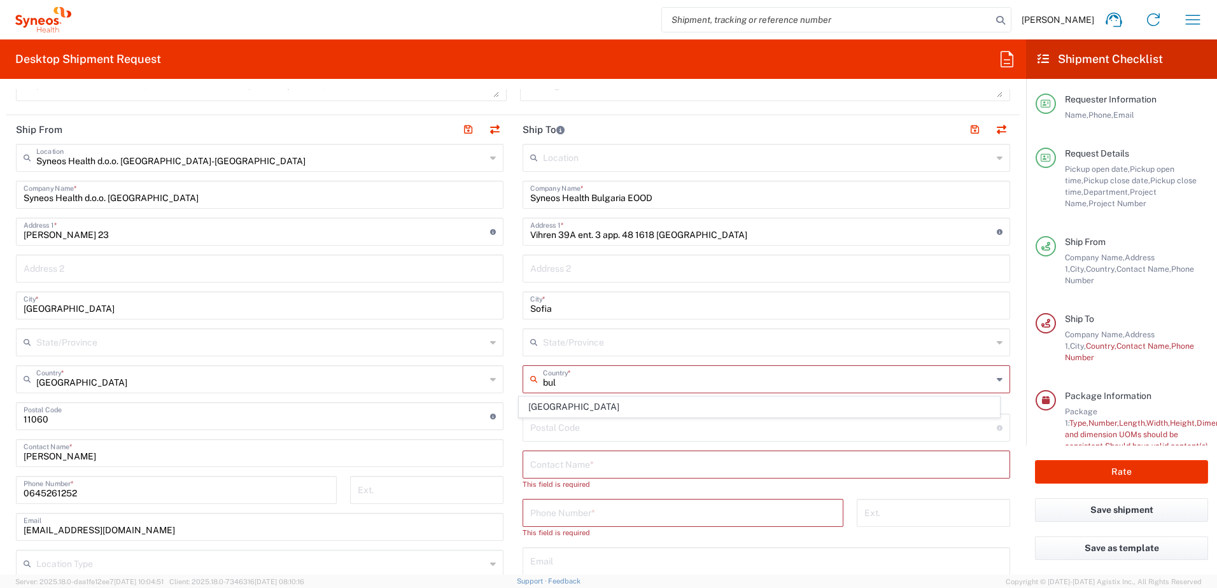
type input "[GEOGRAPHIC_DATA]"
type input "Sender/Shipper"
type input "Delivery Duty Paid"
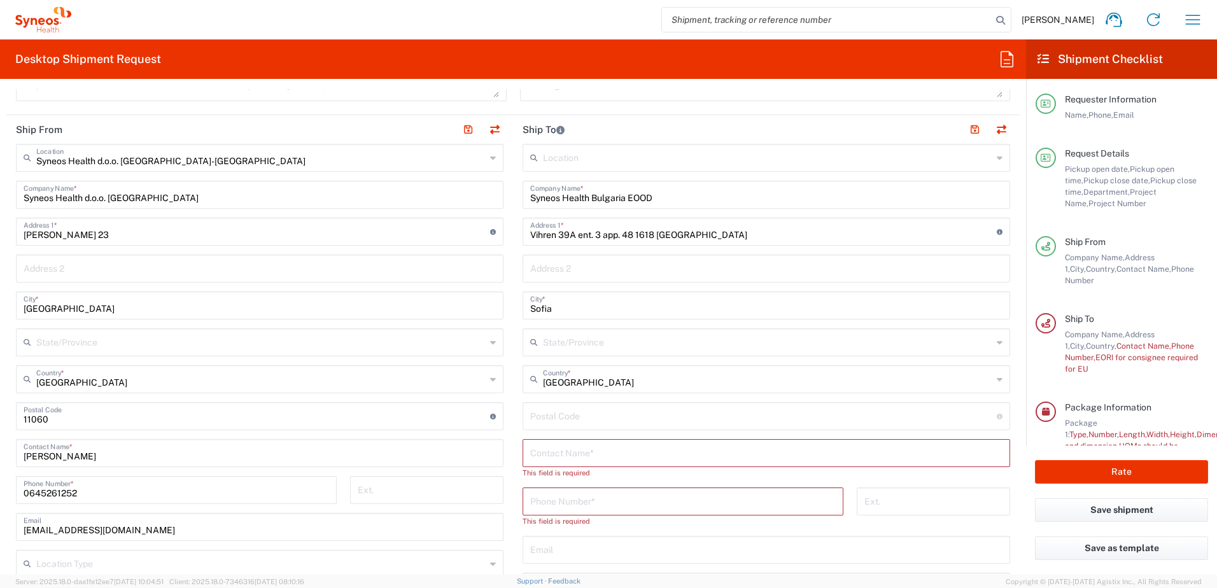
drag, startPoint x: 550, startPoint y: 417, endPoint x: 518, endPoint y: 399, distance: 36.8
click at [550, 417] on input "undefined" at bounding box center [763, 415] width 467 height 22
paste input "1618"
type input "1618"
drag, startPoint x: 511, startPoint y: 381, endPoint x: 537, endPoint y: 428, distance: 53.9
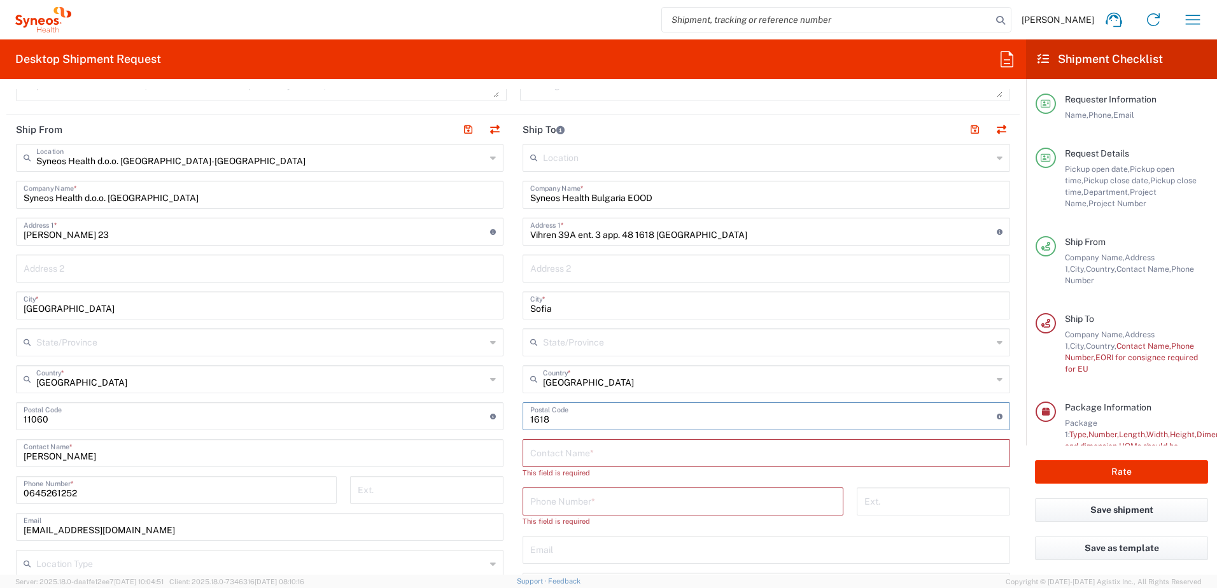
click at [513, 381] on main "Location [PERSON_NAME] LLC-[GEOGRAPHIC_DATA] [GEOGRAPHIC_DATA] [GEOGRAPHIC_DATA…" at bounding box center [766, 428] width 507 height 569
click at [554, 450] on input "text" at bounding box center [766, 452] width 472 height 22
paste input "[PERSON_NAME]"
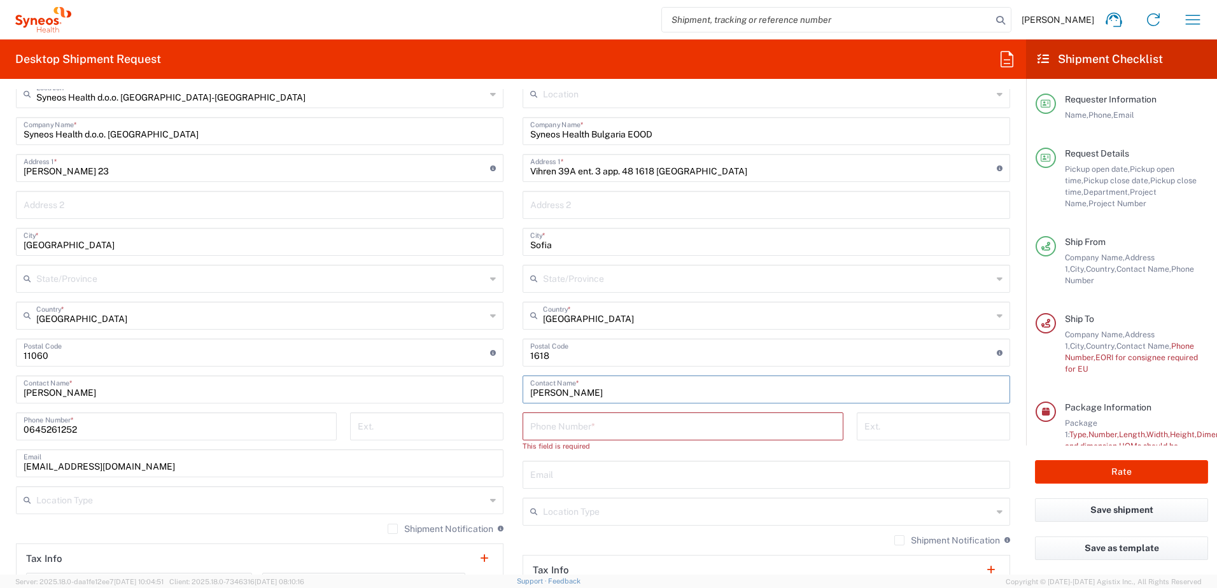
scroll to position [637, 0]
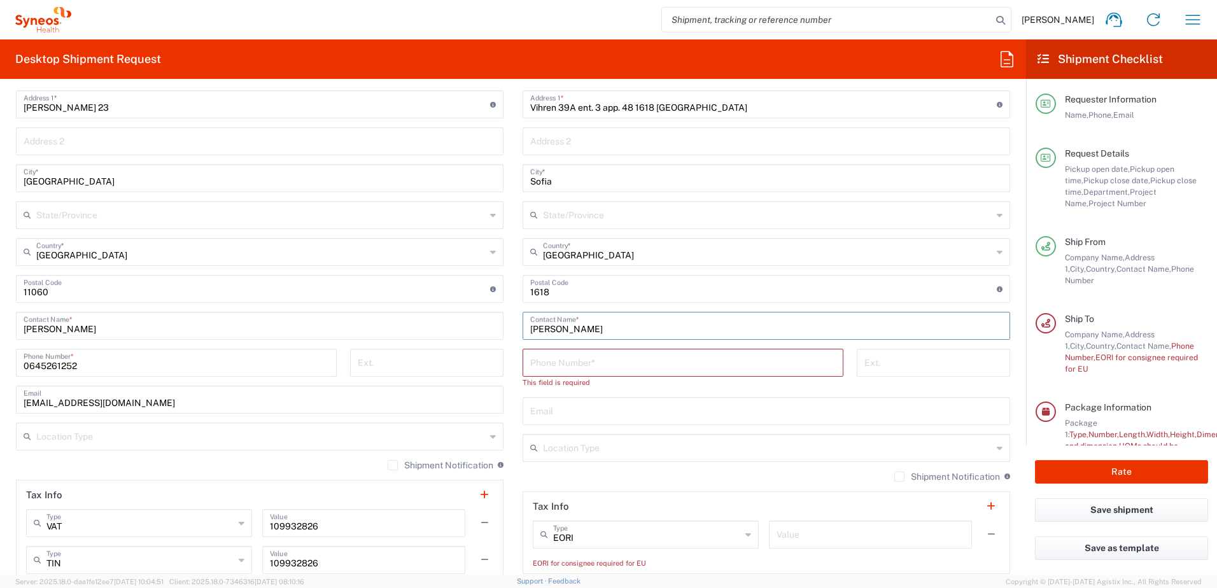
type input "[PERSON_NAME]"
click at [575, 370] on input "tel" at bounding box center [683, 362] width 306 height 22
paste input "[PHONE_NUMBER]"
drag, startPoint x: 565, startPoint y: 363, endPoint x: 552, endPoint y: 365, distance: 13.5
click at [552, 365] on input "[PHONE_NUMBER]" at bounding box center [683, 362] width 306 height 22
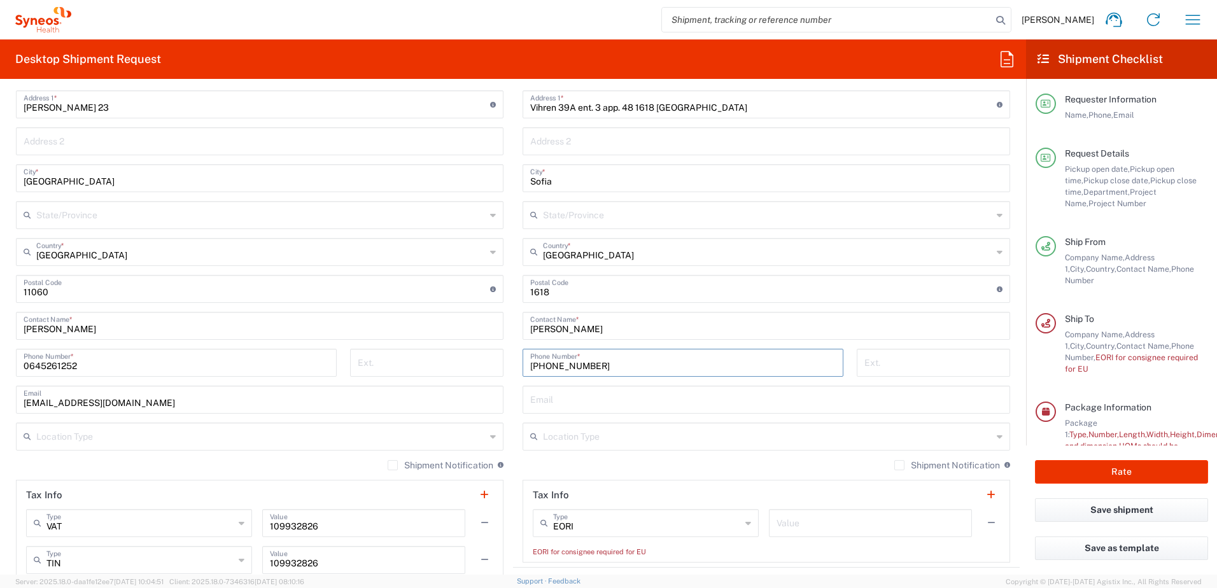
type input "[PHONE_NUMBER]"
click at [513, 355] on main "Location [PERSON_NAME] LLC-[GEOGRAPHIC_DATA] [GEOGRAPHIC_DATA] [GEOGRAPHIC_DATA…" at bounding box center [766, 290] width 507 height 546
drag, startPoint x: 567, startPoint y: 400, endPoint x: 514, endPoint y: 365, distance: 63.7
click at [566, 400] on input "text" at bounding box center [766, 399] width 472 height 22
paste input "[PERSON_NAME][EMAIL_ADDRESS][DOMAIN_NAME]"
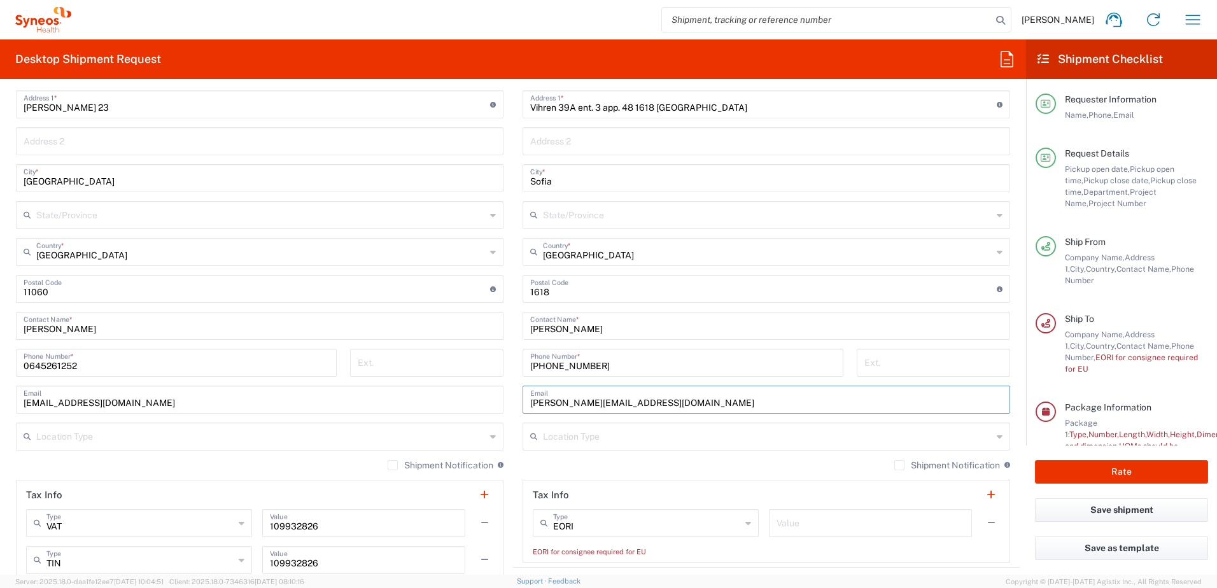
type input "[PERSON_NAME][EMAIL_ADDRESS][DOMAIN_NAME]"
drag, startPoint x: 514, startPoint y: 365, endPoint x: 535, endPoint y: 528, distance: 164.9
click at [516, 365] on div "[PHONE_NUMBER] Phone Number *" at bounding box center [683, 367] width 334 height 37
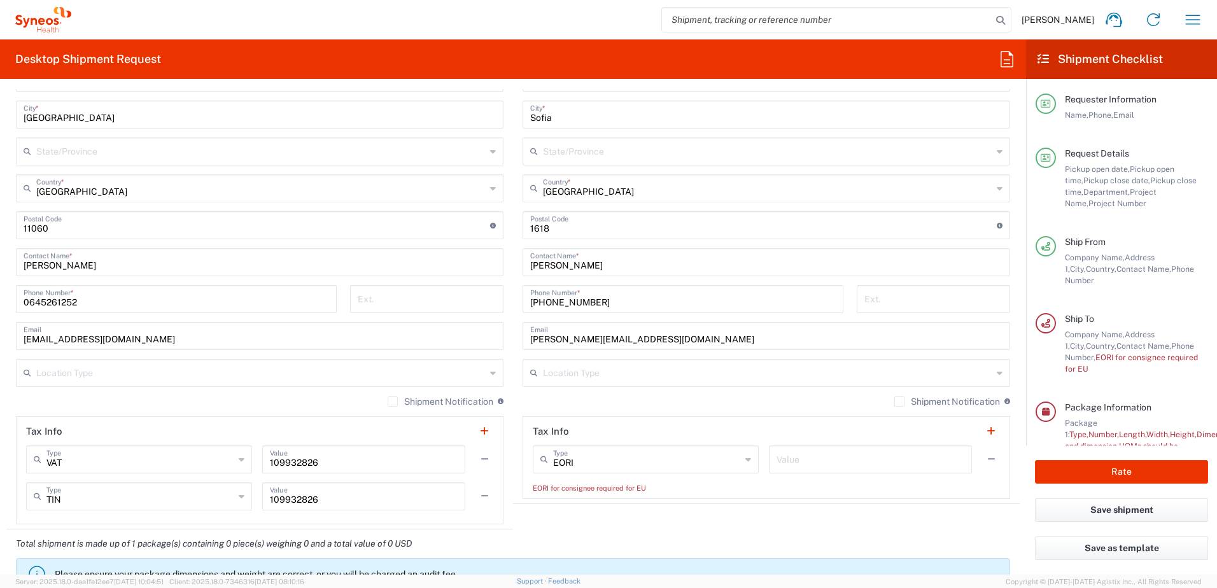
scroll to position [764, 0]
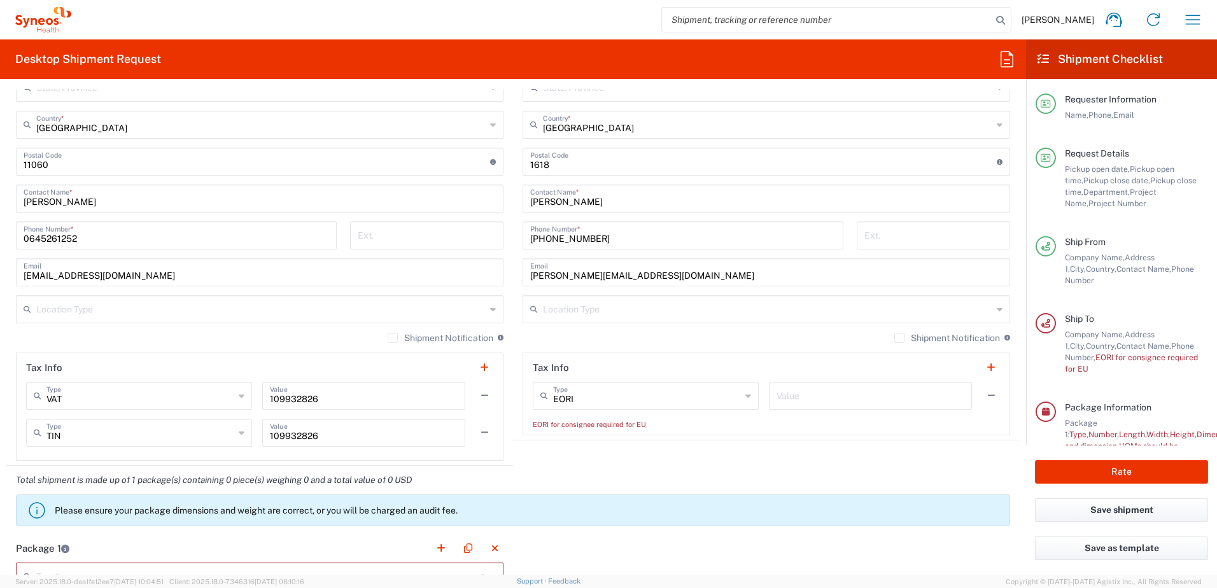
click at [816, 406] on input "text" at bounding box center [871, 395] width 188 height 22
type input "BGC200397041ZZZZ7"
click at [801, 450] on agx-shipment-stop-widget "Ship To Location [PERSON_NAME] LLC-[GEOGRAPHIC_DATA] [GEOGRAPHIC_DATA] [GEOGRAP…" at bounding box center [766, 163] width 507 height 605
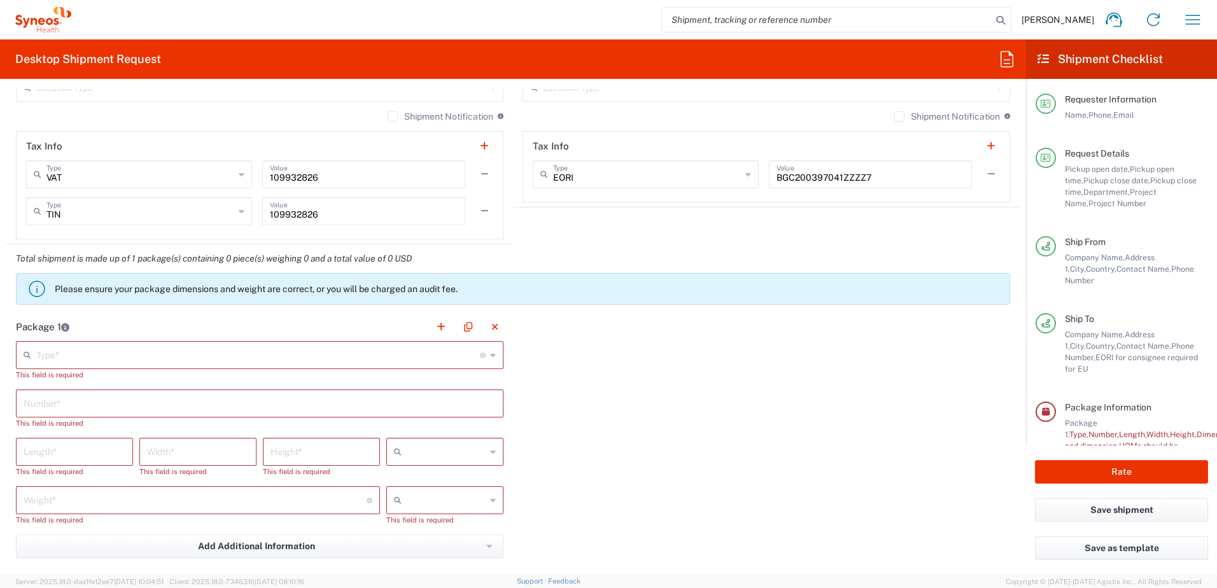
scroll to position [1019, 0]
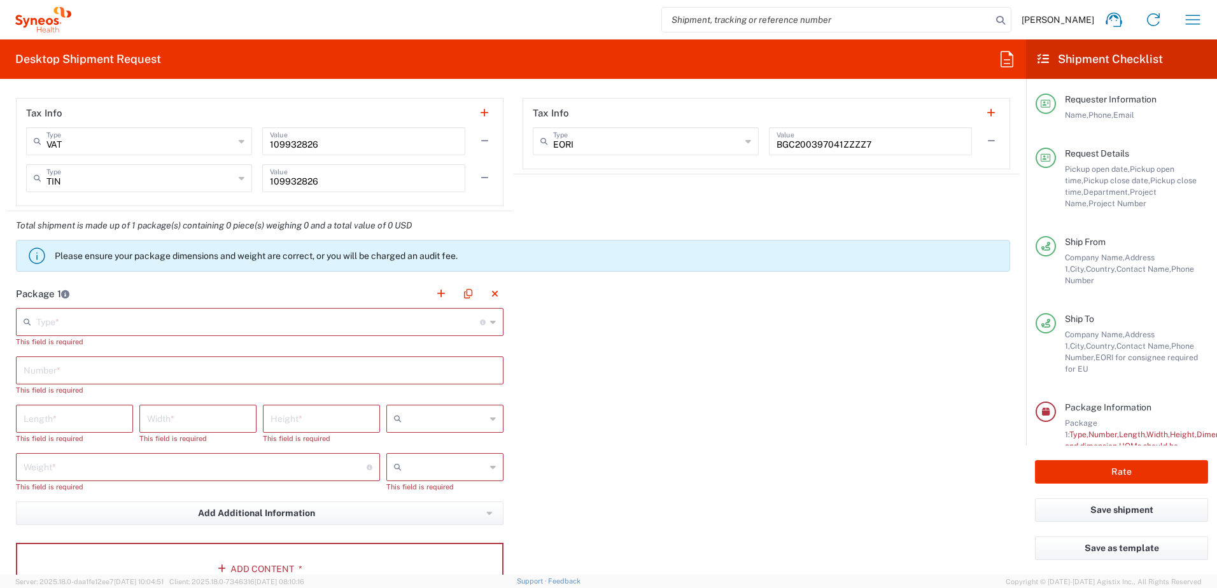
click at [209, 326] on input "text" at bounding box center [258, 321] width 444 height 22
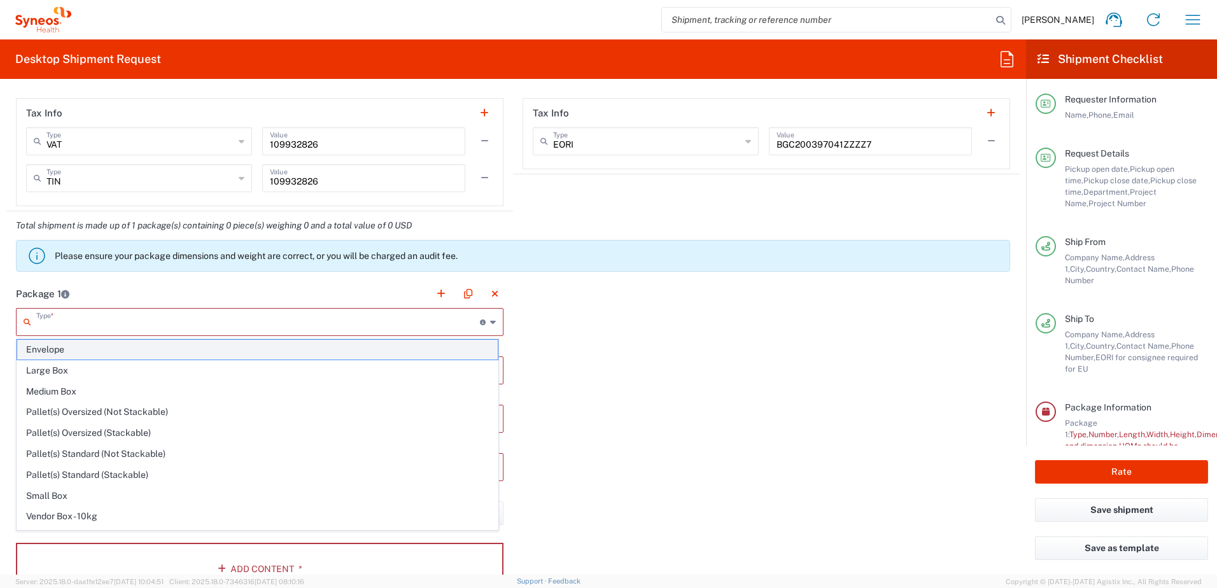
click at [87, 348] on span "Envelope" at bounding box center [257, 350] width 481 height 20
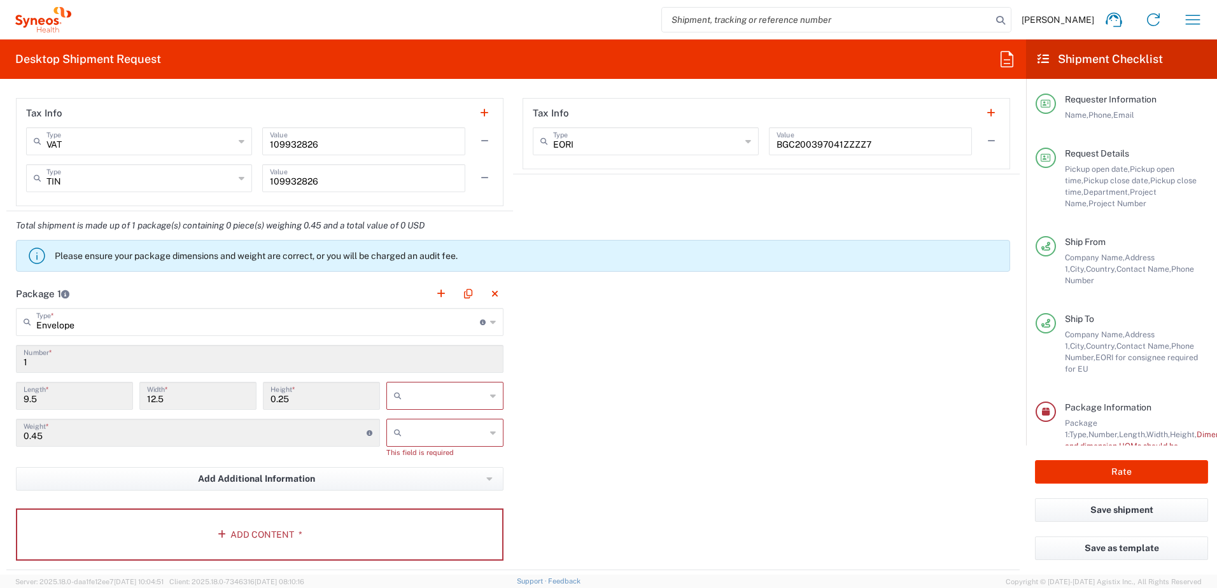
drag, startPoint x: 424, startPoint y: 391, endPoint x: 413, endPoint y: 442, distance: 52.1
click at [425, 391] on input "text" at bounding box center [446, 396] width 79 height 20
click at [409, 448] on span "cm" at bounding box center [440, 445] width 113 height 20
drag, startPoint x: 420, startPoint y: 428, endPoint x: 428, endPoint y: 456, distance: 29.8
click at [420, 428] on input "text" at bounding box center [446, 433] width 79 height 20
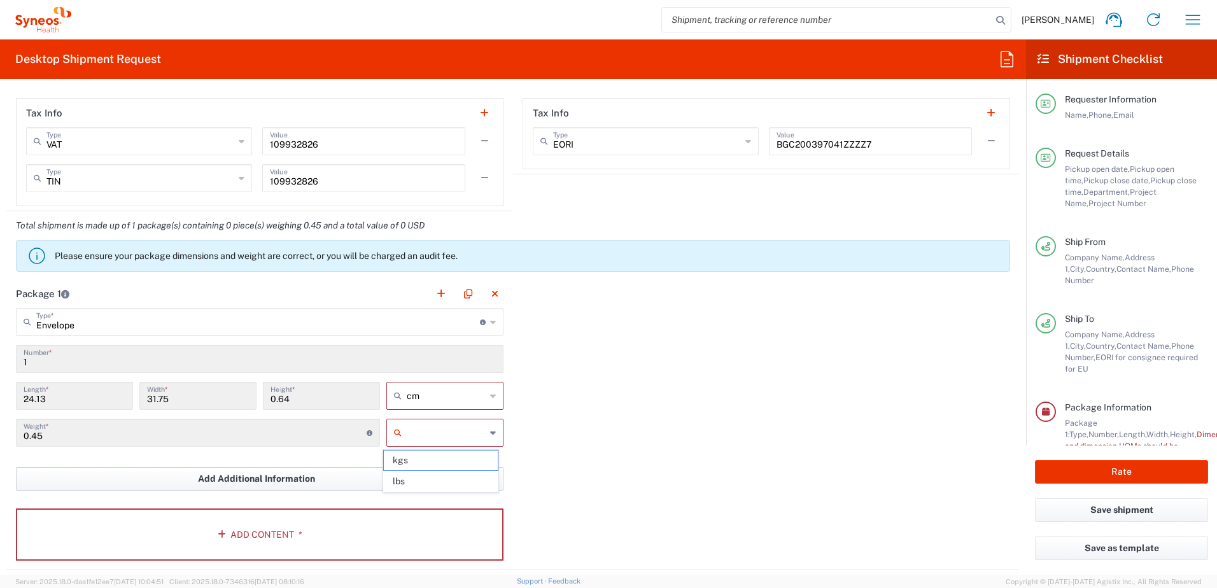
click at [423, 450] on span "kgs" at bounding box center [440, 461] width 113 height 20
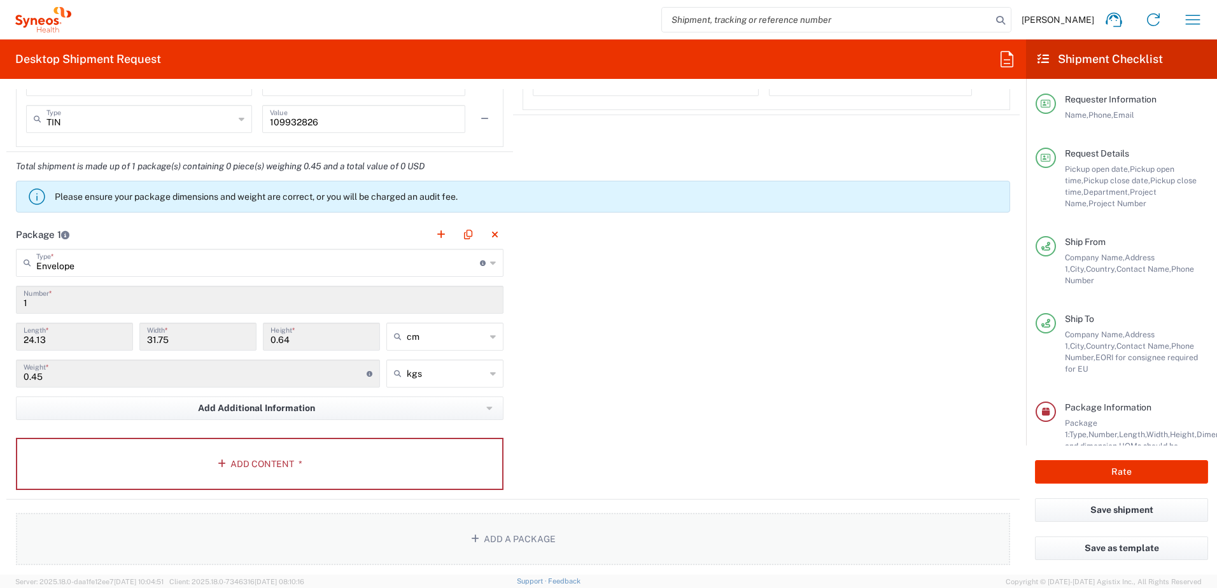
scroll to position [1146, 0]
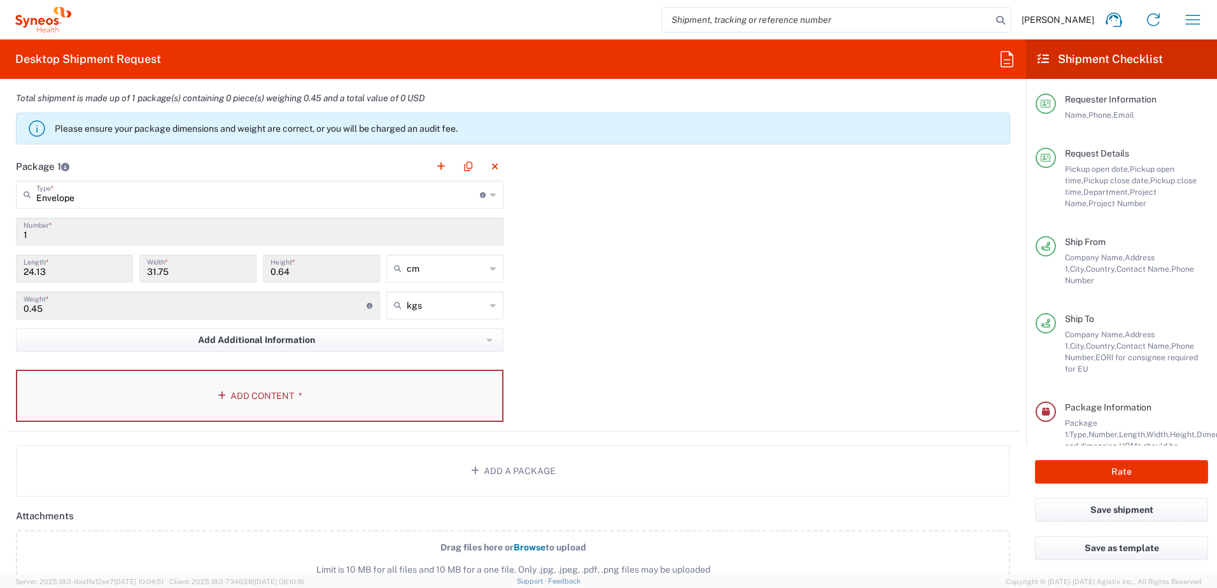
click at [294, 400] on span "*" at bounding box center [298, 396] width 8 height 10
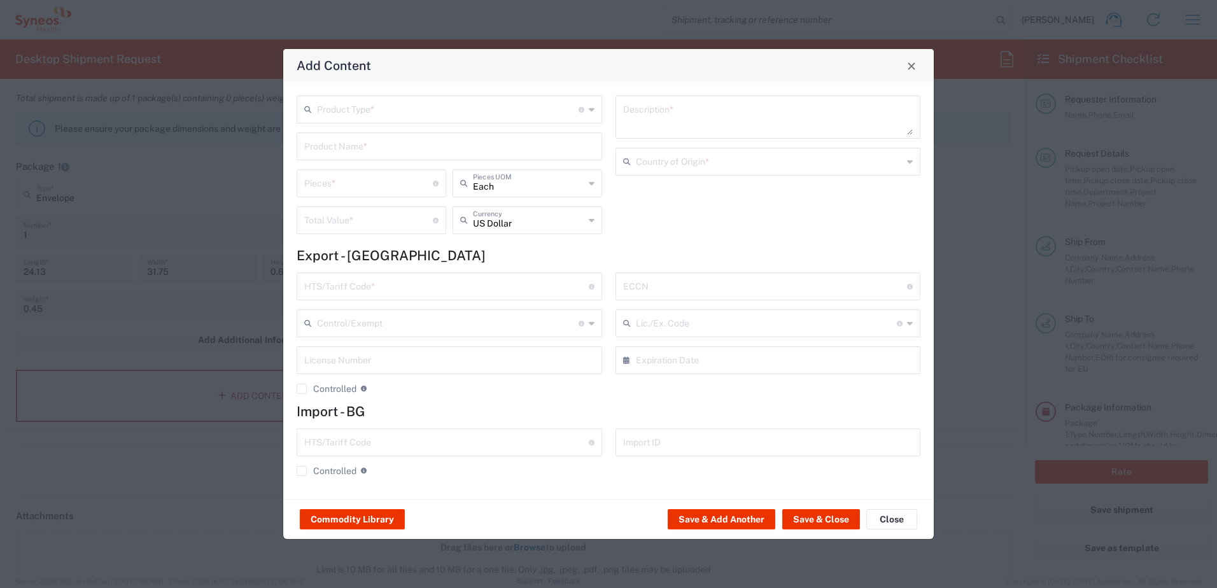
click at [400, 113] on input "text" at bounding box center [448, 108] width 262 height 22
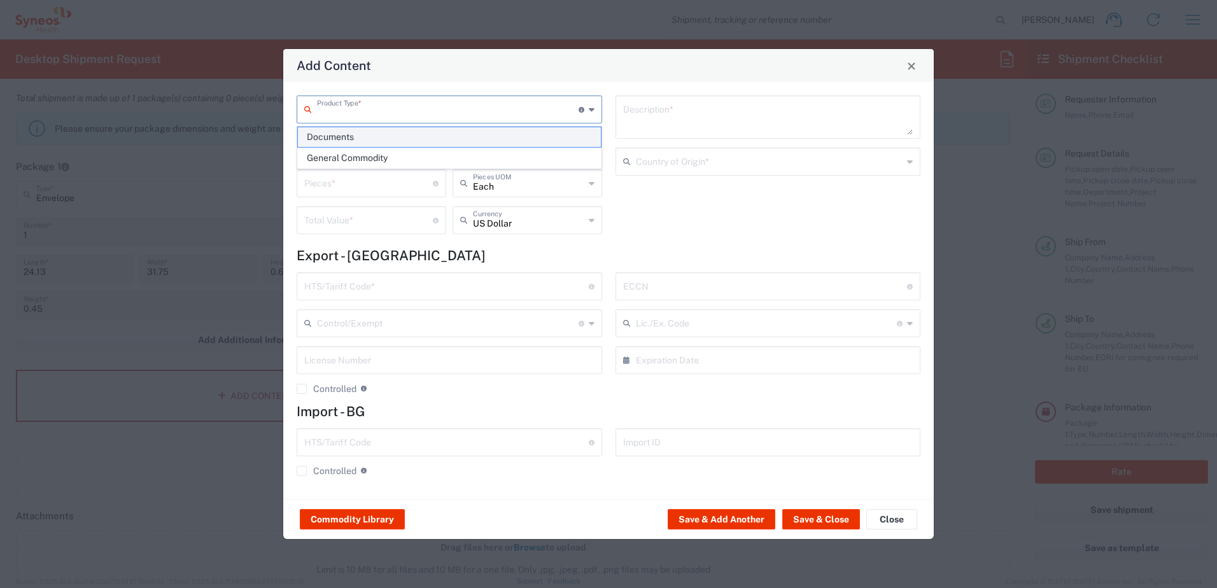
click at [362, 140] on span "Documents" at bounding box center [449, 137] width 303 height 20
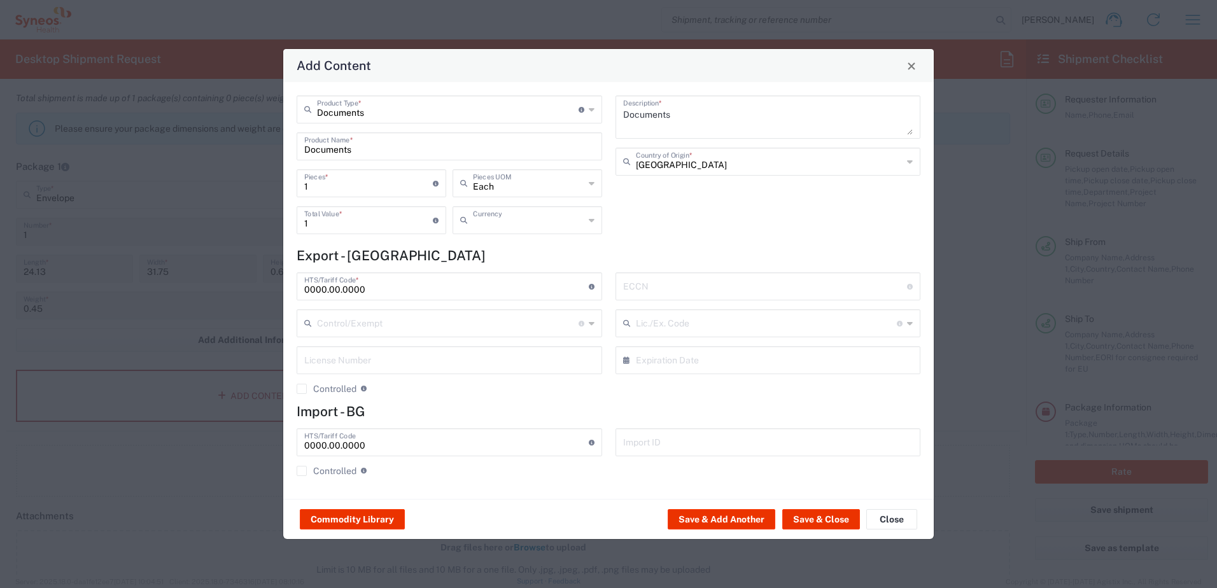
click at [545, 225] on input "text" at bounding box center [528, 219] width 111 height 22
click at [516, 368] on span "Serbian Dinar" at bounding box center [527, 373] width 147 height 20
click at [845, 450] on button "Save & Close" at bounding box center [821, 519] width 78 height 20
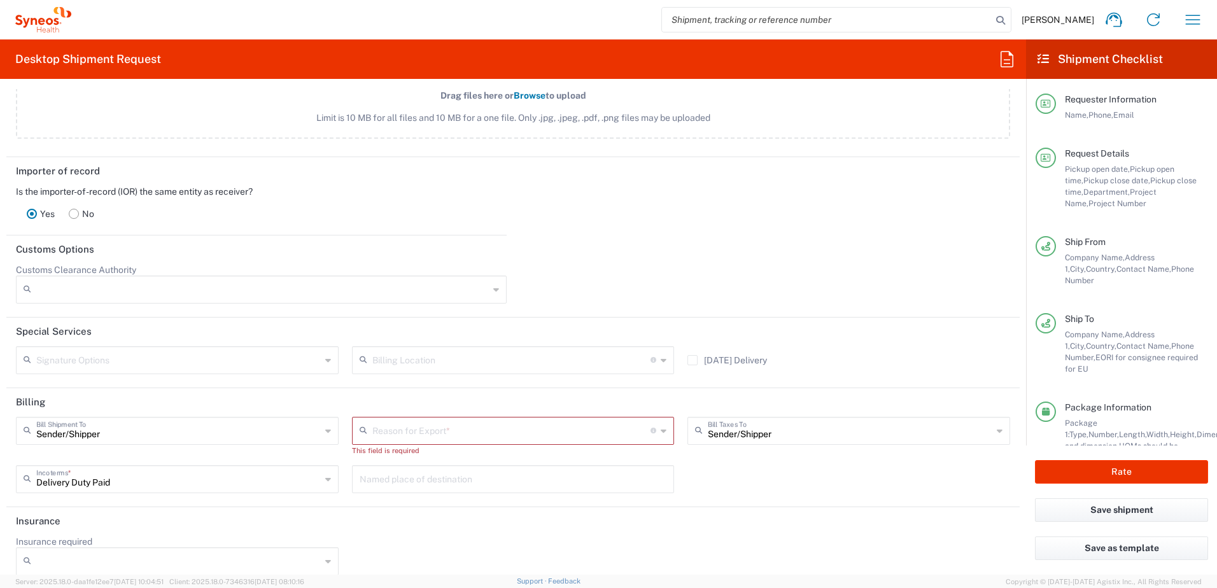
scroll to position [1688, 0]
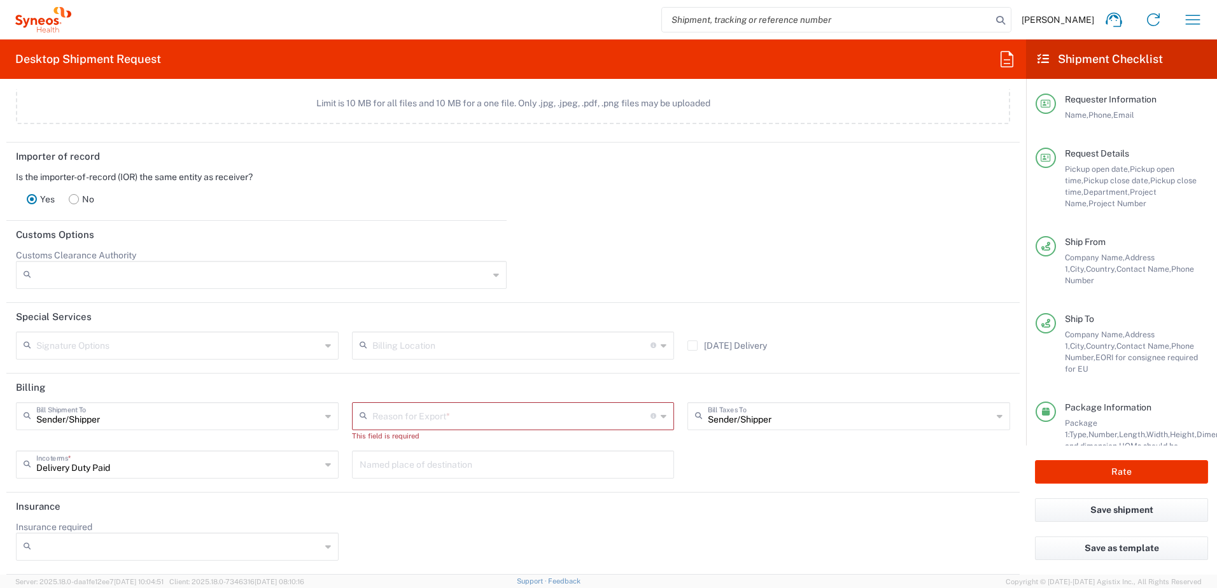
click at [467, 422] on input "text" at bounding box center [511, 415] width 279 height 22
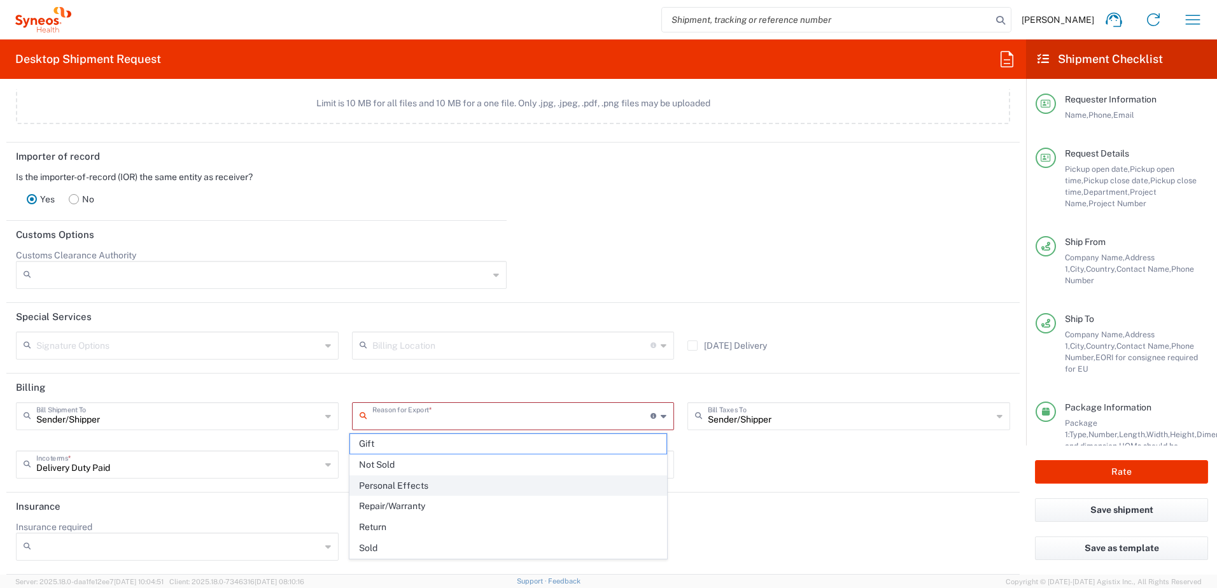
click at [406, 450] on span "Personal Effects" at bounding box center [508, 486] width 317 height 20
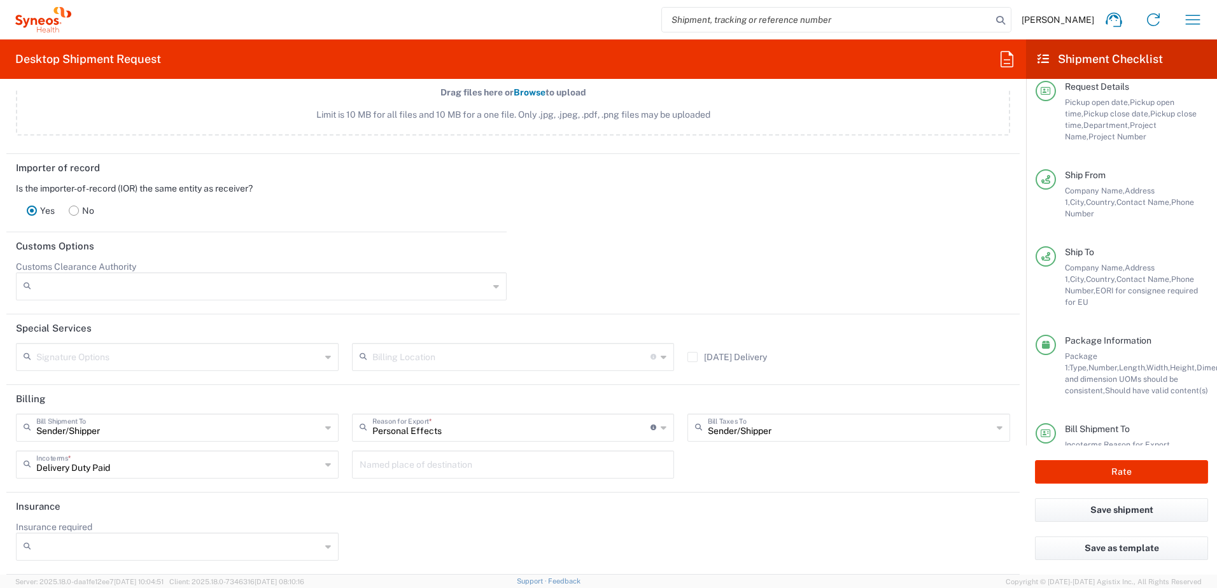
scroll to position [110, 0]
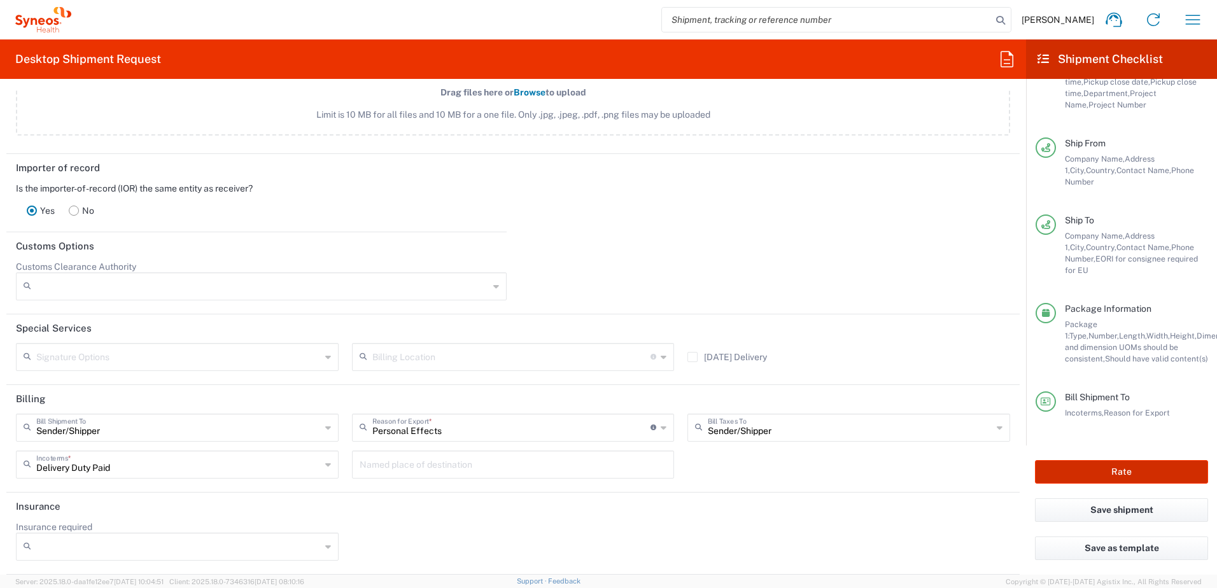
drag, startPoint x: 1104, startPoint y: 469, endPoint x: 544, endPoint y: 426, distance: 561.9
click at [972, 450] on button "Rate" at bounding box center [1121, 472] width 173 height 24
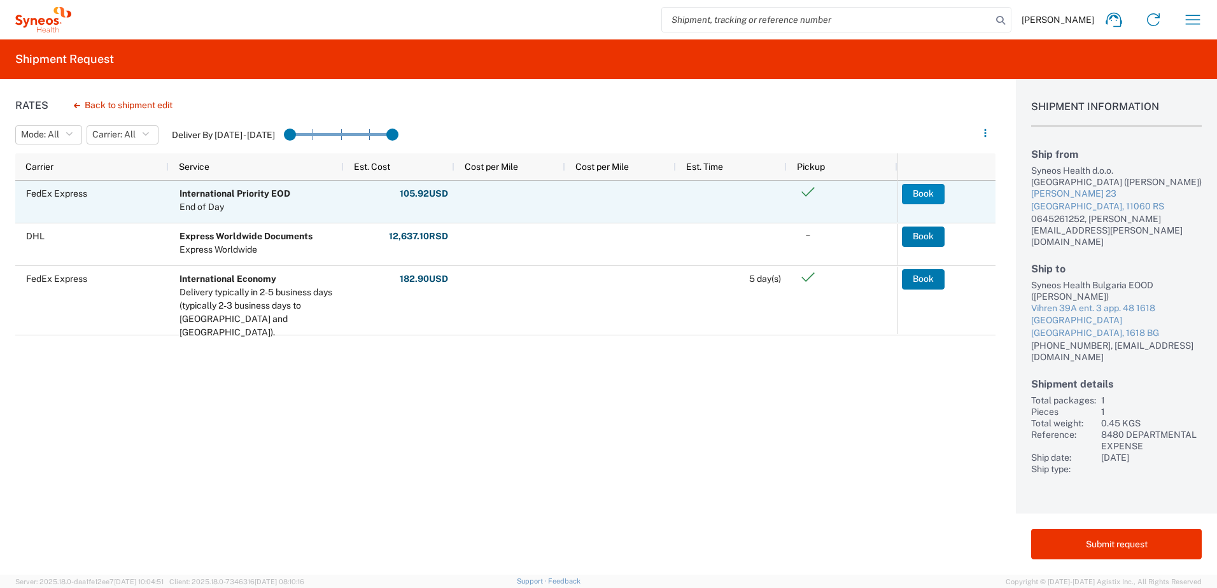
click at [933, 199] on button "Book" at bounding box center [923, 194] width 43 height 20
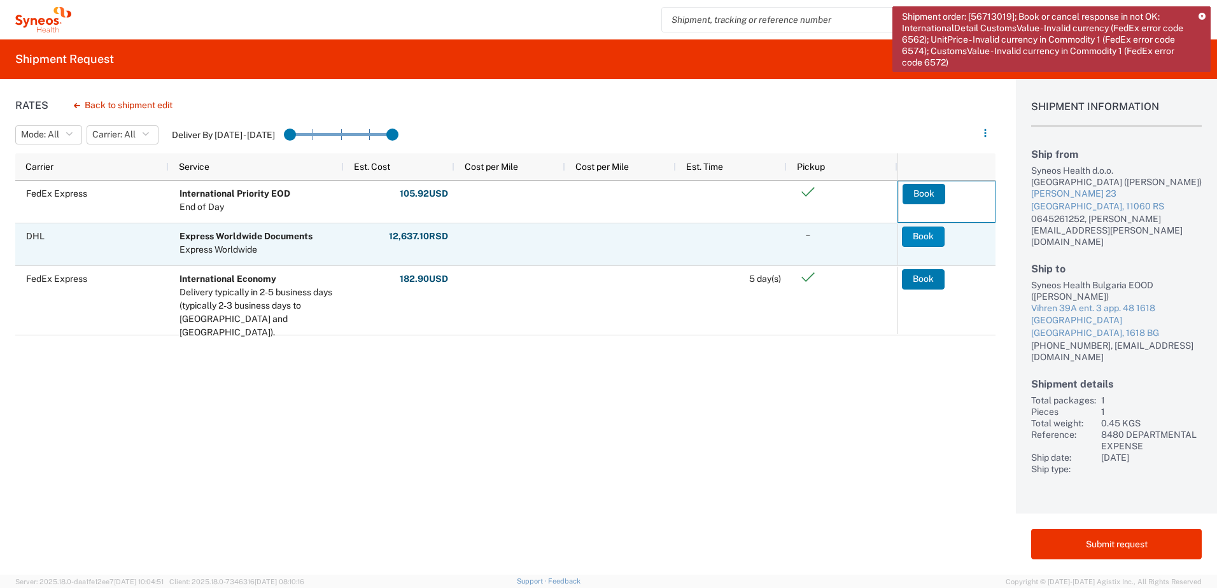
click at [918, 233] on button "Book" at bounding box center [923, 237] width 43 height 20
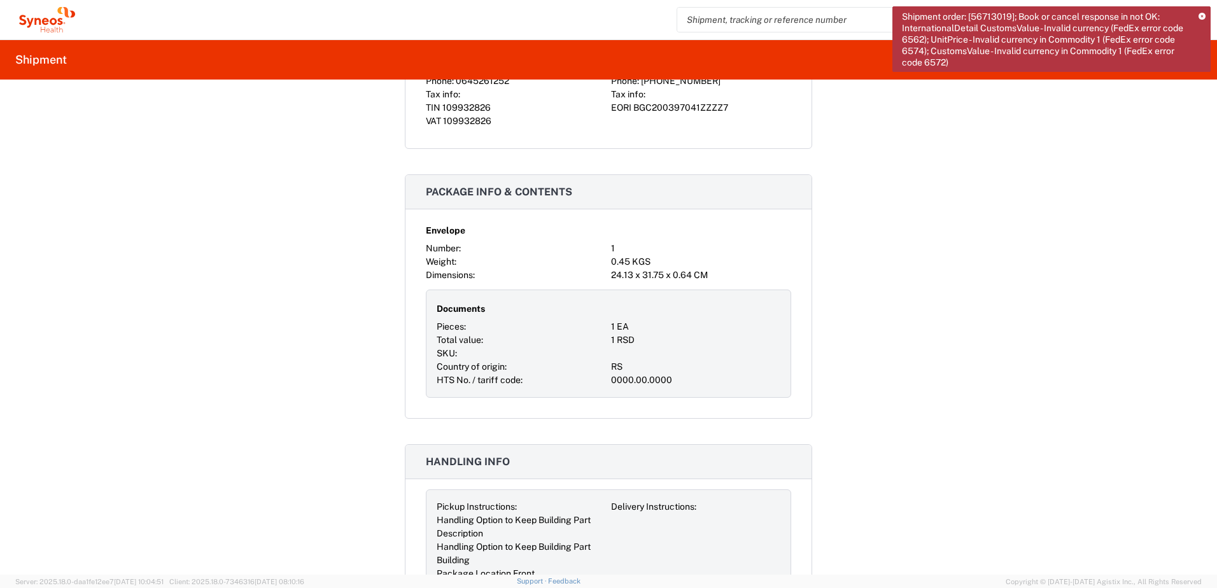
scroll to position [1337, 0]
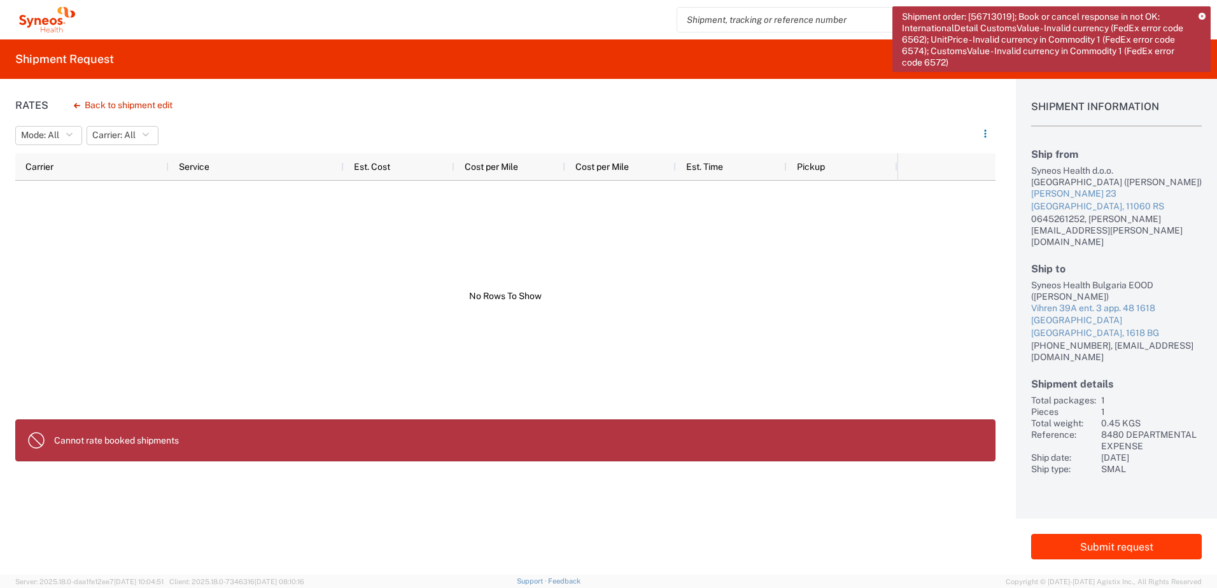
click at [972, 450] on button "Submit request" at bounding box center [1116, 546] width 171 height 25
